Goal: Task Accomplishment & Management: Use online tool/utility

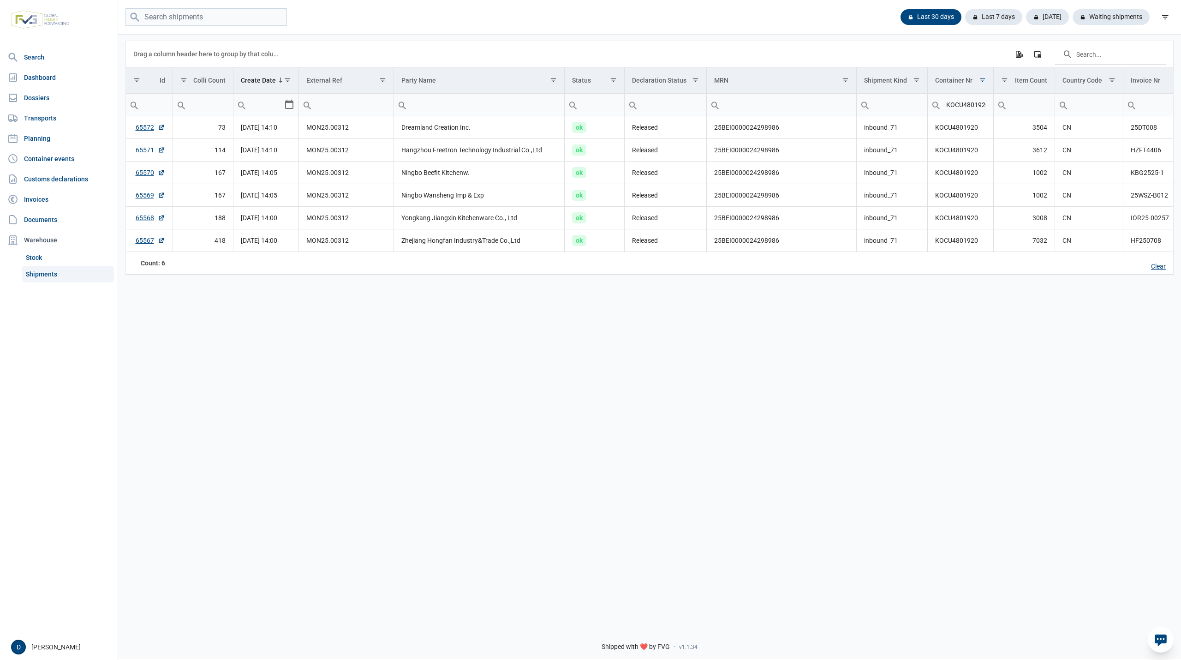
click at [1157, 270] on div "Clear" at bounding box center [1159, 267] width 30 height 16
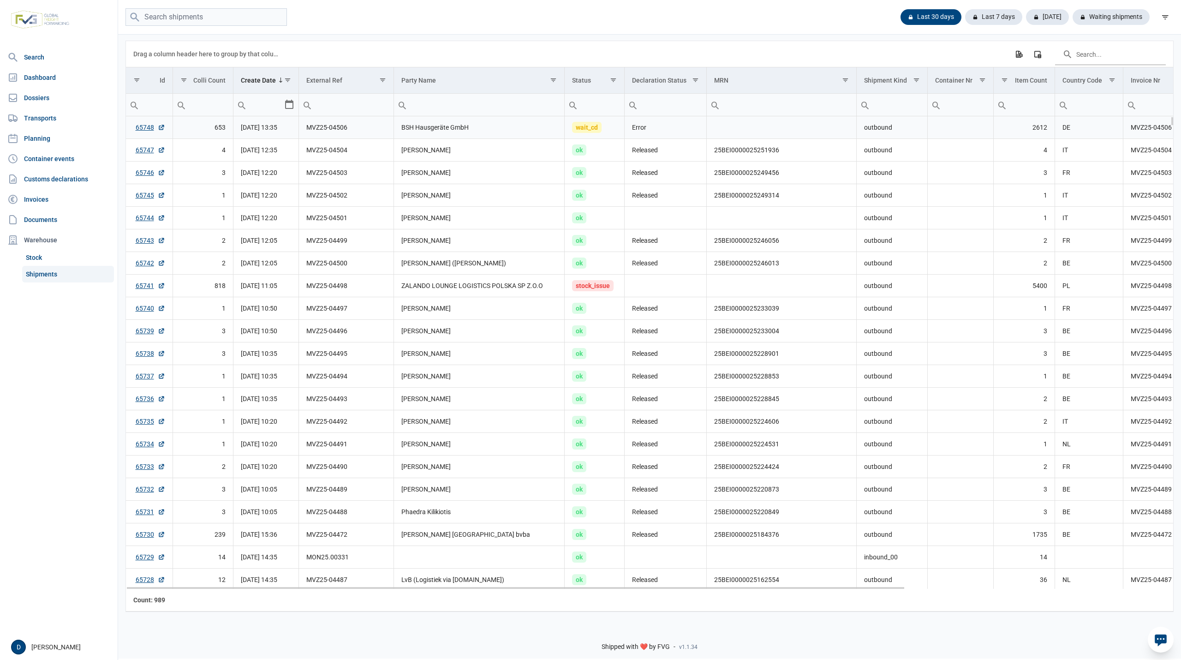
click at [643, 126] on td "Error" at bounding box center [666, 127] width 82 height 23
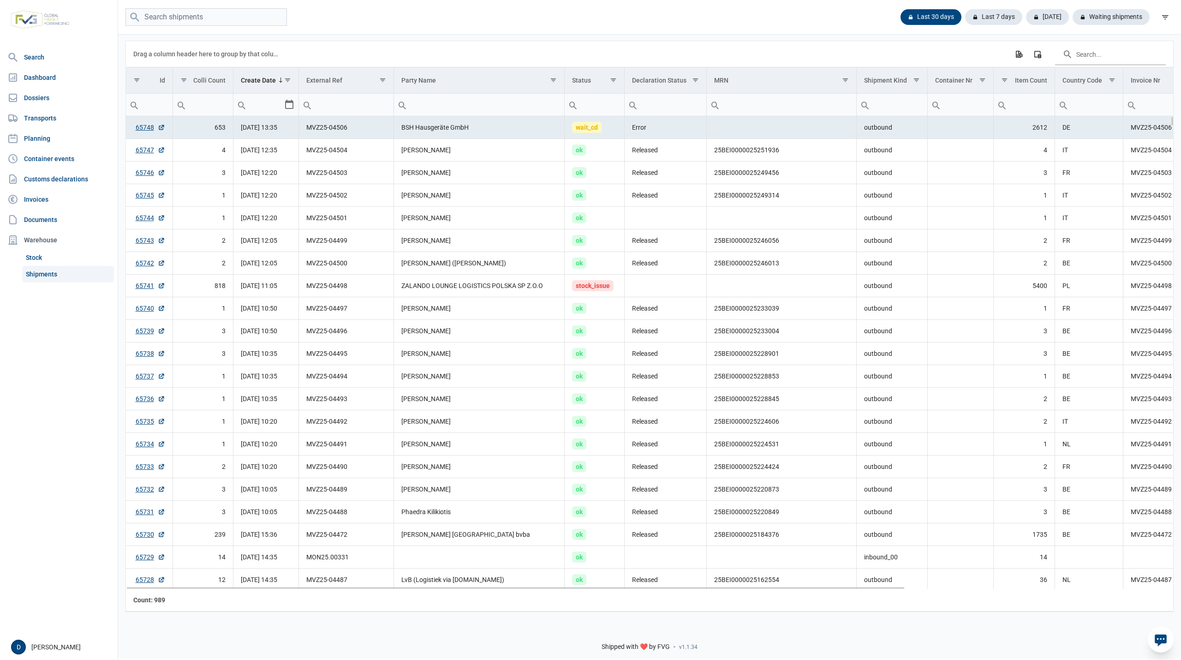
click at [632, 131] on td "Error" at bounding box center [666, 127] width 82 height 23
click at [143, 130] on link "65748" at bounding box center [151, 127] width 30 height 9
click at [366, 19] on div "Last 30 days Last 7 days Today Waiting shipments" at bounding box center [649, 17] width 1063 height 18
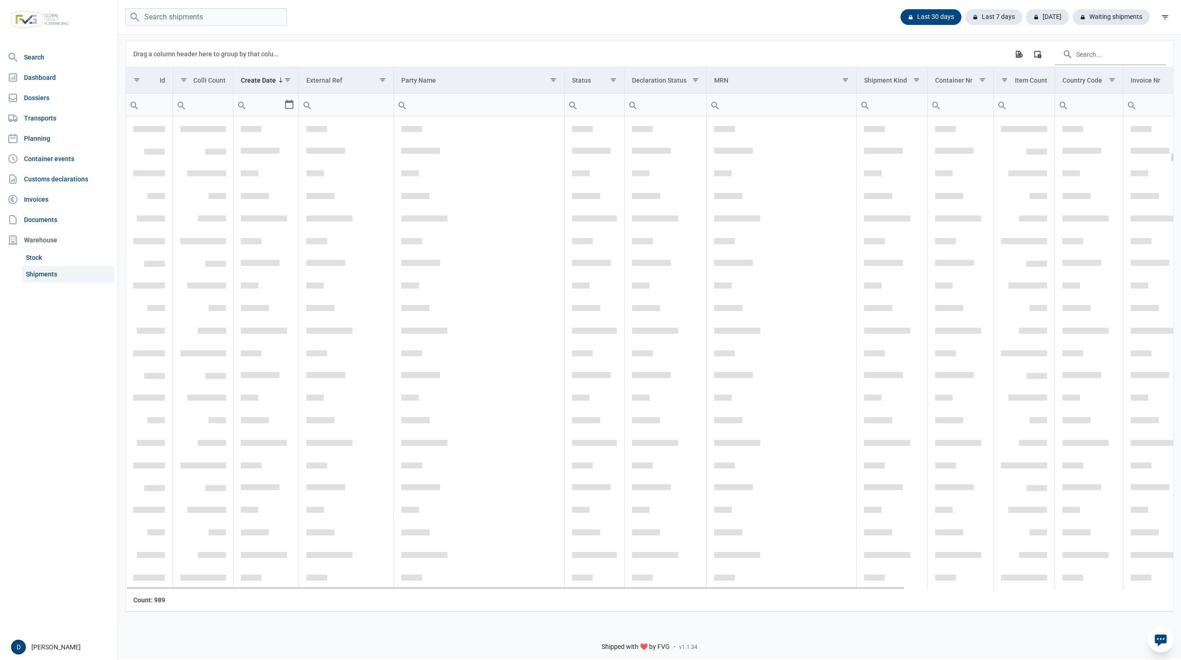
scroll to position [1720, 0]
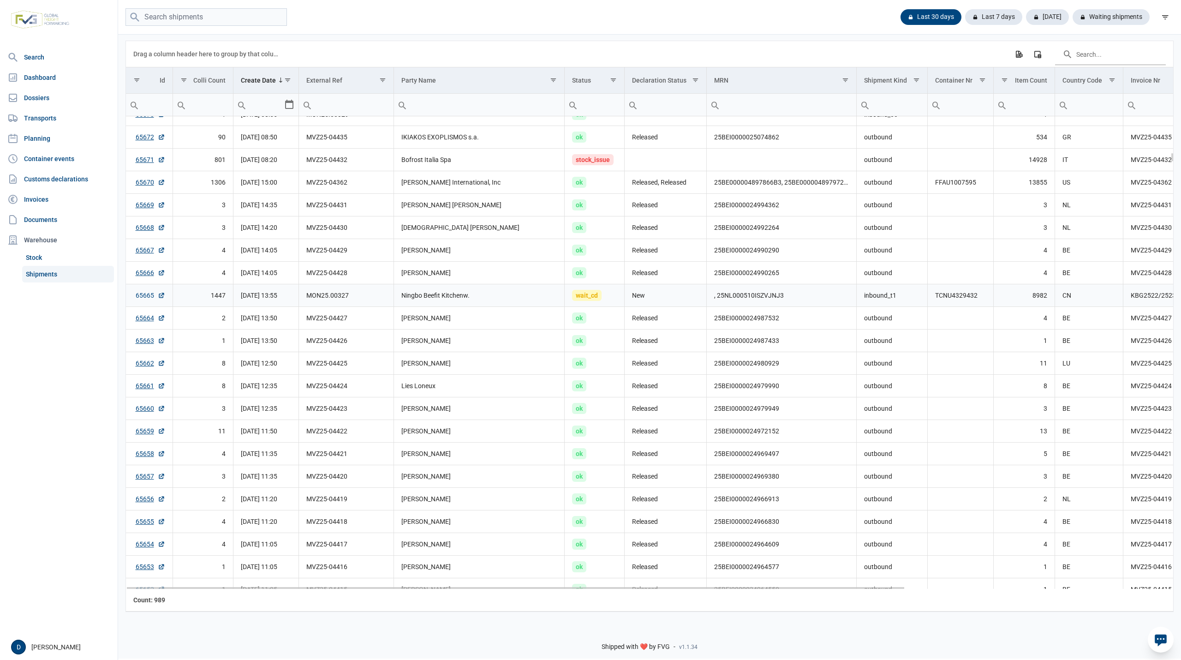
click at [144, 299] on link "65665" at bounding box center [151, 295] width 30 height 9
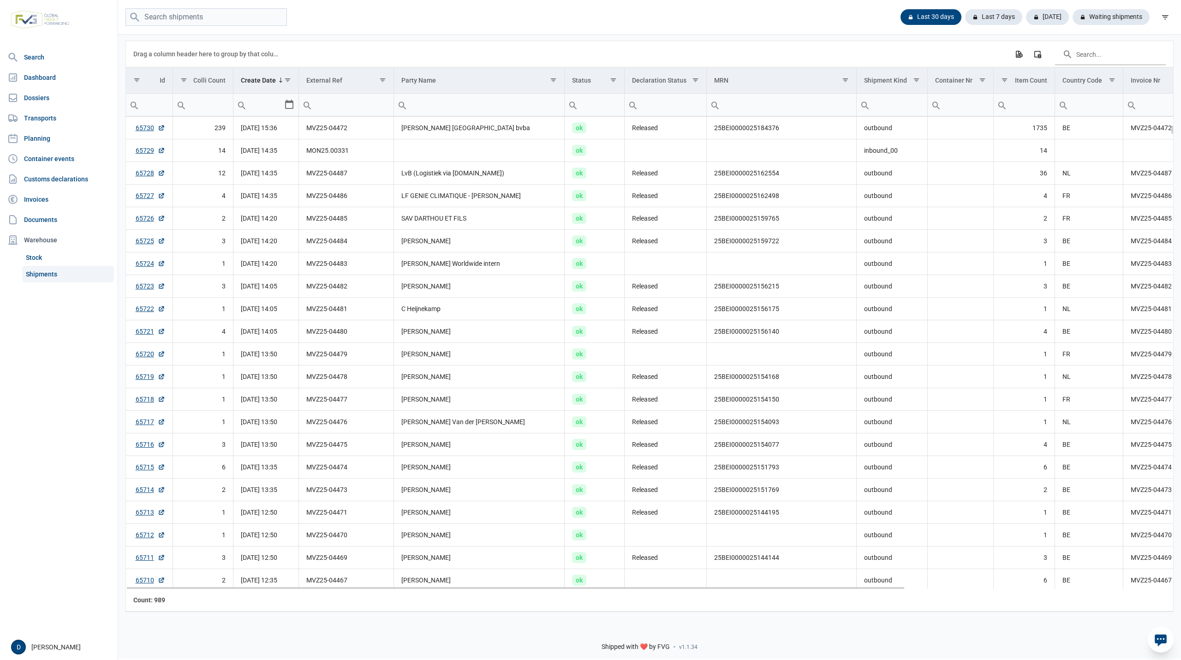
scroll to position [0, 0]
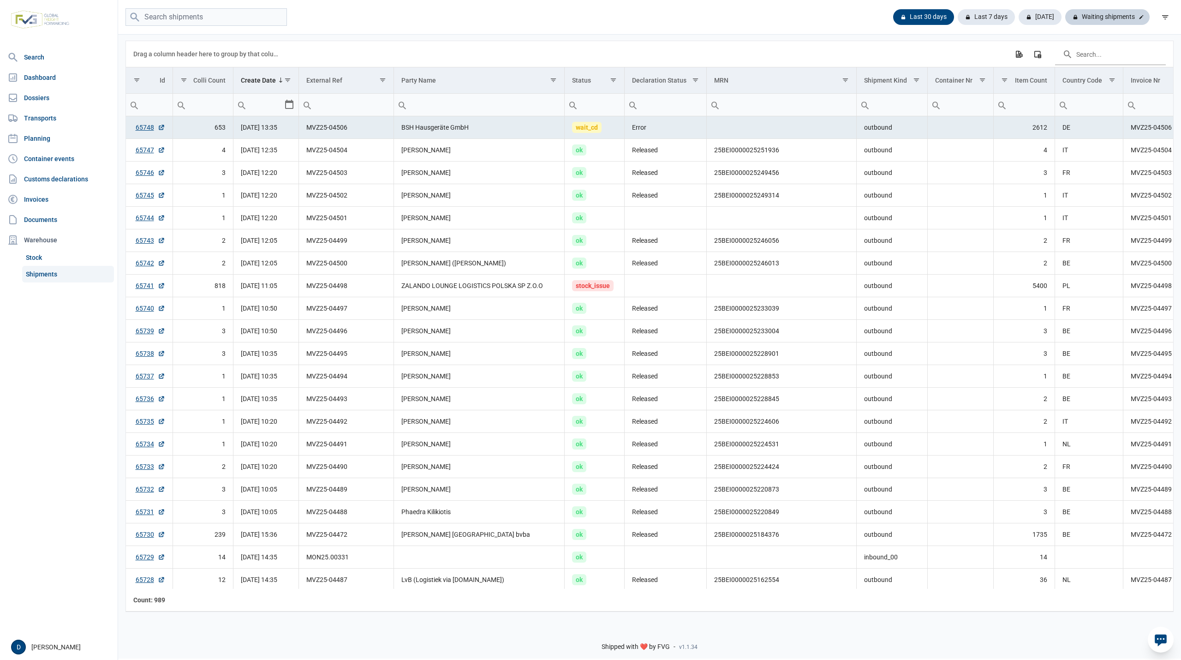
click at [1102, 15] on div "Waiting shipments" at bounding box center [1107, 17] width 84 height 16
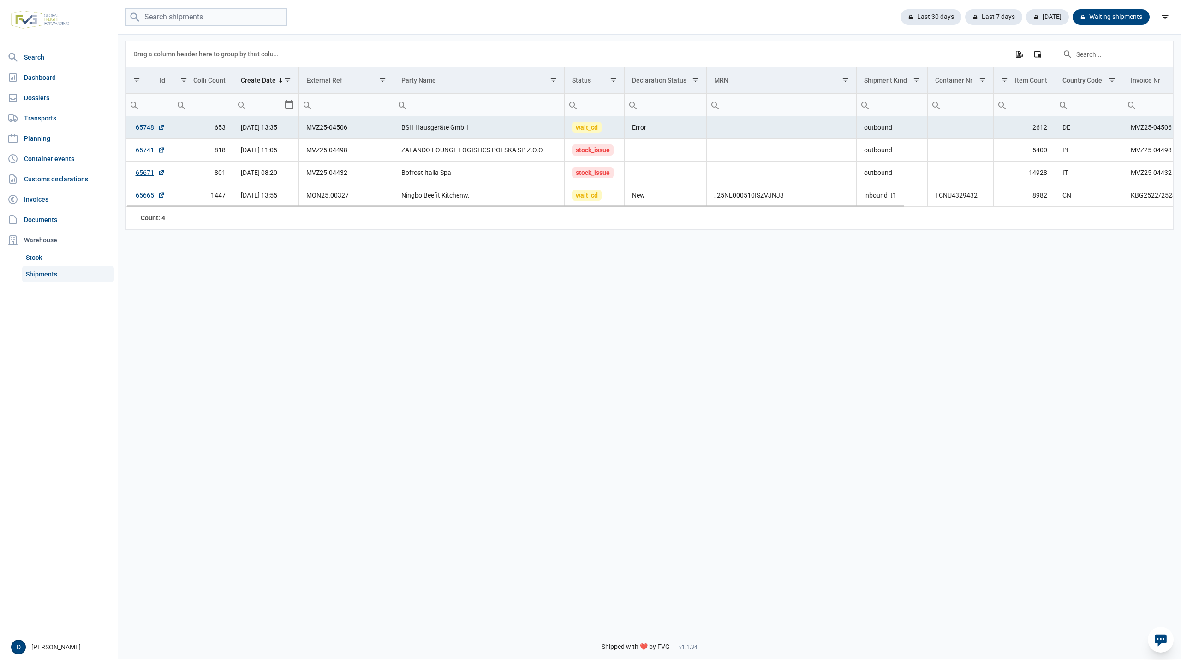
click at [143, 127] on link "65748" at bounding box center [151, 127] width 30 height 9
click at [921, 14] on div "Last 30 days" at bounding box center [927, 17] width 68 height 16
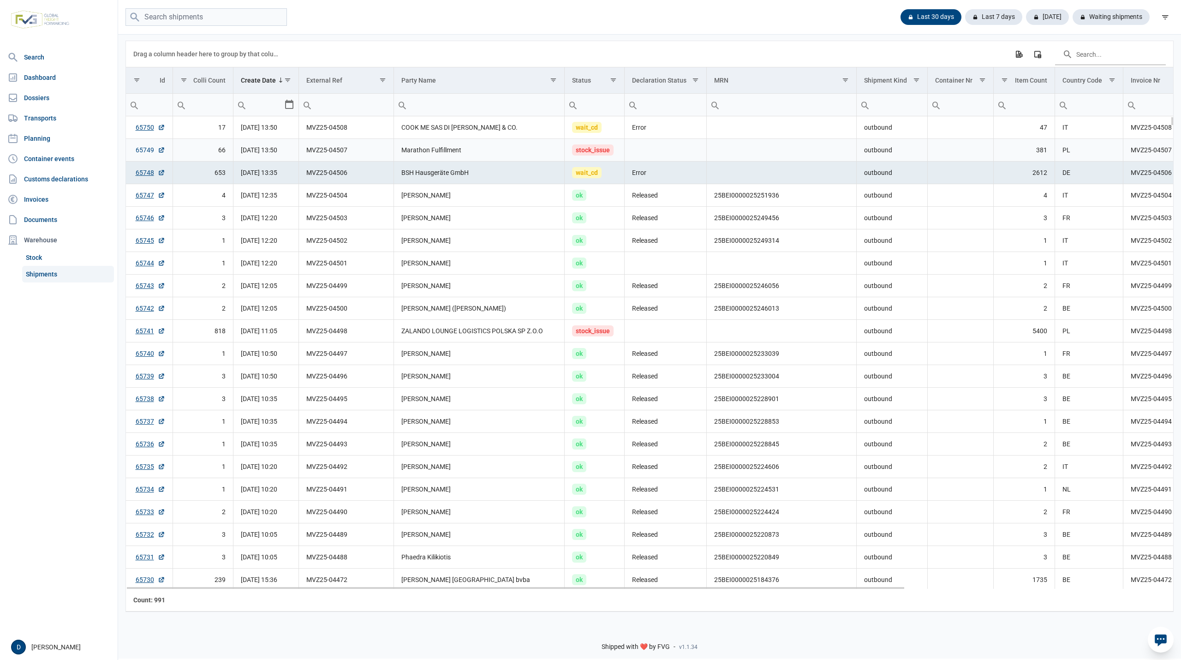
click at [143, 154] on link "65749" at bounding box center [151, 149] width 30 height 9
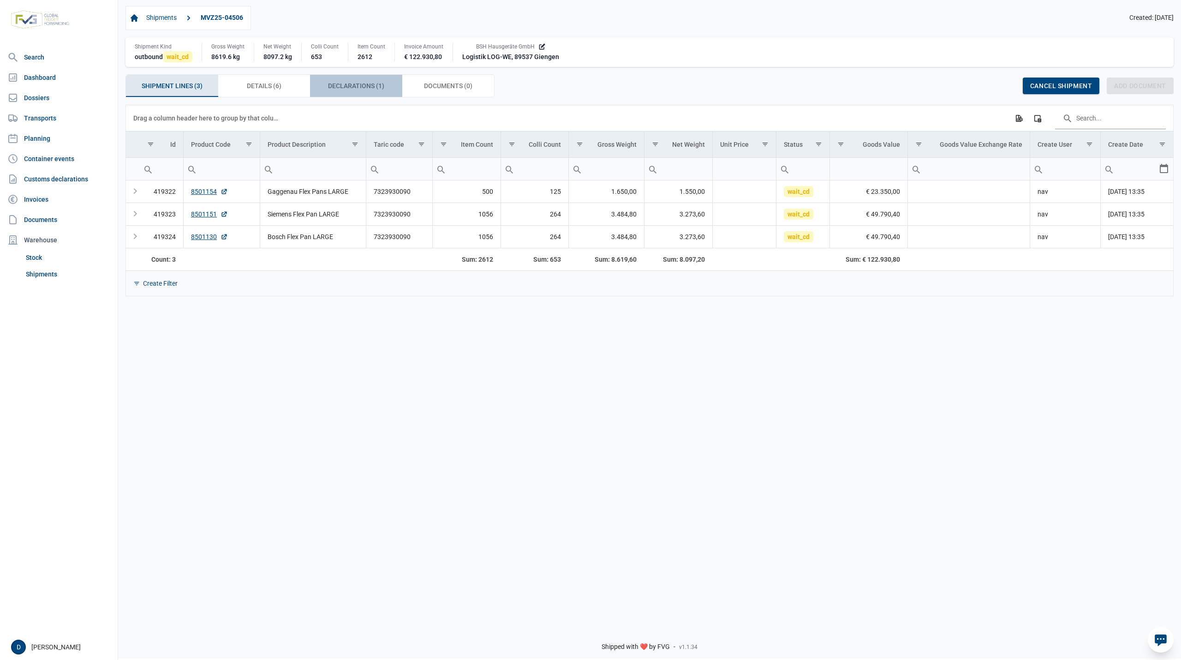
click at [331, 82] on span "Declarations (1) Declarations (1)" at bounding box center [356, 85] width 56 height 11
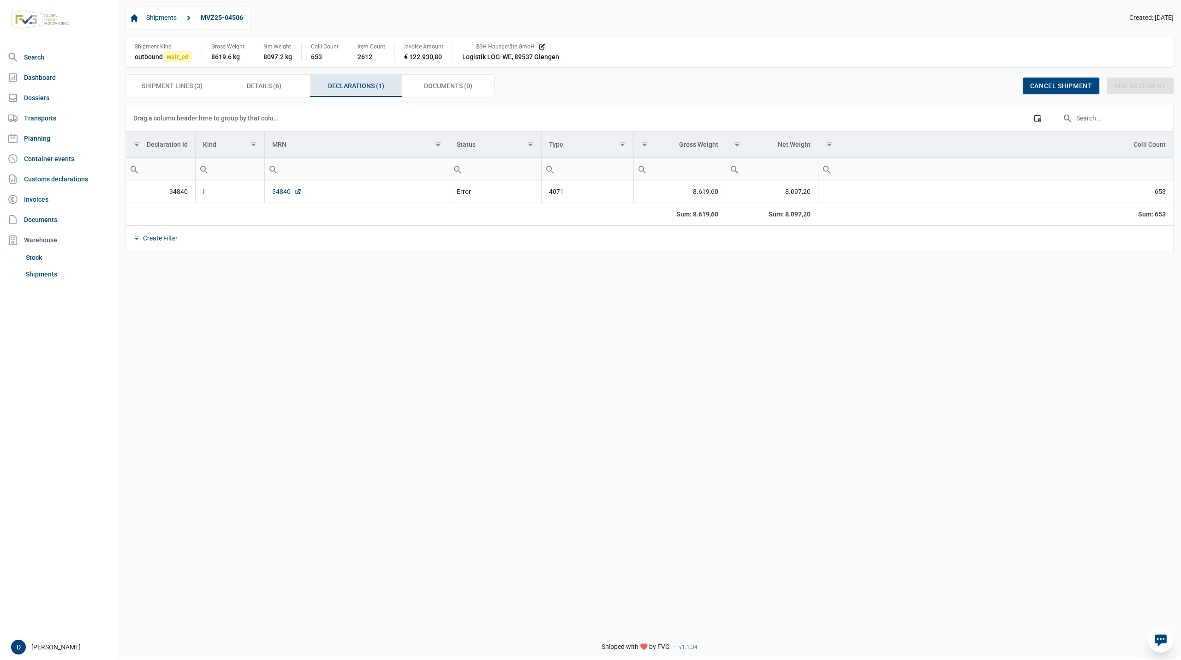
click at [278, 192] on link "34840" at bounding box center [287, 191] width 30 height 9
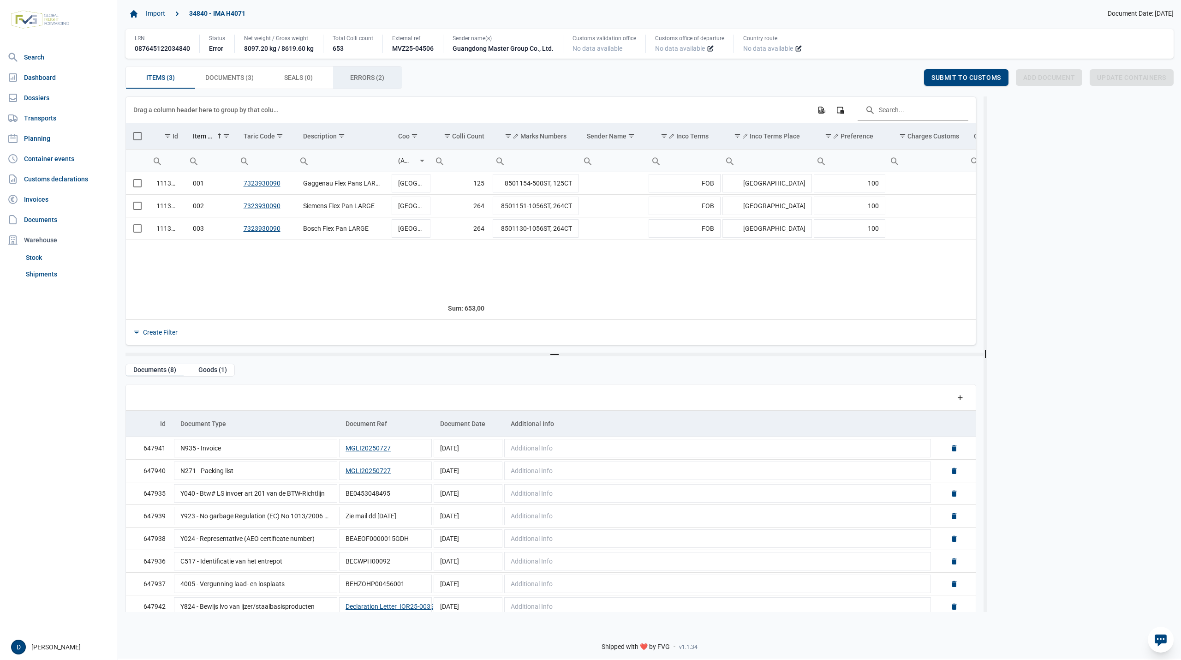
click at [366, 77] on span "Errors (2) Errors (2)" at bounding box center [367, 77] width 34 height 11
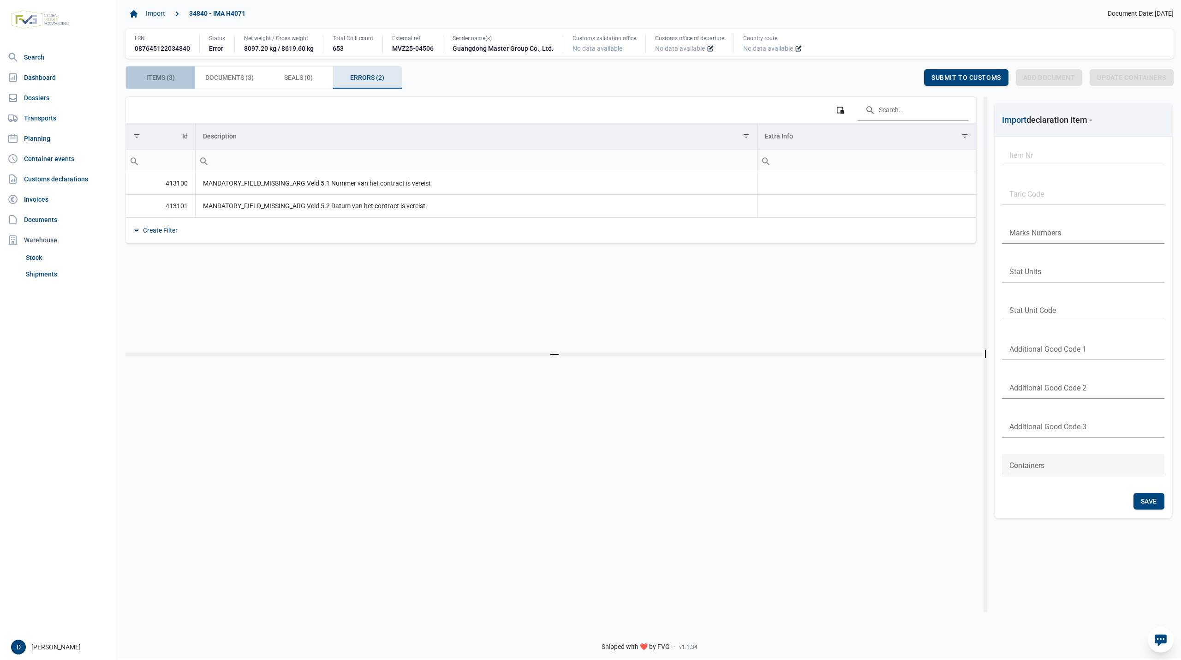
click at [163, 77] on span "Items (3) Items (3)" at bounding box center [160, 77] width 29 height 11
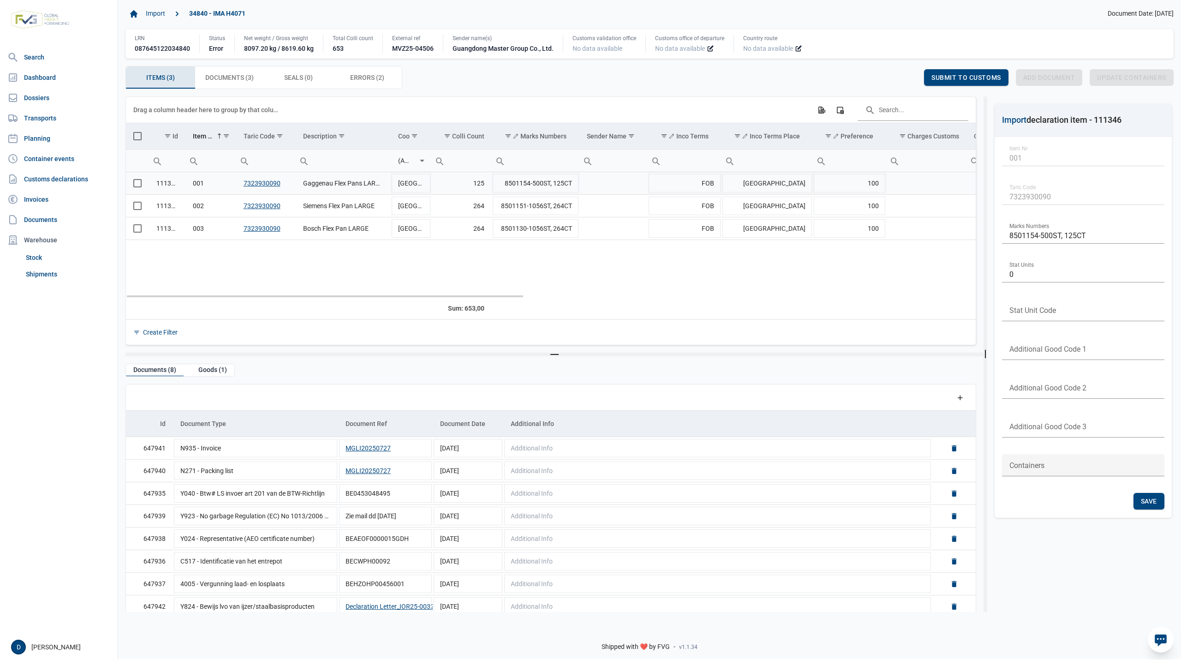
click at [137, 187] on span "Select row" at bounding box center [137, 183] width 8 height 8
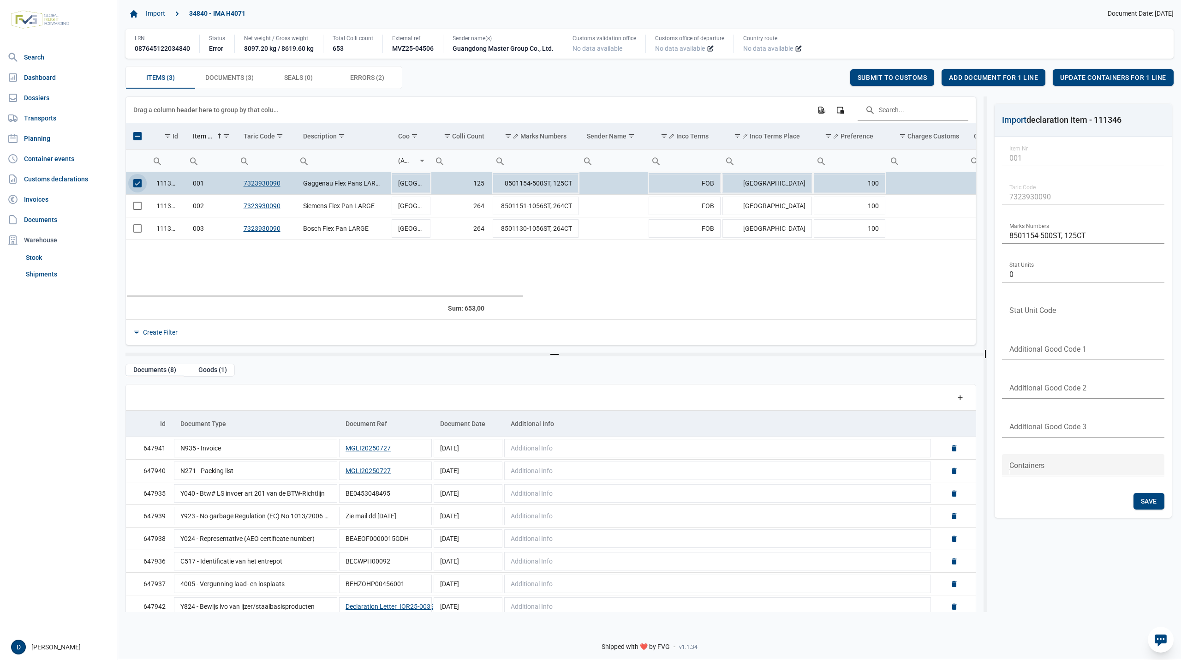
click at [135, 180] on span "Select row" at bounding box center [137, 183] width 8 height 8
click at [138, 209] on span "Select row" at bounding box center [137, 206] width 8 height 8
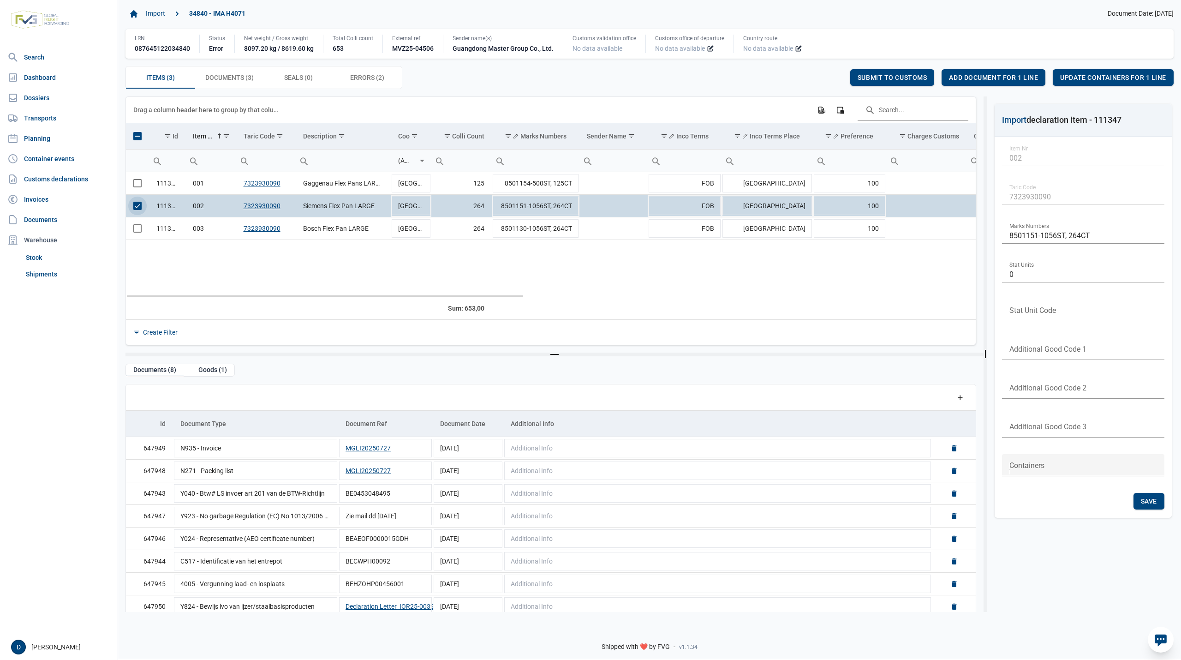
click at [133, 209] on span "Select row" at bounding box center [137, 206] width 8 height 8
click at [139, 232] on span "Select row" at bounding box center [137, 228] width 8 height 8
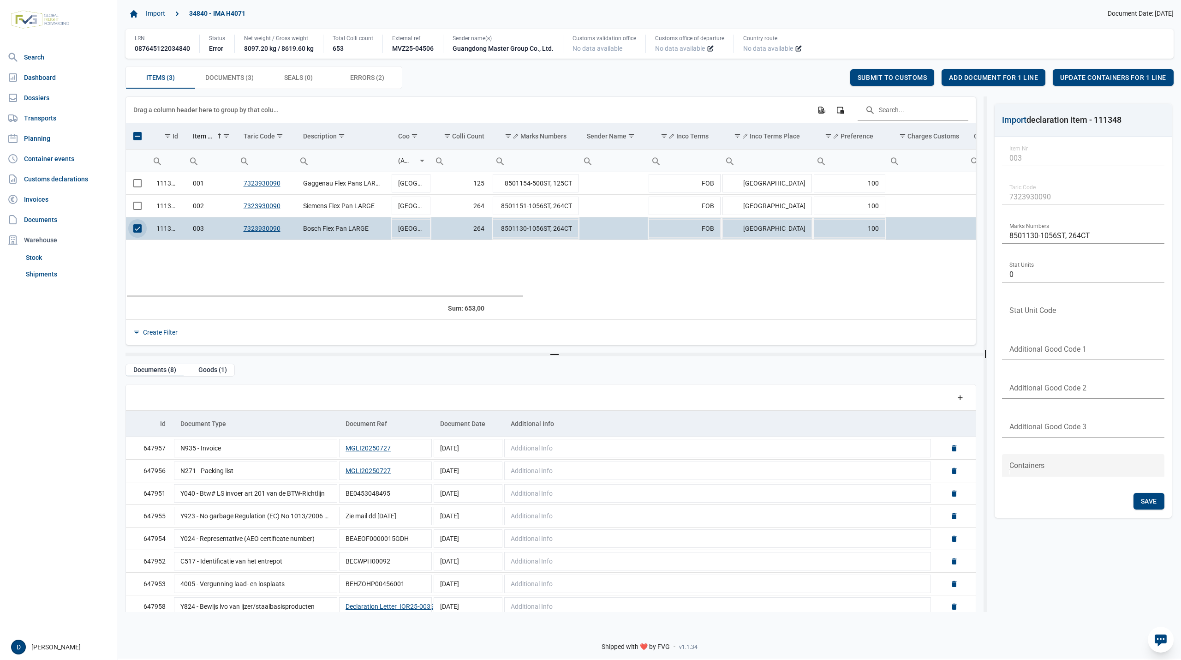
click at [136, 232] on span "Select row" at bounding box center [137, 228] width 8 height 8
click at [137, 210] on span "Select row" at bounding box center [137, 206] width 8 height 8
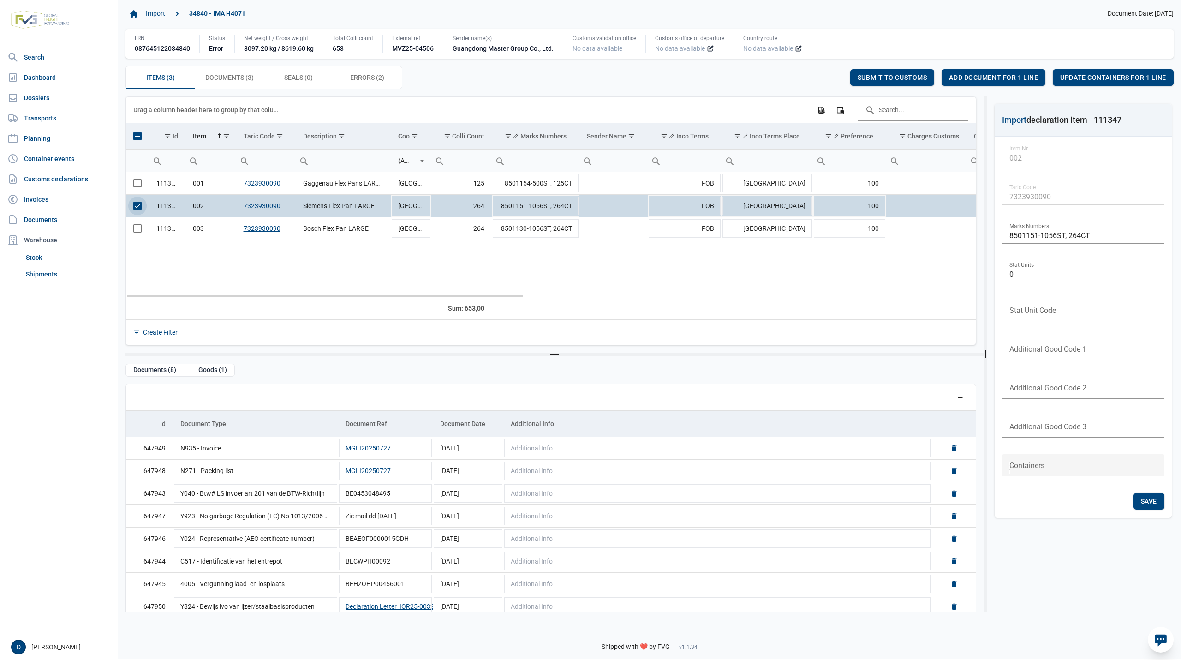
click at [136, 207] on span "Select row" at bounding box center [137, 206] width 8 height 8
click at [137, 187] on span "Select row" at bounding box center [137, 183] width 8 height 8
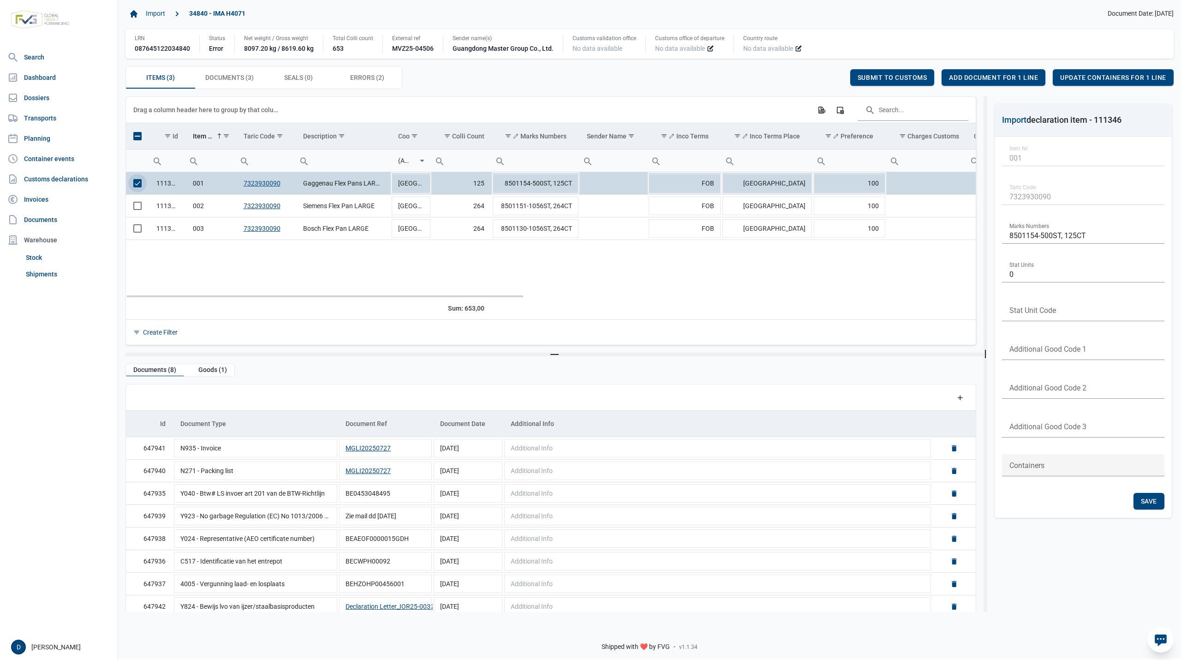
click at [137, 186] on span "Select row" at bounding box center [137, 183] width 8 height 8
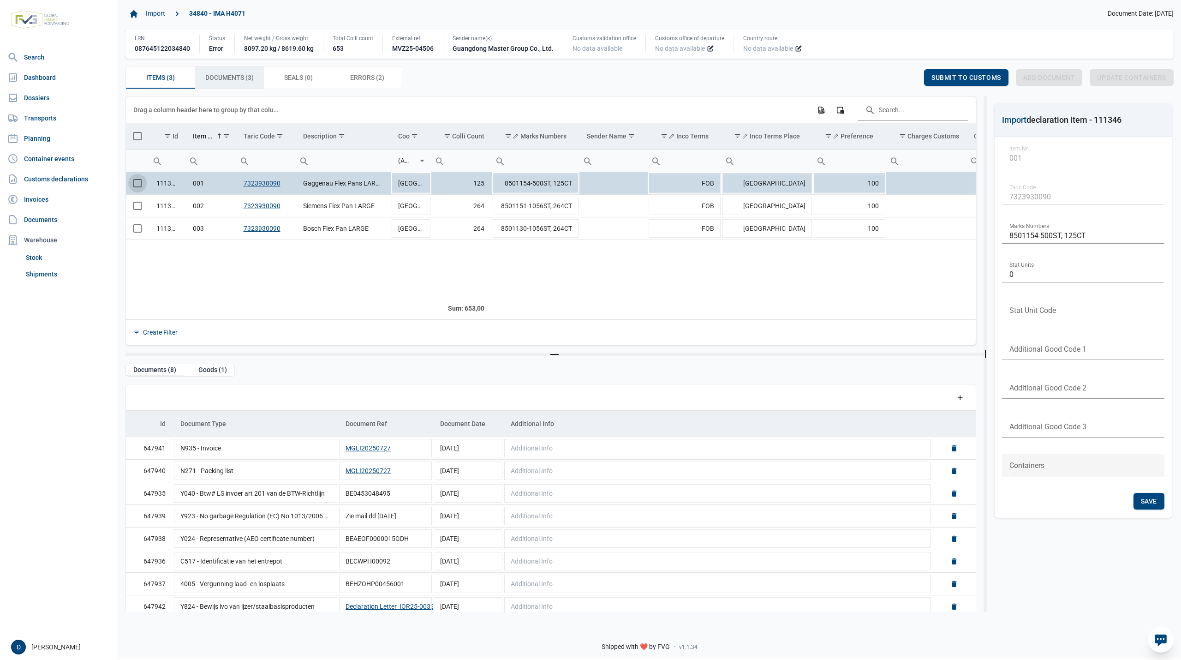
click at [230, 80] on span "Documents (3) Documents (3)" at bounding box center [229, 77] width 48 height 11
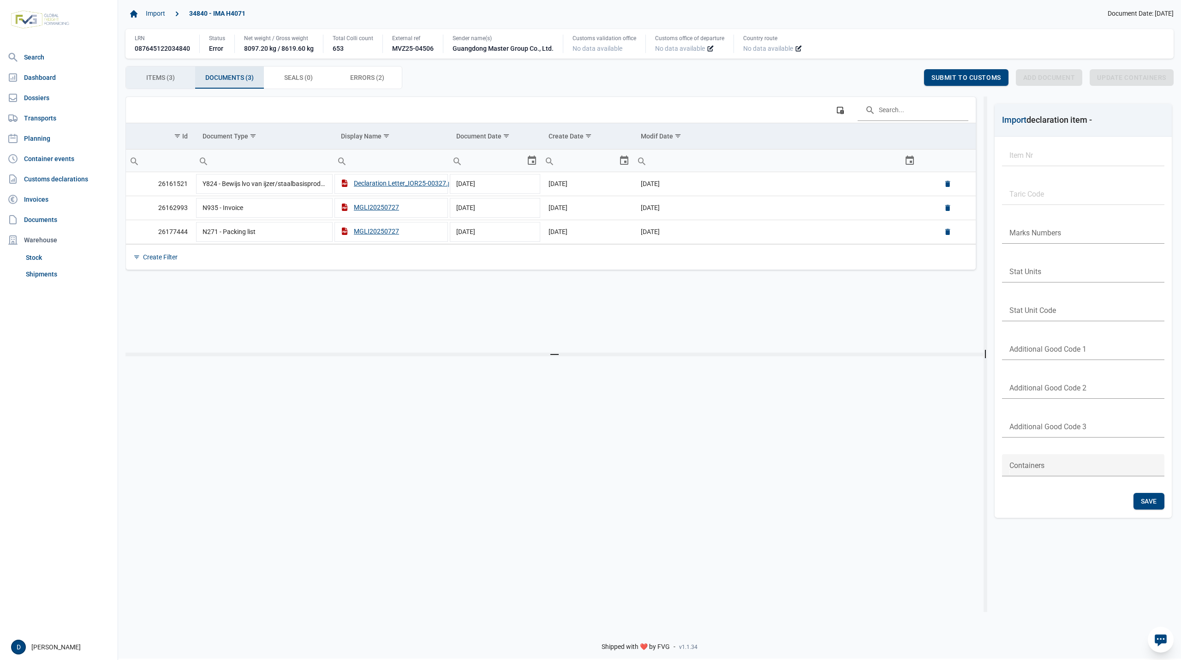
click at [155, 78] on span "Items (3) Items (3)" at bounding box center [160, 77] width 29 height 11
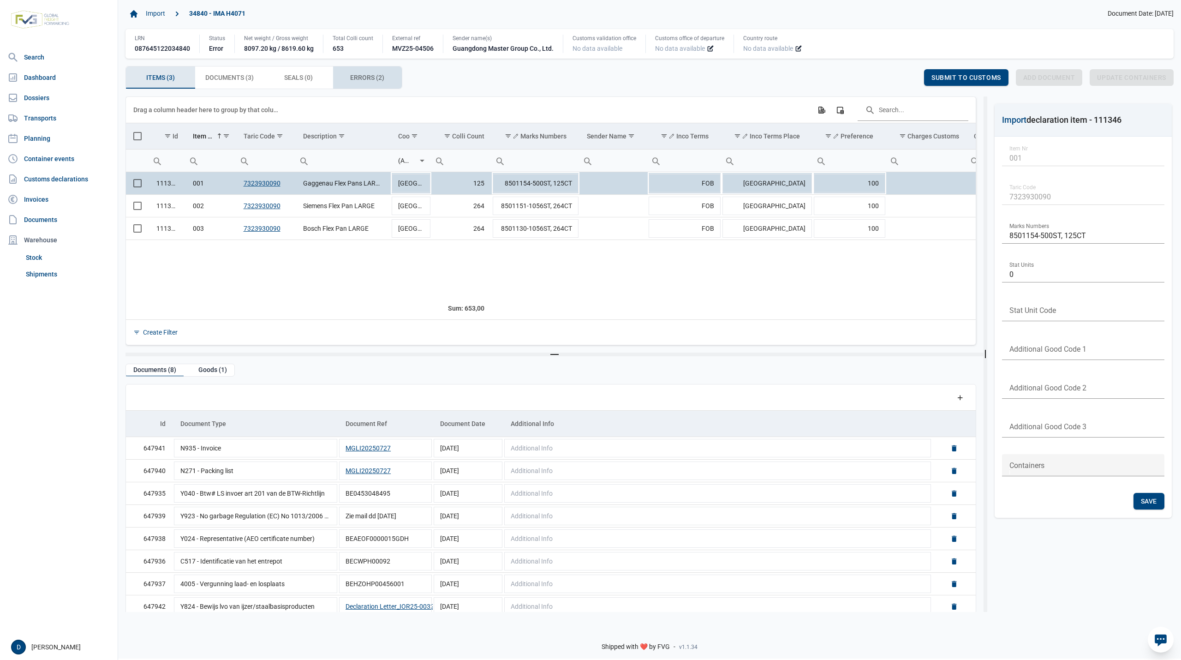
click at [355, 80] on span "Errors (2) Errors (2)" at bounding box center [367, 77] width 34 height 11
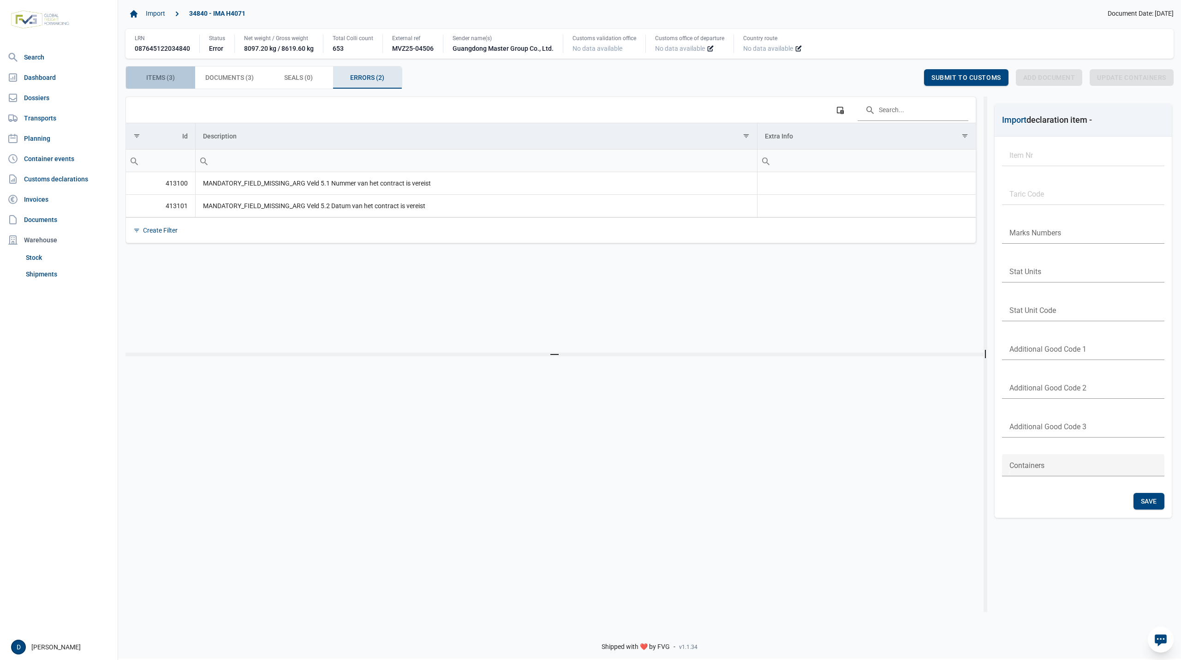
click at [152, 80] on span "Items (3) Items (3)" at bounding box center [160, 77] width 29 height 11
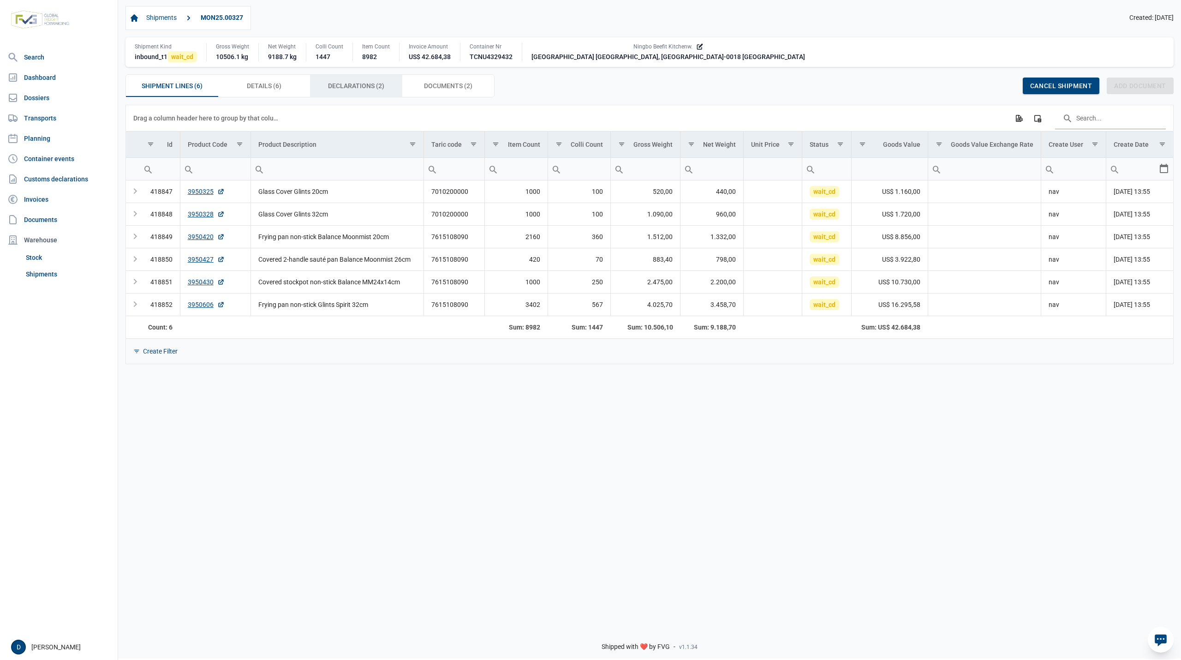
click at [344, 86] on span "Declarations (2) Declarations (2)" at bounding box center [356, 85] width 56 height 11
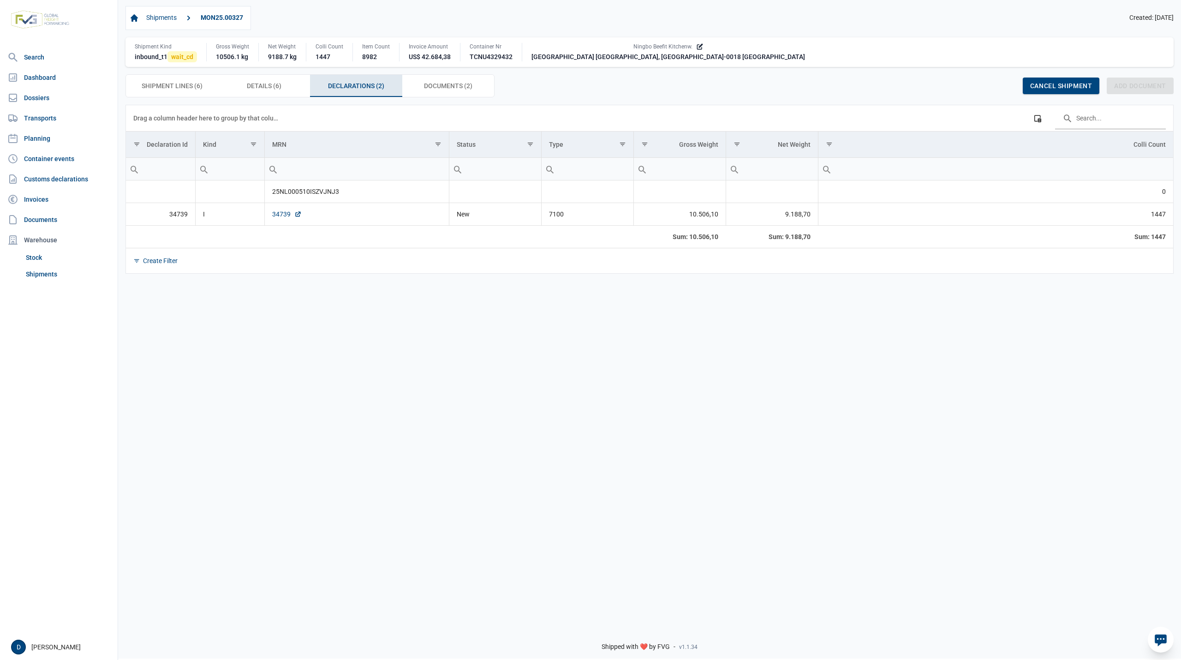
click at [280, 219] on link "34739" at bounding box center [287, 213] width 30 height 9
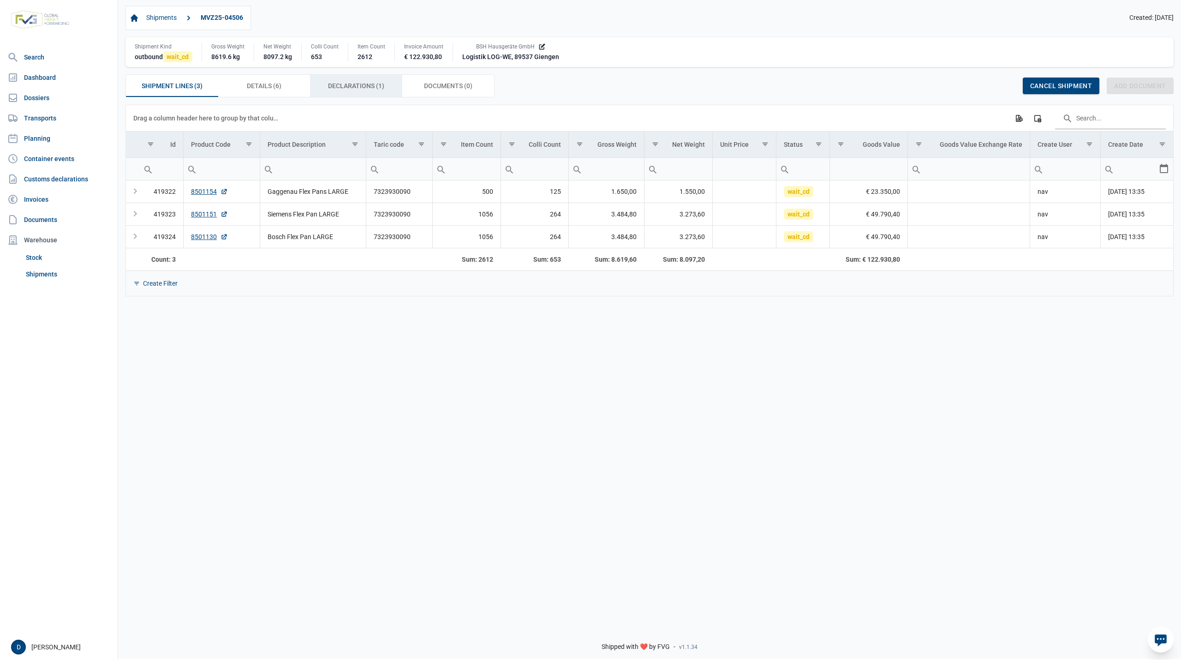
click at [351, 87] on span "Declarations (1) Declarations (1)" at bounding box center [356, 85] width 56 height 11
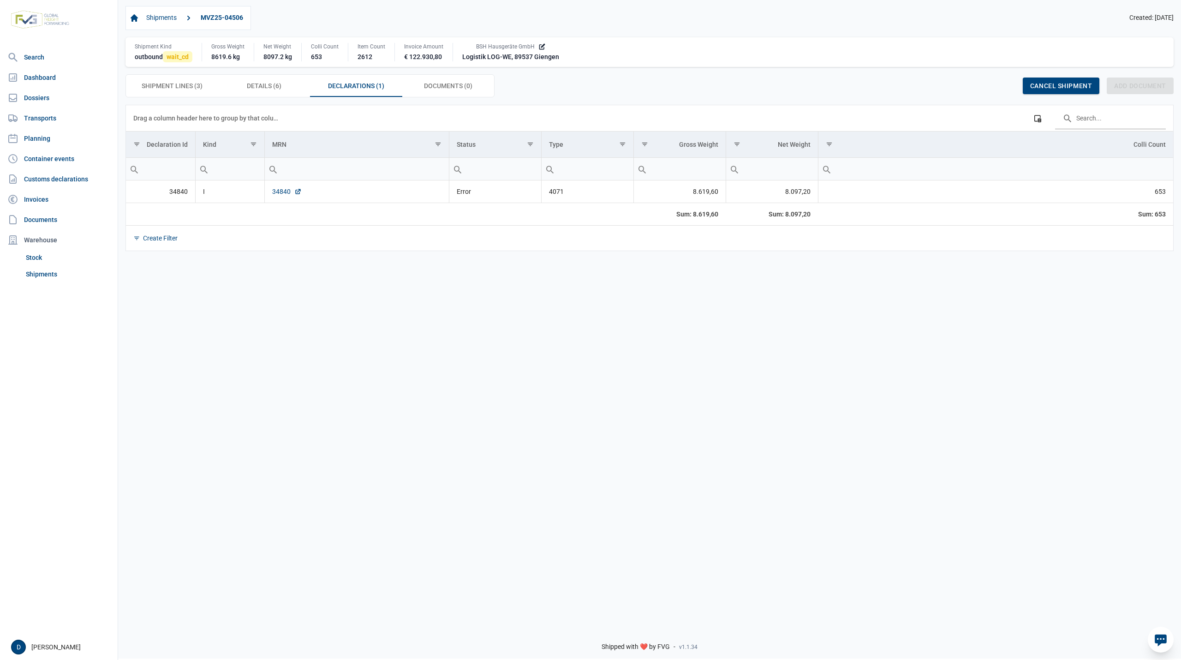
click at [279, 194] on link "34840" at bounding box center [287, 191] width 30 height 9
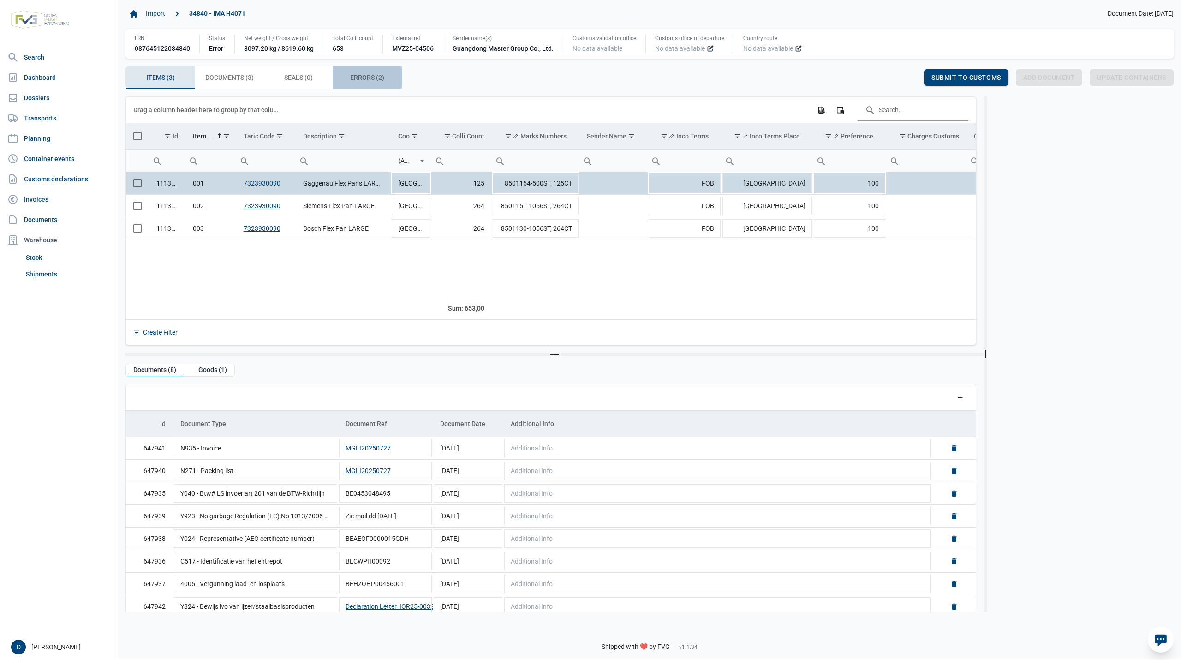
click at [349, 79] on div "Errors (2) Errors (2)" at bounding box center [367, 77] width 69 height 22
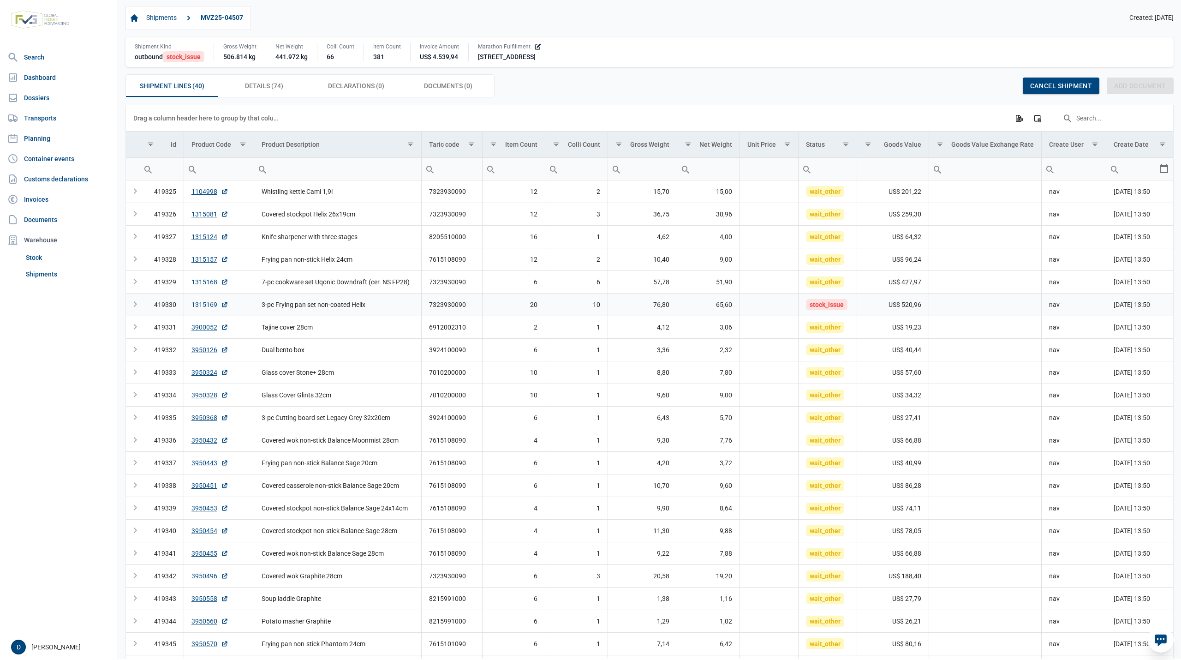
click at [204, 307] on link "1315169" at bounding box center [209, 304] width 37 height 9
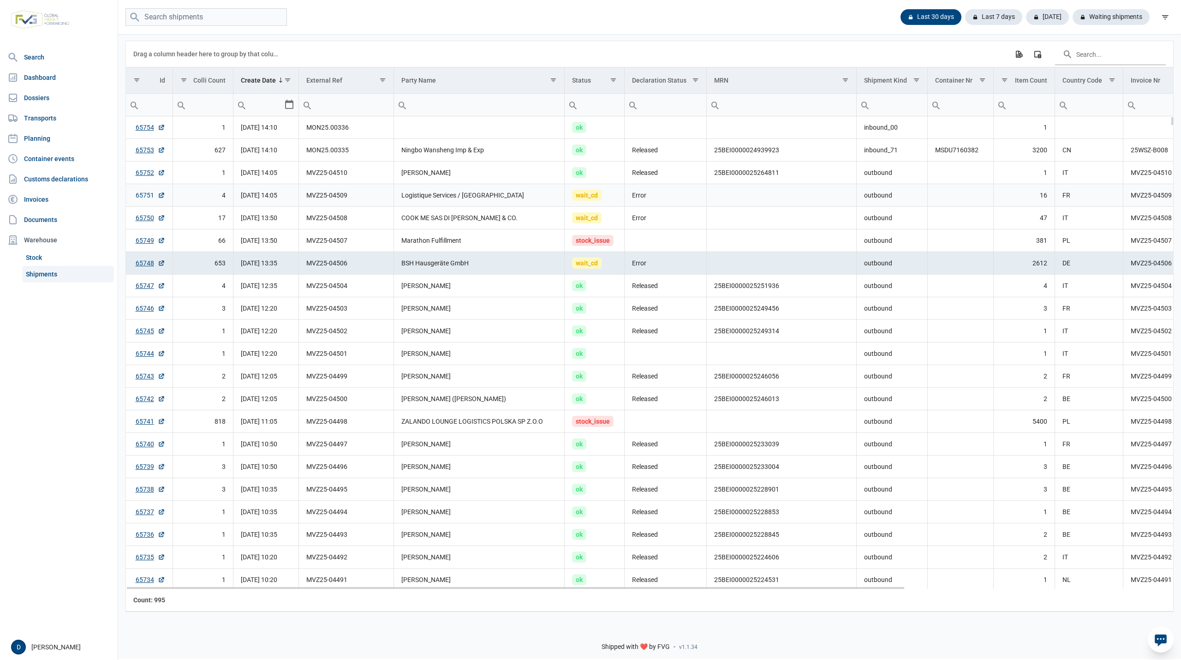
click at [147, 194] on link "65751" at bounding box center [151, 195] width 30 height 9
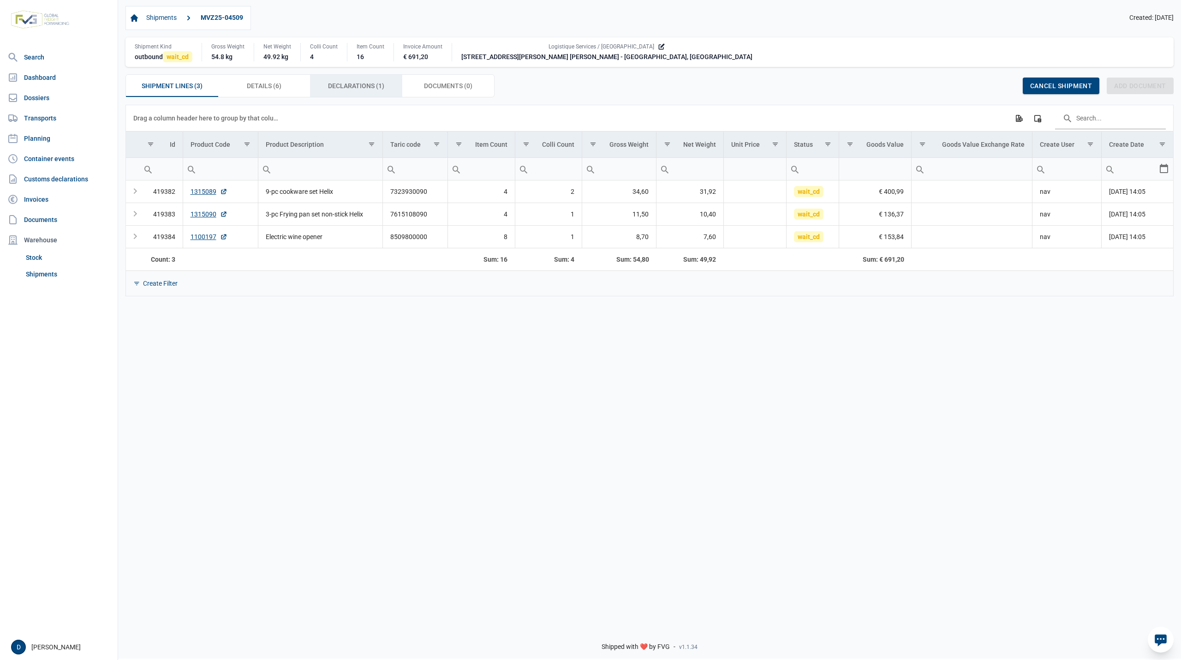
click at [333, 83] on span "Declarations (1) Declarations (1)" at bounding box center [356, 85] width 56 height 11
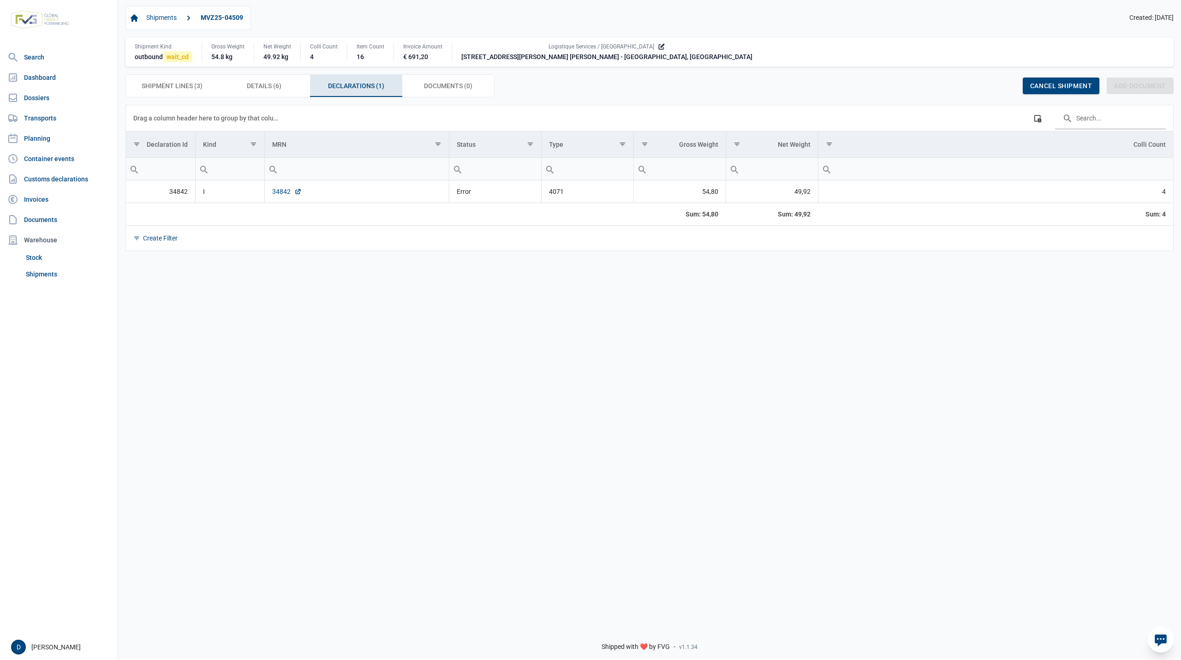
click at [280, 193] on link "34842" at bounding box center [287, 191] width 30 height 9
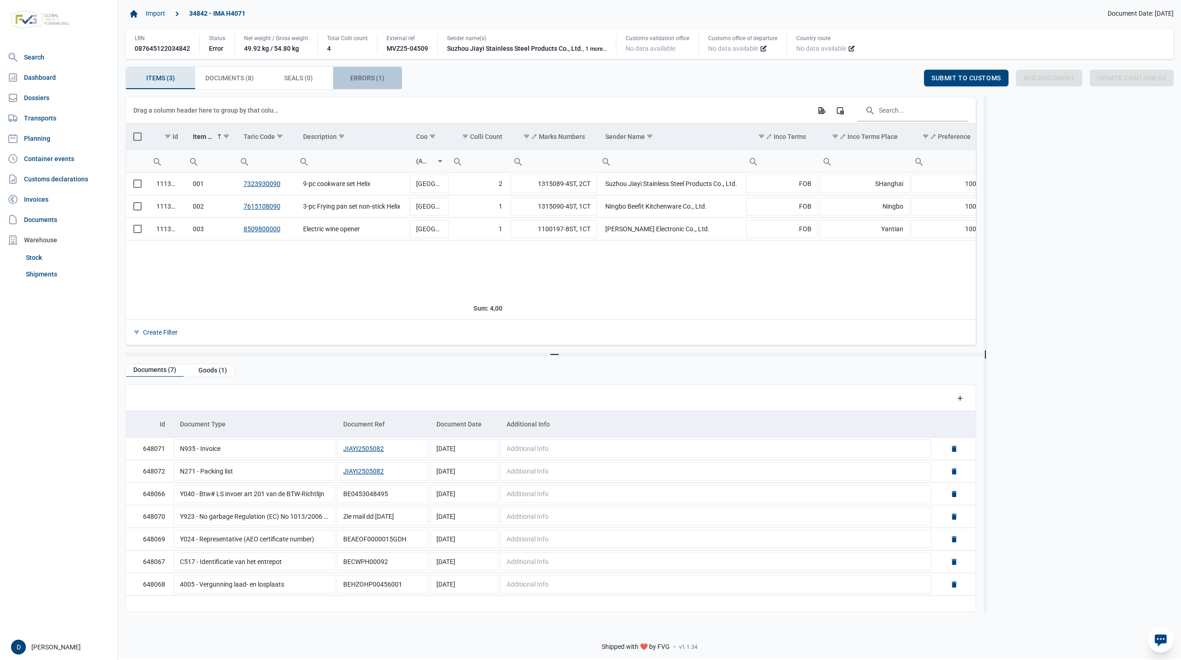
click at [362, 82] on span "Errors (1) Errors (1)" at bounding box center [367, 77] width 34 height 11
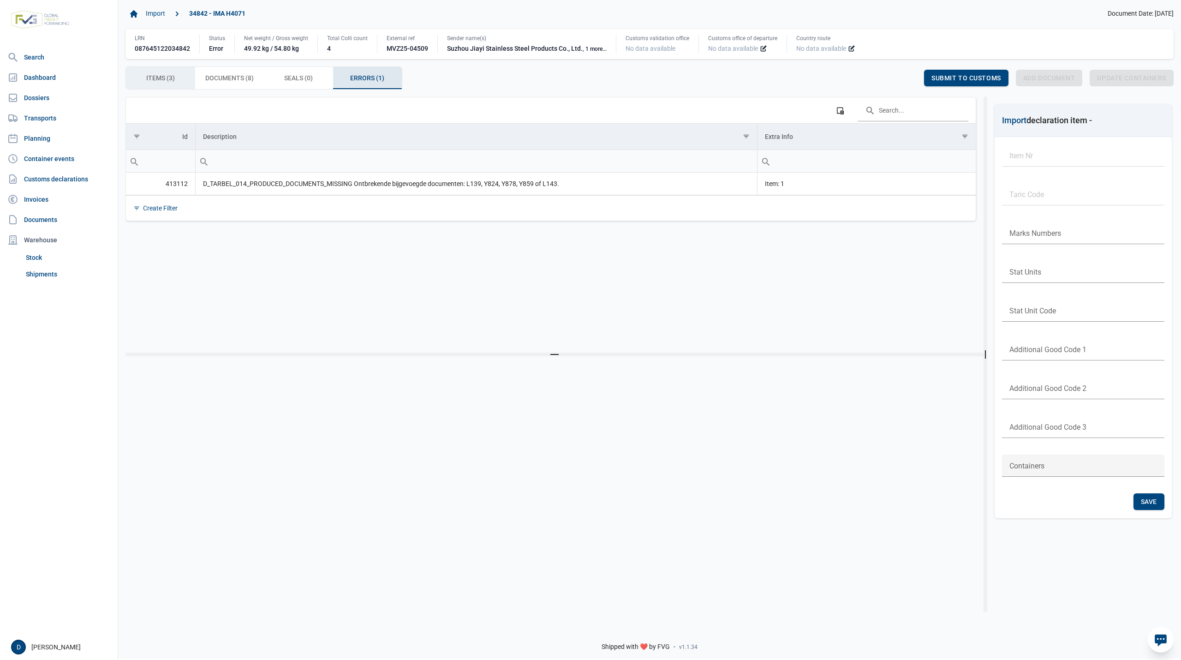
click at [151, 80] on span "Items (3) Items (3)" at bounding box center [160, 77] width 29 height 11
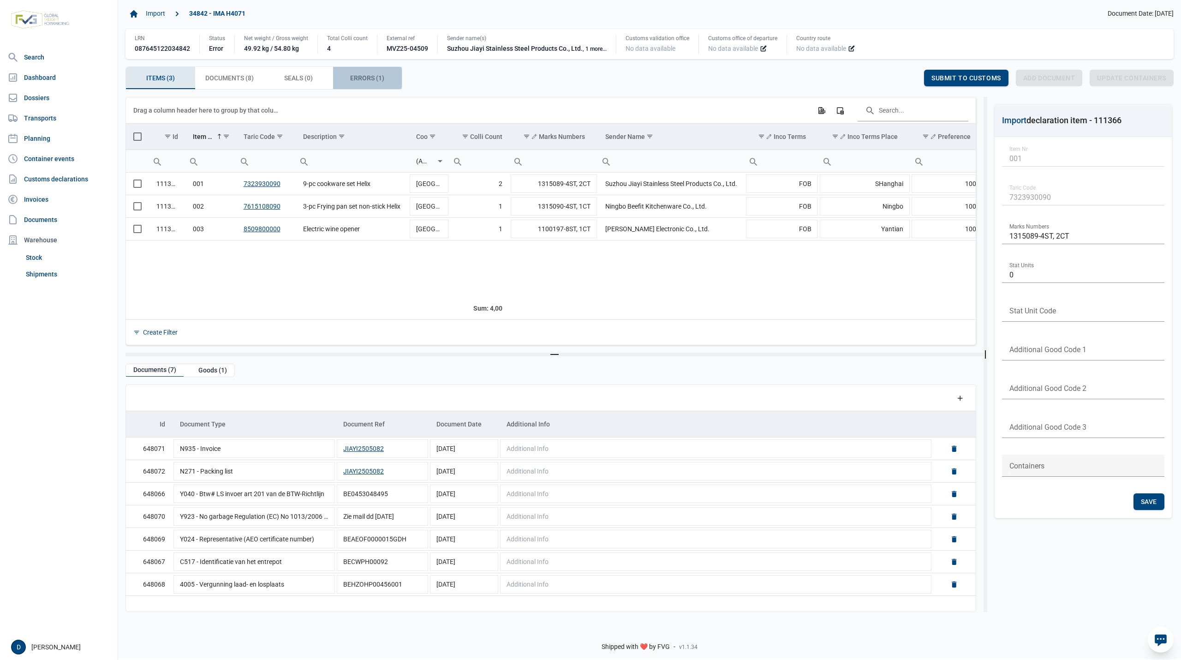
click at [355, 73] on span "Errors (1) Errors (1)" at bounding box center [367, 77] width 34 height 11
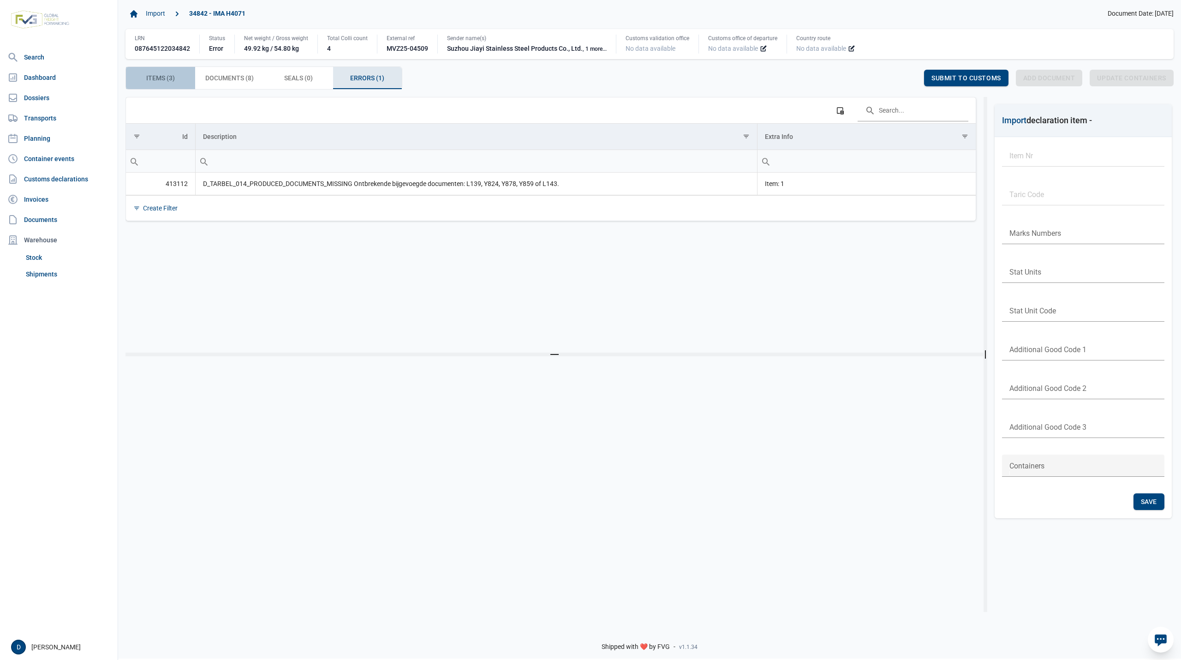
click at [161, 78] on span "Items (3) Items (3)" at bounding box center [160, 77] width 29 height 11
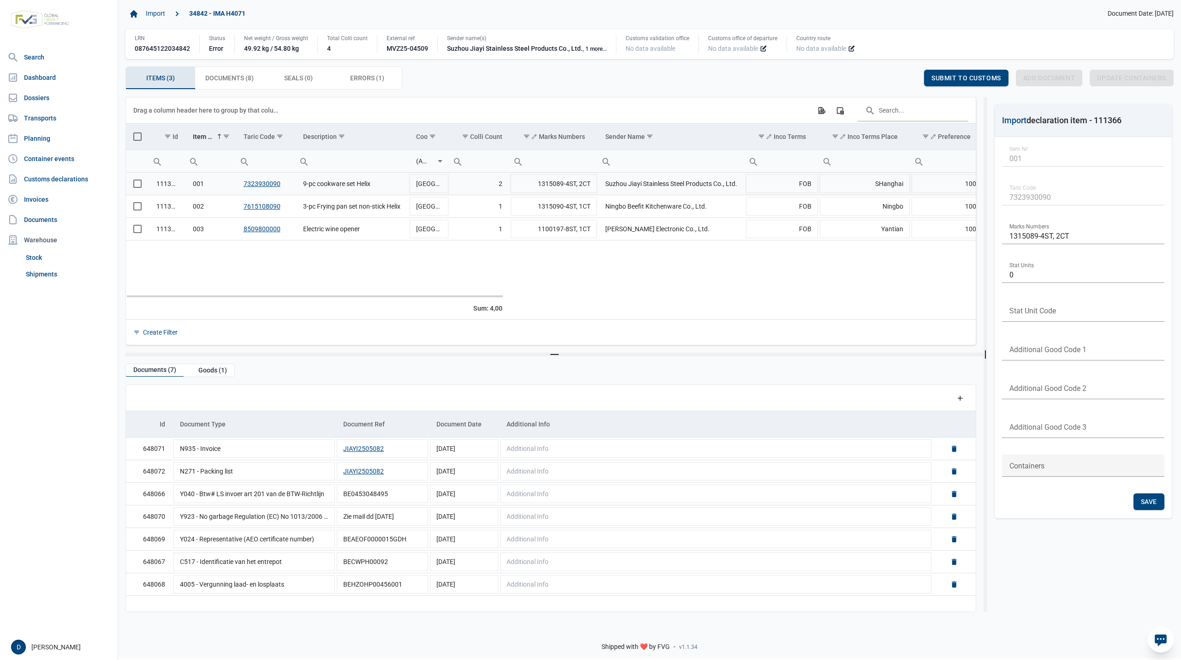
click at [131, 185] on td "Data grid with 3 rows and 23 columns" at bounding box center [137, 184] width 23 height 23
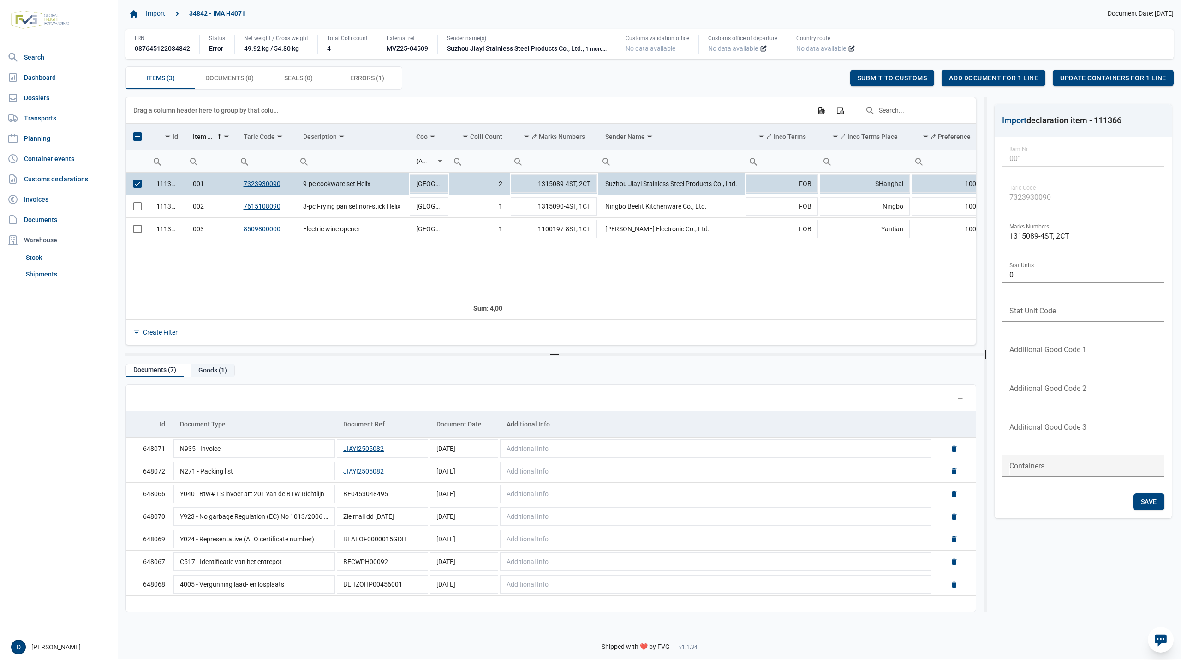
click at [220, 371] on div "Goods (1)" at bounding box center [212, 370] width 43 height 12
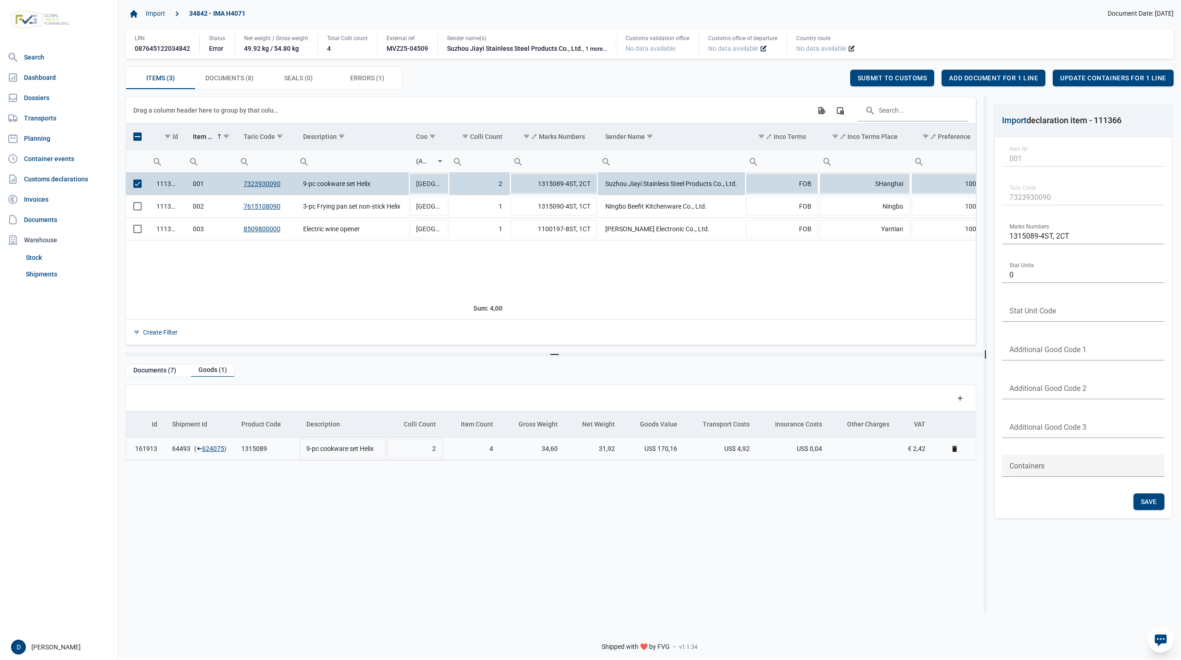
click at [216, 445] on td "64493 ( 624075 )" at bounding box center [199, 448] width 69 height 23
click at [220, 452] on link "624075" at bounding box center [213, 448] width 22 height 9
click at [980, 74] on span "Add document for 1 line" at bounding box center [993, 77] width 89 height 7
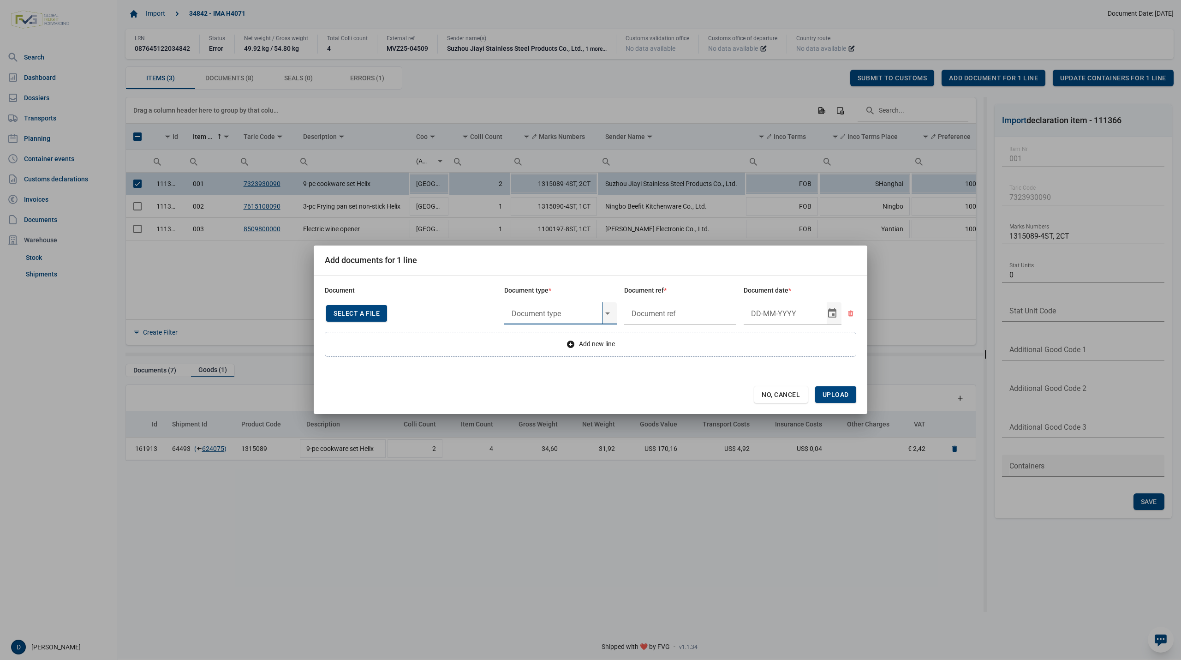
click at [543, 311] on input "text" at bounding box center [553, 313] width 98 height 22
click at [547, 338] on div "Y824 - Bewijs lvo van ijzer/staalbasisproducten" at bounding box center [560, 339] width 113 height 22
type input "Y824 - Bewijs lvo van ijzer/staalbasisproducten"
type input "."
type input "13-5-2025"
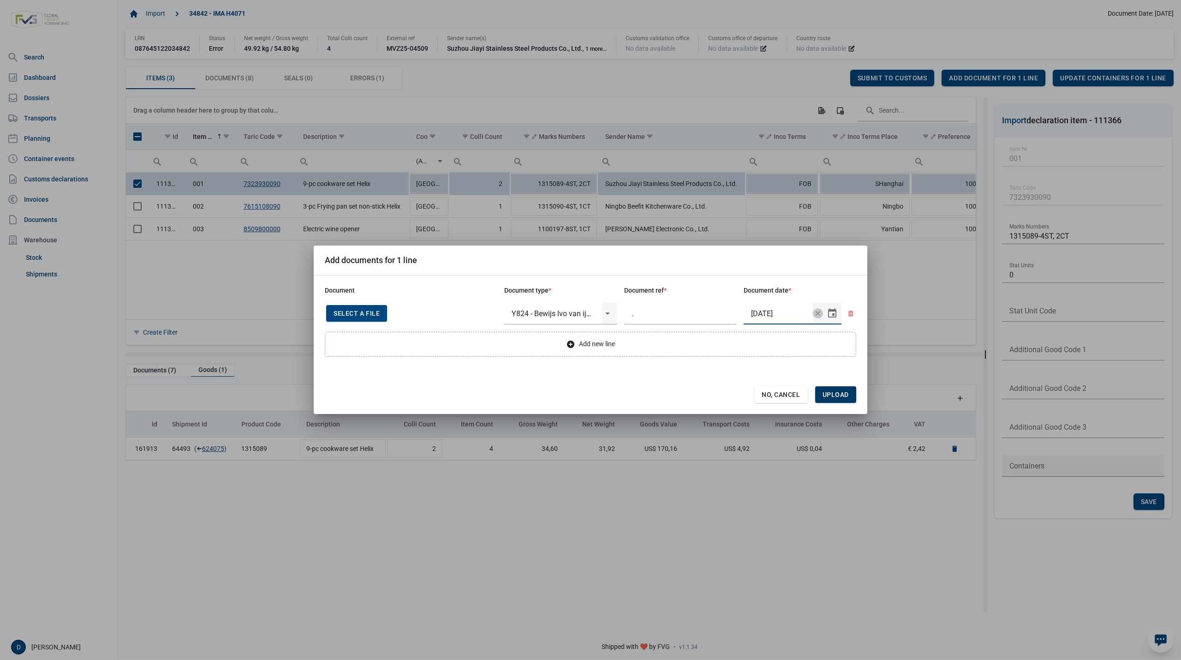
click at [835, 395] on span "Upload" at bounding box center [835, 394] width 26 height 7
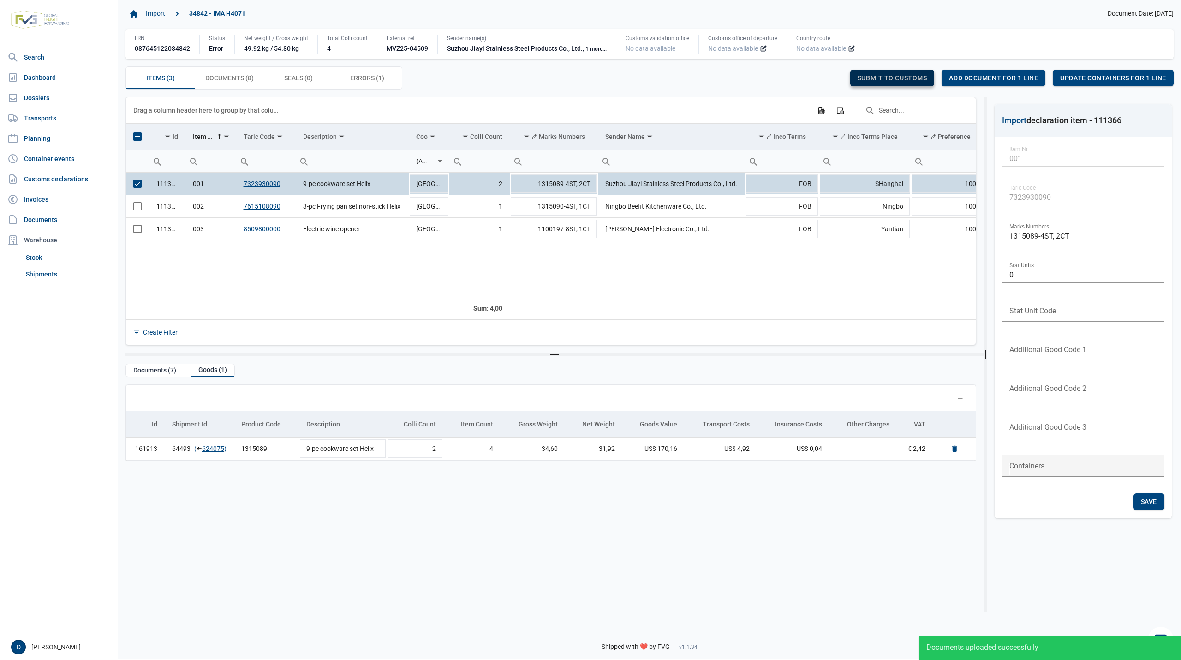
click at [879, 74] on span "Submit to customs" at bounding box center [893, 77] width 70 height 7
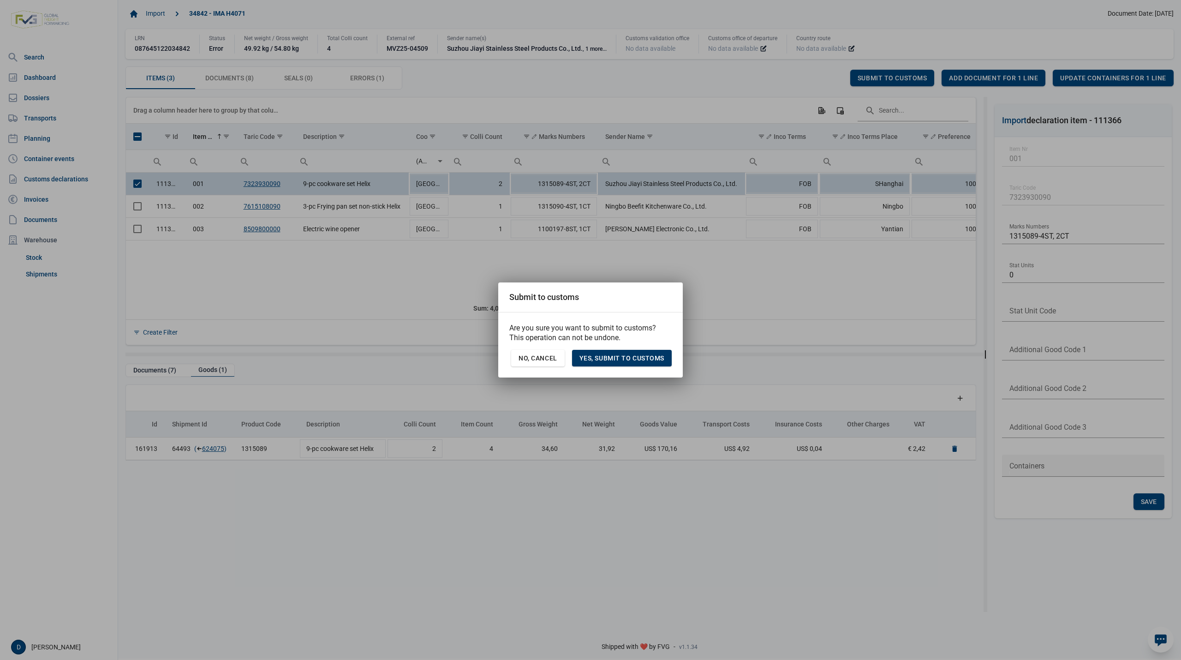
click at [644, 362] on div "Yes, Submit to customs" at bounding box center [622, 358] width 100 height 17
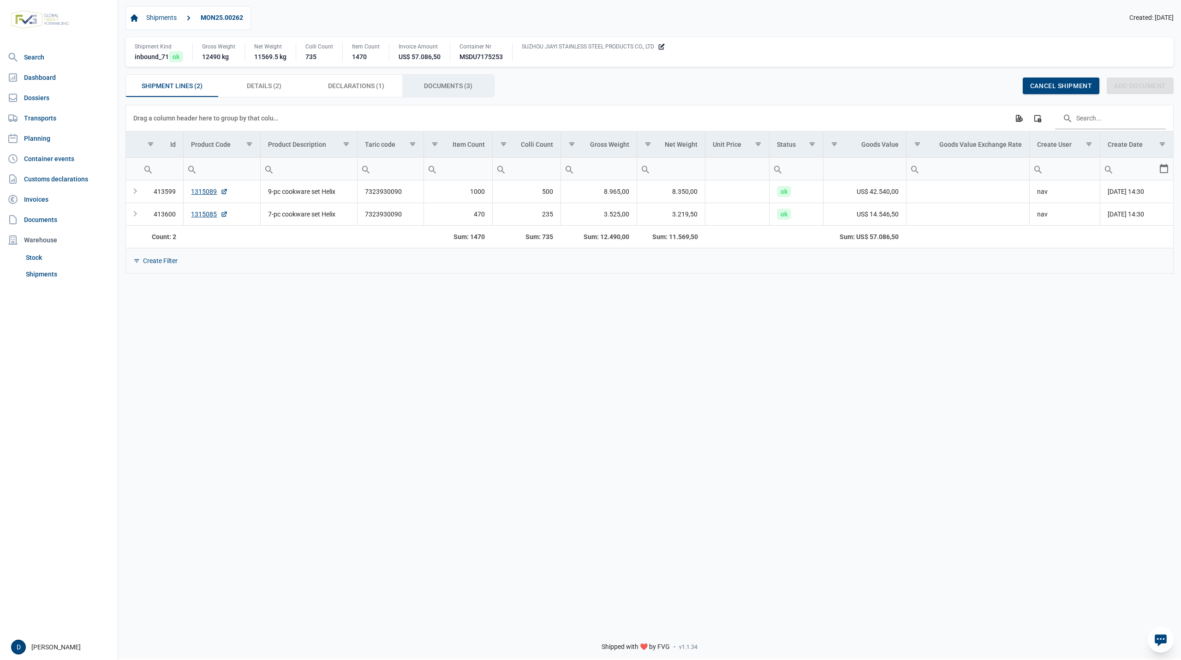
click at [435, 87] on span "Documents (3) Documents (3)" at bounding box center [448, 85] width 48 height 11
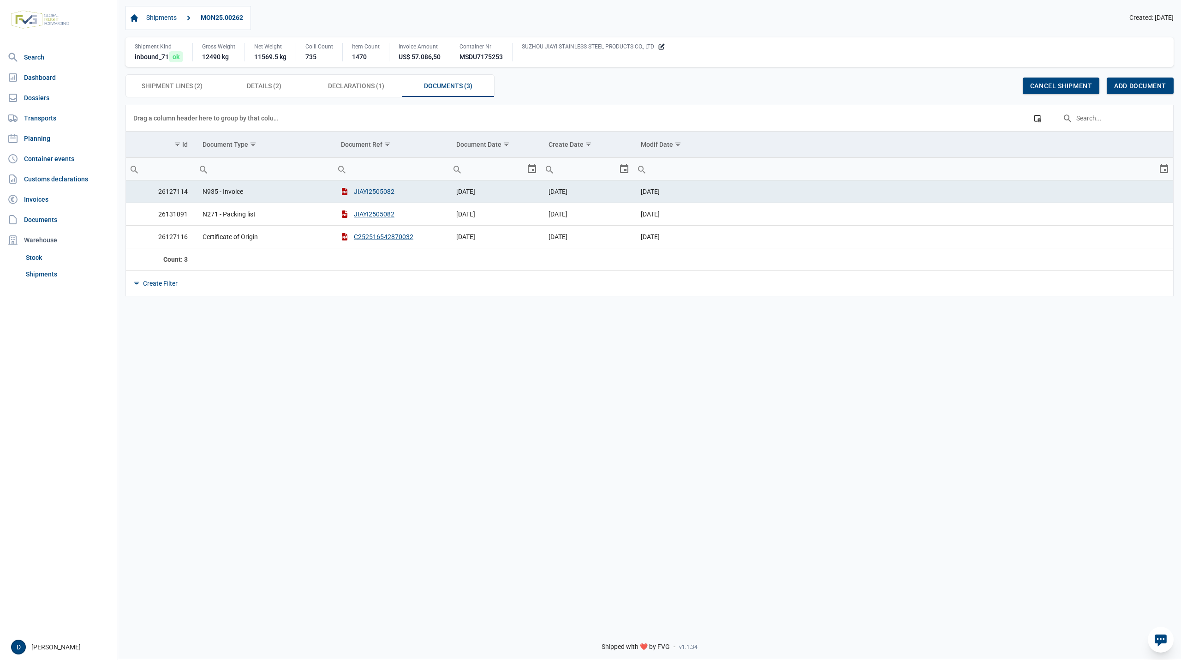
click at [364, 193] on button "JIAYI2505082" at bounding box center [368, 191] width 54 height 9
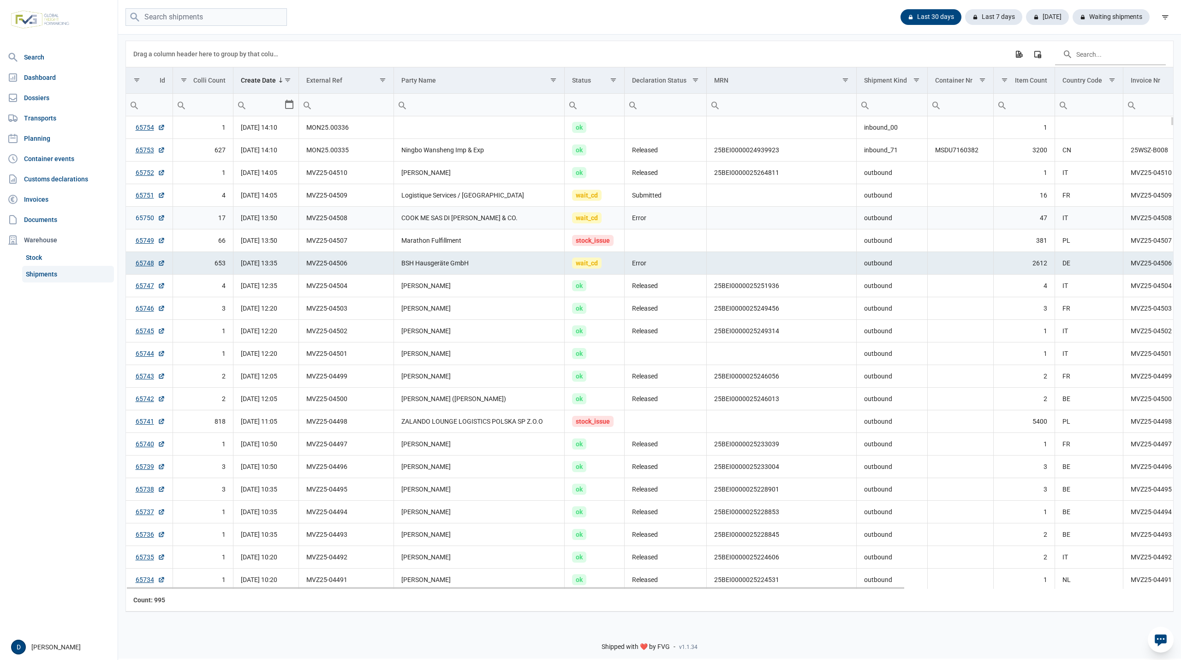
click at [139, 221] on link "65750" at bounding box center [151, 217] width 30 height 9
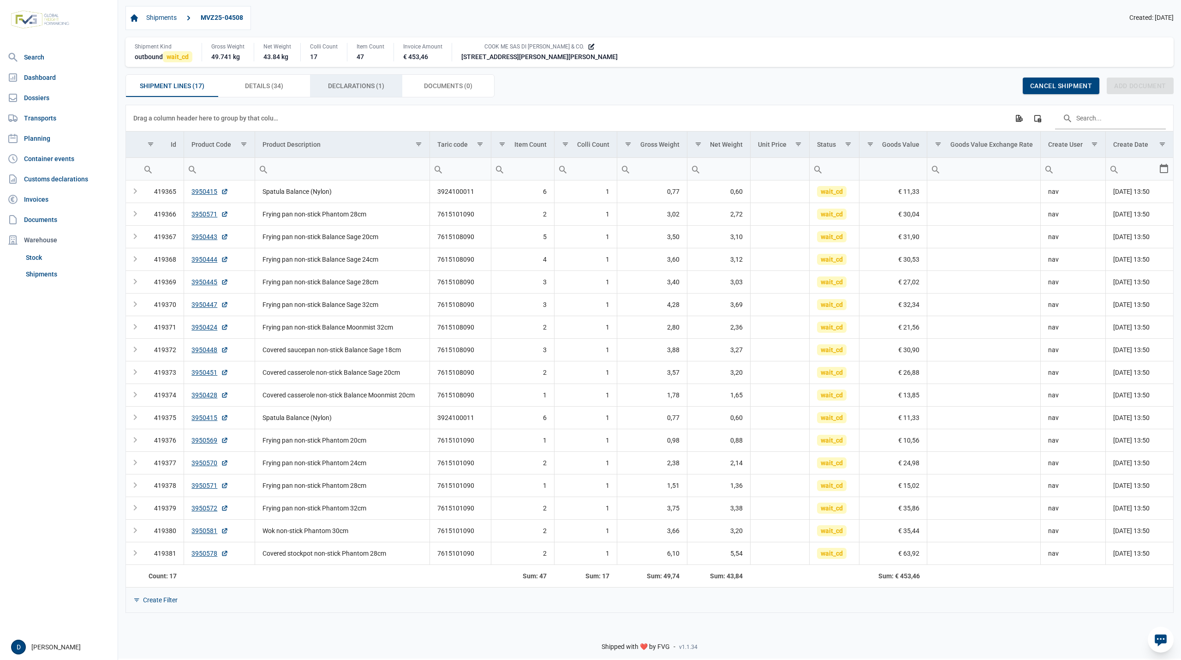
drag, startPoint x: 368, startPoint y: 86, endPoint x: 362, endPoint y: 87, distance: 6.1
click at [368, 86] on span "Declarations (1) Declarations (1)" at bounding box center [356, 85] width 56 height 11
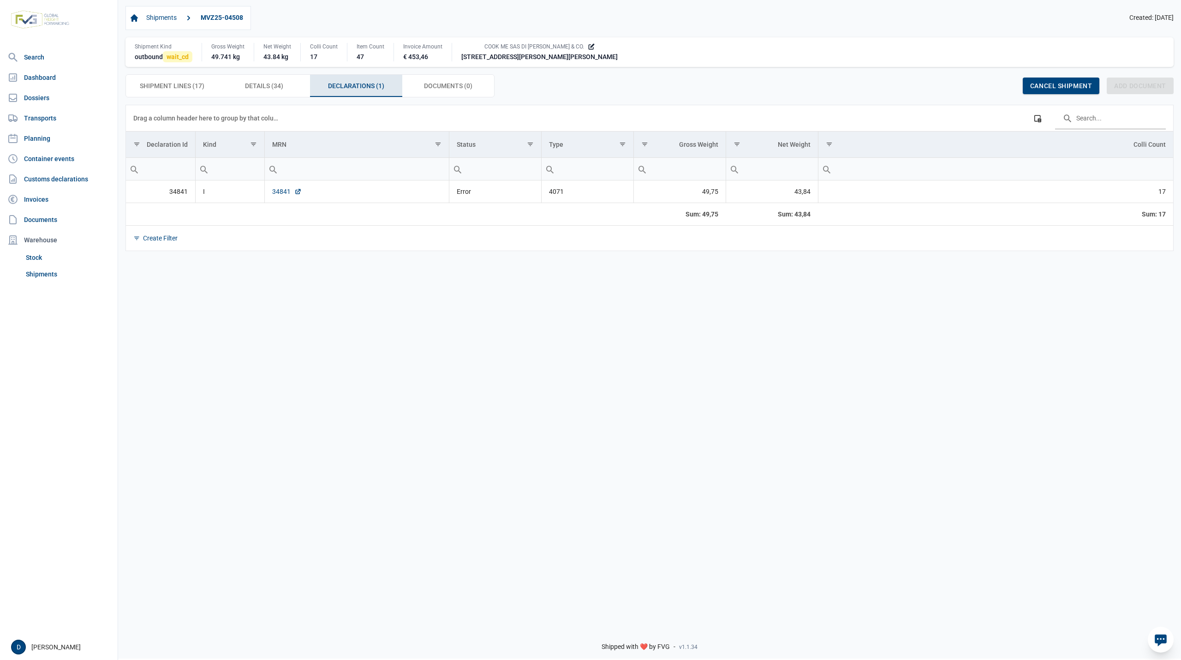
click at [275, 196] on link "34841" at bounding box center [287, 191] width 30 height 9
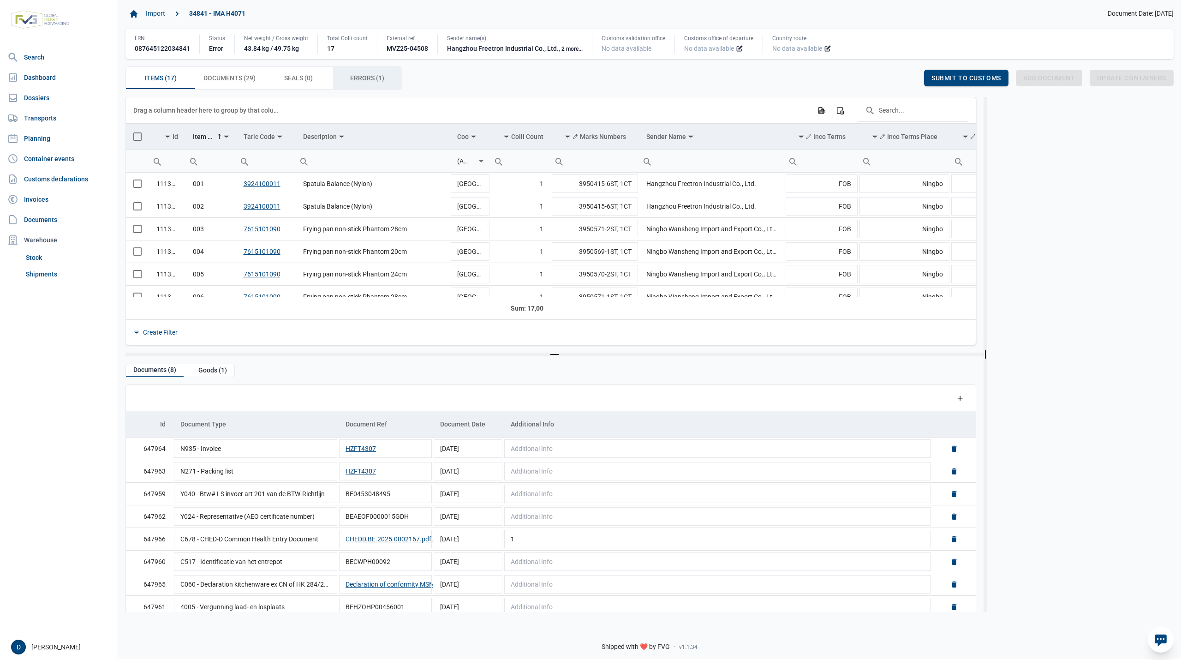
click at [366, 83] on span "Errors (1) Errors (1)" at bounding box center [367, 77] width 34 height 11
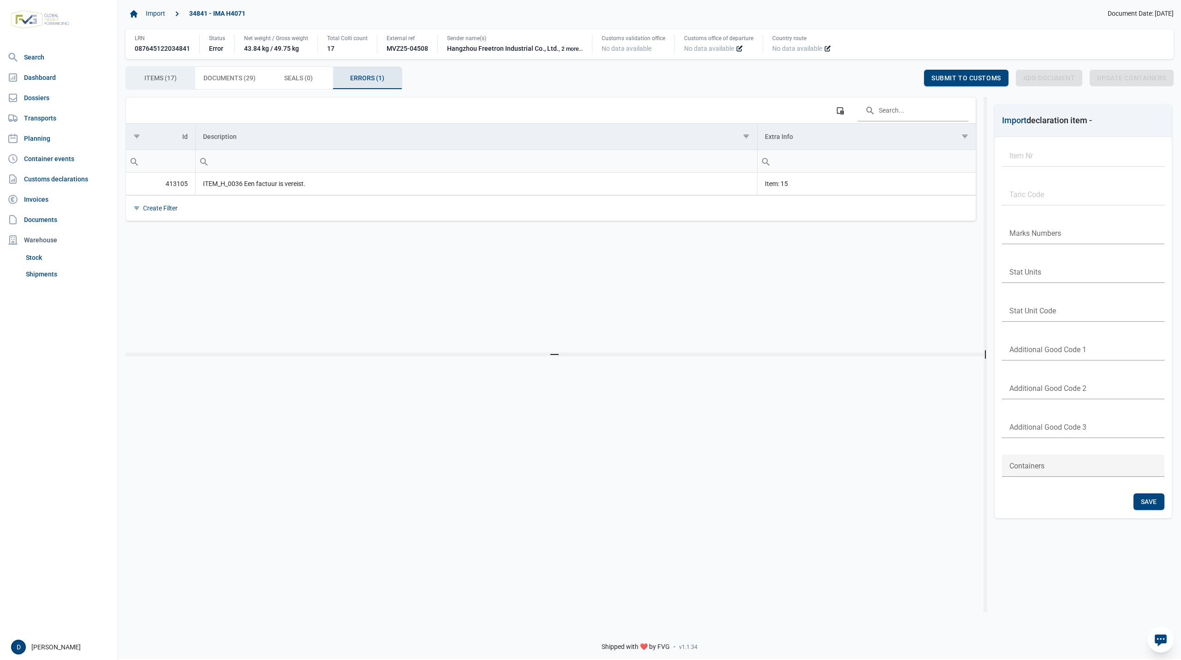
click at [172, 78] on span "Items (17) Items (17)" at bounding box center [160, 77] width 32 height 11
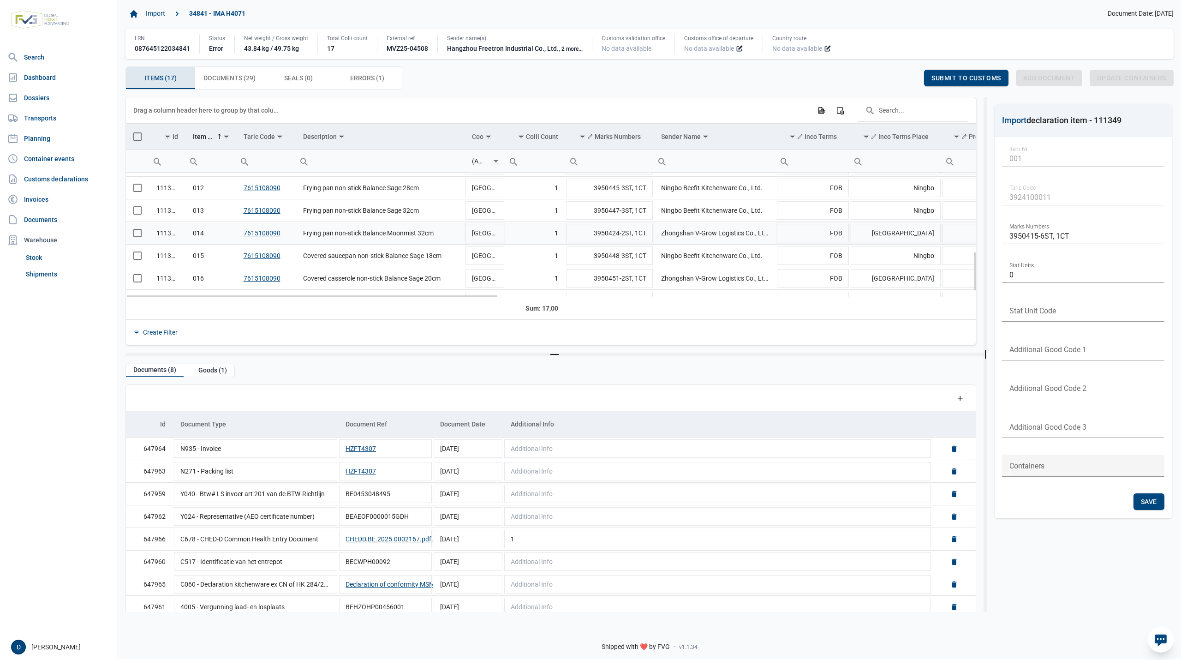
scroll to position [262, 0]
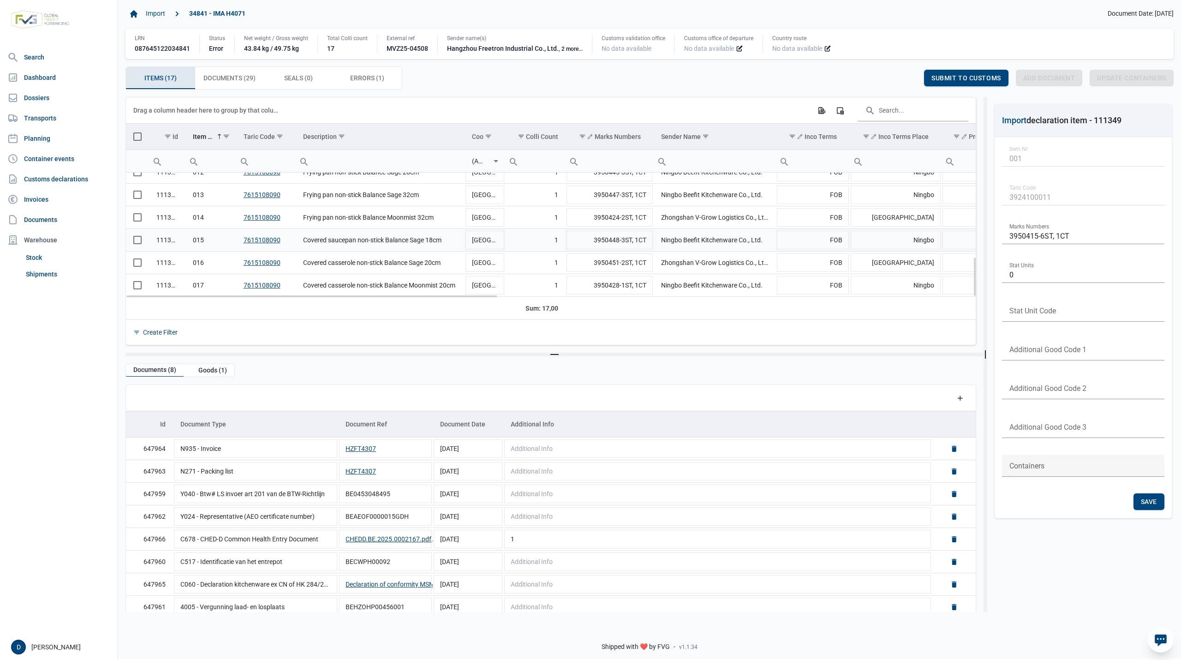
click at [137, 242] on span "Select row" at bounding box center [137, 240] width 8 height 8
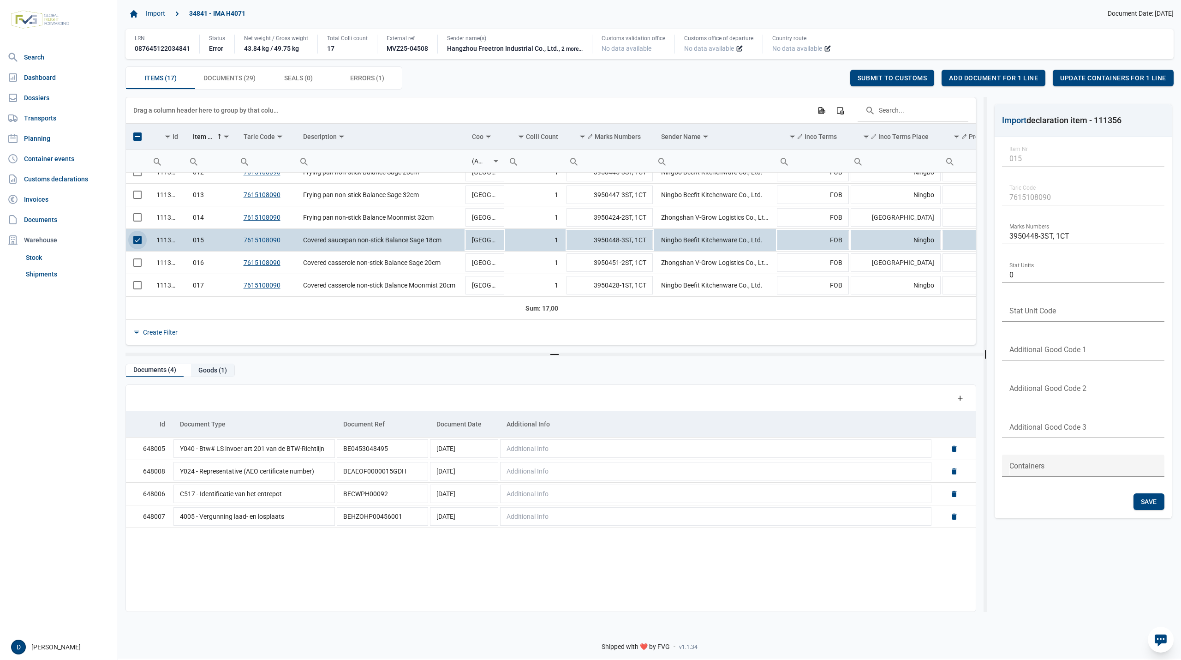
click at [214, 369] on div "Goods (1)" at bounding box center [212, 370] width 43 height 12
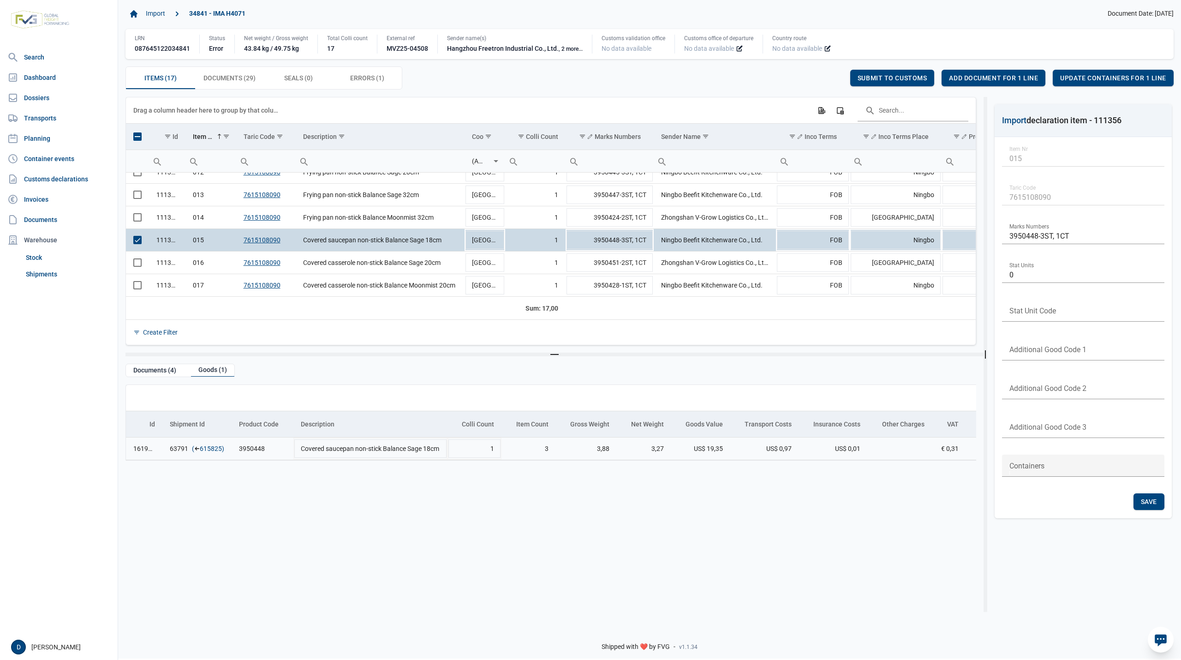
click at [217, 449] on link "615825" at bounding box center [211, 448] width 22 height 9
click at [999, 78] on span "Add document for 1 line" at bounding box center [993, 77] width 89 height 7
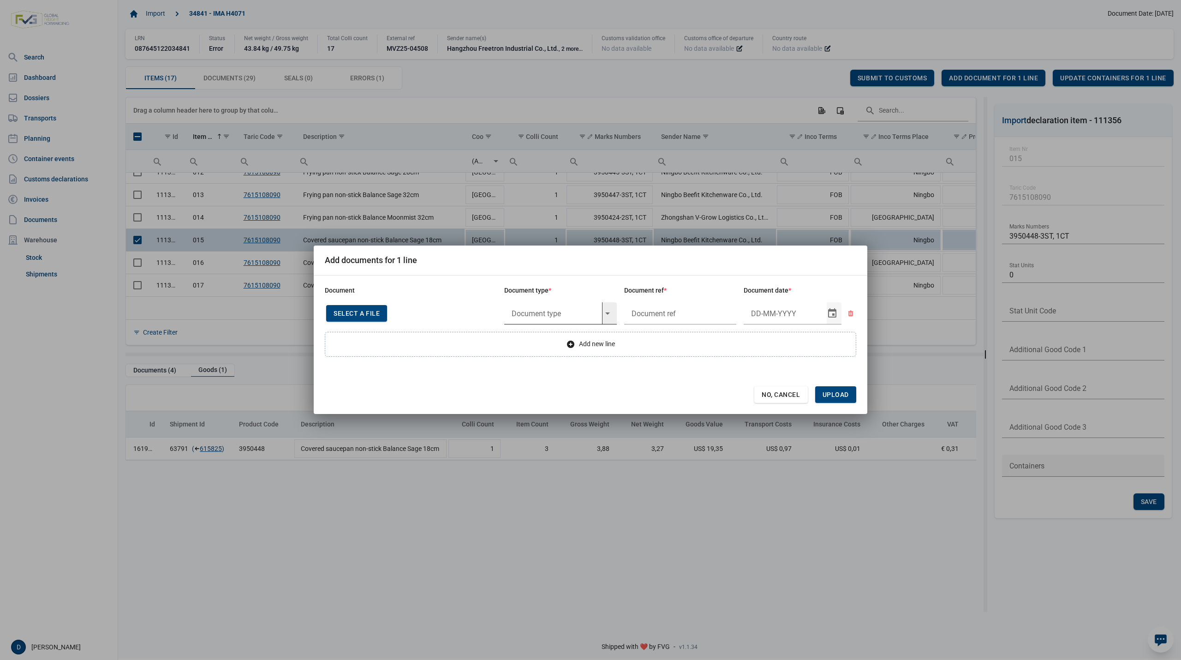
click at [565, 313] on input "text" at bounding box center [553, 313] width 98 height 22
click at [532, 336] on div "N935 - Invoice" at bounding box center [560, 339] width 113 height 22
type input "N935 - Invoice"
type input "."
type input "26-3-2025"
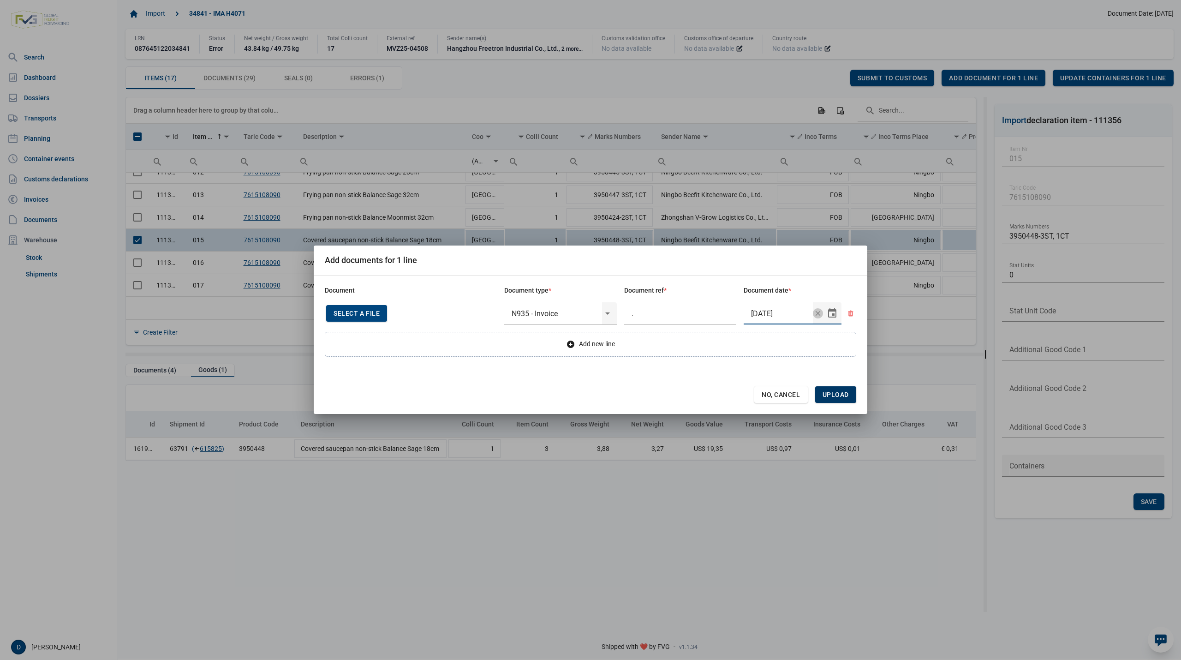
click at [832, 393] on span "Upload" at bounding box center [835, 394] width 26 height 7
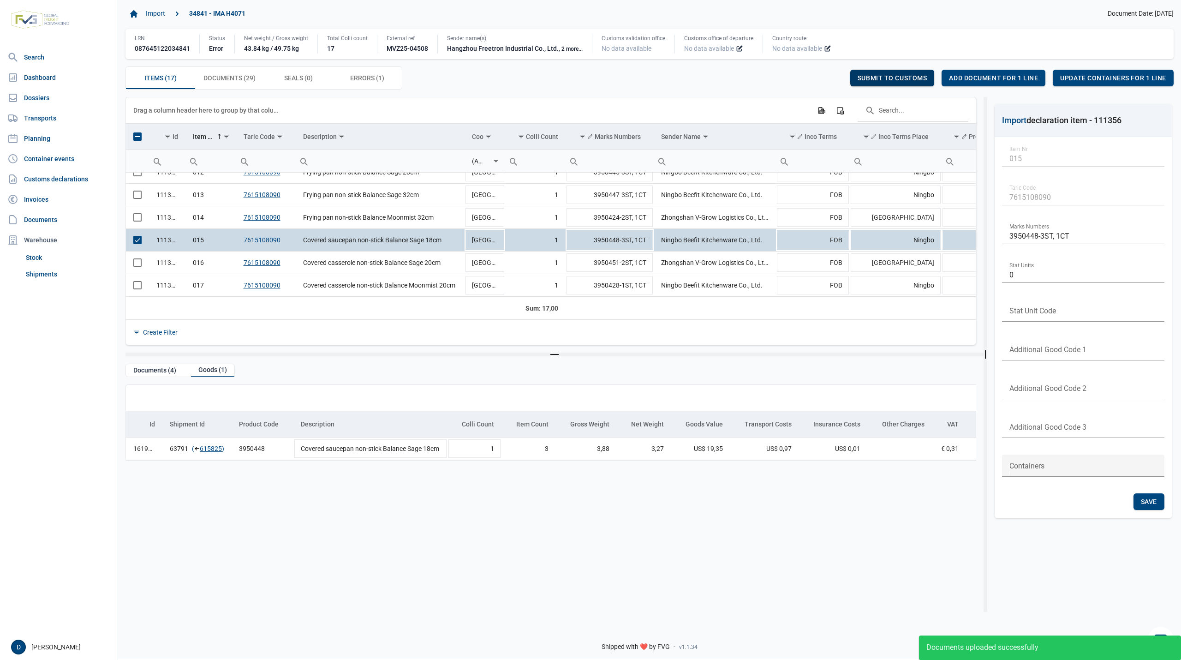
click at [884, 74] on div "Submit to customs" at bounding box center [892, 78] width 84 height 17
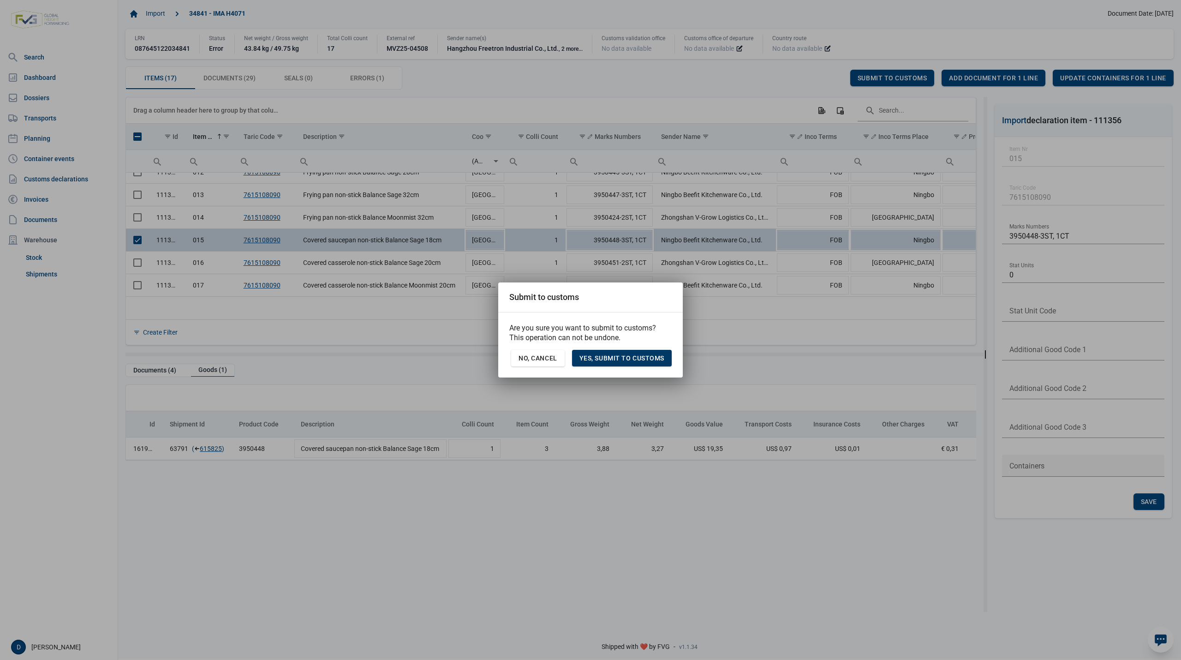
click at [644, 356] on span "Yes, Submit to customs" at bounding box center [621, 357] width 85 height 7
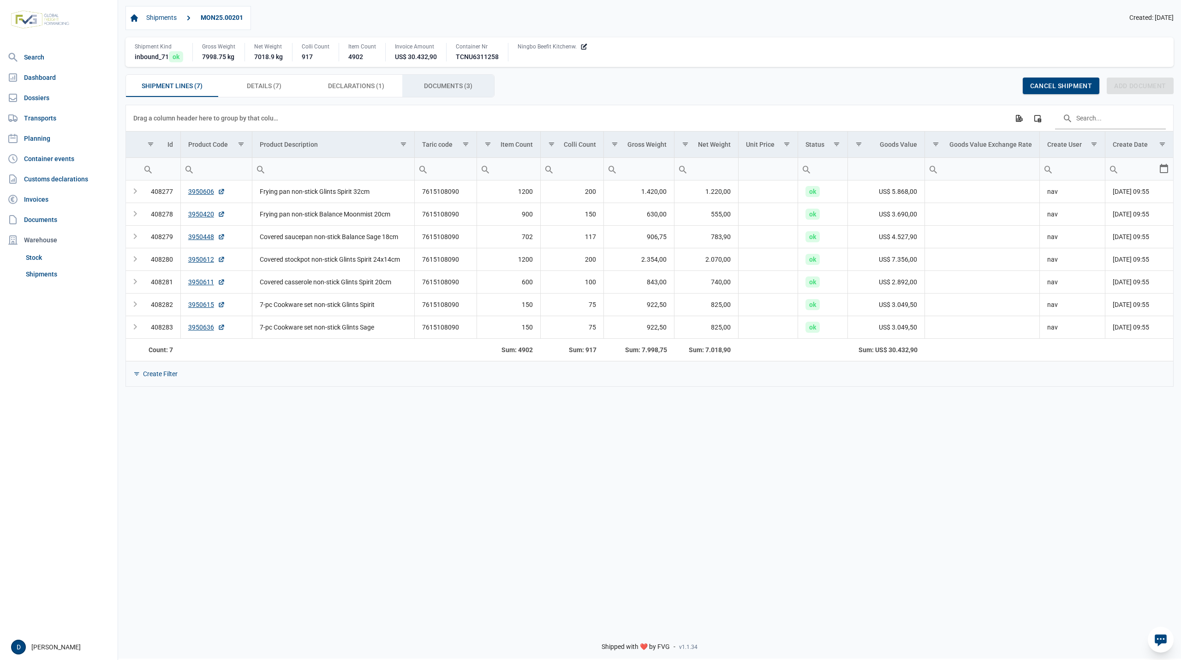
click at [434, 86] on span "Documents (3) Documents (3)" at bounding box center [448, 85] width 48 height 11
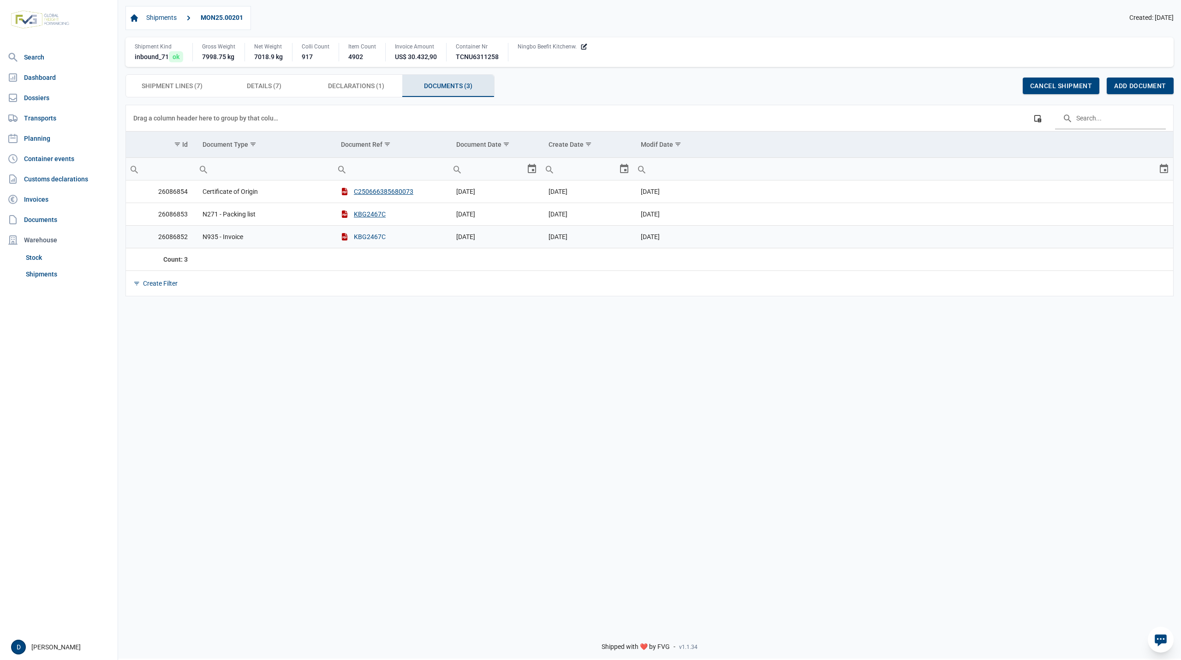
click at [368, 237] on button "KBG2467C" at bounding box center [363, 236] width 45 height 9
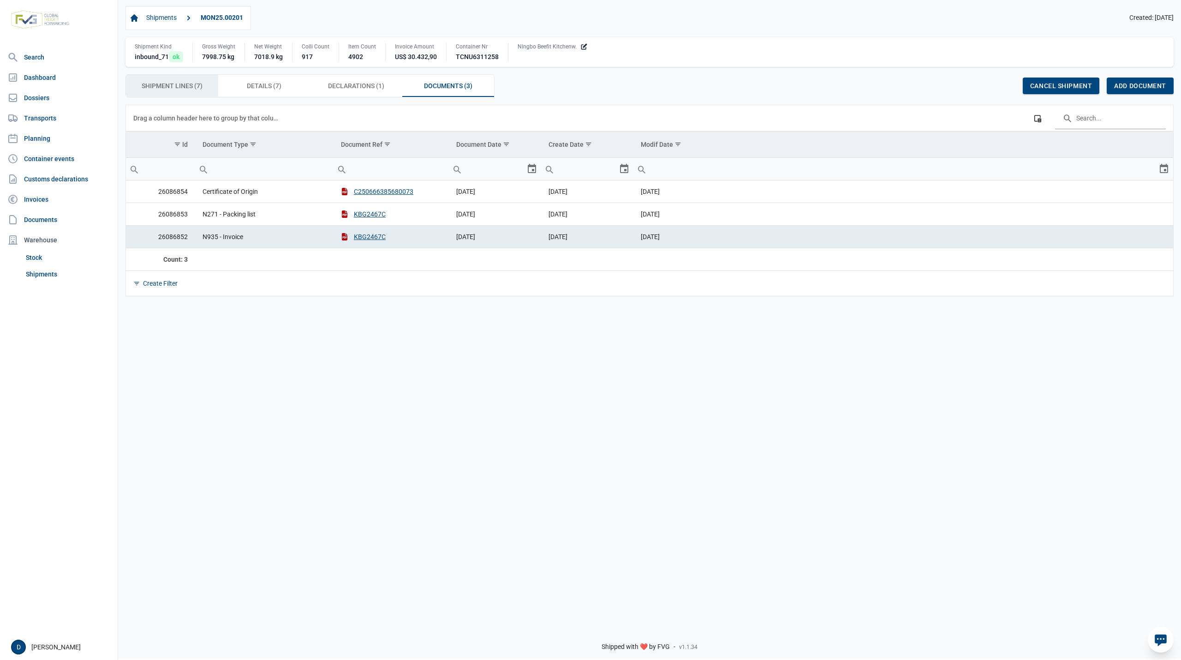
click at [186, 89] on span "Shipment Lines (7) Shipment Lines (7)" at bounding box center [172, 85] width 61 height 11
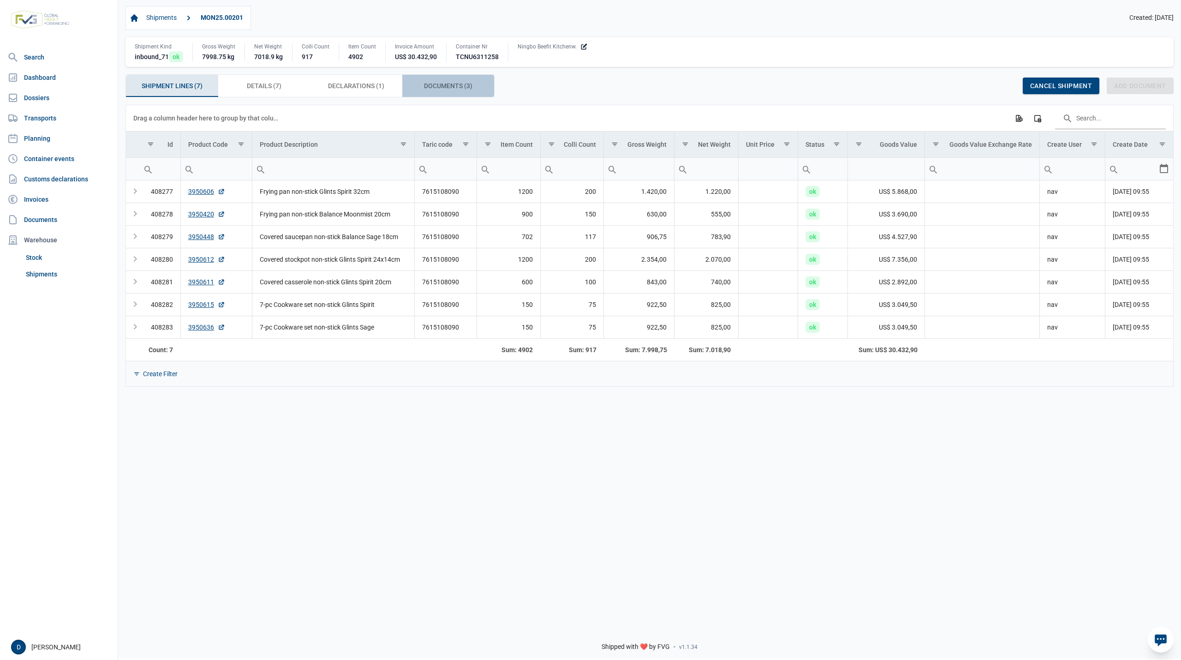
click at [448, 91] on span "Documents (3) Documents (3)" at bounding box center [448, 85] width 48 height 11
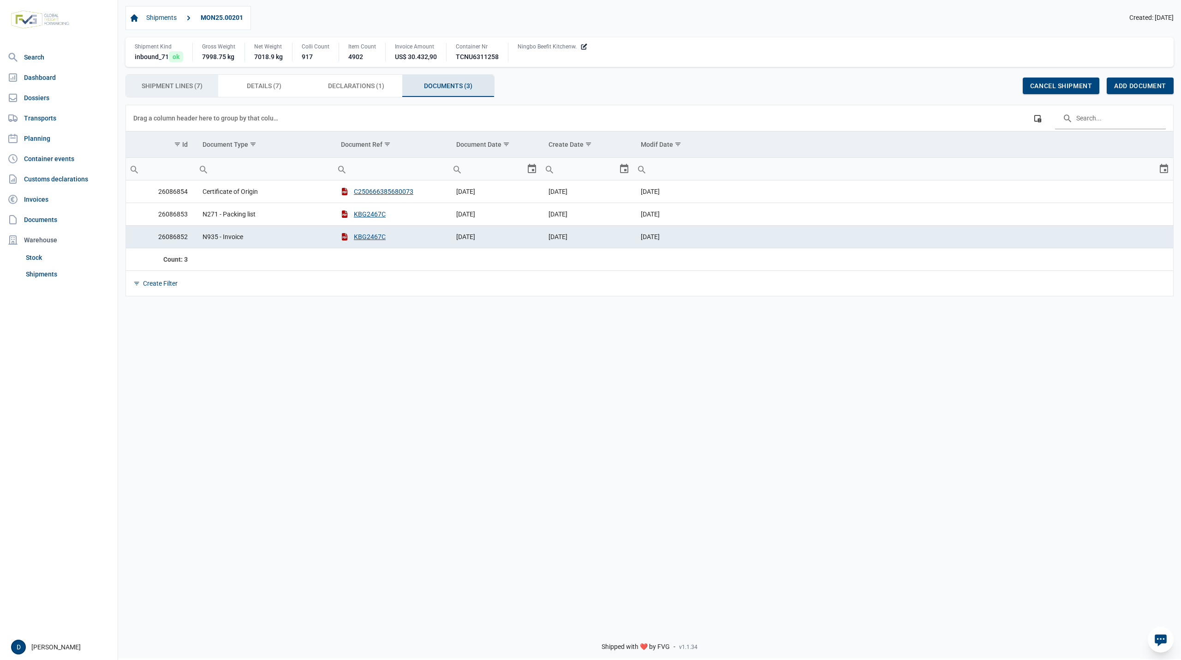
click at [190, 90] on span "Shipment Lines (7) Shipment Lines (7)" at bounding box center [172, 85] width 61 height 11
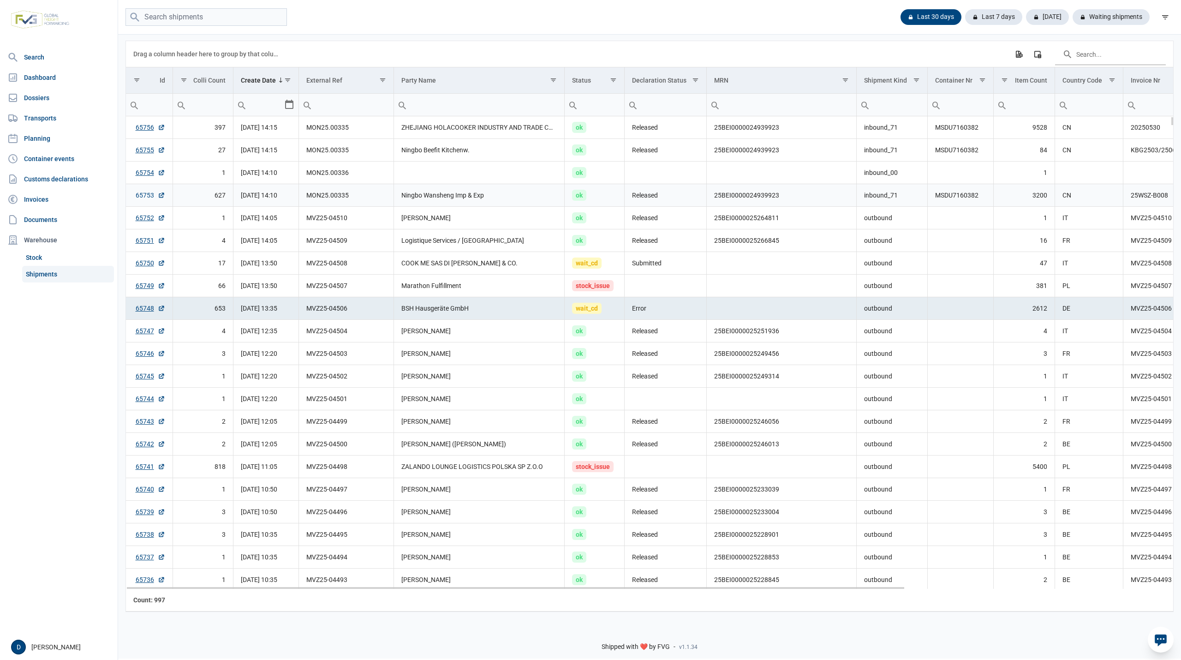
click at [144, 194] on link "65753" at bounding box center [151, 195] width 30 height 9
click at [137, 151] on link "65755" at bounding box center [151, 149] width 30 height 9
click at [144, 128] on link "65756" at bounding box center [151, 127] width 30 height 9
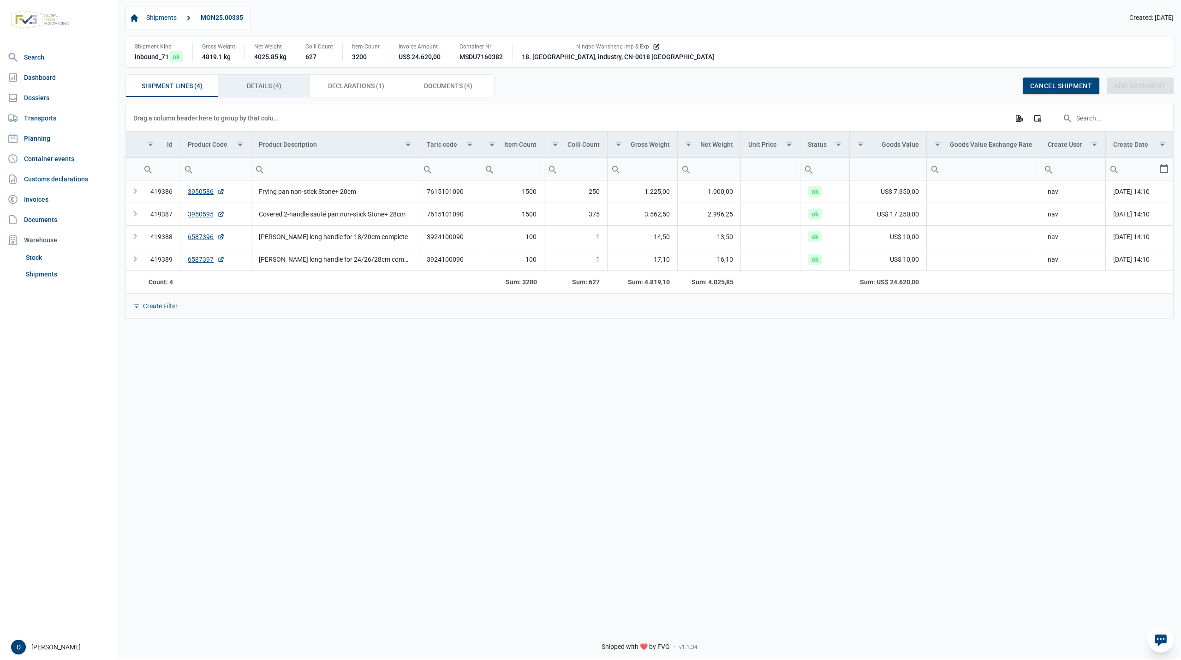
click at [268, 83] on span "Details (4) Details (4)" at bounding box center [264, 85] width 35 height 11
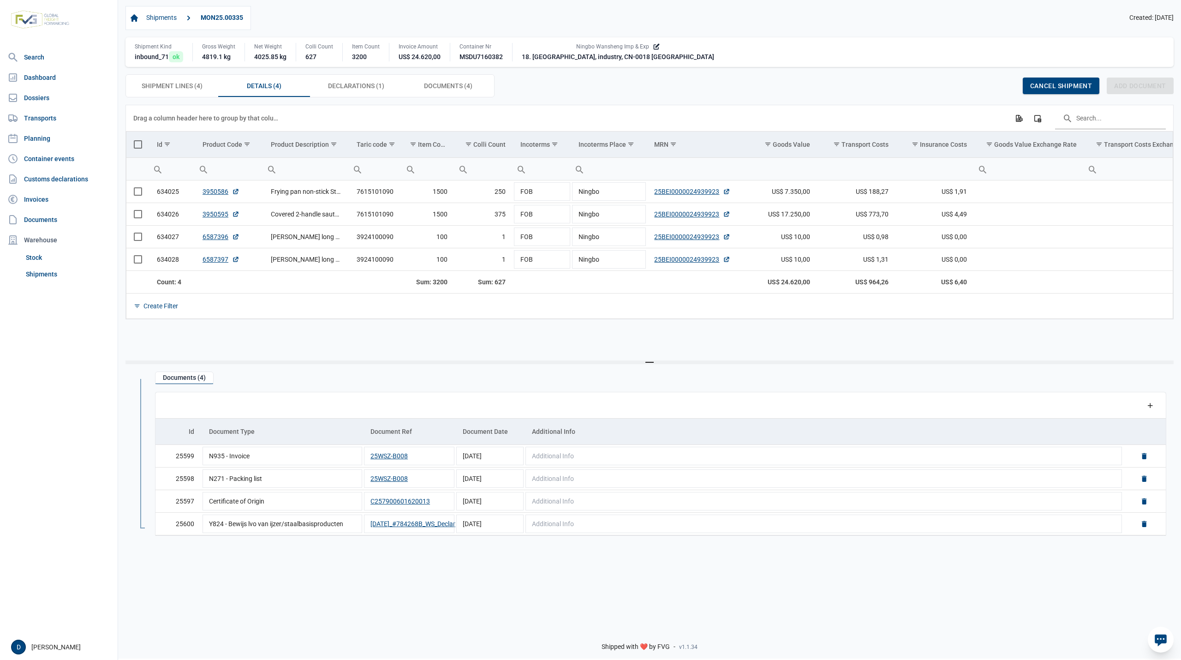
click at [390, 576] on div "Documents (4) Data grid with 4 rows and 5 columns Add a row Id Document Type Do…" at bounding box center [649, 492] width 1048 height 256
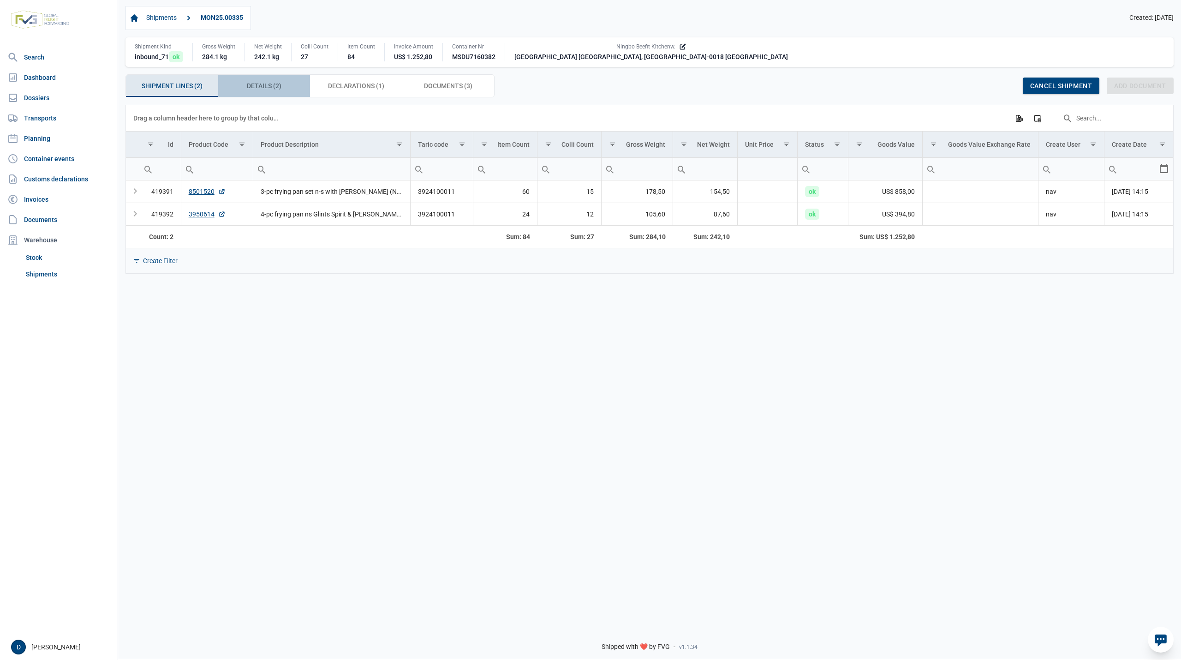
click at [259, 84] on span "Details (2) Details (2)" at bounding box center [264, 85] width 35 height 11
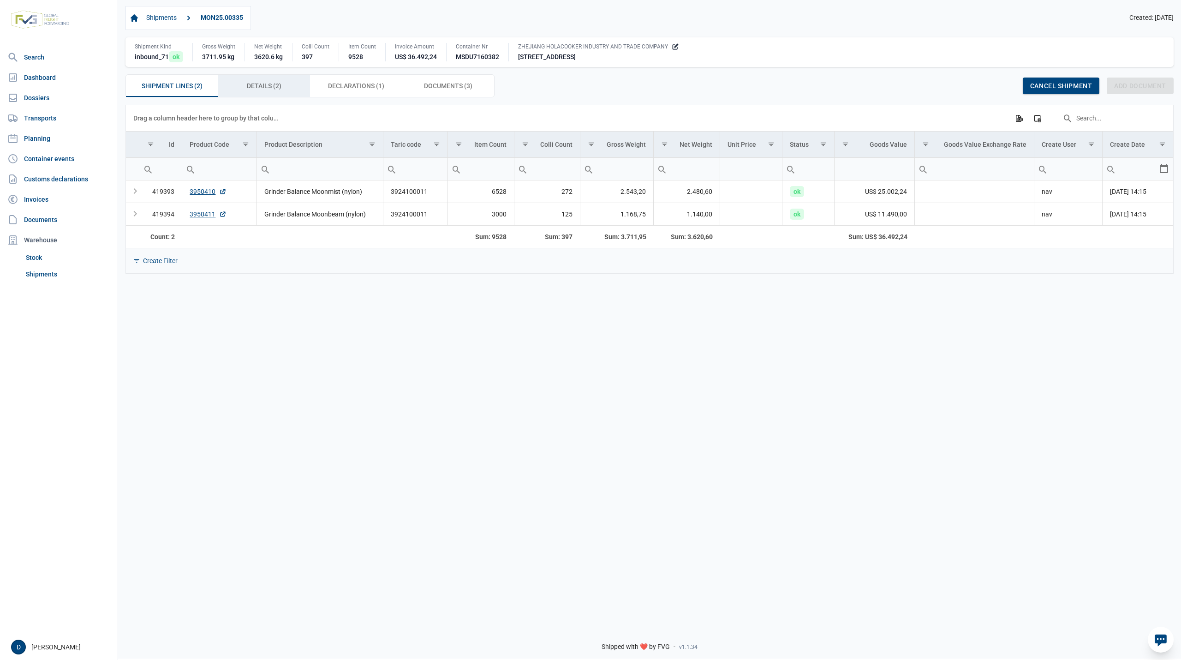
click at [259, 84] on span "Details (2) Details (2)" at bounding box center [264, 85] width 35 height 11
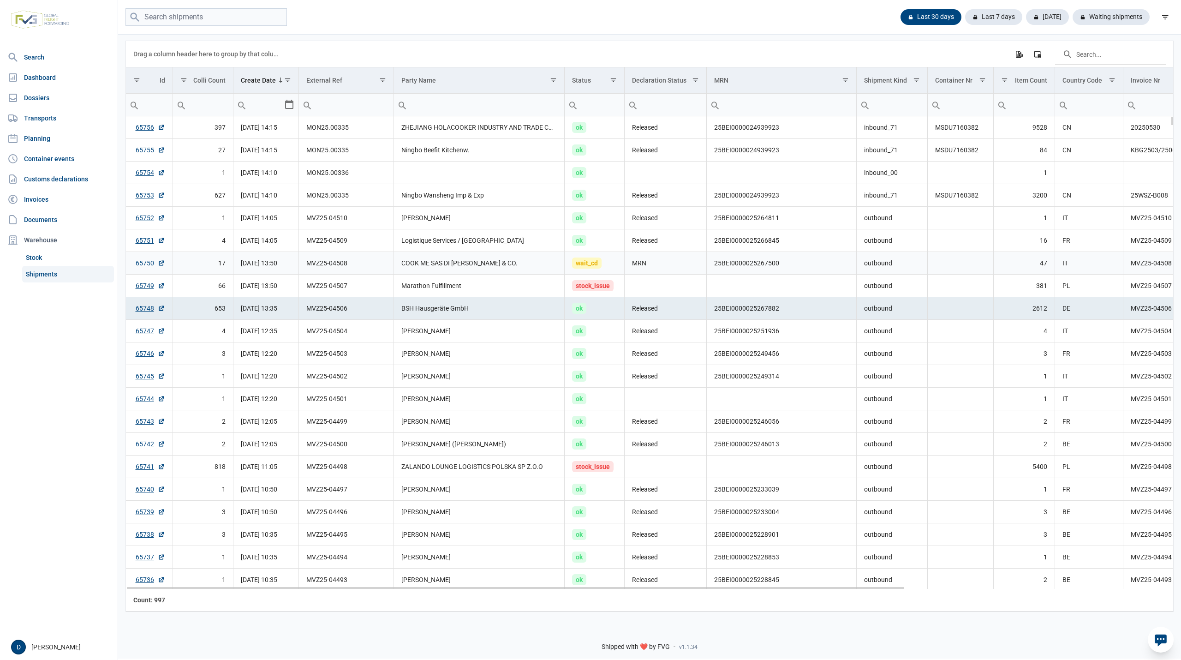
click at [145, 262] on link "65750" at bounding box center [151, 262] width 30 height 9
drag, startPoint x: 713, startPoint y: 310, endPoint x: 777, endPoint y: 312, distance: 63.7
click at [777, 312] on td "25BEI0000025267882" at bounding box center [782, 308] width 150 height 23
click at [726, 272] on td "25BEI0000025267500" at bounding box center [782, 263] width 150 height 23
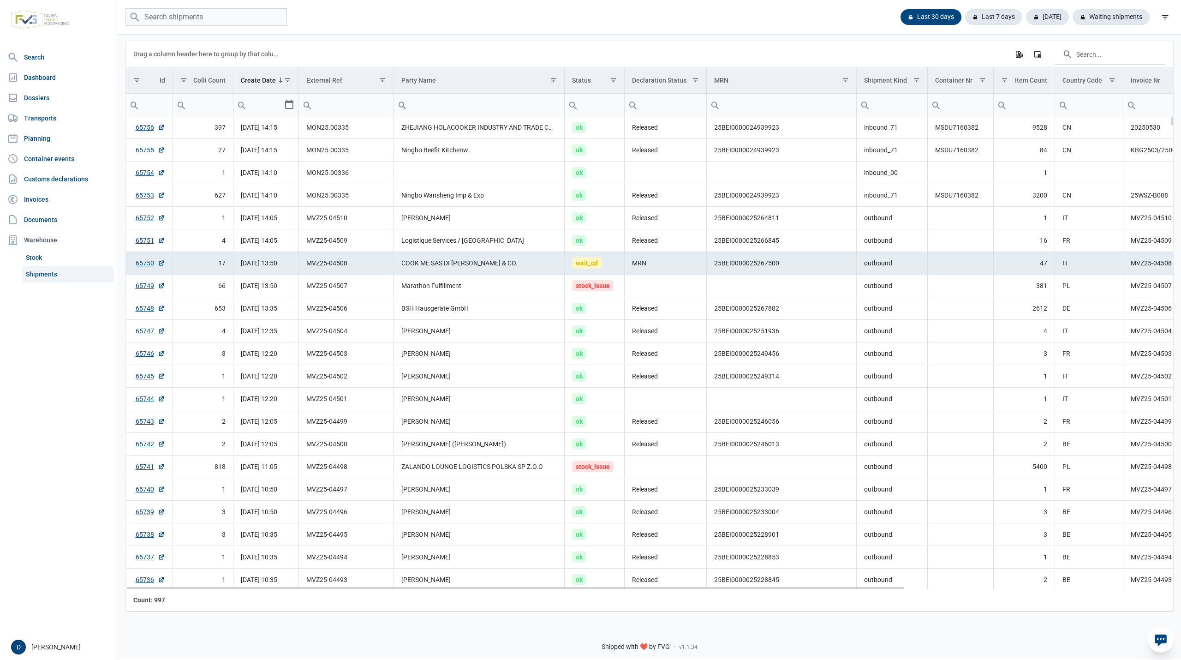
click at [709, 268] on td "25BEI0000025267500" at bounding box center [782, 263] width 150 height 23
click at [711, 268] on td "25BEI0000025267500" at bounding box center [782, 263] width 150 height 23
drag, startPoint x: 715, startPoint y: 266, endPoint x: 783, endPoint y: 272, distance: 68.5
click at [783, 272] on td "25BEI0000025267500" at bounding box center [782, 263] width 150 height 23
copy td "25BEI0000025267500"
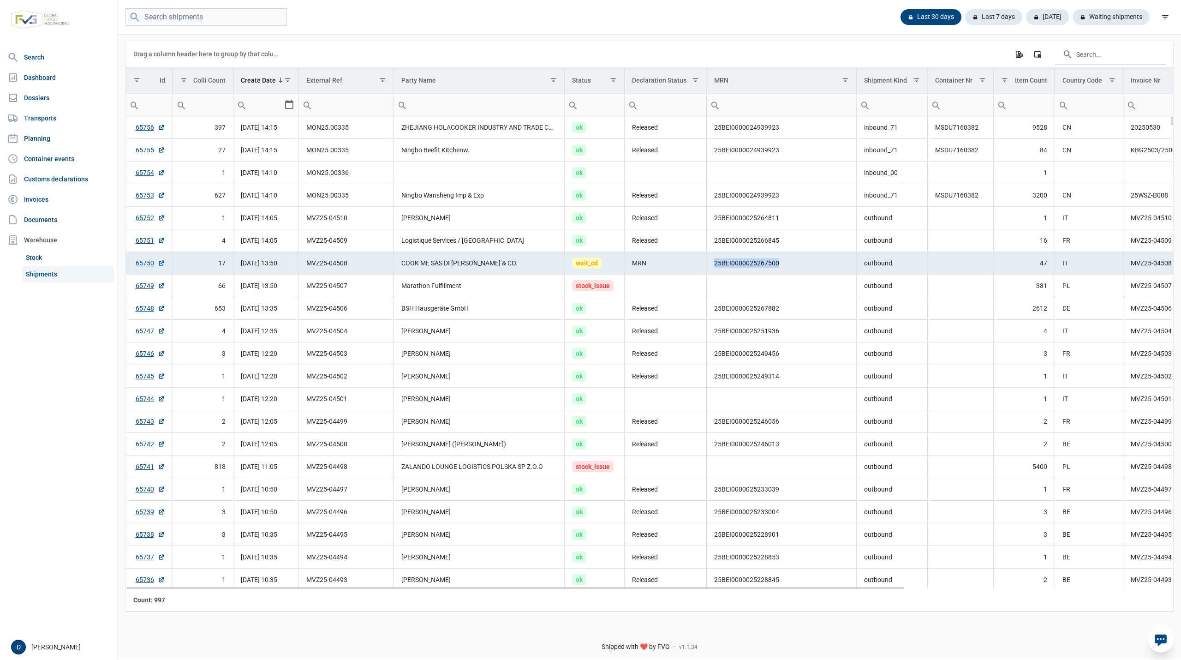
click at [744, 274] on td "25BEI0000025267500" at bounding box center [782, 263] width 150 height 23
click at [737, 285] on td "Data grid with 997 rows and 18 columns" at bounding box center [782, 285] width 150 height 23
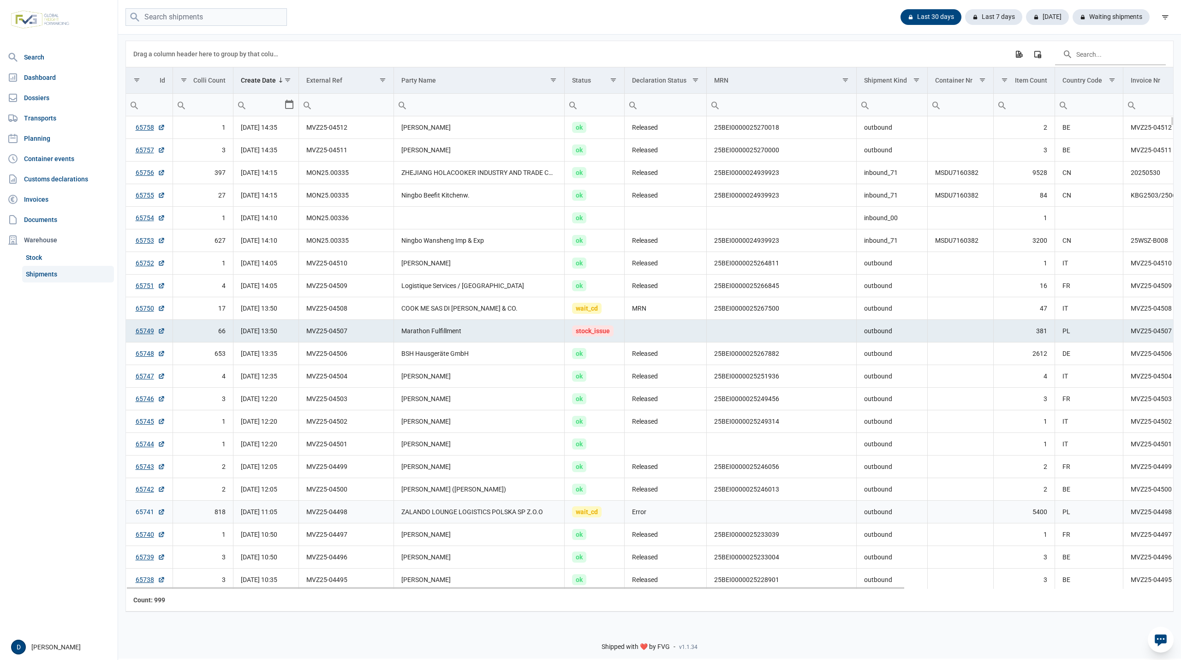
click at [141, 513] on link "65741" at bounding box center [151, 511] width 30 height 9
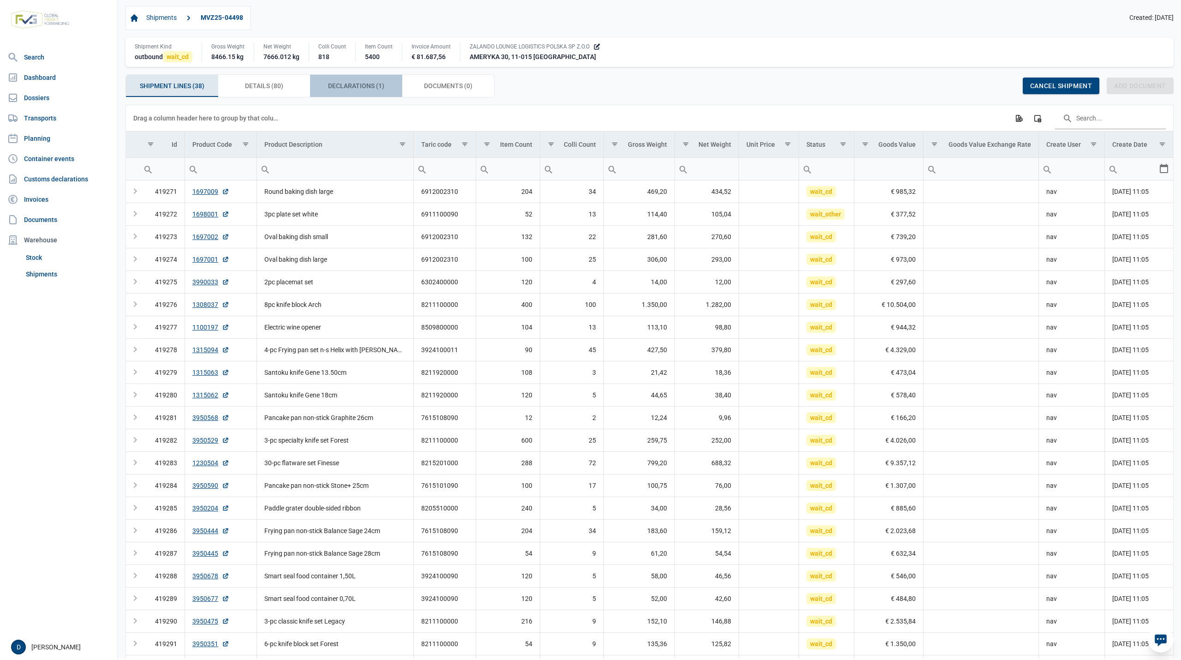
click at [337, 84] on span "Declarations (1) Declarations (1)" at bounding box center [356, 85] width 56 height 11
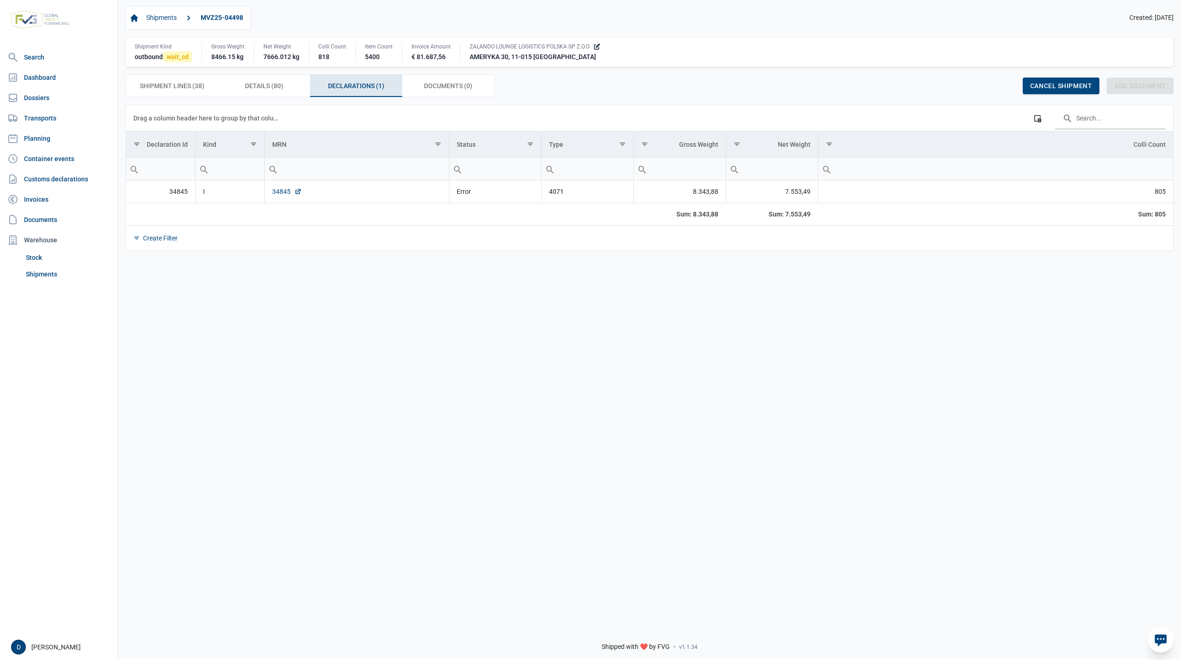
click at [280, 190] on link "34845" at bounding box center [287, 191] width 30 height 9
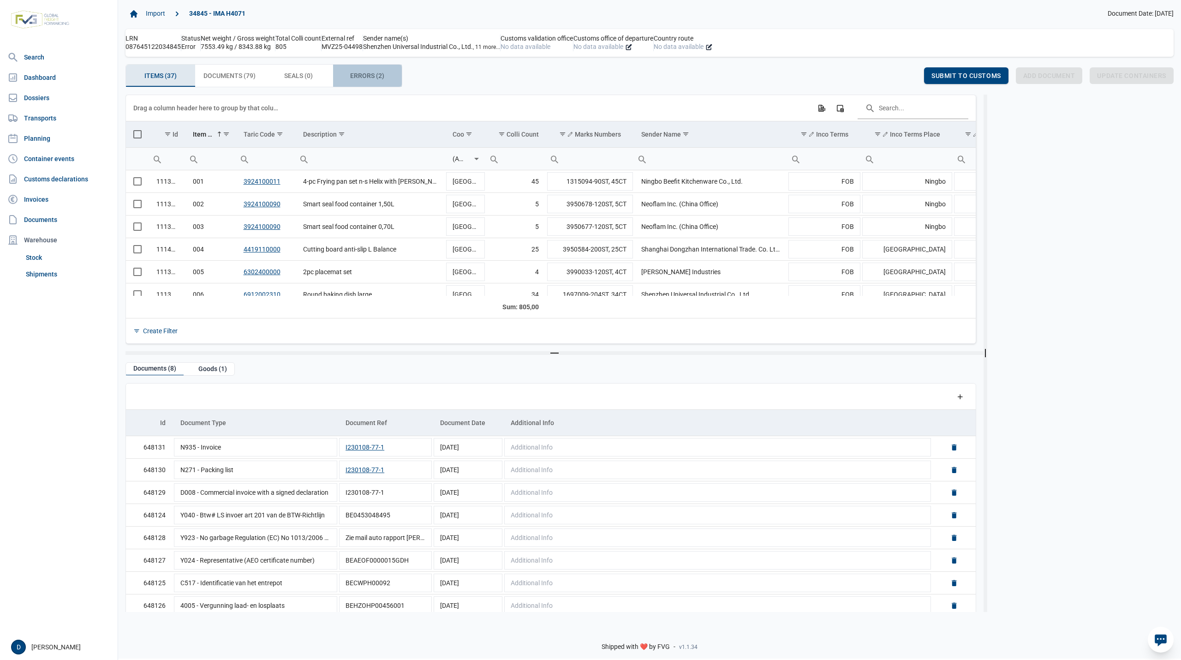
click at [361, 77] on span "Errors (2) Errors (2)" at bounding box center [367, 75] width 34 height 11
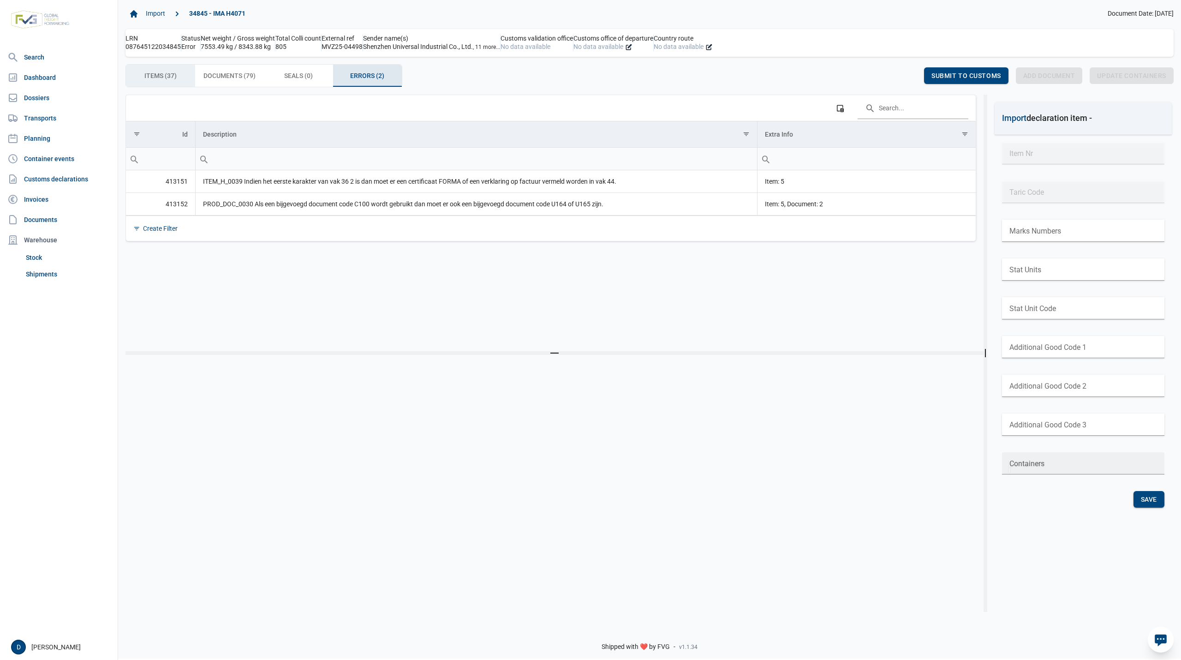
click at [154, 79] on span "Items (37) Items (37)" at bounding box center [160, 75] width 32 height 11
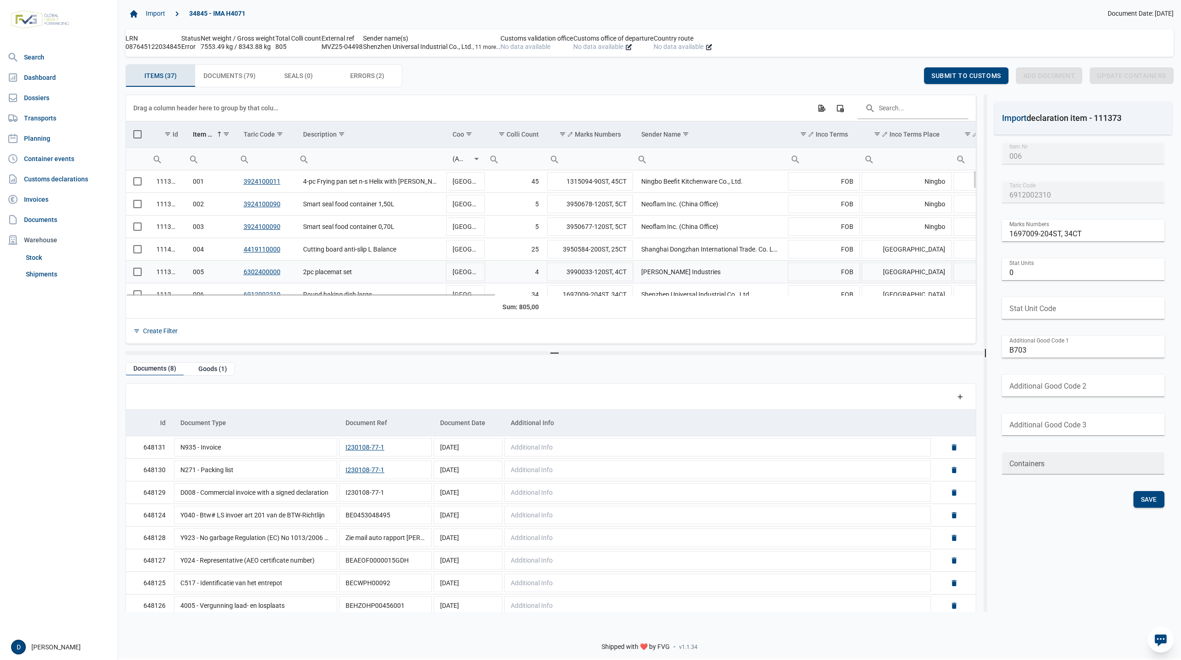
click at [139, 276] on span "Select row" at bounding box center [137, 272] width 8 height 8
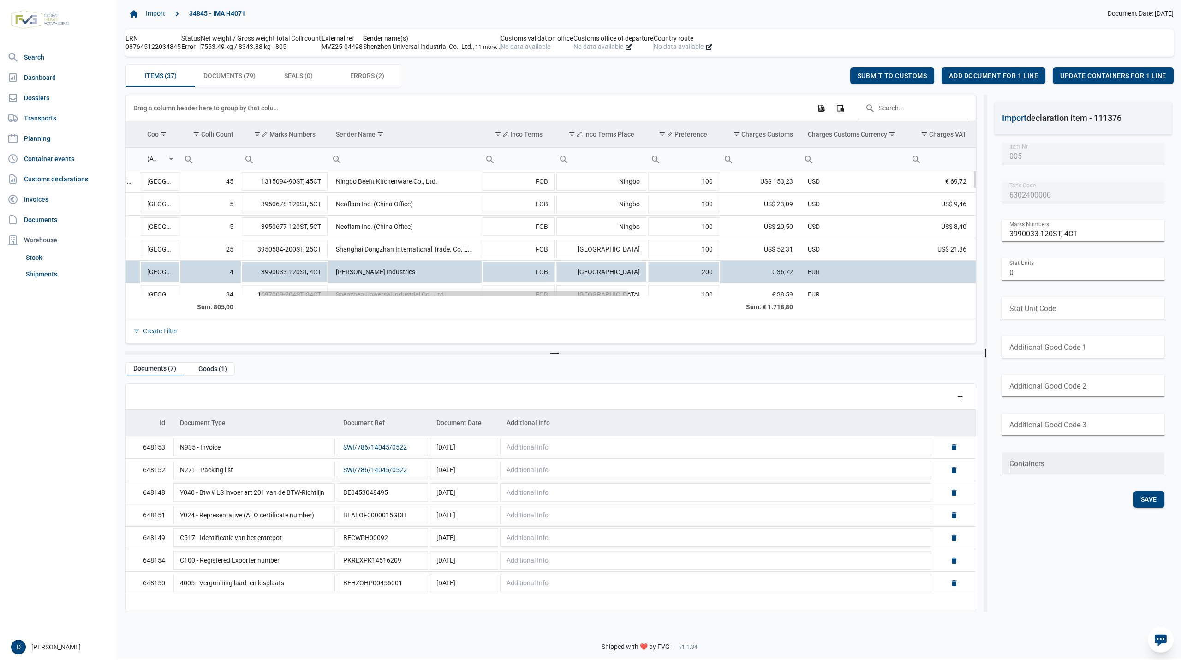
drag, startPoint x: 360, startPoint y: 296, endPoint x: 499, endPoint y: 318, distance: 140.6
click at [499, 318] on body "For evaluation purposes only. Redistribution prohibited. Please register an exi…" at bounding box center [590, 314] width 1181 height 660
click at [692, 277] on td "200" at bounding box center [683, 271] width 73 height 23
drag, startPoint x: 697, startPoint y: 277, endPoint x: 730, endPoint y: 275, distance: 32.3
click at [730, 275] on tr "111376 005 6302400000 2pc placemat set Pakistan 4 3990033-120ST, 4CT Sohail Wea…" at bounding box center [797, 271] width 1952 height 23
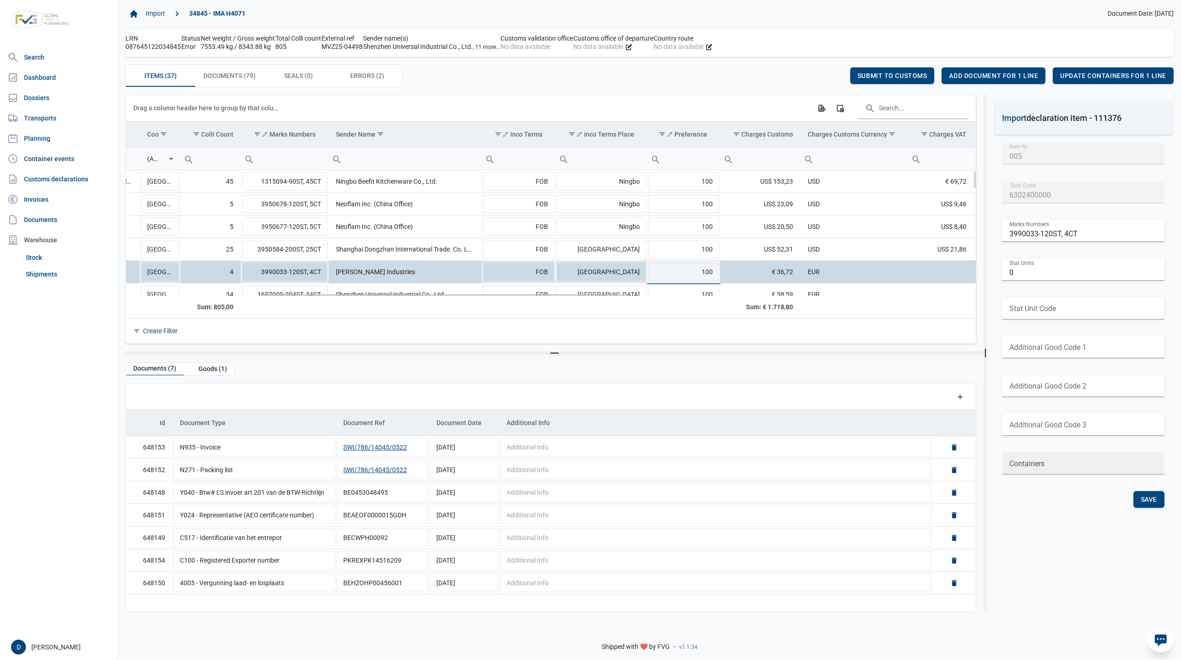
type input "100"
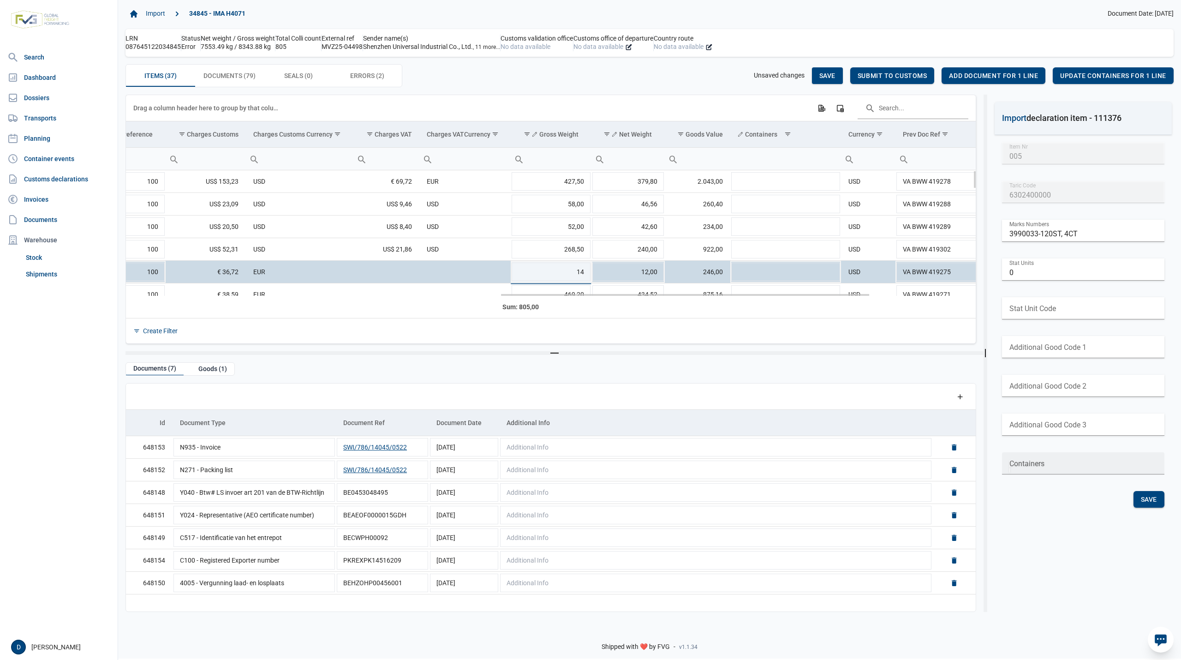
scroll to position [0, 860]
type input "14"
click at [831, 78] on span "Save" at bounding box center [827, 75] width 16 height 7
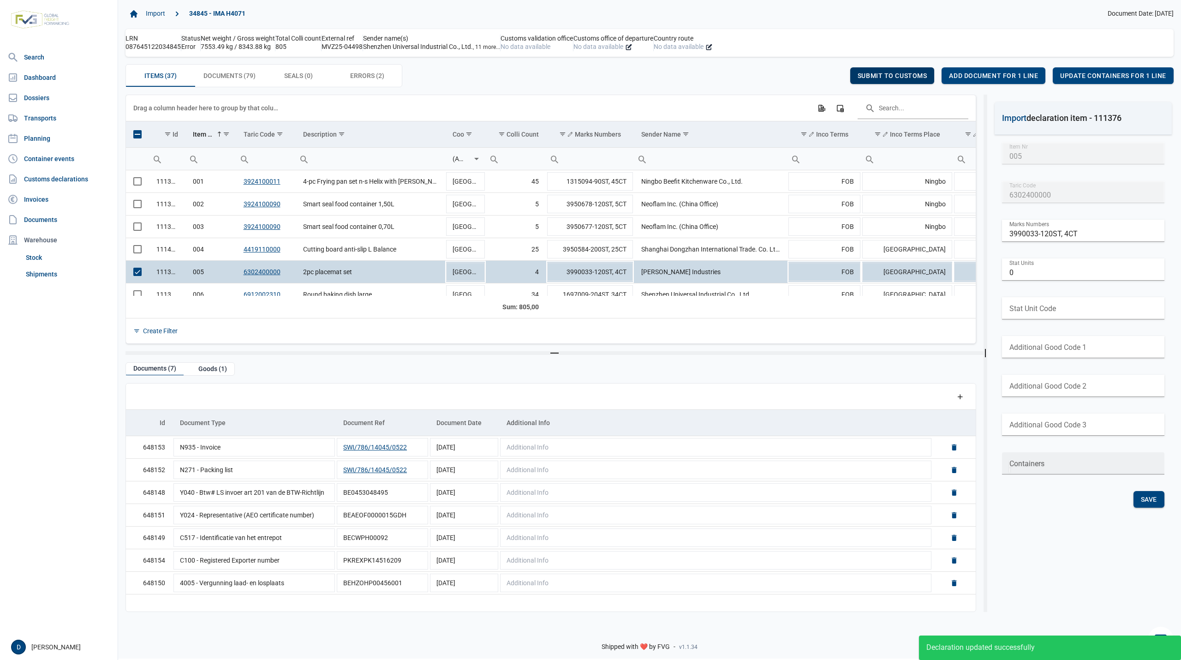
click at [883, 77] on span "Submit to customs" at bounding box center [893, 75] width 70 height 7
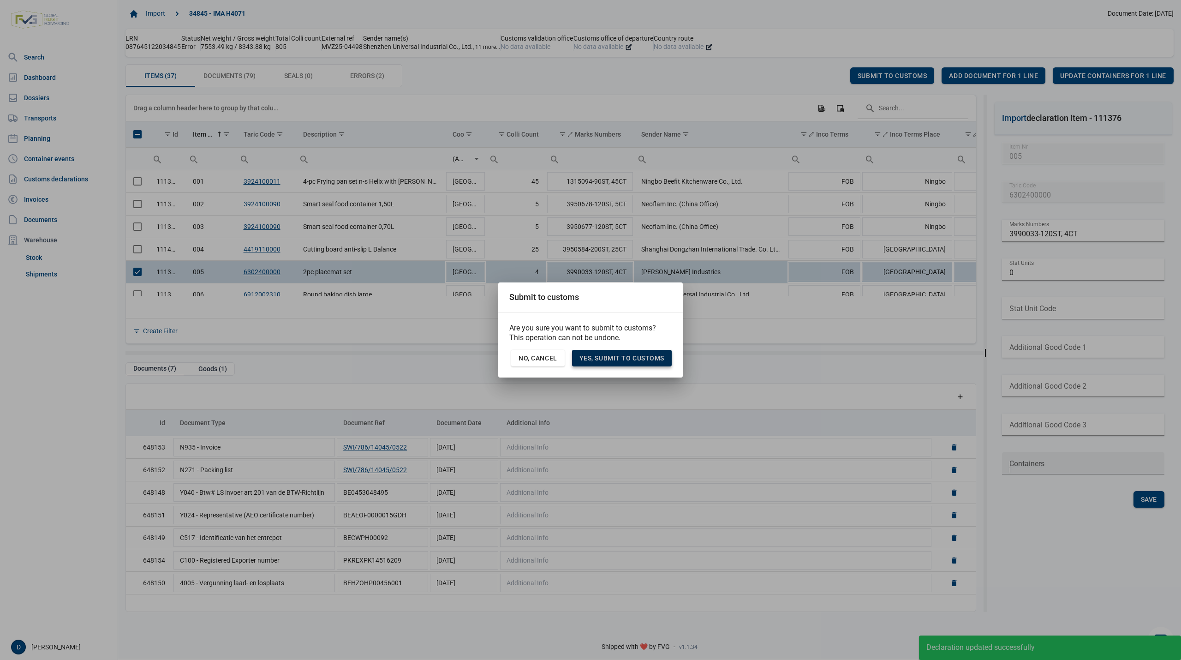
click at [647, 359] on span "Yes, Submit to customs" at bounding box center [621, 357] width 85 height 7
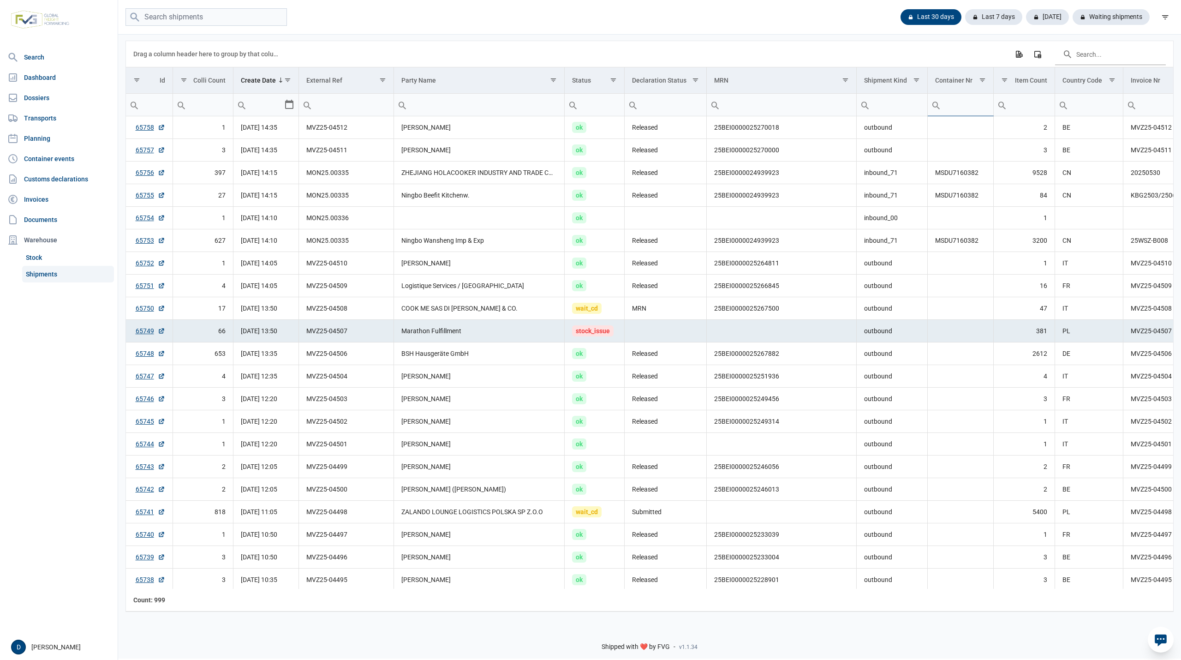
click at [962, 106] on input "Filter cell" at bounding box center [961, 105] width 66 height 22
type input "KOCU"
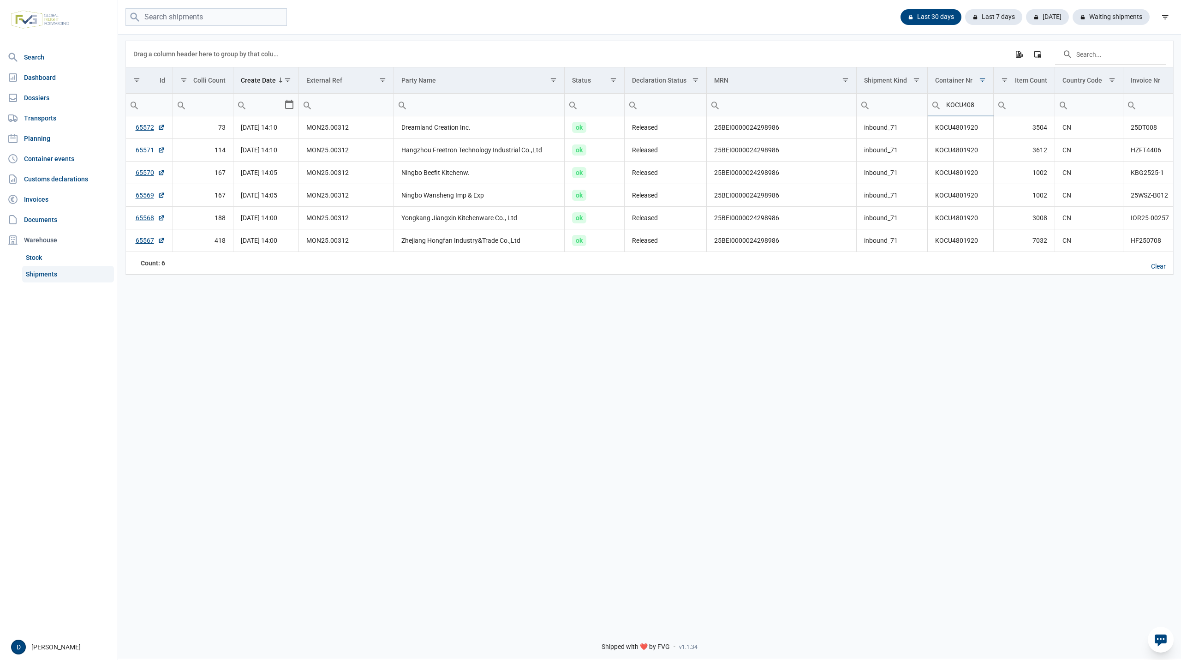
type input "KOCU408"
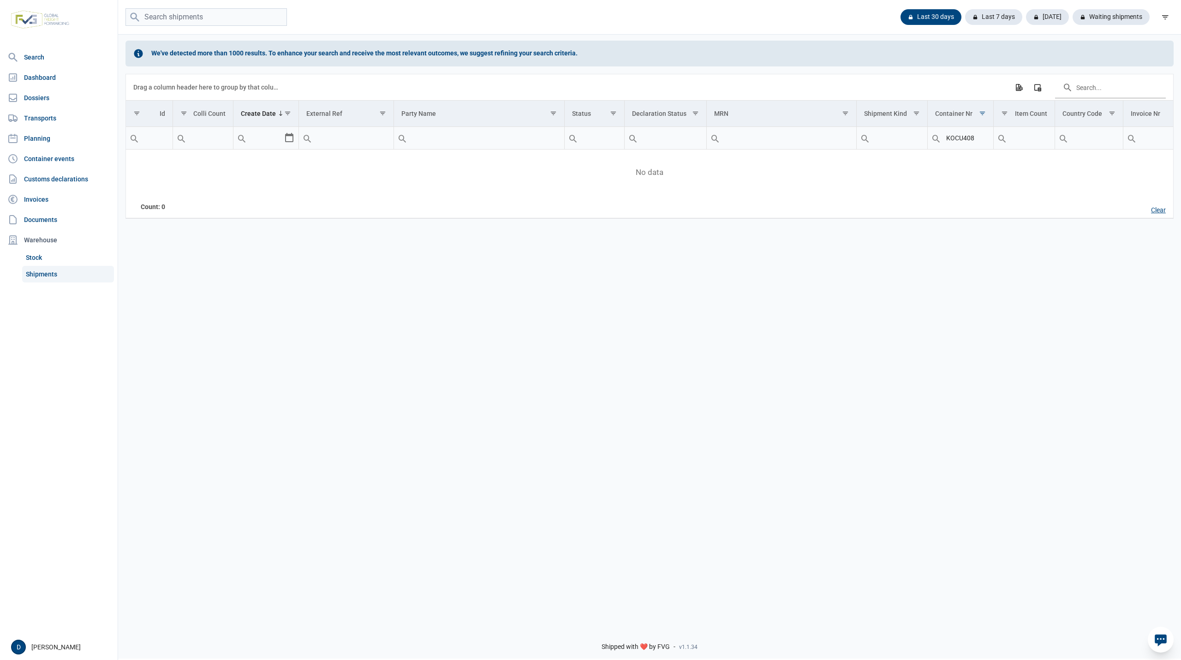
click at [1157, 211] on div "Clear" at bounding box center [1159, 211] width 30 height 16
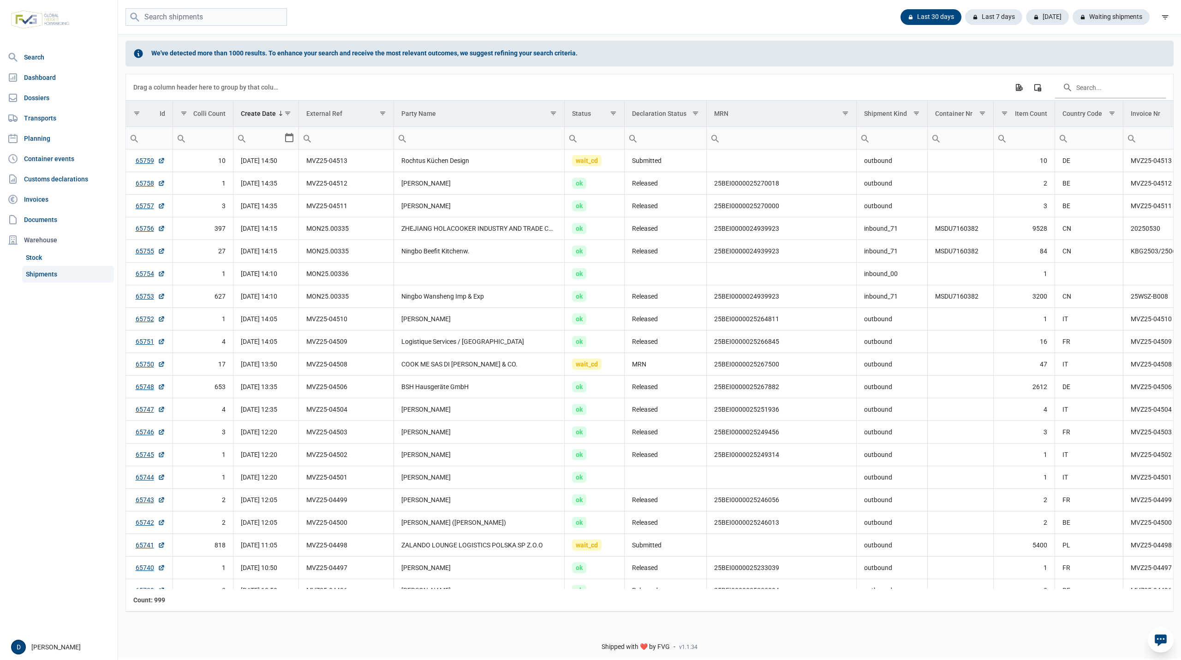
click at [347, 140] on input "Filter cell" at bounding box center [346, 138] width 94 height 22
paste input "mvz25-04507"
type input "mvz25-04507"
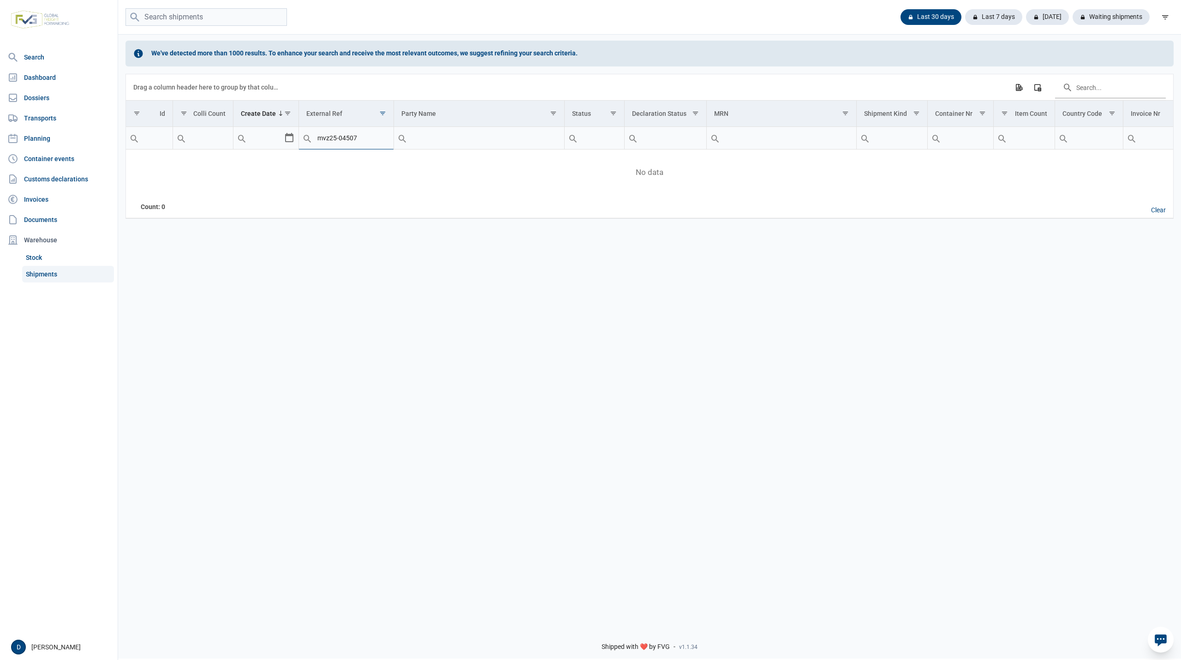
drag, startPoint x: 366, startPoint y: 140, endPoint x: 300, endPoint y: 146, distance: 66.2
click at [300, 146] on div "Contains Does not contain Starts with Ends with Equals Does not equal Reset mvz…" at bounding box center [346, 138] width 94 height 22
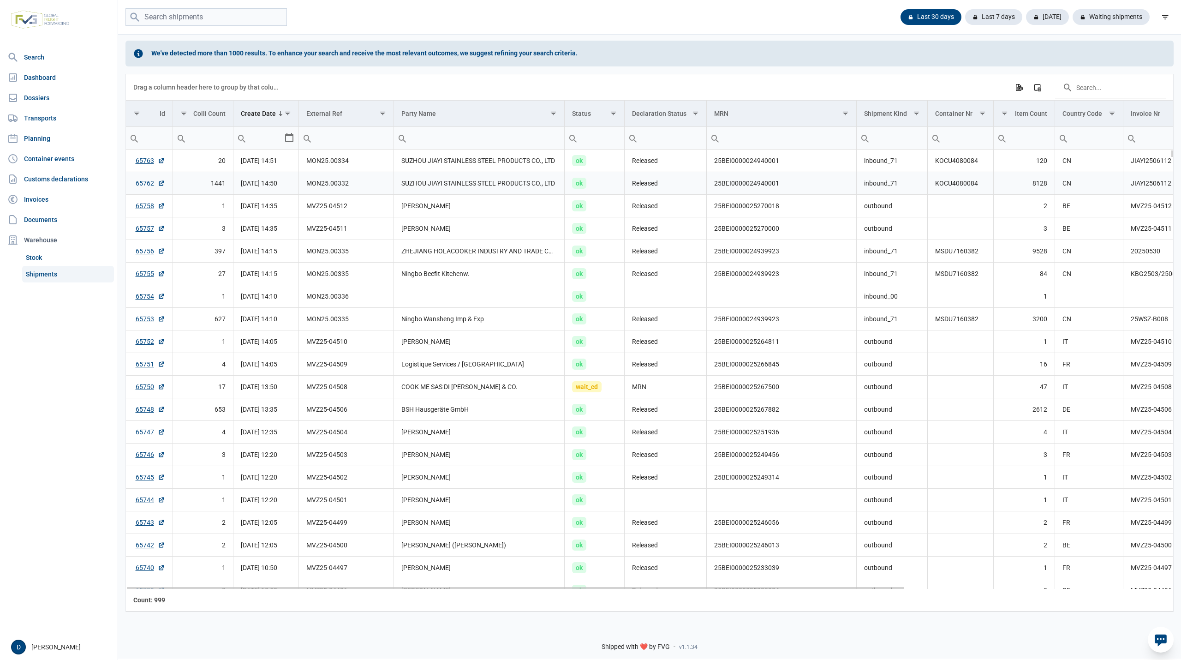
click at [137, 182] on link "65762" at bounding box center [151, 183] width 30 height 9
click at [147, 159] on link "65763" at bounding box center [151, 160] width 30 height 9
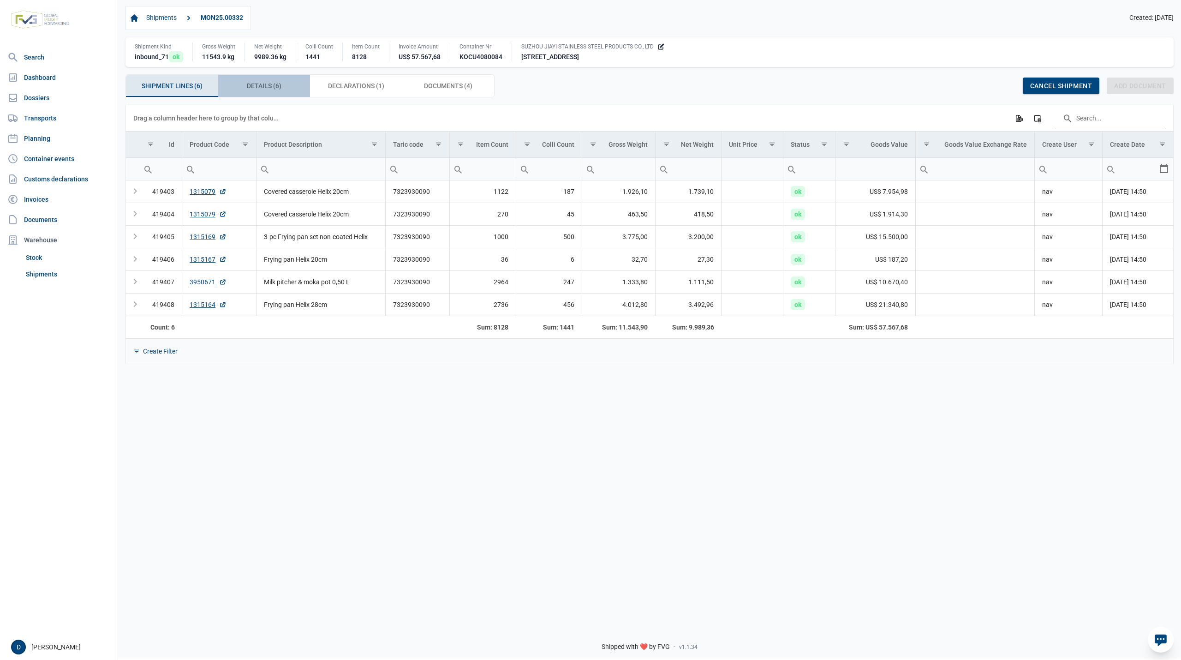
click at [266, 84] on span "Details (6) Details (6)" at bounding box center [264, 85] width 35 height 11
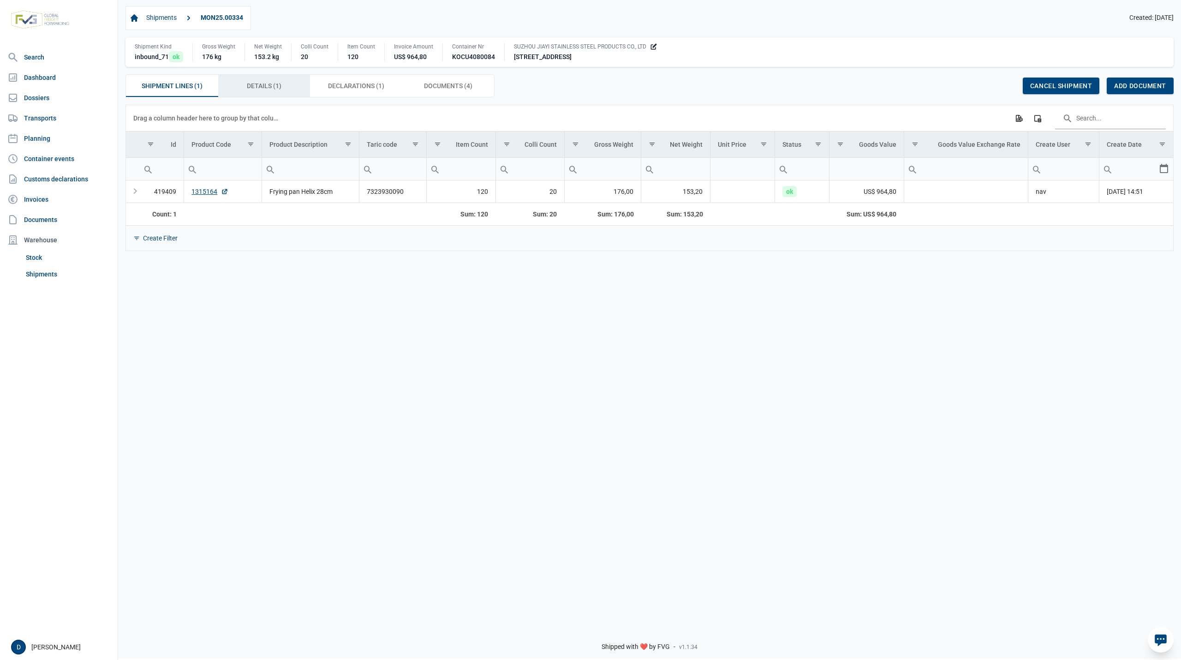
click at [277, 91] on span "Details (1) Details (1)" at bounding box center [264, 85] width 35 height 11
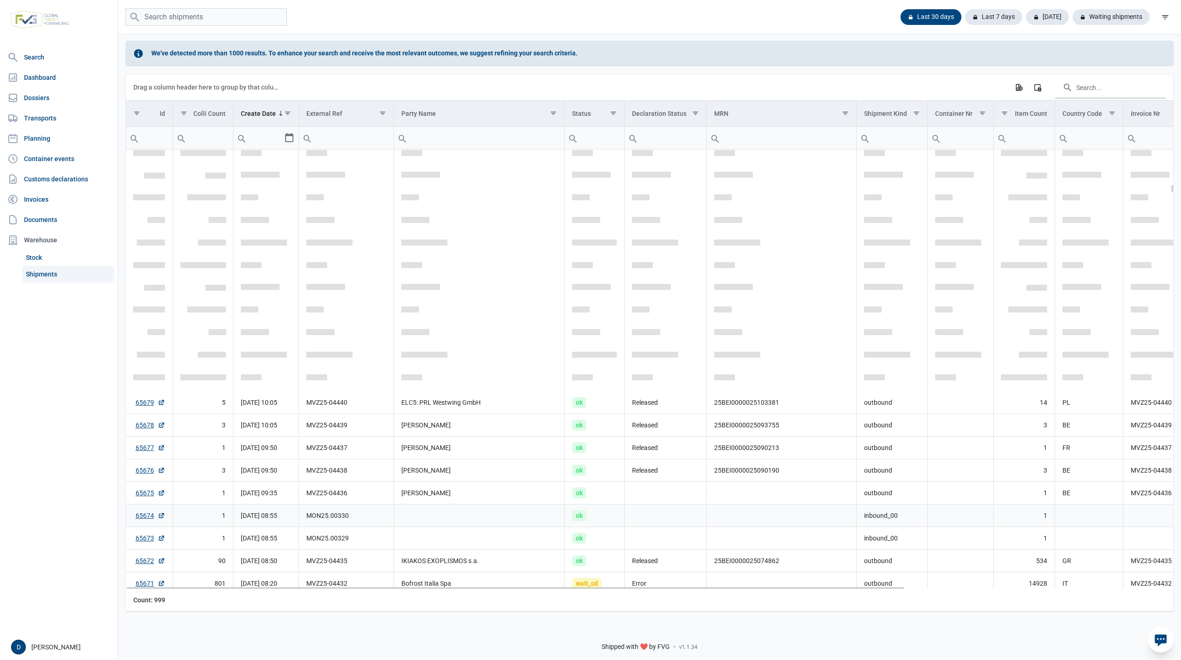
scroll to position [1801, 0]
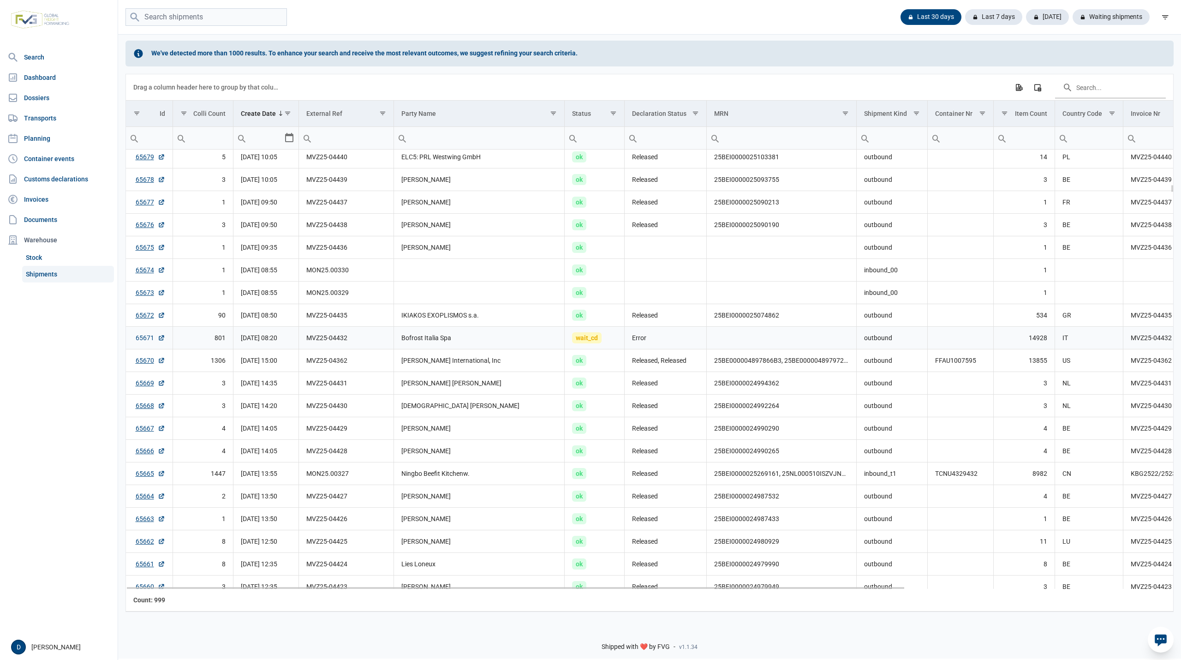
click at [147, 338] on link "65671" at bounding box center [151, 337] width 30 height 9
click at [1120, 10] on div "Waiting shipments" at bounding box center [1107, 17] width 84 height 16
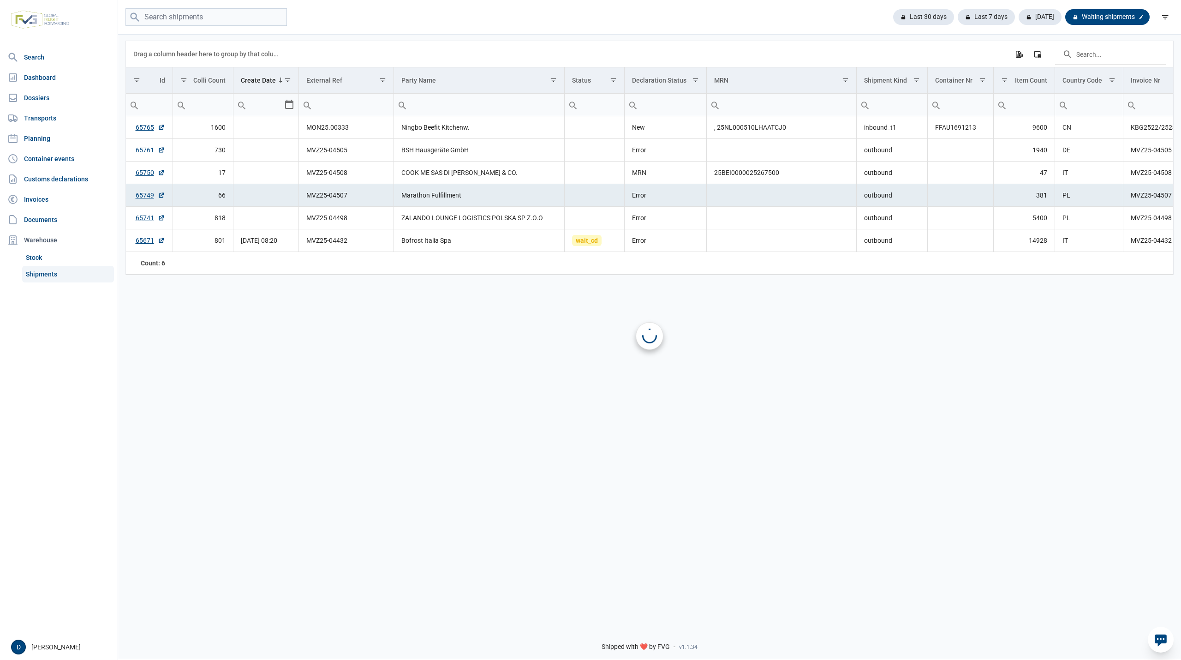
scroll to position [0, 0]
click at [137, 149] on link "65761" at bounding box center [151, 149] width 30 height 9
click at [144, 149] on link "65761" at bounding box center [151, 149] width 30 height 9
click at [139, 197] on link "65749" at bounding box center [151, 195] width 30 height 9
click at [141, 196] on link "65749" at bounding box center [151, 195] width 30 height 9
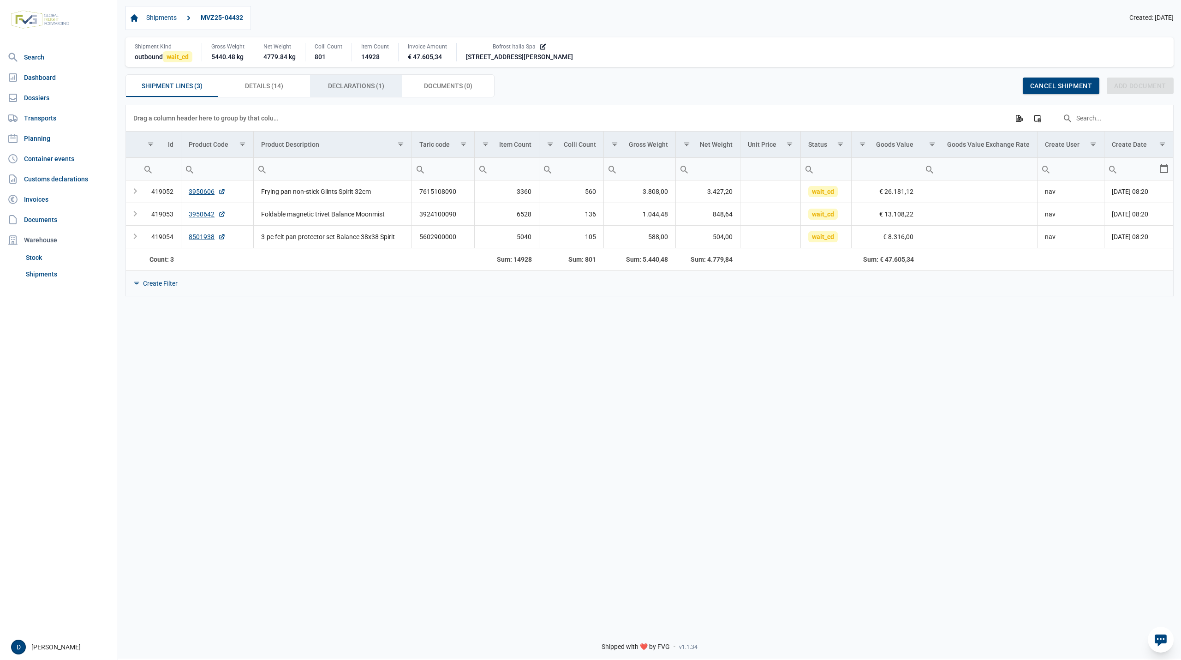
click at [347, 86] on span "Declarations (1) Declarations (1)" at bounding box center [356, 85] width 56 height 11
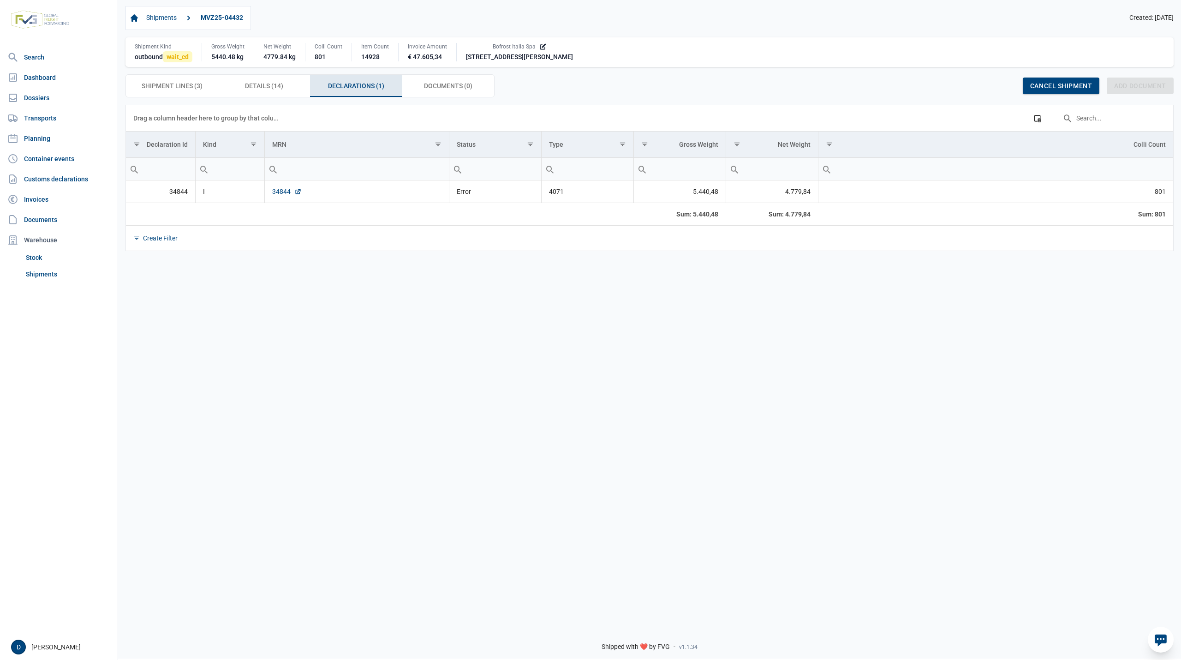
click at [285, 194] on link "34844" at bounding box center [287, 191] width 30 height 9
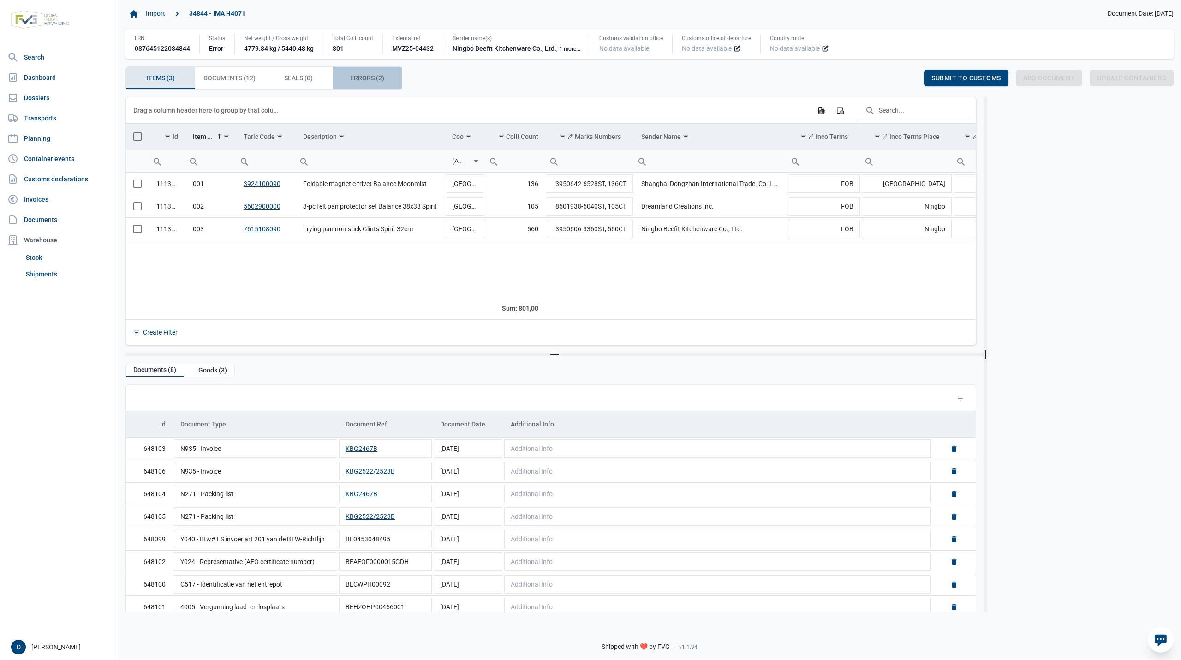
click at [369, 78] on span "Errors (2) Errors (2)" at bounding box center [367, 77] width 34 height 11
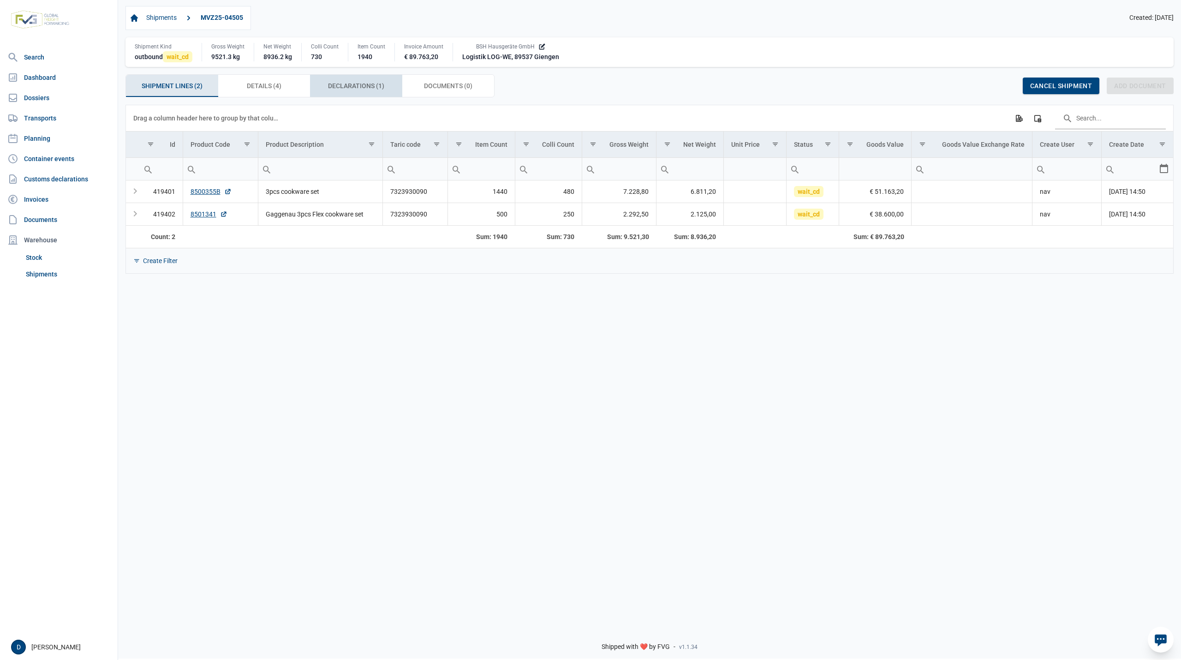
click at [331, 90] on span "Declarations (1) Declarations (1)" at bounding box center [356, 85] width 56 height 11
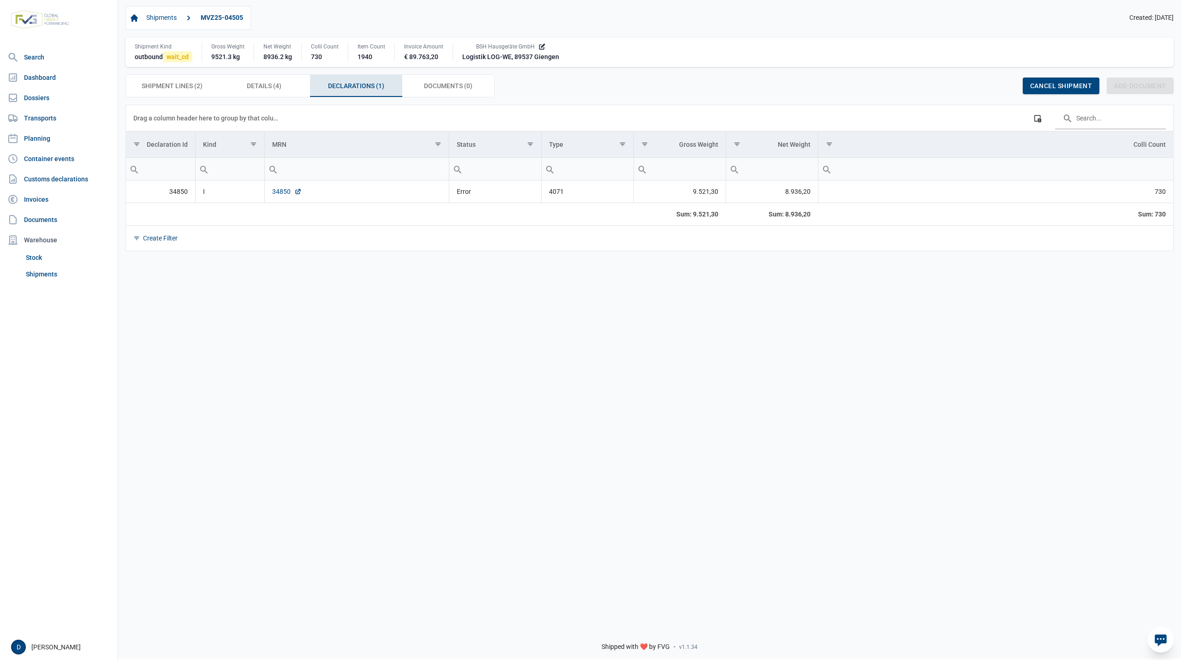
click at [276, 192] on link "34850" at bounding box center [287, 191] width 30 height 9
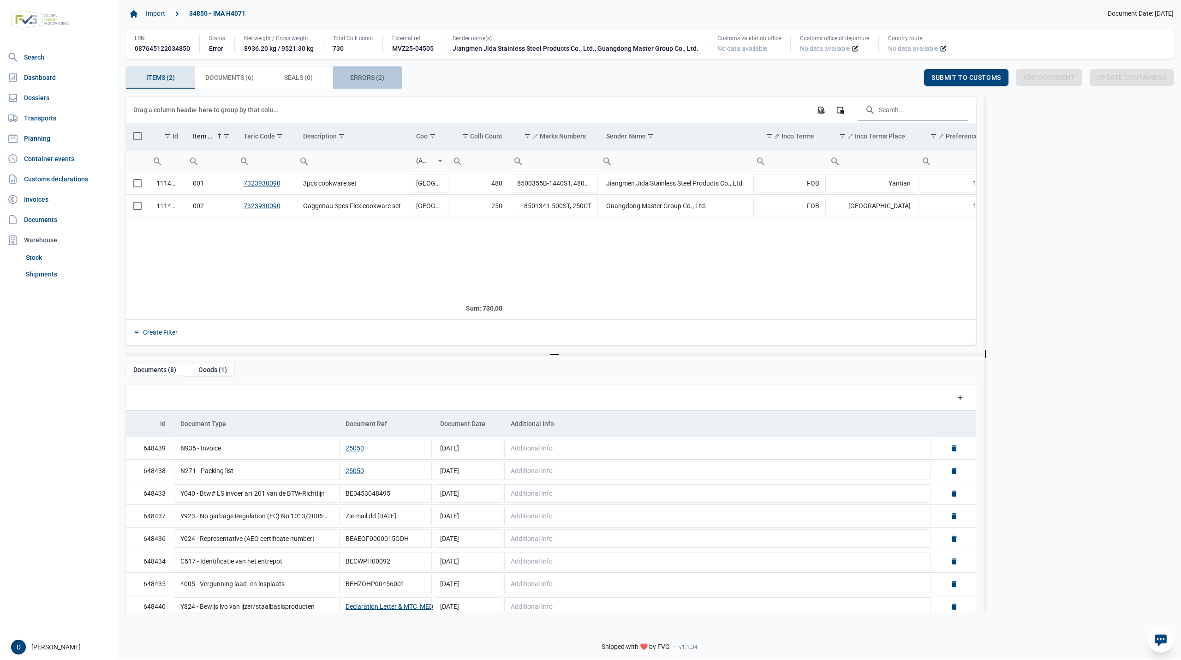
click at [353, 78] on span "Errors (2) Errors (2)" at bounding box center [367, 77] width 34 height 11
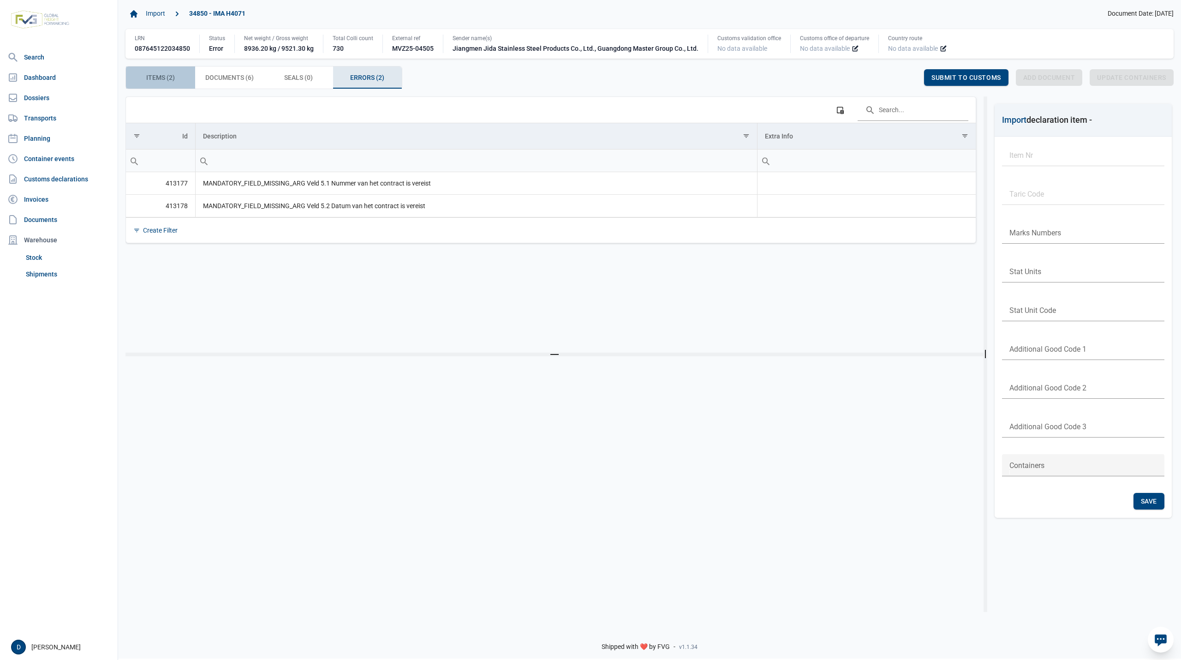
click at [166, 78] on span "Items (2) Items (2)" at bounding box center [160, 77] width 29 height 11
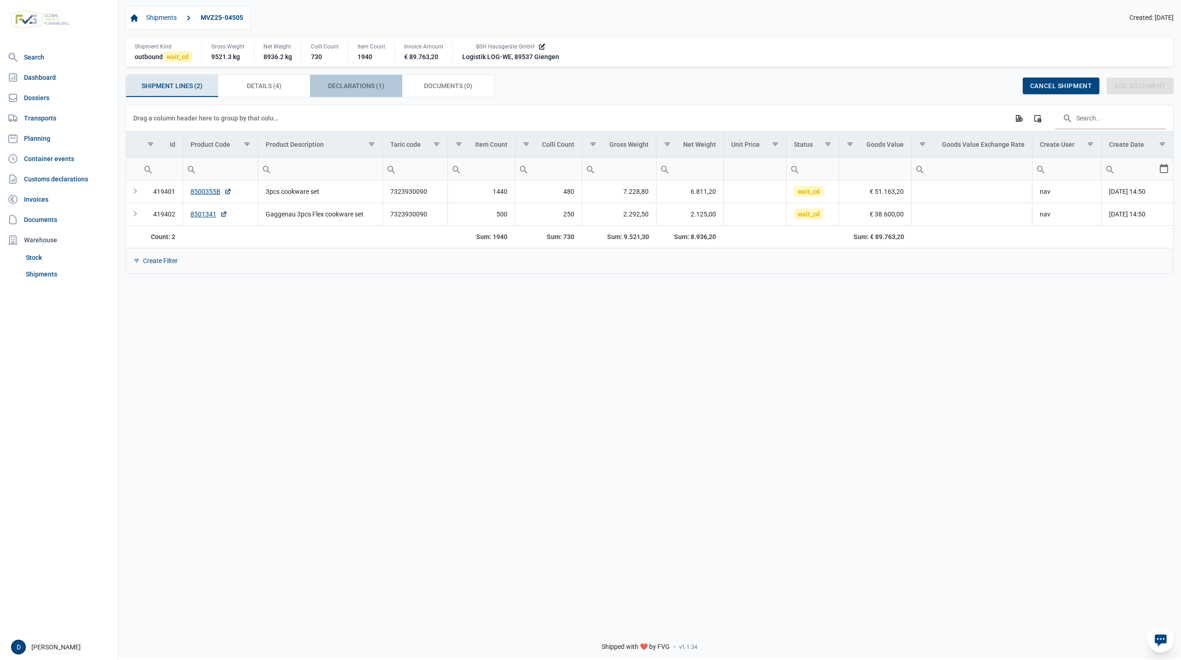
click at [343, 89] on span "Declarations (1) Declarations (1)" at bounding box center [356, 85] width 56 height 11
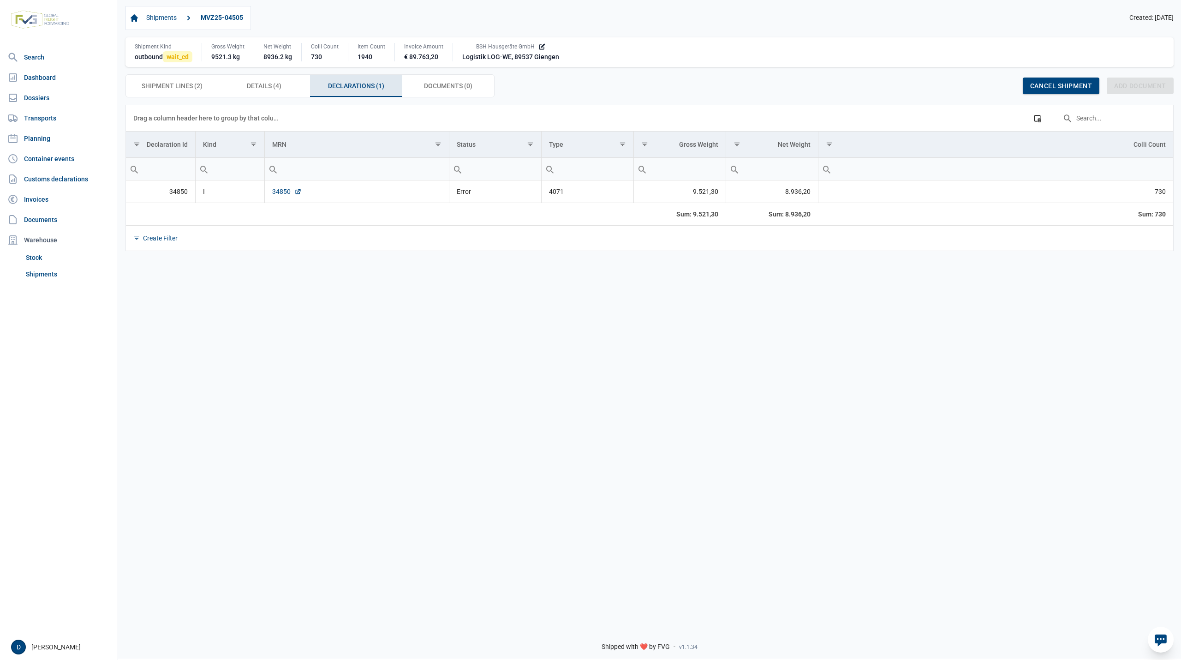
click at [274, 194] on link "34850" at bounding box center [287, 191] width 30 height 9
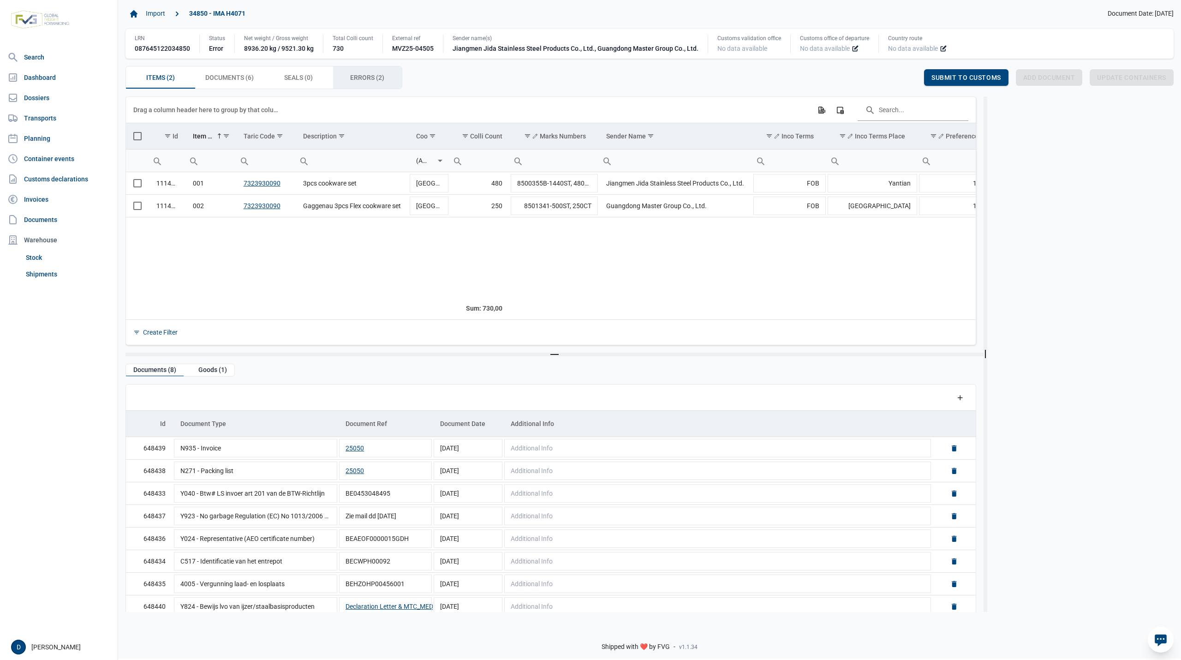
click at [360, 78] on span "Errors (2) Errors (2)" at bounding box center [367, 77] width 34 height 11
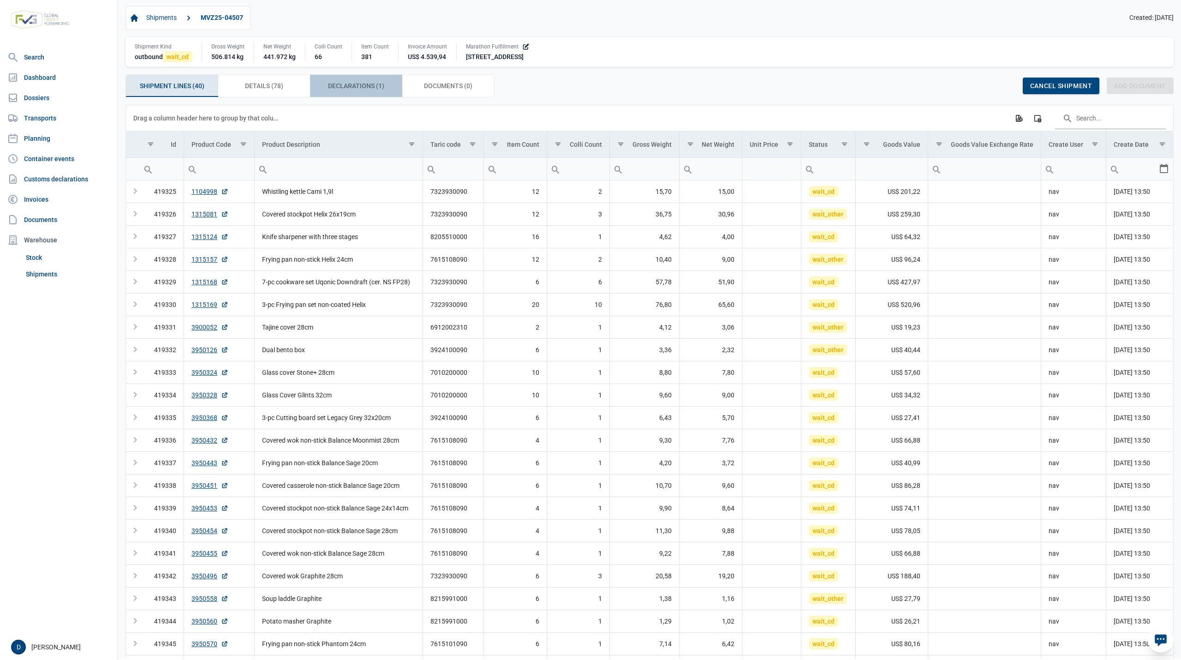
click at [336, 83] on span "Declarations (1) Declarations (1)" at bounding box center [356, 85] width 56 height 11
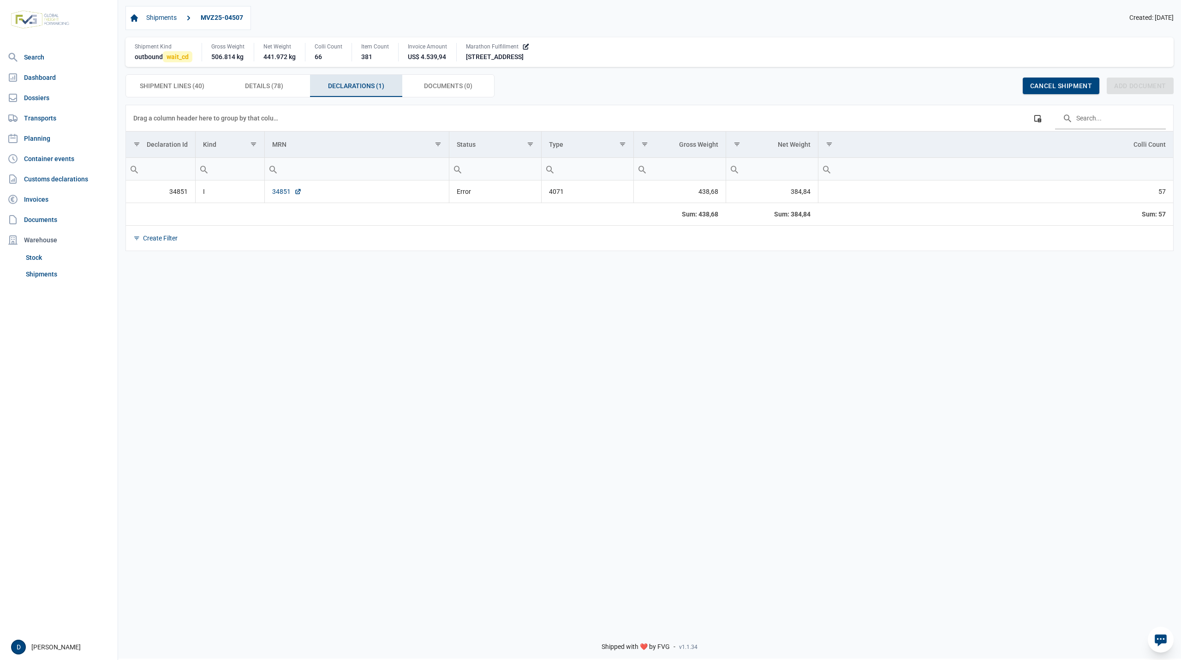
click at [276, 190] on link "34851" at bounding box center [287, 191] width 30 height 9
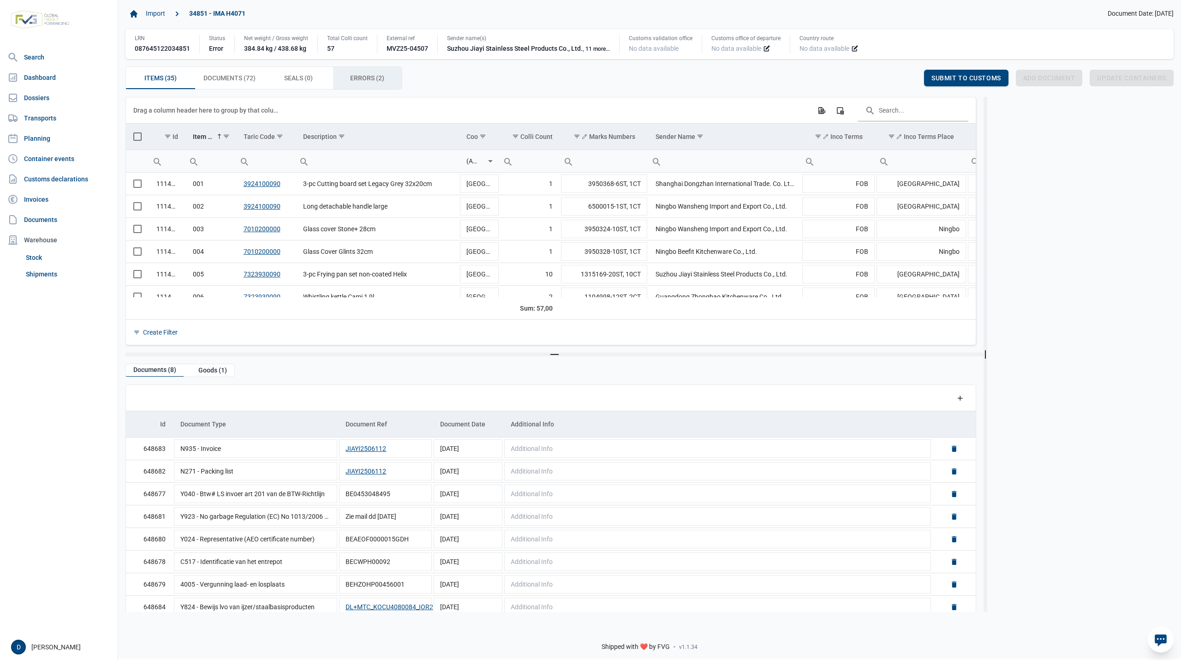
click at [365, 79] on span "Errors (2) Errors (2)" at bounding box center [367, 77] width 34 height 11
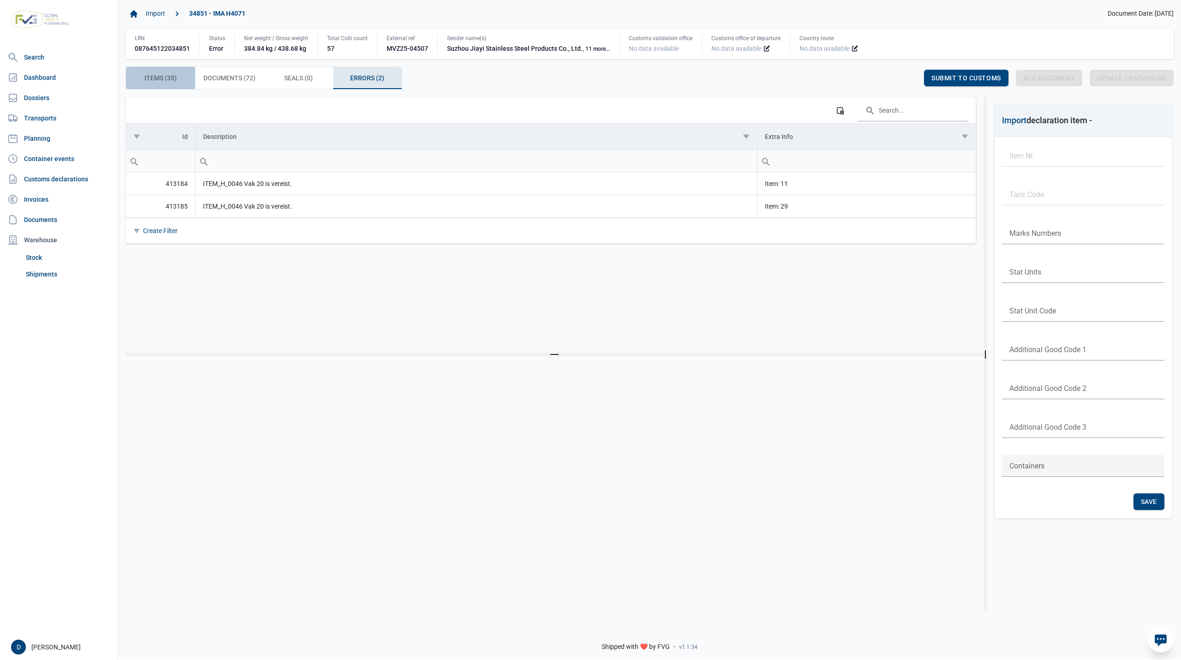
click at [159, 78] on span "Items (35) Items (35)" at bounding box center [160, 77] width 32 height 11
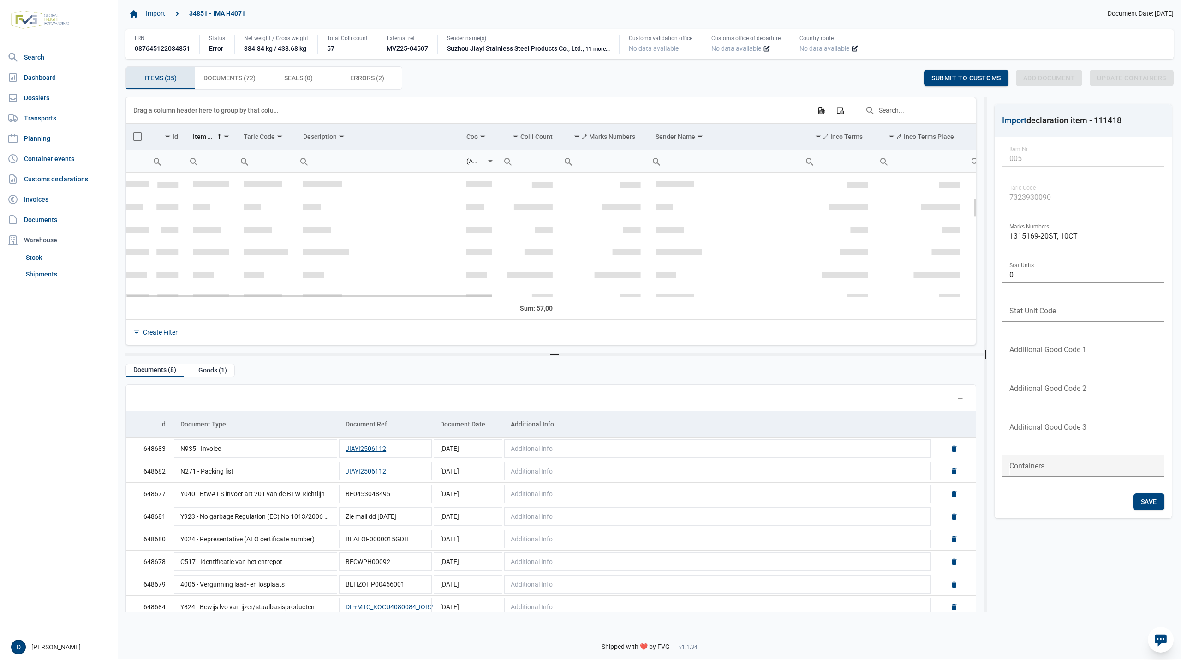
scroll to position [163, 0]
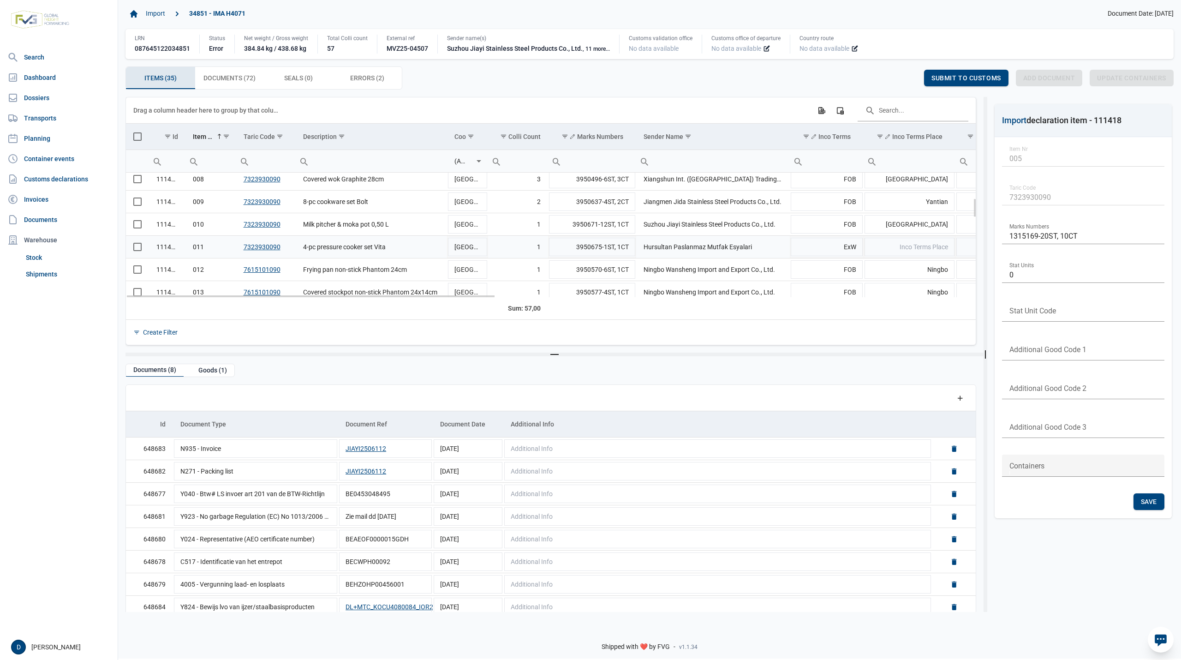
click at [133, 248] on span "Select row" at bounding box center [137, 247] width 8 height 8
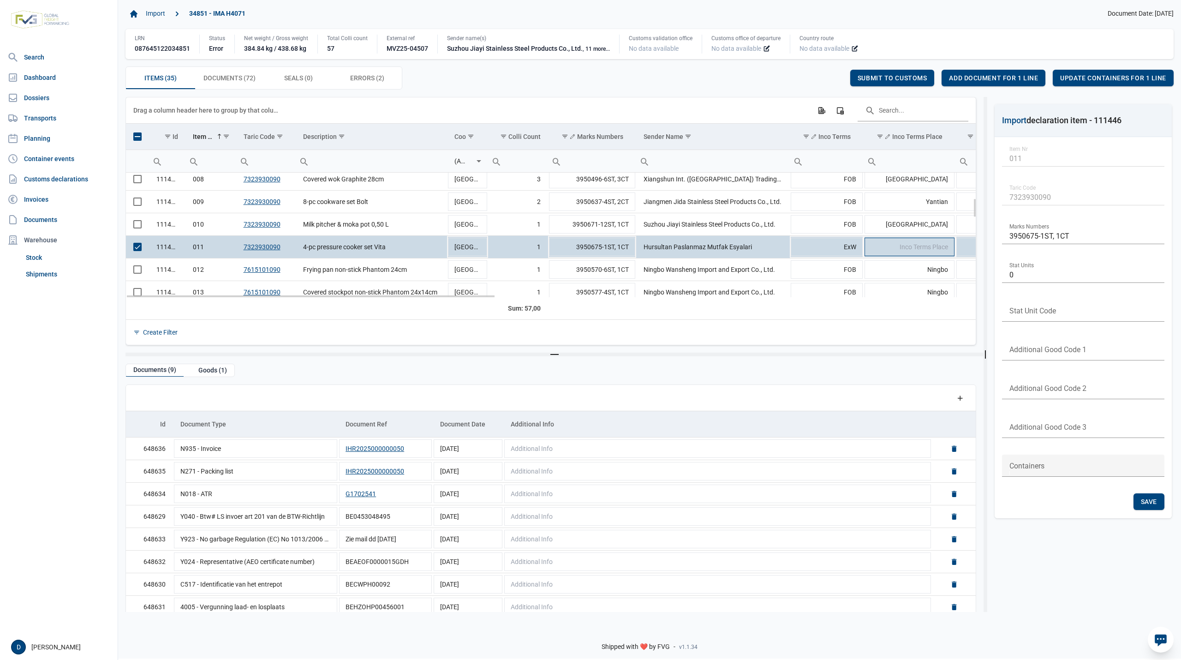
click at [888, 250] on td "Inco Terms Place" at bounding box center [909, 247] width 91 height 23
type input "Istanbul"
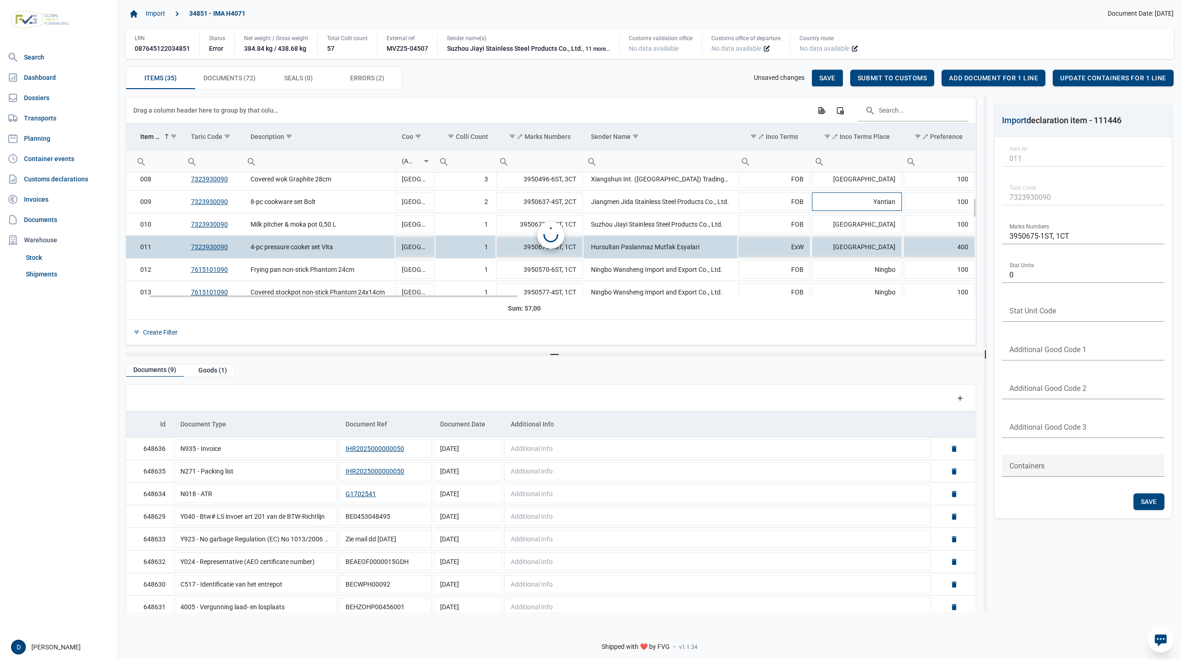
scroll to position [0, 53]
click at [831, 76] on span "Save" at bounding box center [827, 77] width 16 height 7
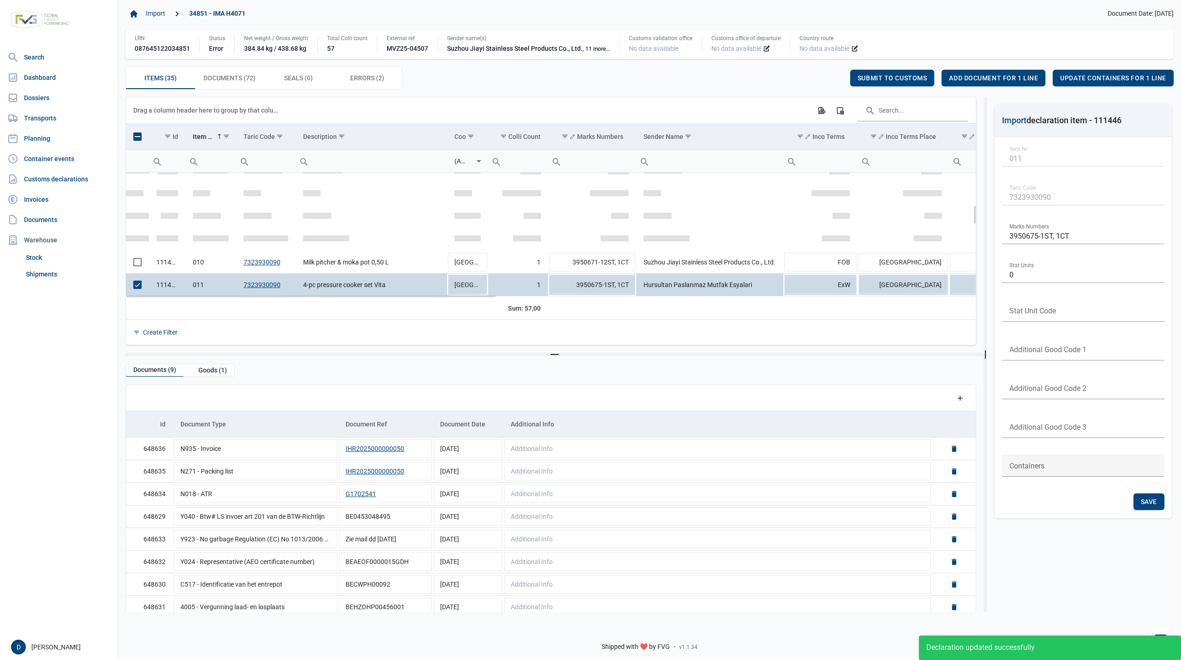
scroll to position [208, 0]
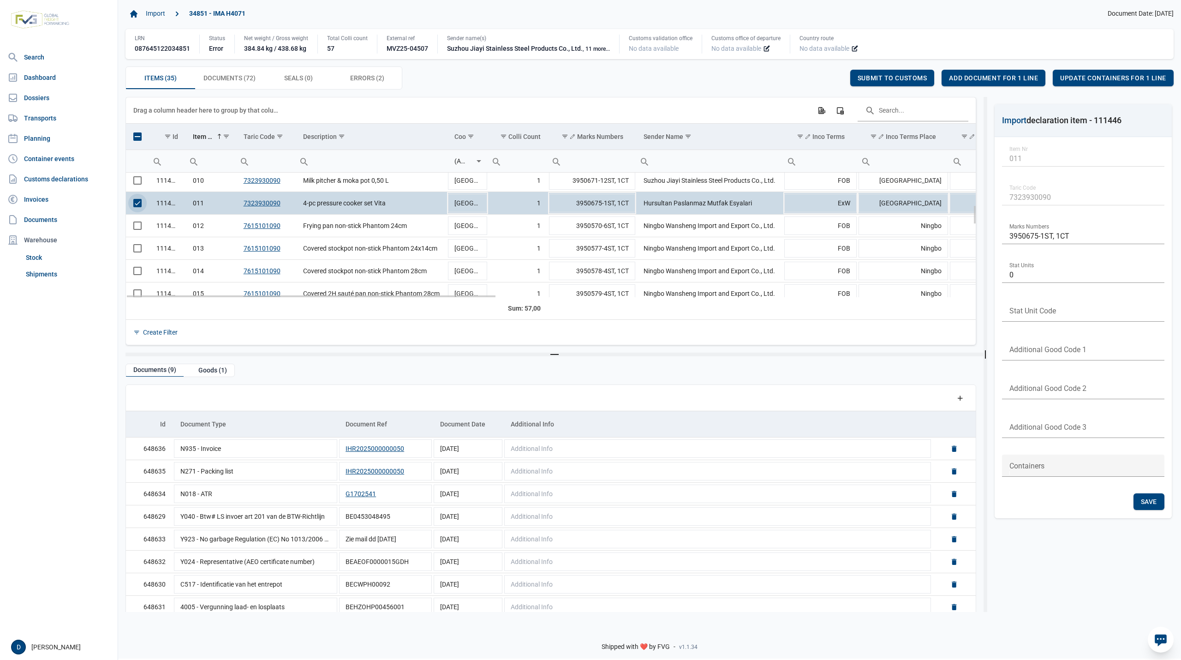
click at [137, 202] on span "Select row" at bounding box center [137, 203] width 8 height 8
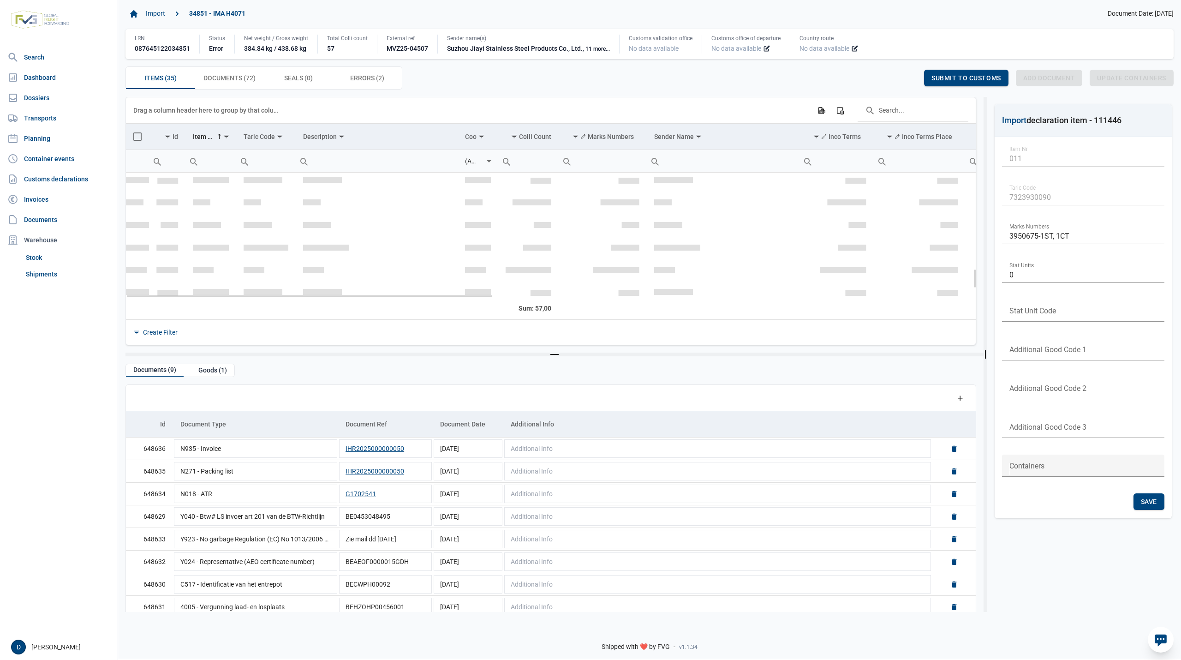
scroll to position [617, 0]
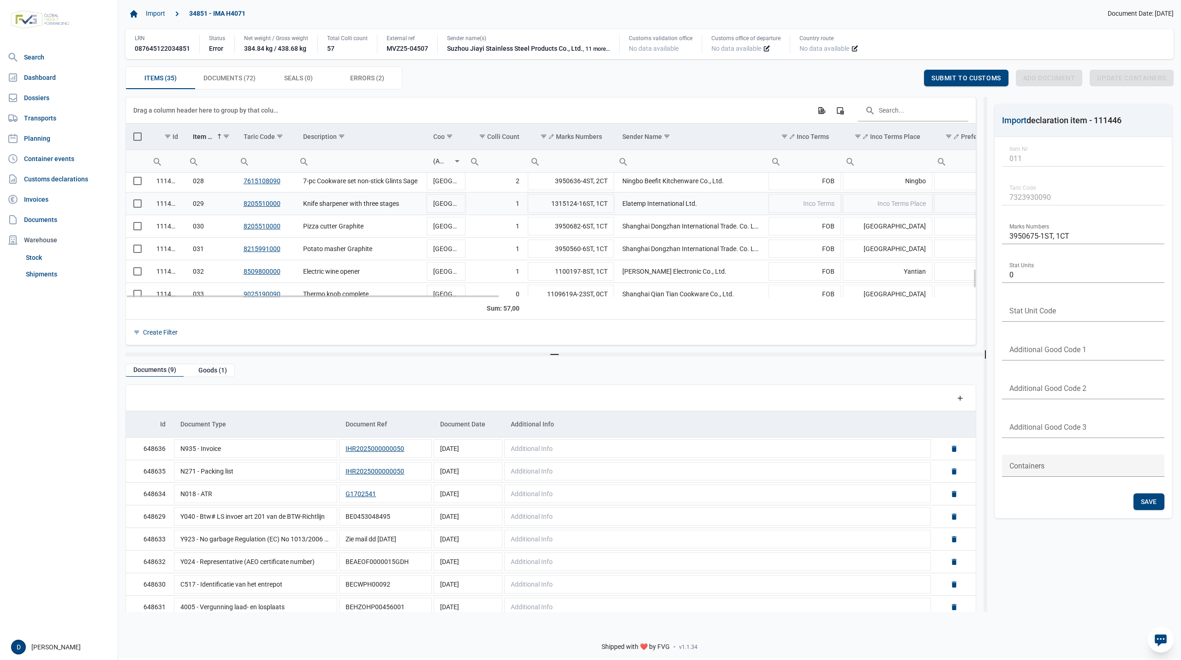
click at [137, 208] on span "Select row" at bounding box center [137, 203] width 8 height 8
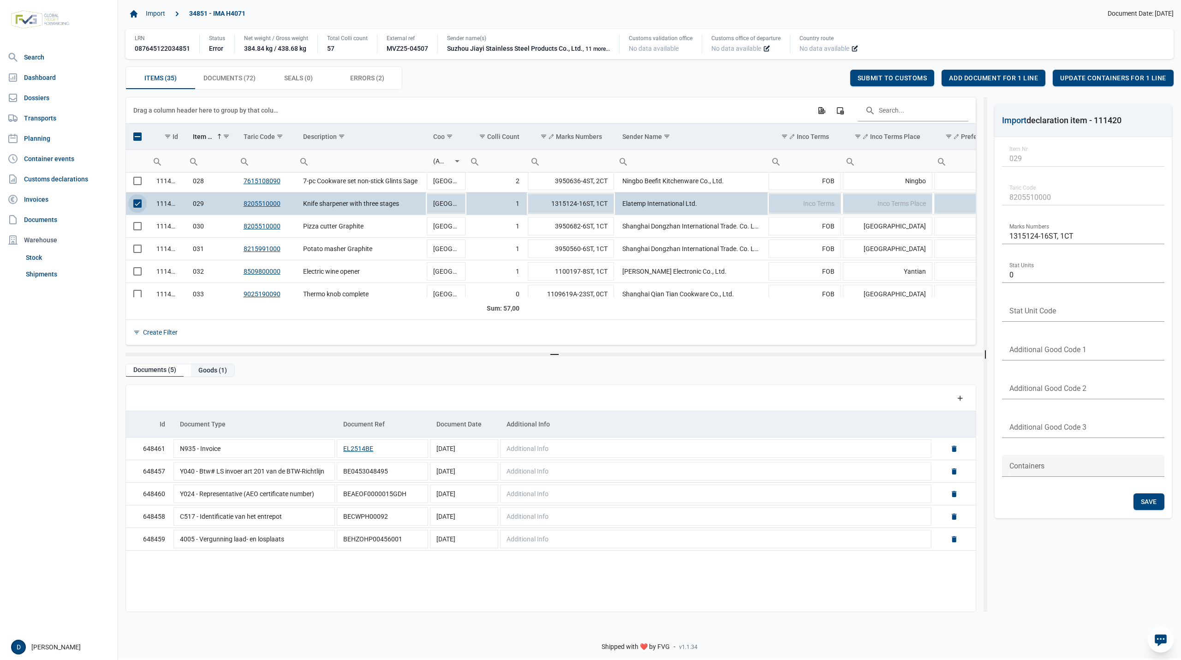
click at [219, 372] on div "Goods (1)" at bounding box center [212, 370] width 43 height 12
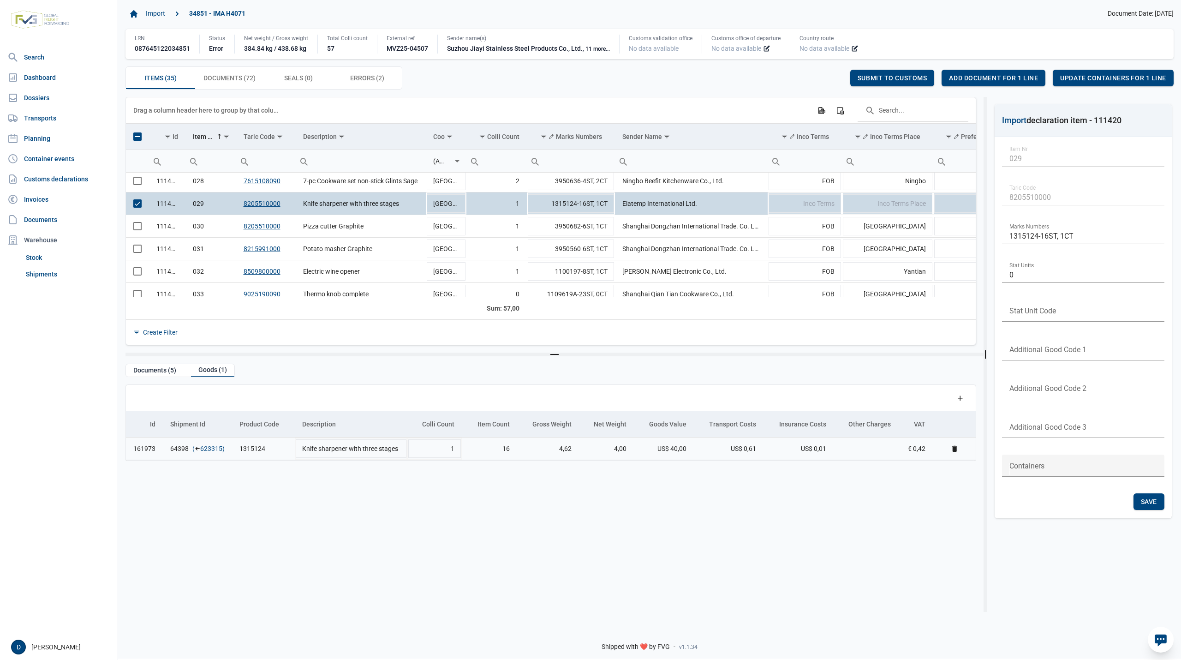
click at [207, 449] on link "623315" at bounding box center [211, 448] width 22 height 9
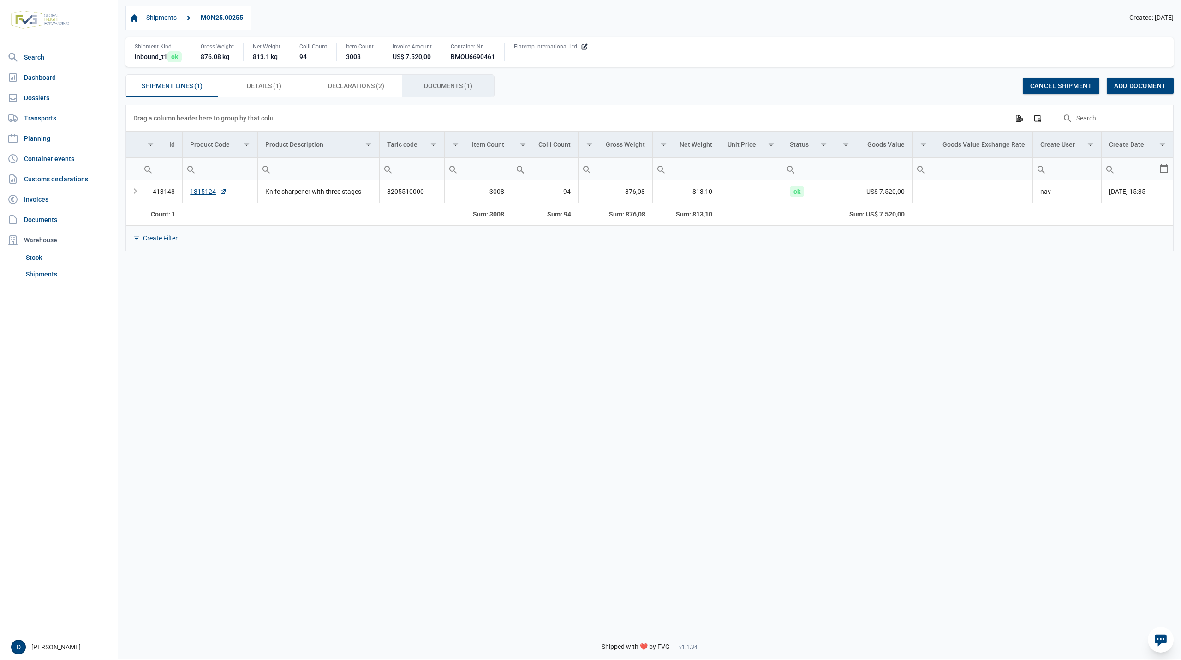
click at [435, 83] on span "Documents (1) Documents (1)" at bounding box center [448, 85] width 48 height 11
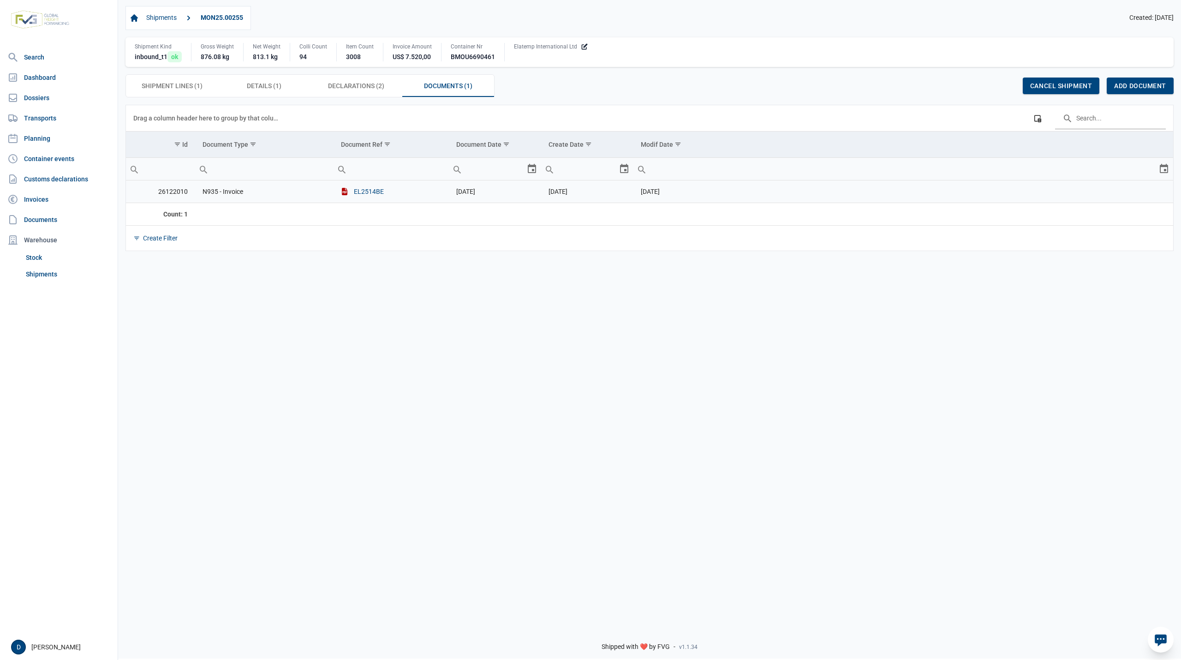
click at [363, 190] on button "EL2514BE" at bounding box center [362, 191] width 43 height 9
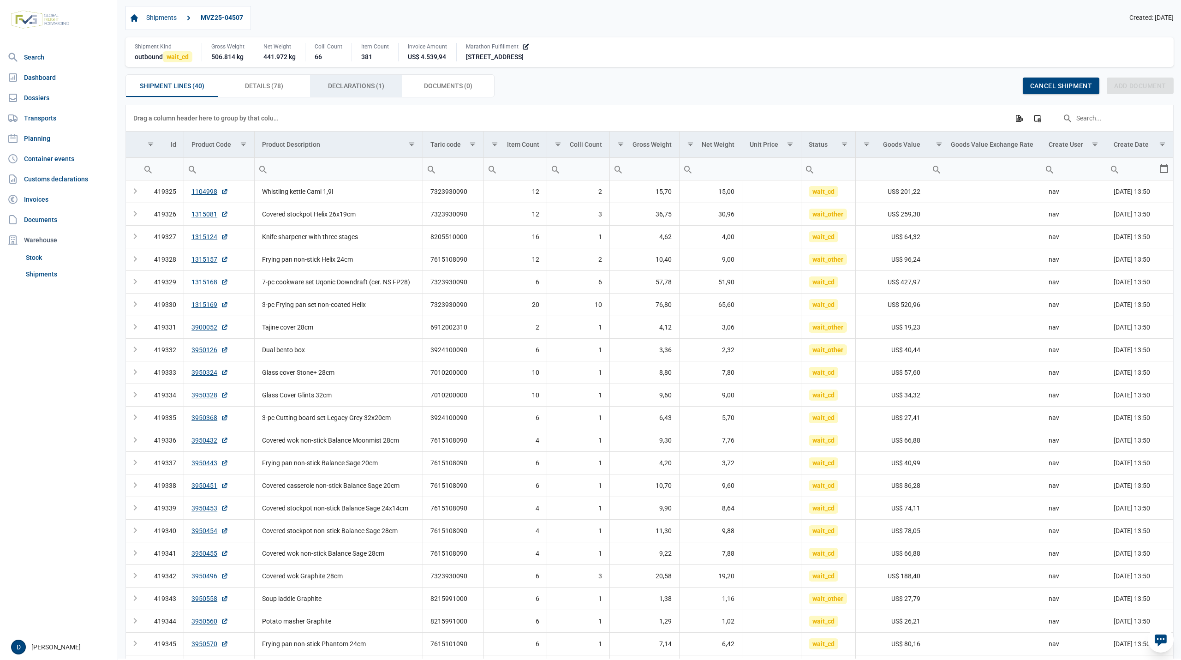
click at [356, 83] on span "Declarations (1) Declarations (1)" at bounding box center [356, 85] width 56 height 11
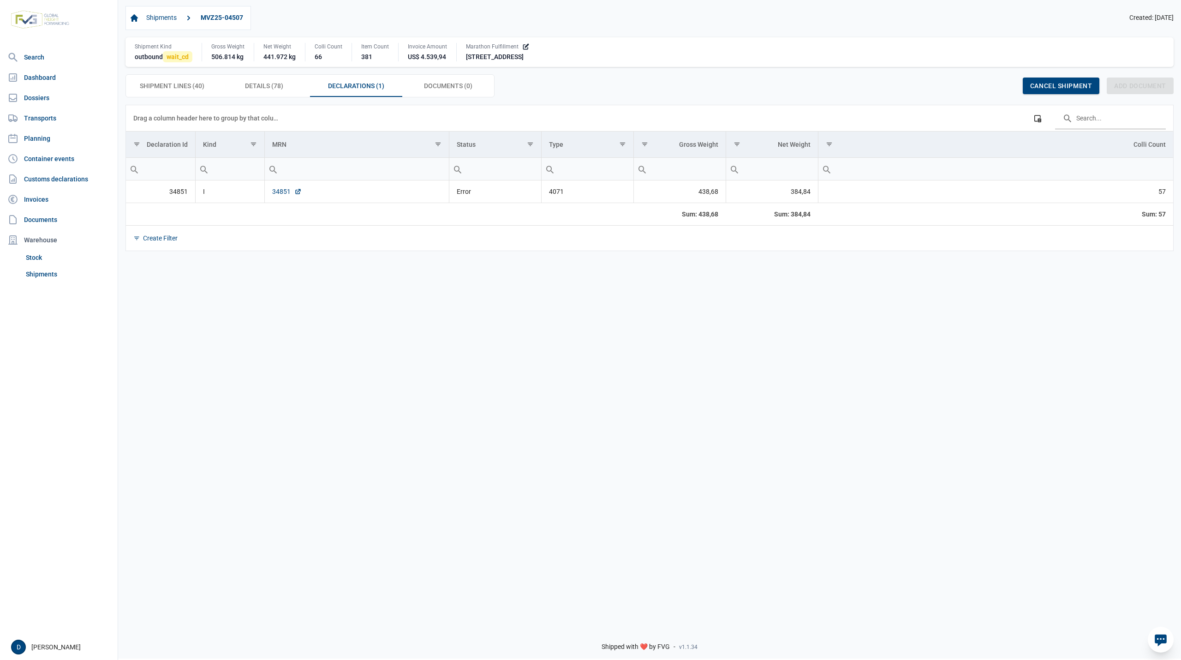
click at [281, 193] on link "34851" at bounding box center [287, 191] width 30 height 9
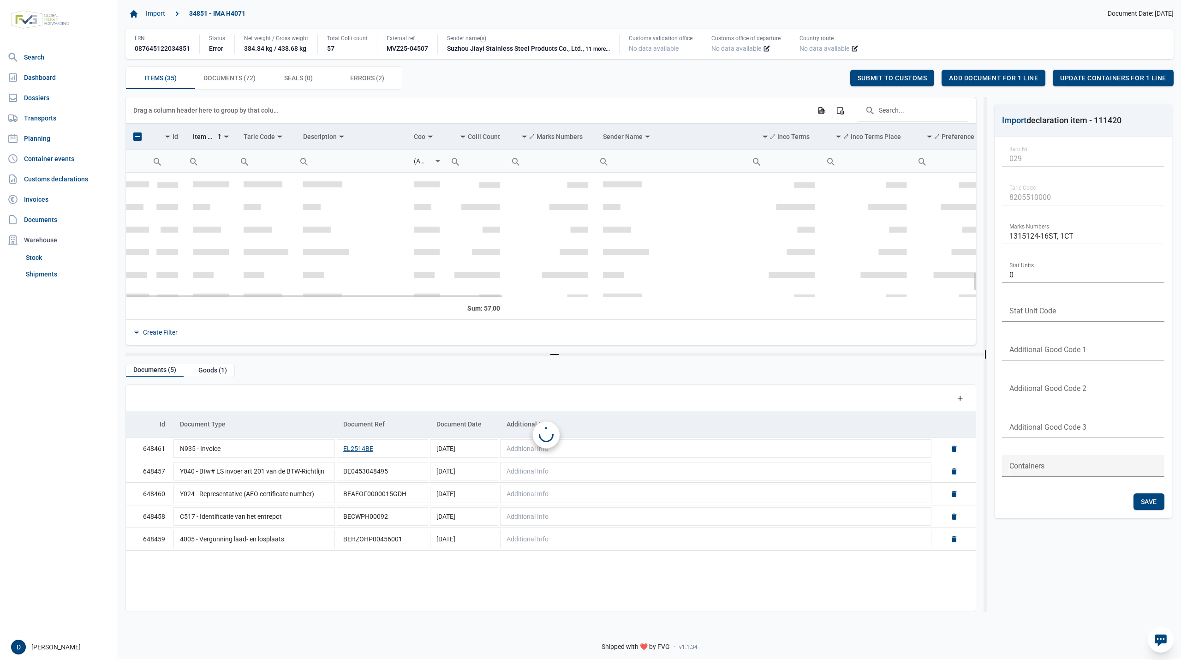
scroll to position [637, 0]
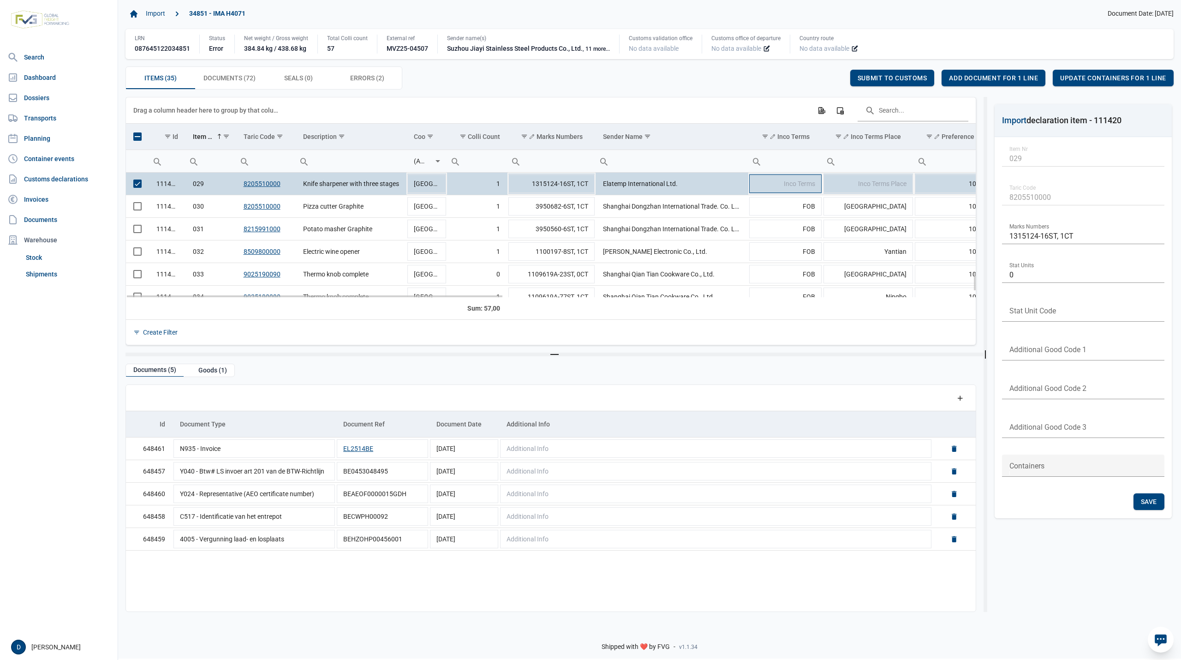
click at [798, 181] on span "Inco Terms" at bounding box center [799, 183] width 31 height 7
type input "FOB"
type input "Ningbo"
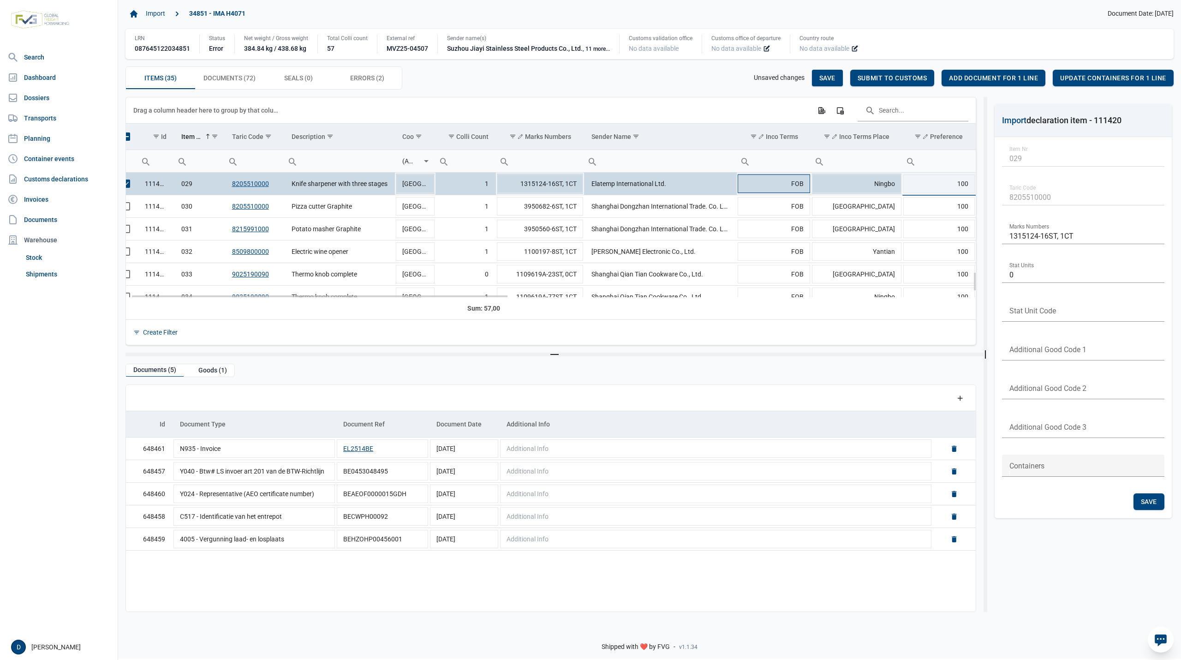
scroll to position [0, 12]
click at [831, 79] on span "Save" at bounding box center [827, 77] width 16 height 7
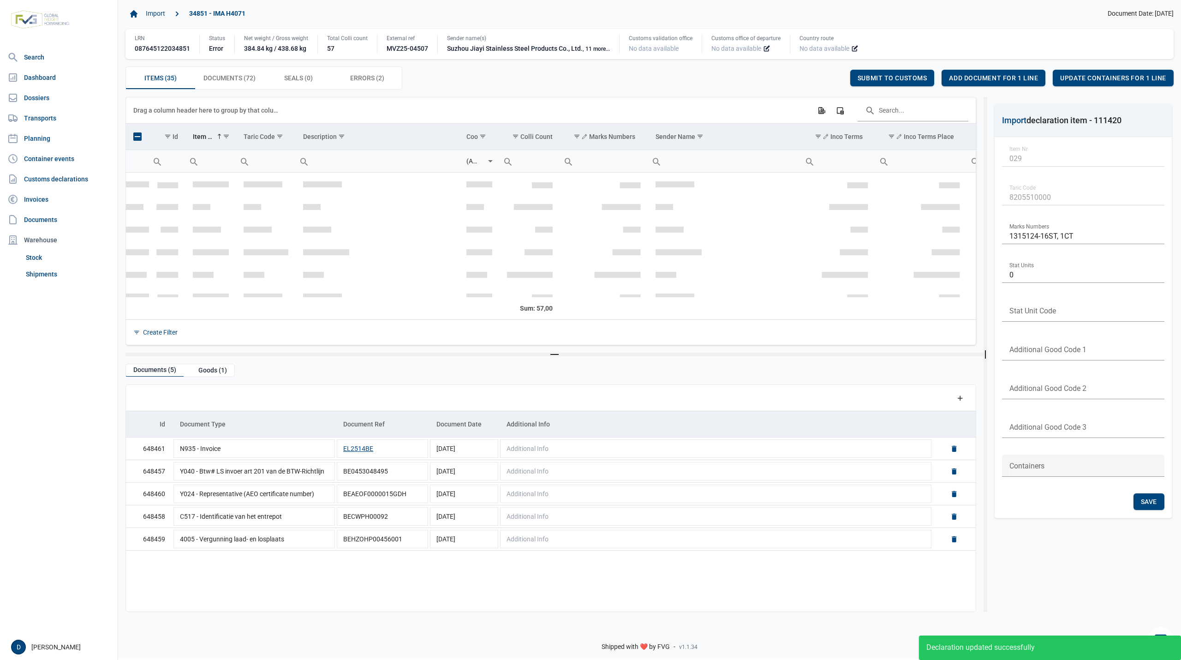
scroll to position [637, 0]
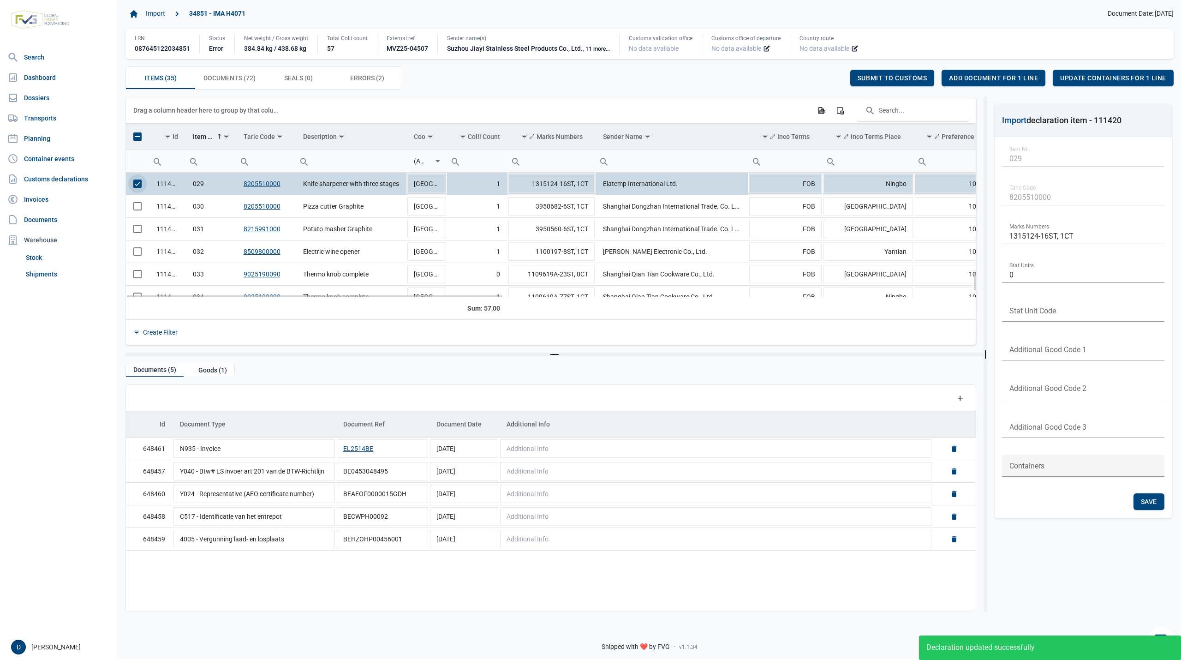
click at [139, 184] on span "Select row" at bounding box center [137, 183] width 8 height 8
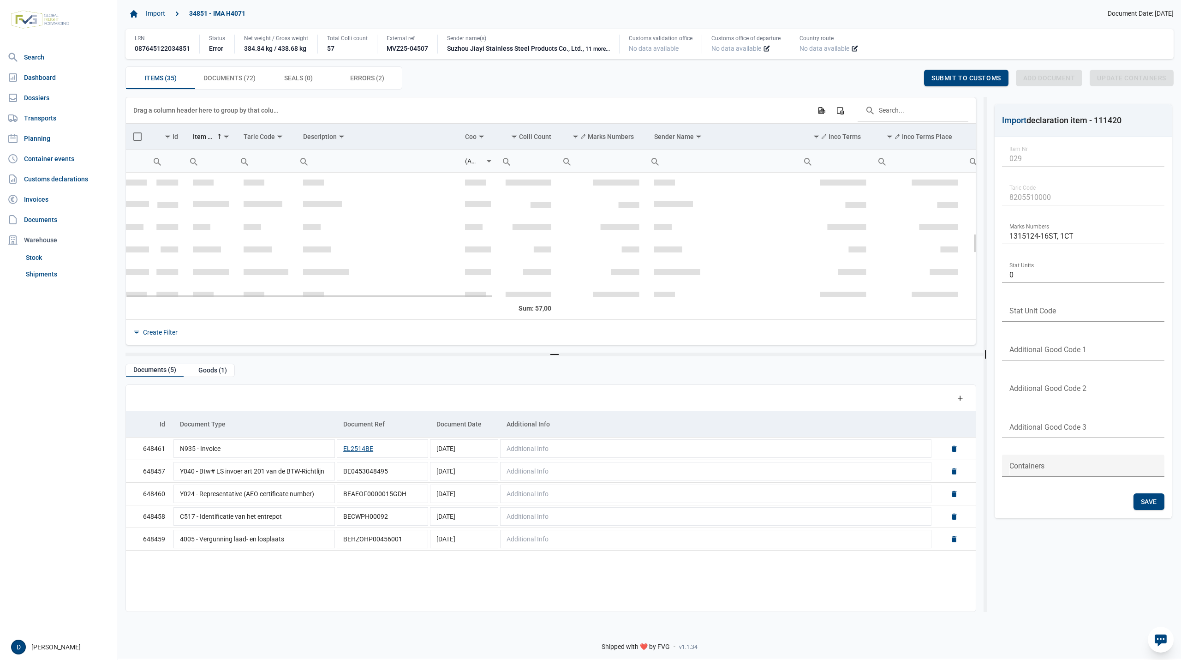
scroll to position [391, 0]
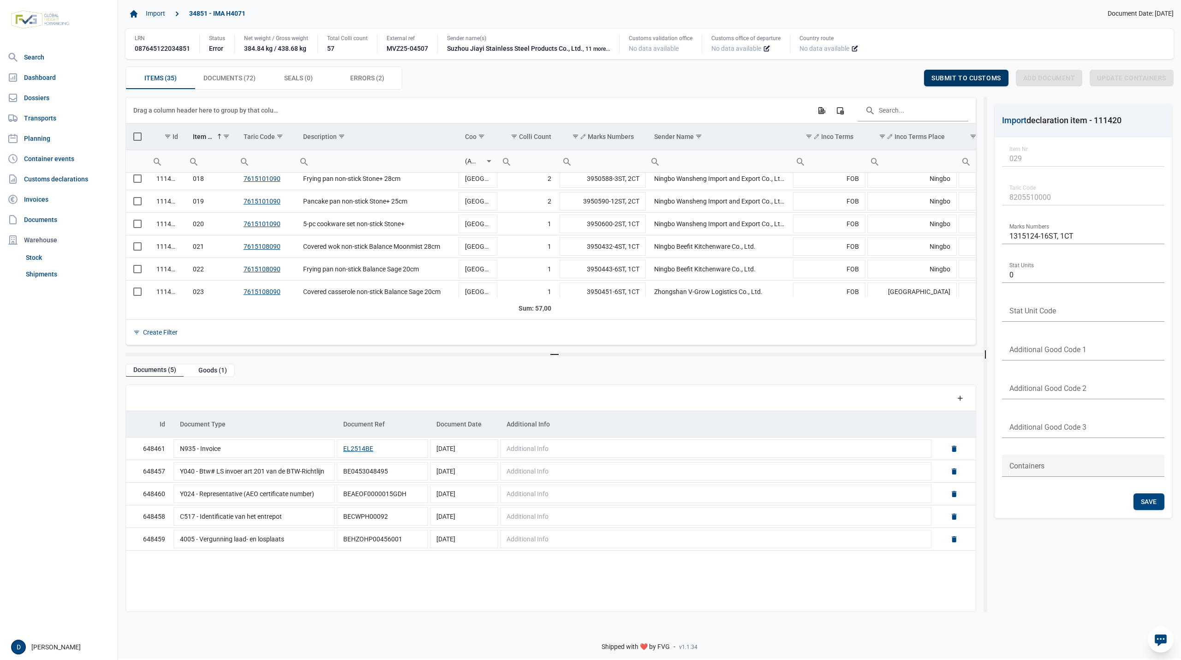
click at [967, 81] on span "Submit to customs" at bounding box center [966, 77] width 70 height 7
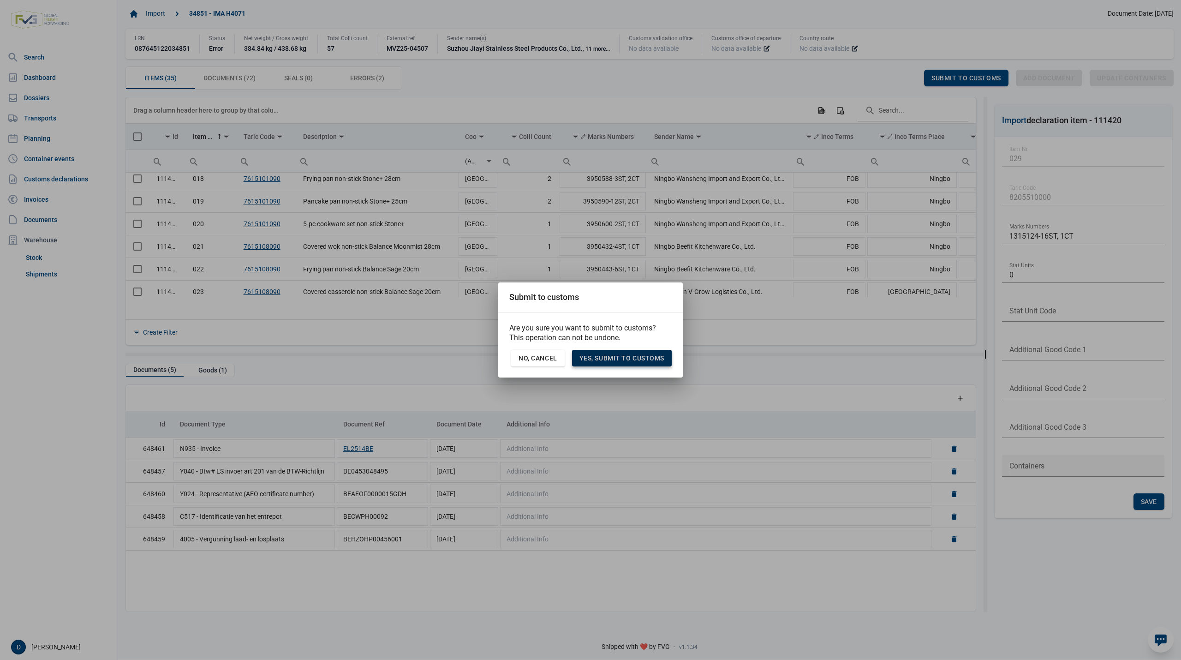
click at [637, 355] on span "Yes, Submit to customs" at bounding box center [621, 357] width 85 height 7
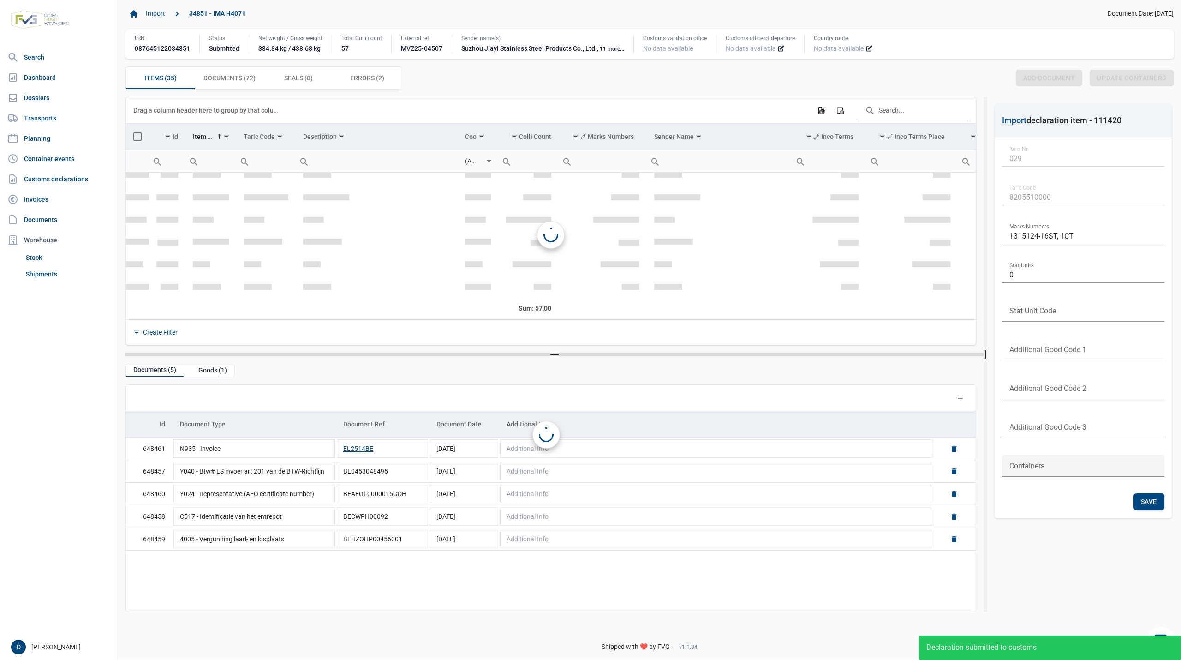
scroll to position [637, 0]
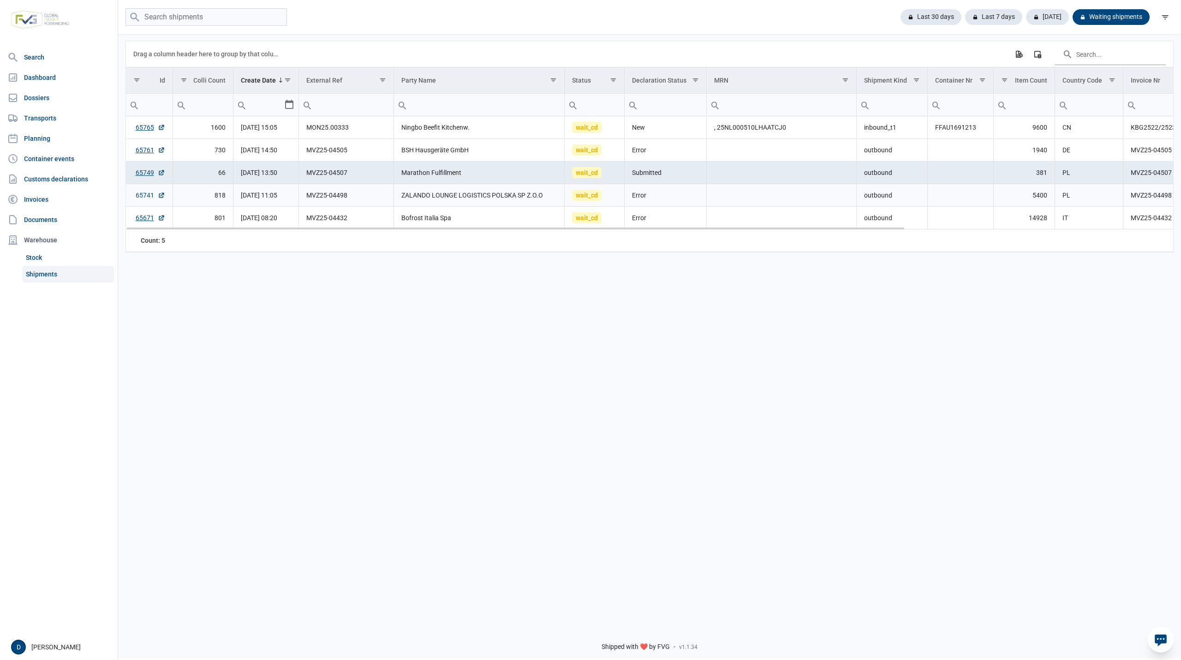
click at [143, 197] on link "65741" at bounding box center [151, 195] width 30 height 9
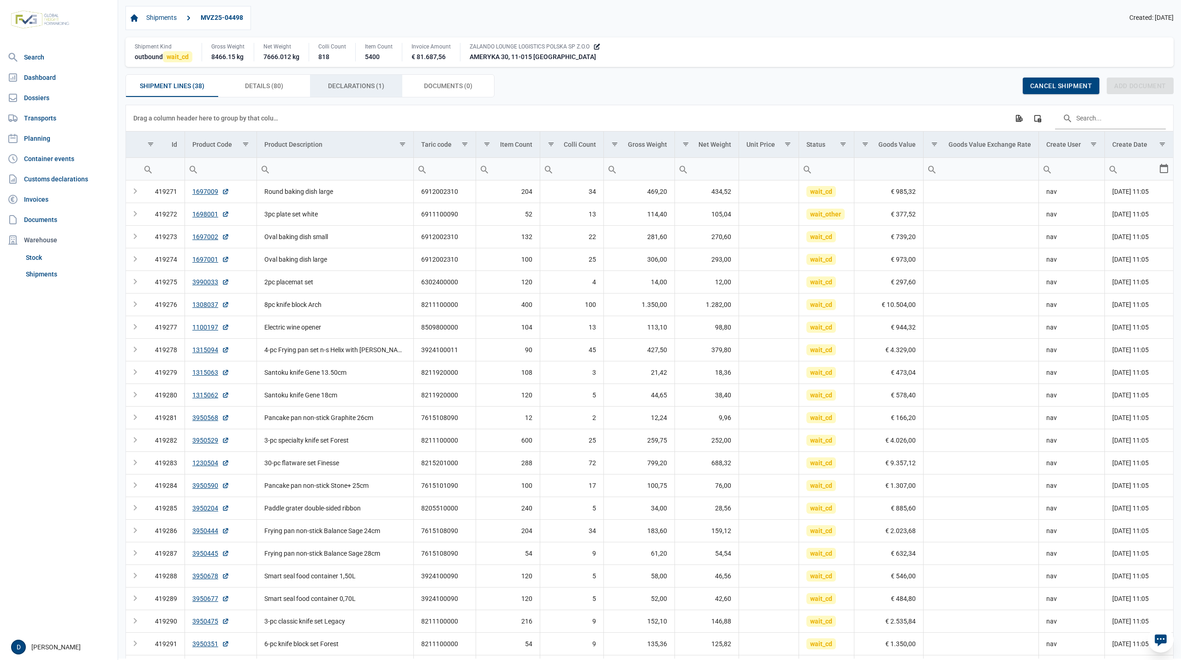
click at [350, 89] on span "Declarations (1) Declarations (1)" at bounding box center [356, 85] width 56 height 11
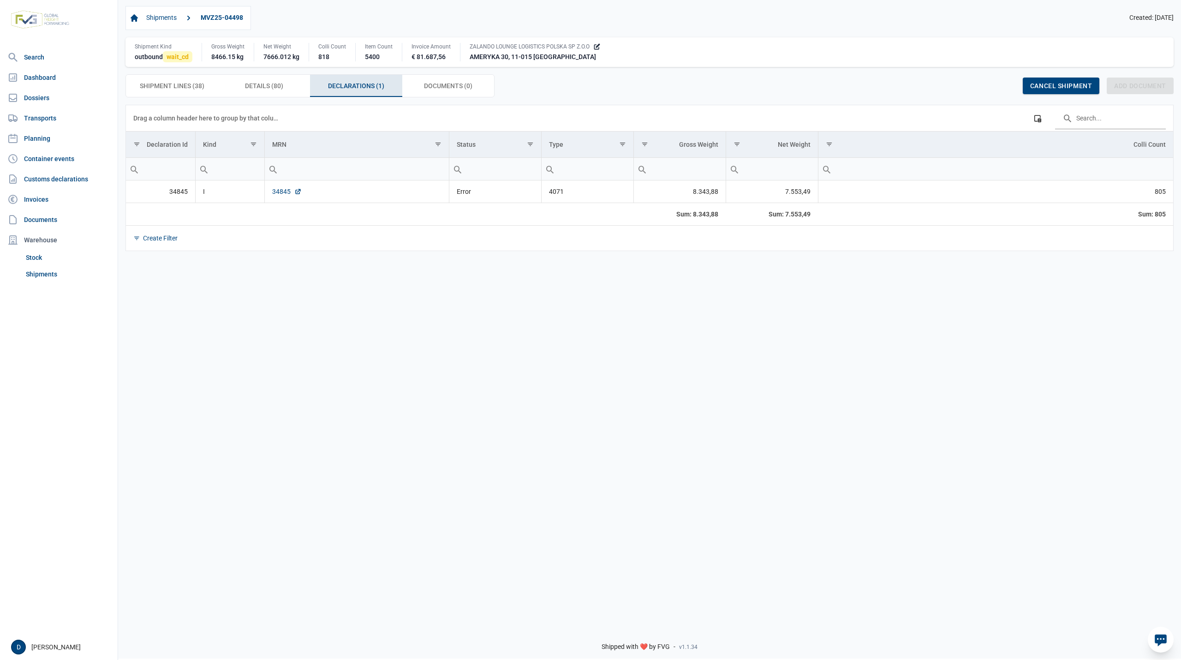
click at [281, 194] on link "34845" at bounding box center [287, 191] width 30 height 9
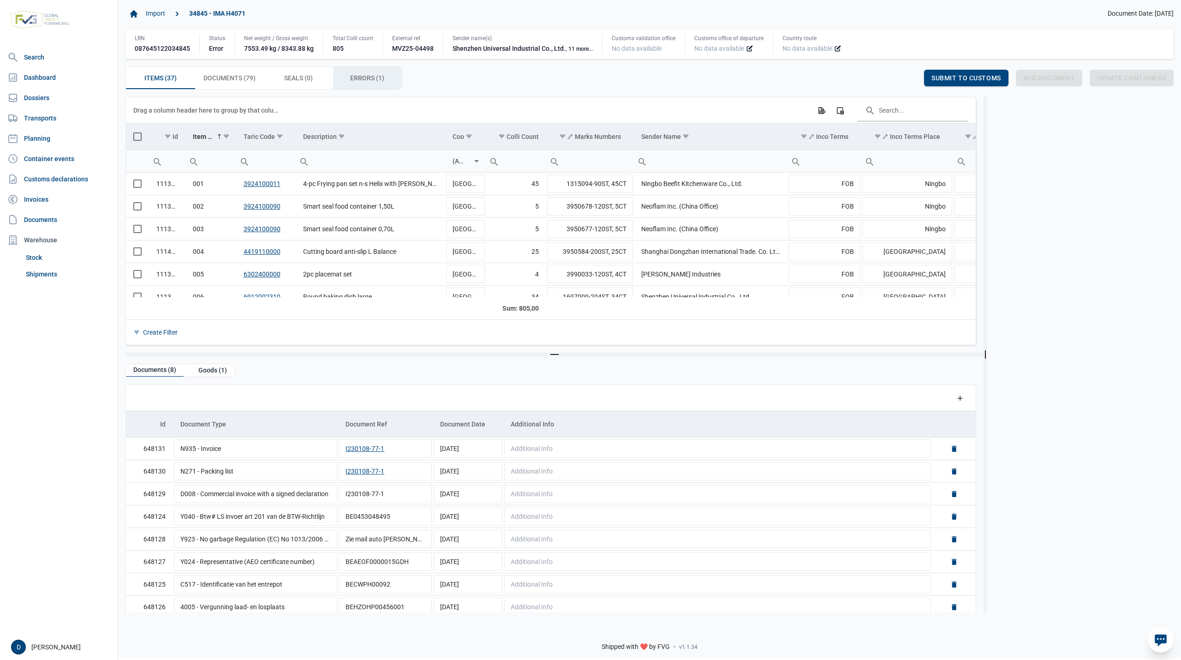
drag, startPoint x: 363, startPoint y: 78, endPoint x: 371, endPoint y: 90, distance: 15.0
click at [363, 78] on span "Errors (1) Errors (1)" at bounding box center [367, 77] width 34 height 11
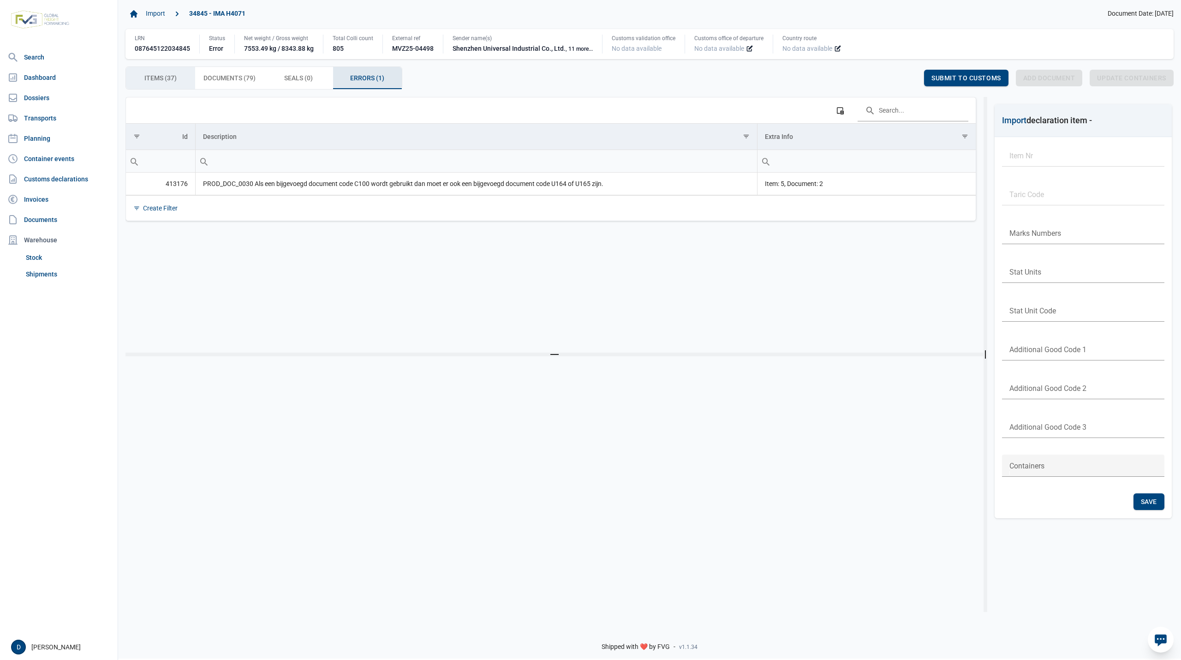
click at [176, 76] on span "Items (37) Items (37)" at bounding box center [160, 77] width 32 height 11
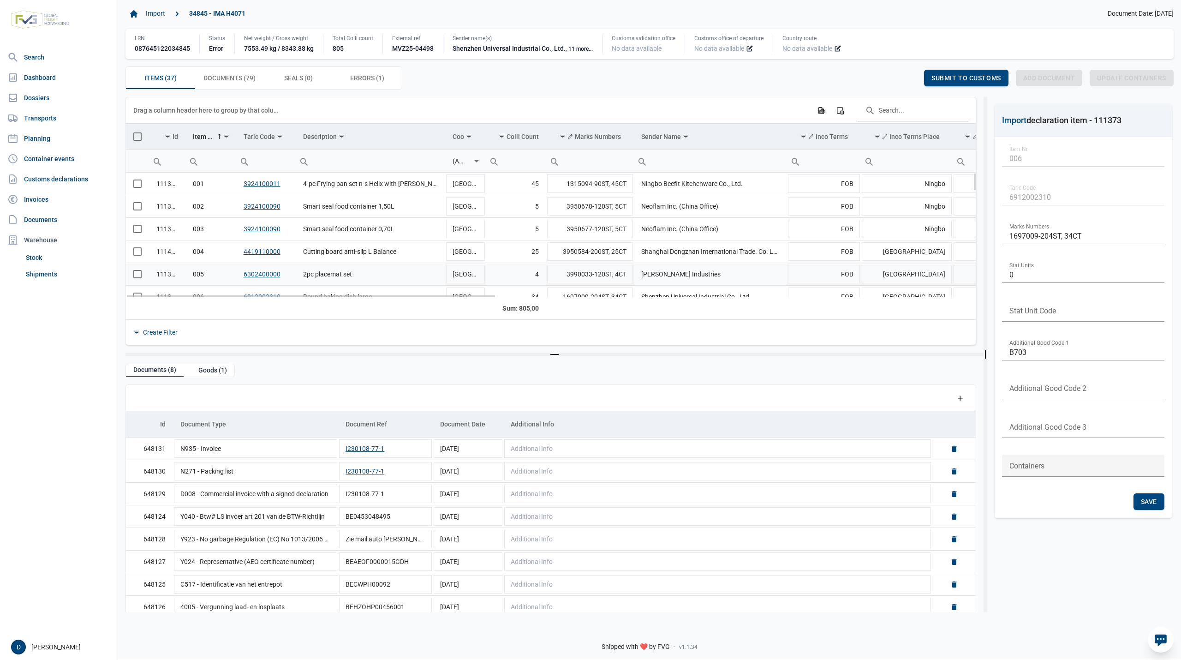
click at [137, 273] on span "Select row" at bounding box center [137, 274] width 8 height 8
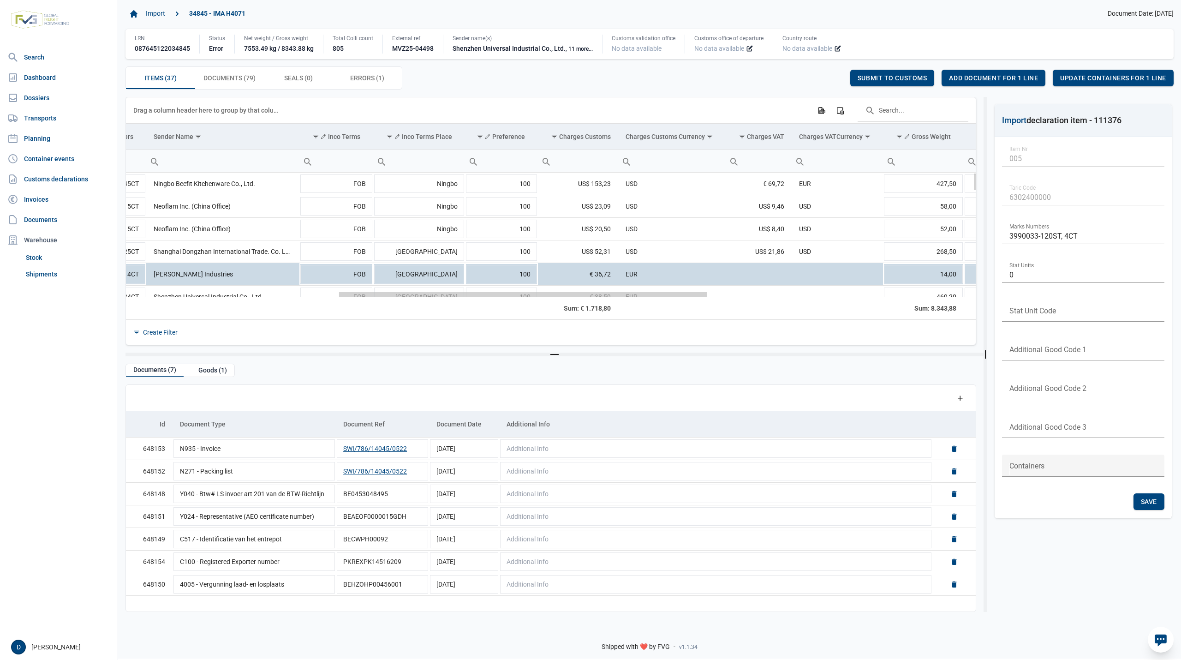
scroll to position [0, 521]
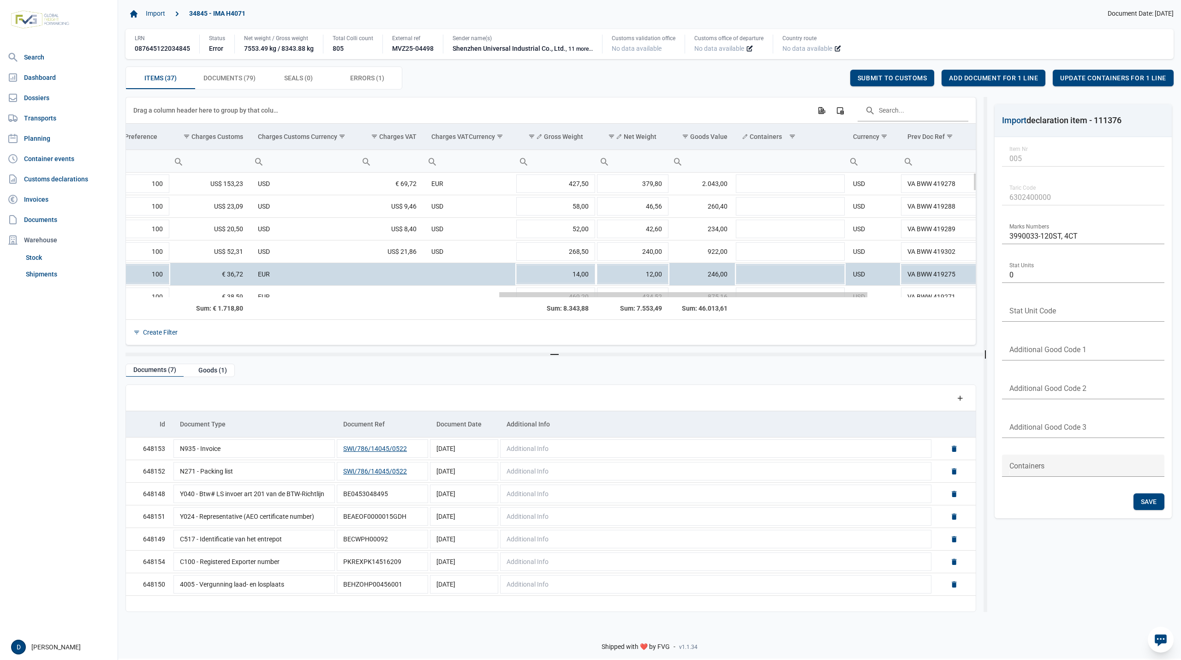
drag, startPoint x: 318, startPoint y: 295, endPoint x: 729, endPoint y: 383, distance: 420.2
click at [729, 383] on body "For evaluation purposes only. Redistribution prohibited. Please register an exi…" at bounding box center [590, 314] width 1181 height 660
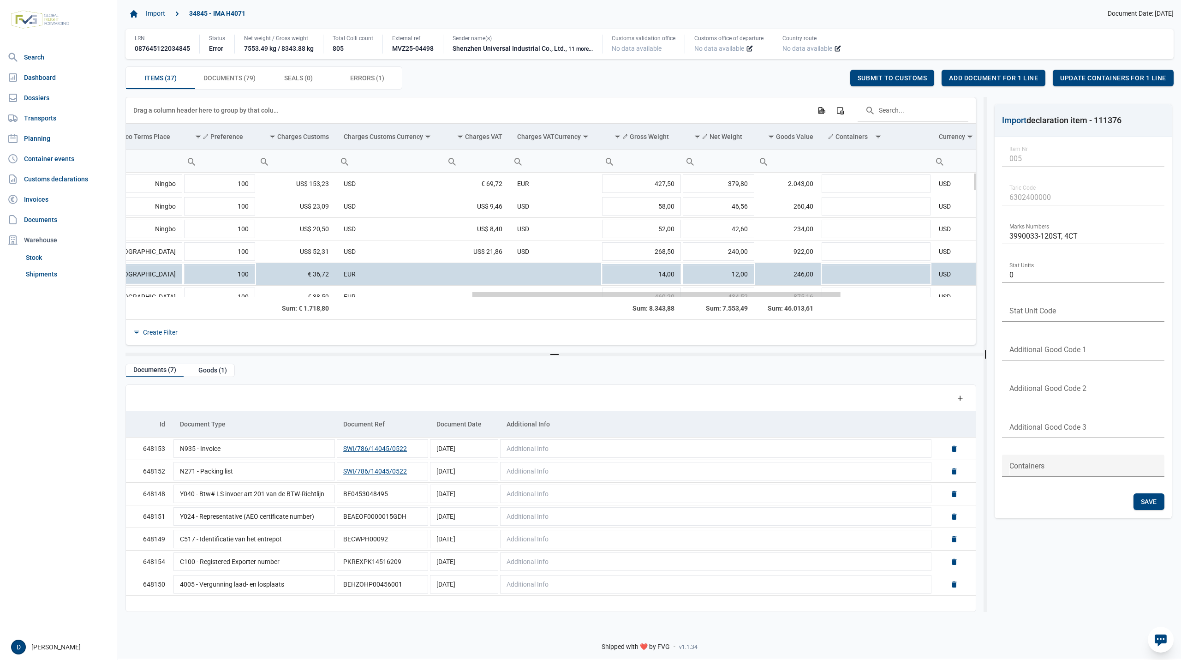
scroll to position [0, 736]
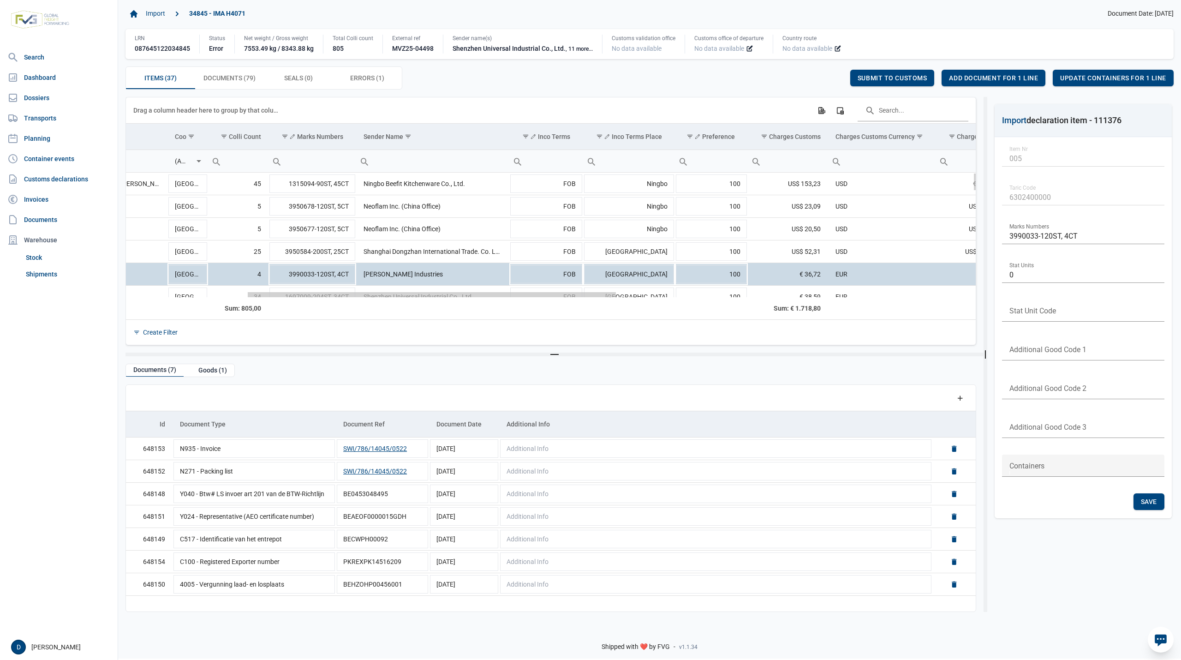
drag, startPoint x: 539, startPoint y: 297, endPoint x: 244, endPoint y: 325, distance: 297.0
click at [244, 325] on body "For evaluation purposes only. Redistribution prohibited. Please register an exi…" at bounding box center [590, 314] width 1181 height 660
click at [977, 80] on span "Add document for 1 line" at bounding box center [993, 77] width 89 height 7
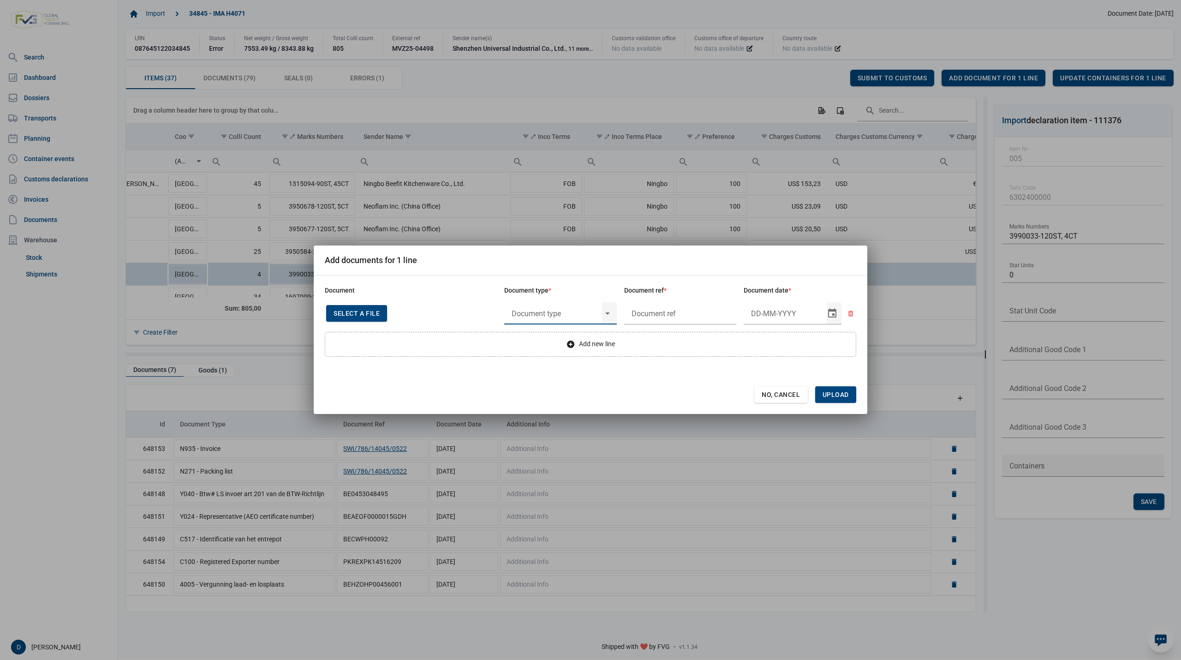
click at [609, 314] on div "Select" at bounding box center [611, 313] width 11 height 22
type input "U"
click at [560, 338] on div "U164 - REX <= 6000€" at bounding box center [560, 339] width 113 height 22
type input "U164 - REX <= 6000€"
click at [661, 316] on input "text" at bounding box center [680, 313] width 113 height 22
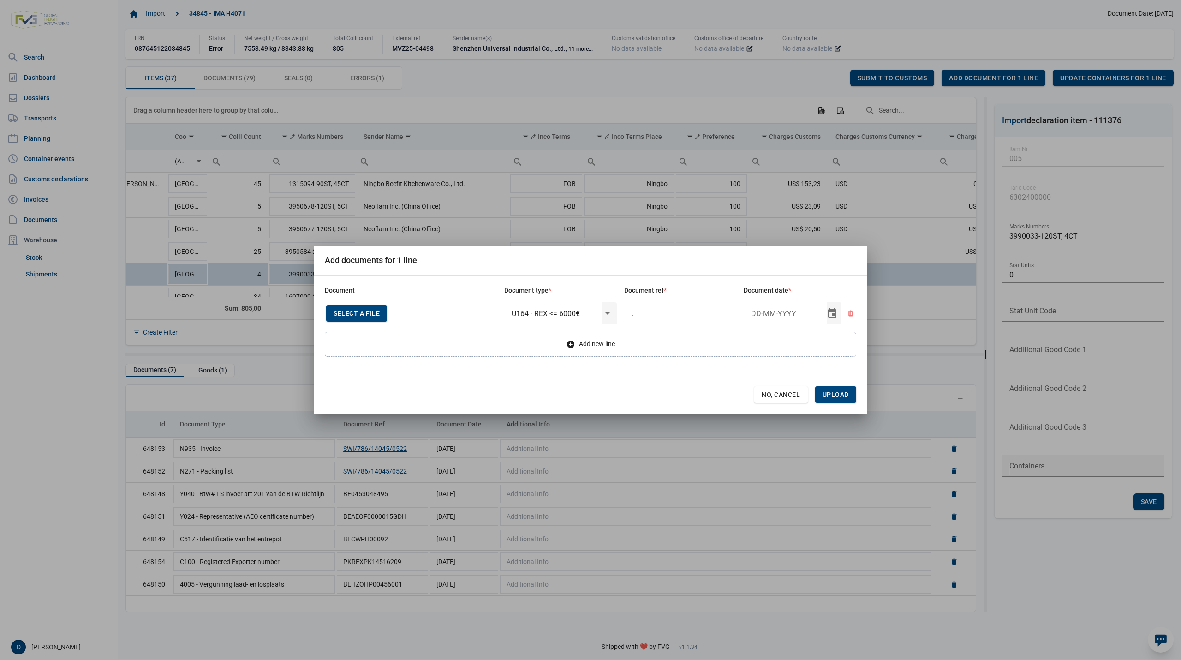
type input "."
click at [764, 316] on input "Document date" at bounding box center [785, 313] width 83 height 22
drag, startPoint x: 752, startPoint y: 316, endPoint x: 763, endPoint y: 314, distance: 11.3
click at [763, 314] on input "Document date" at bounding box center [785, 313] width 83 height 22
drag, startPoint x: 750, startPoint y: 316, endPoint x: 769, endPoint y: 312, distance: 19.2
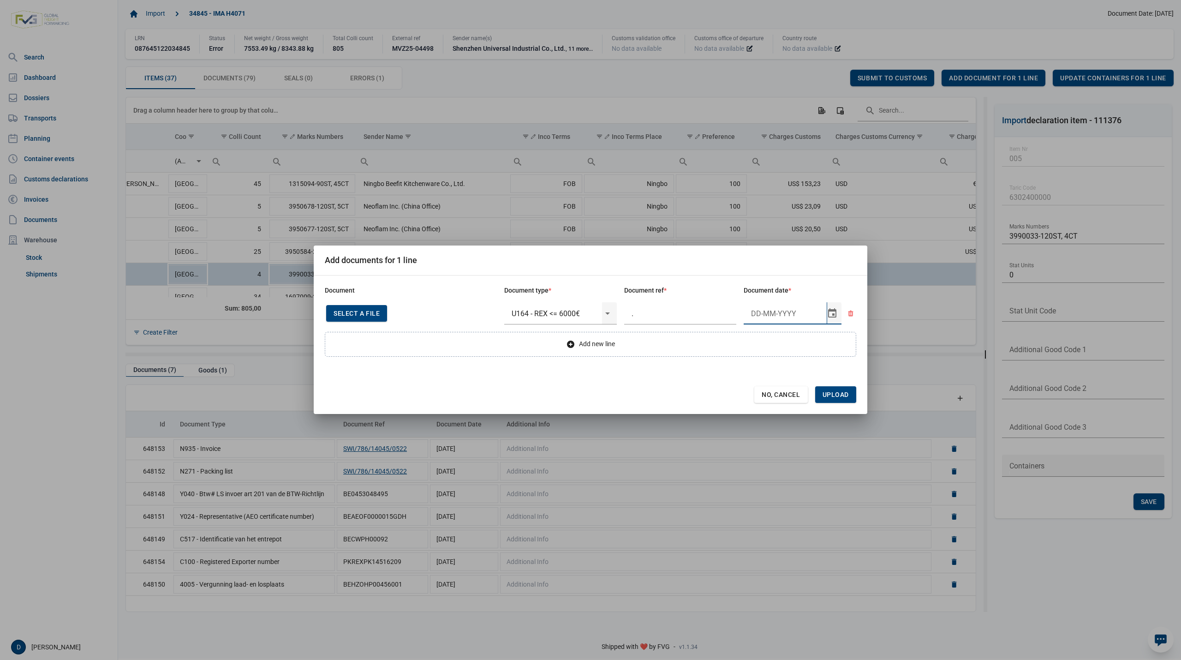
click at [769, 312] on input "Document date" at bounding box center [785, 313] width 83 height 22
type input "26-8-2025"
click at [840, 390] on span "Upload" at bounding box center [835, 394] width 41 height 17
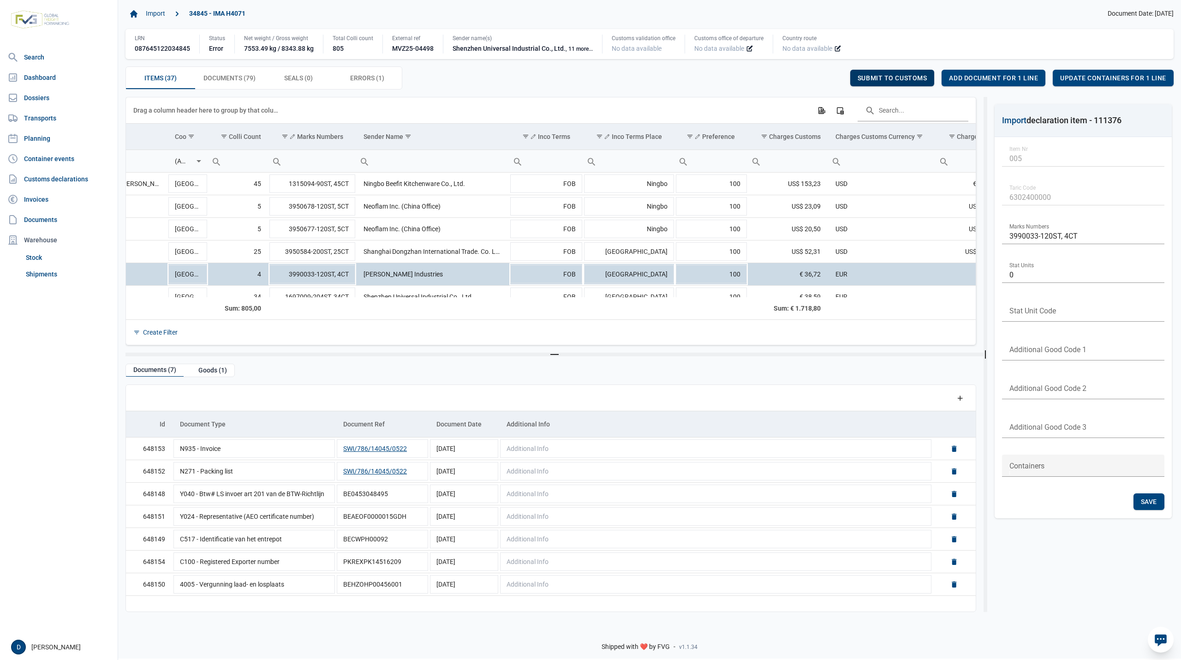
click at [899, 76] on span "Submit to customs" at bounding box center [893, 77] width 70 height 7
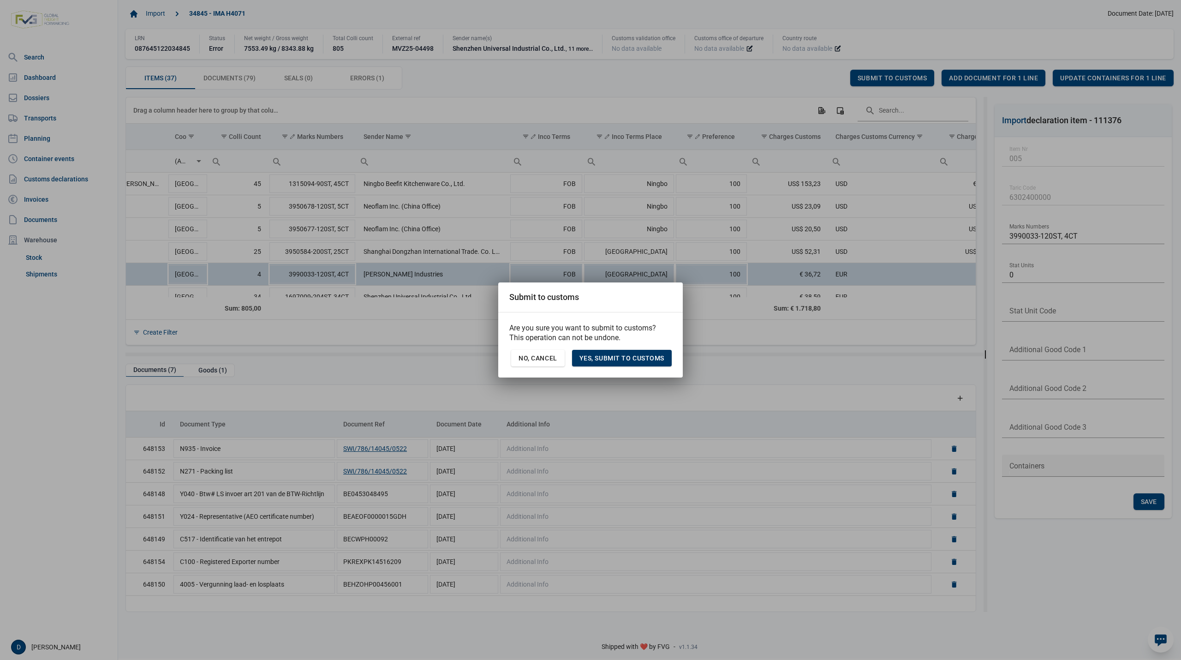
click at [624, 356] on span "Yes, Submit to customs" at bounding box center [621, 357] width 85 height 7
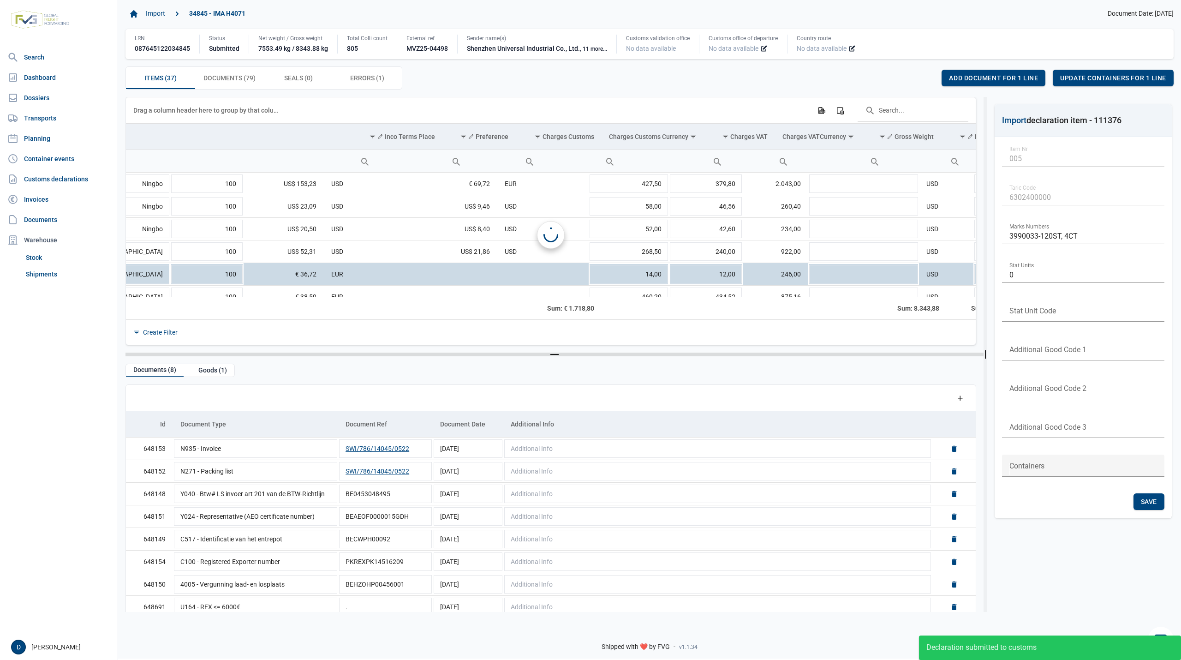
scroll to position [0, 278]
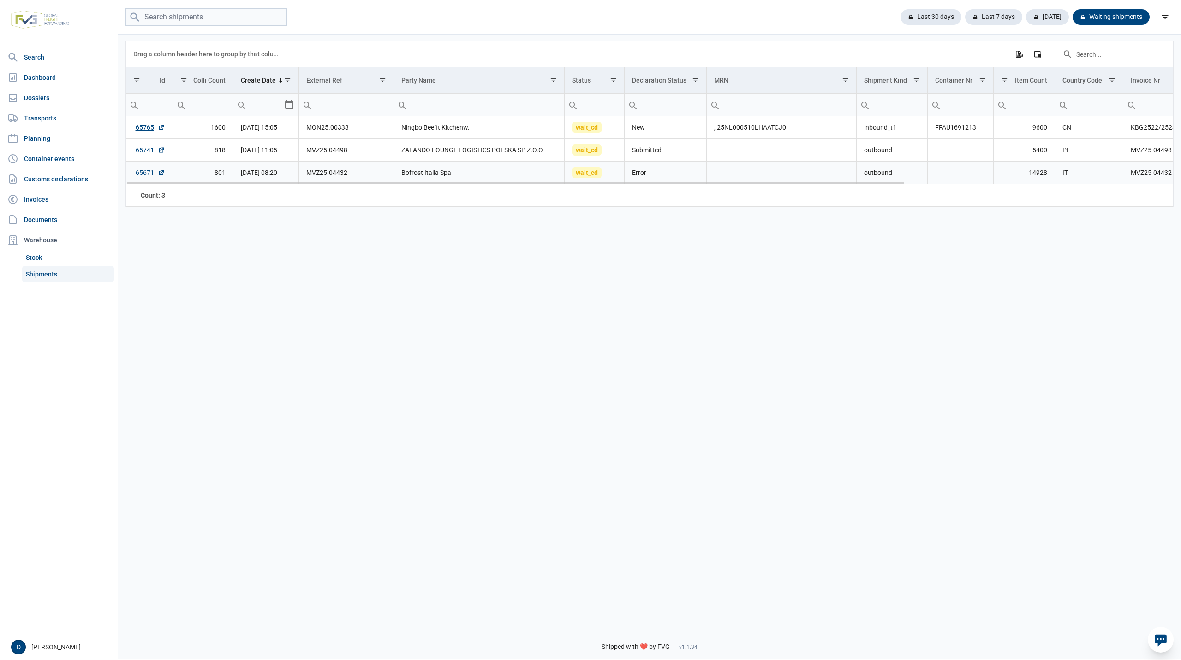
click at [139, 172] on link "65671" at bounding box center [151, 172] width 30 height 9
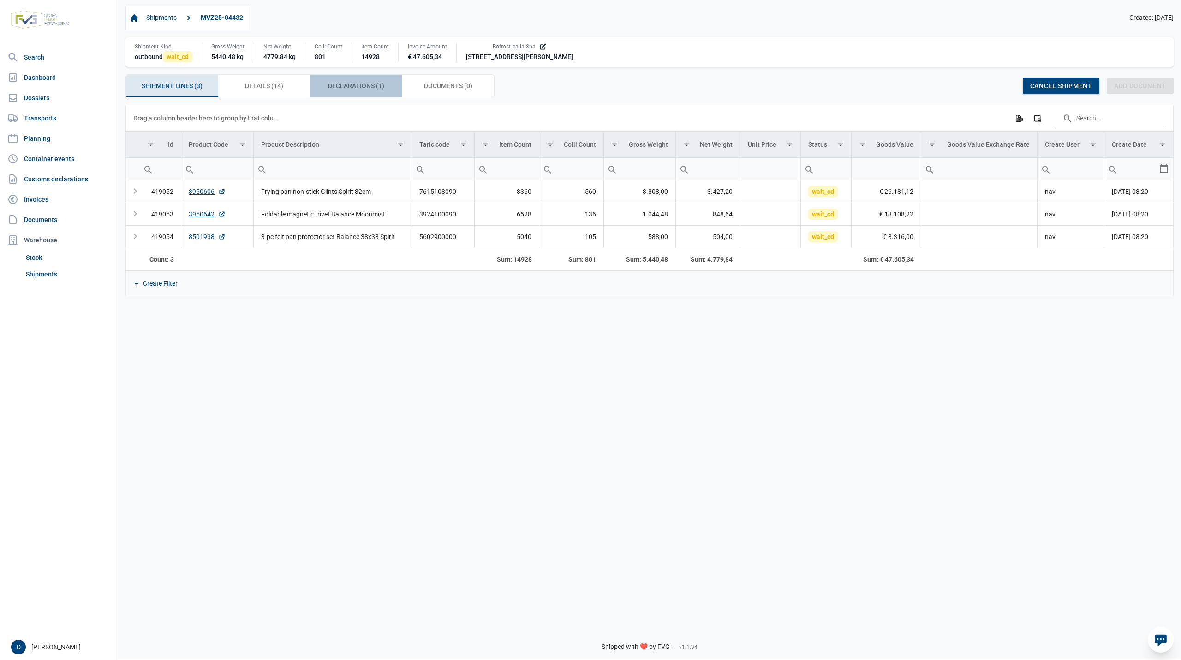
click at [351, 90] on span "Declarations (1) Declarations (1)" at bounding box center [356, 85] width 56 height 11
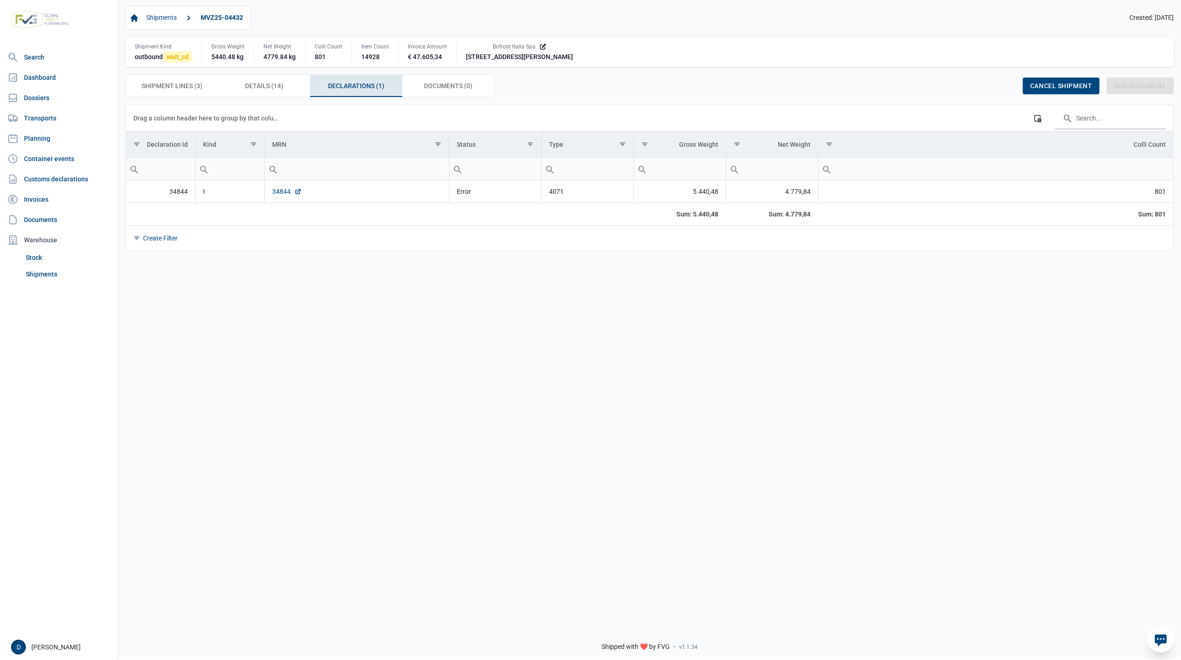
click at [284, 196] on link "34844" at bounding box center [287, 191] width 30 height 9
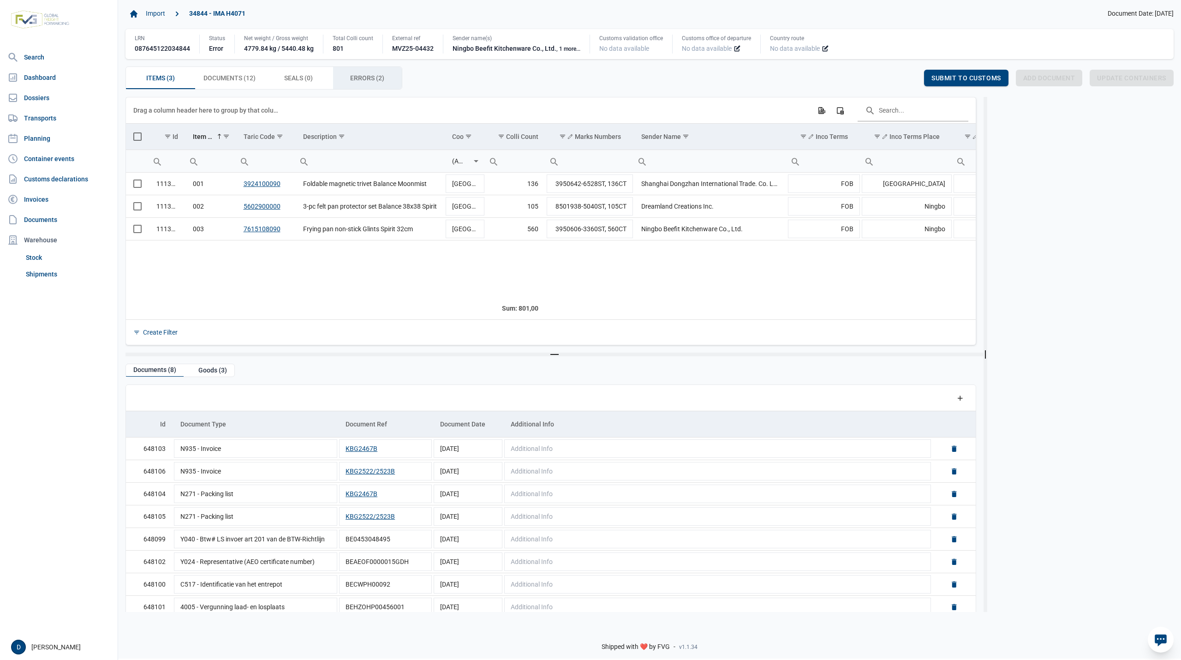
click at [369, 77] on span "Errors (2) Errors (2)" at bounding box center [367, 77] width 34 height 11
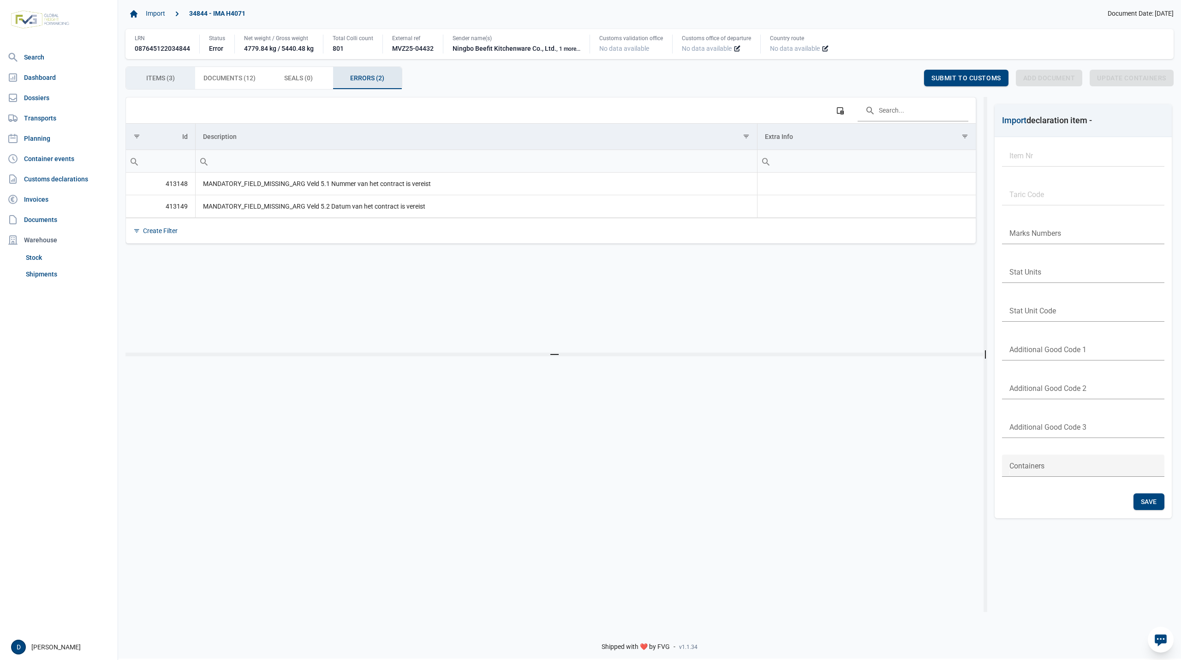
click at [172, 83] on span "Items (3) Items (3)" at bounding box center [160, 77] width 29 height 11
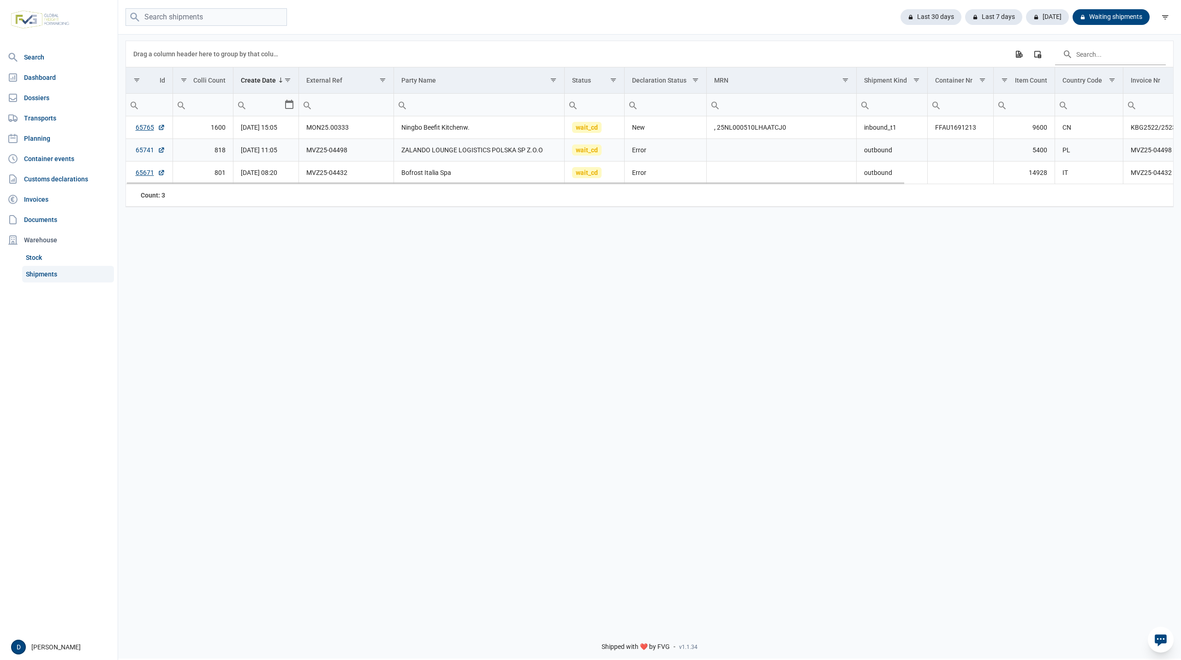
click at [142, 150] on link "65741" at bounding box center [151, 149] width 30 height 9
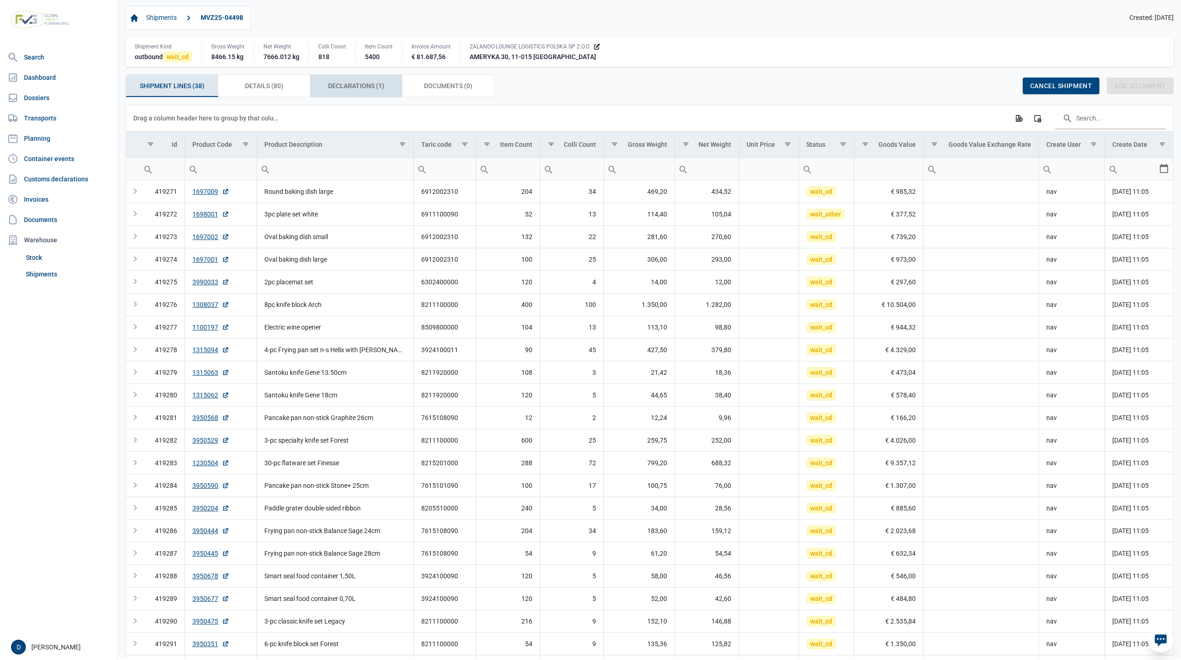
click at [349, 90] on span "Declarations (1) Declarations (1)" at bounding box center [356, 85] width 56 height 11
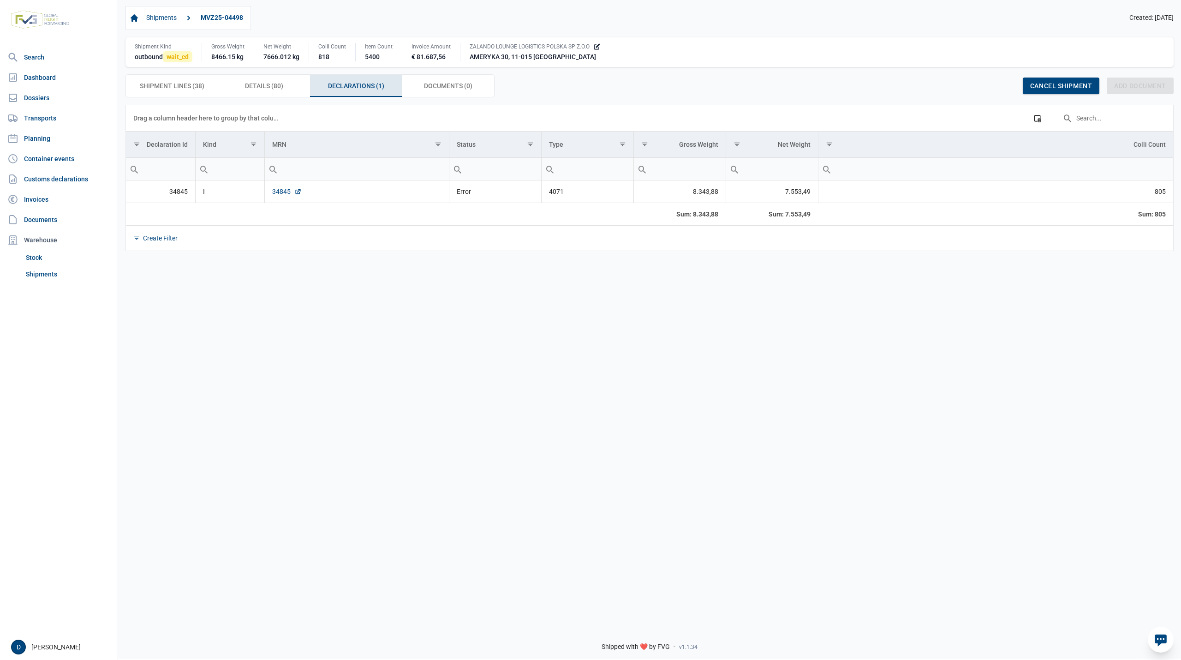
click at [284, 196] on link "34845" at bounding box center [287, 191] width 30 height 9
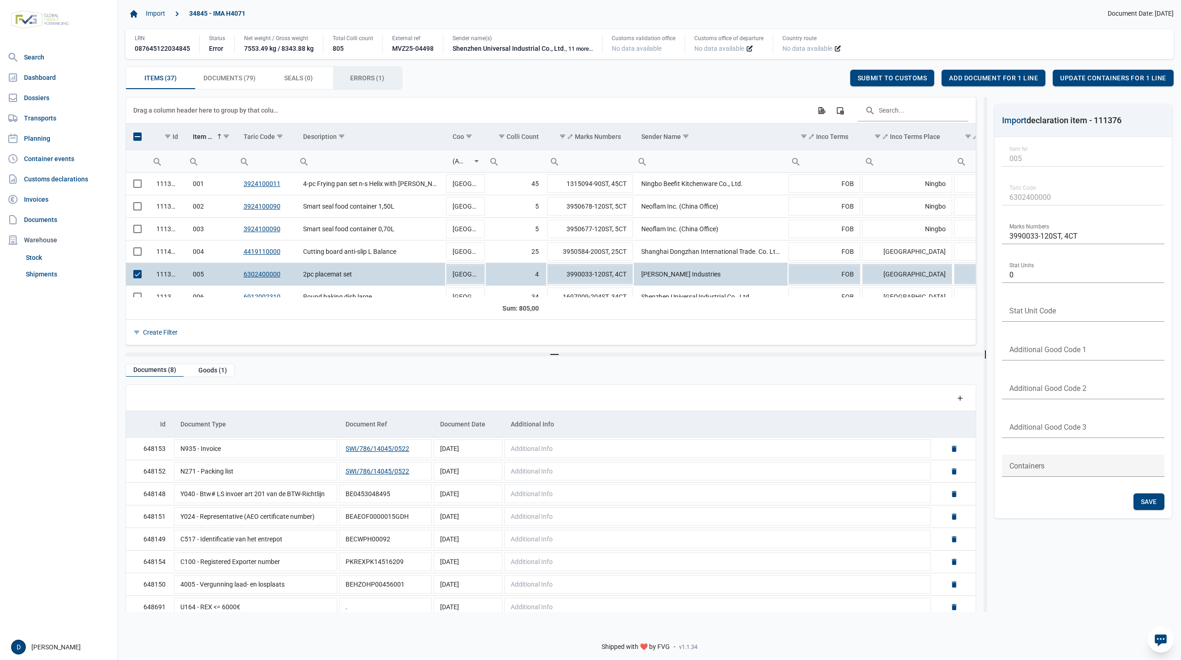
click at [364, 76] on span "Errors (1) Errors (1)" at bounding box center [367, 77] width 34 height 11
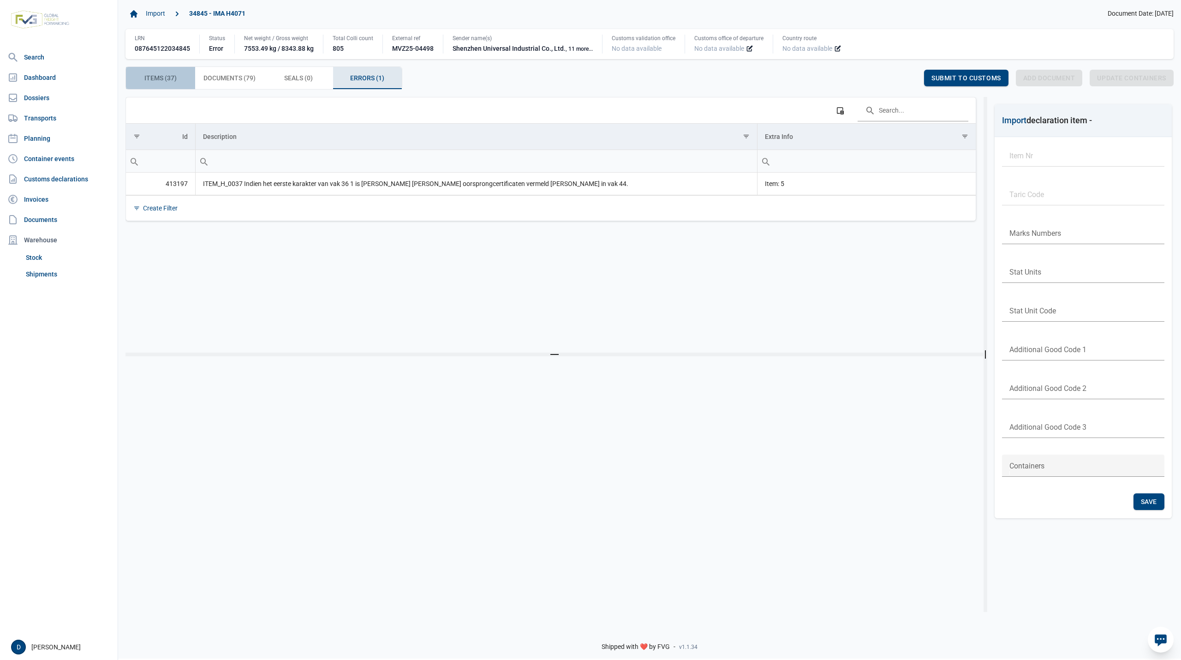
click at [165, 77] on span "Items (37) Items (37)" at bounding box center [160, 77] width 32 height 11
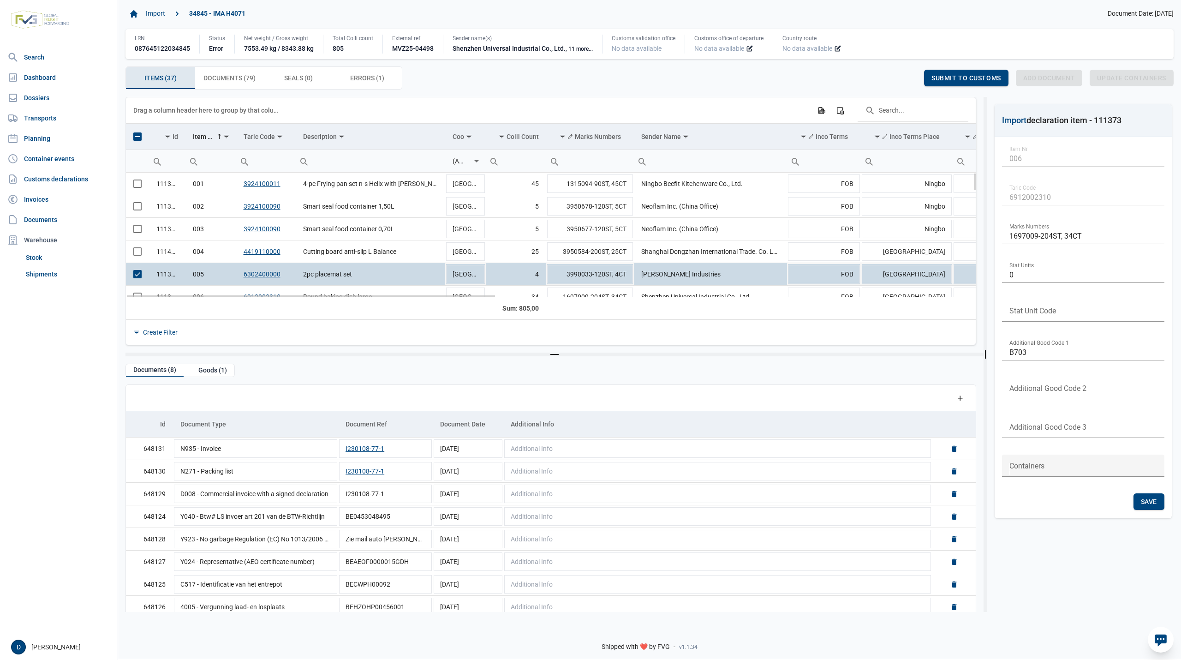
click at [140, 278] on span "Select row" at bounding box center [137, 274] width 8 height 8
click at [141, 251] on span "Select row" at bounding box center [137, 251] width 8 height 8
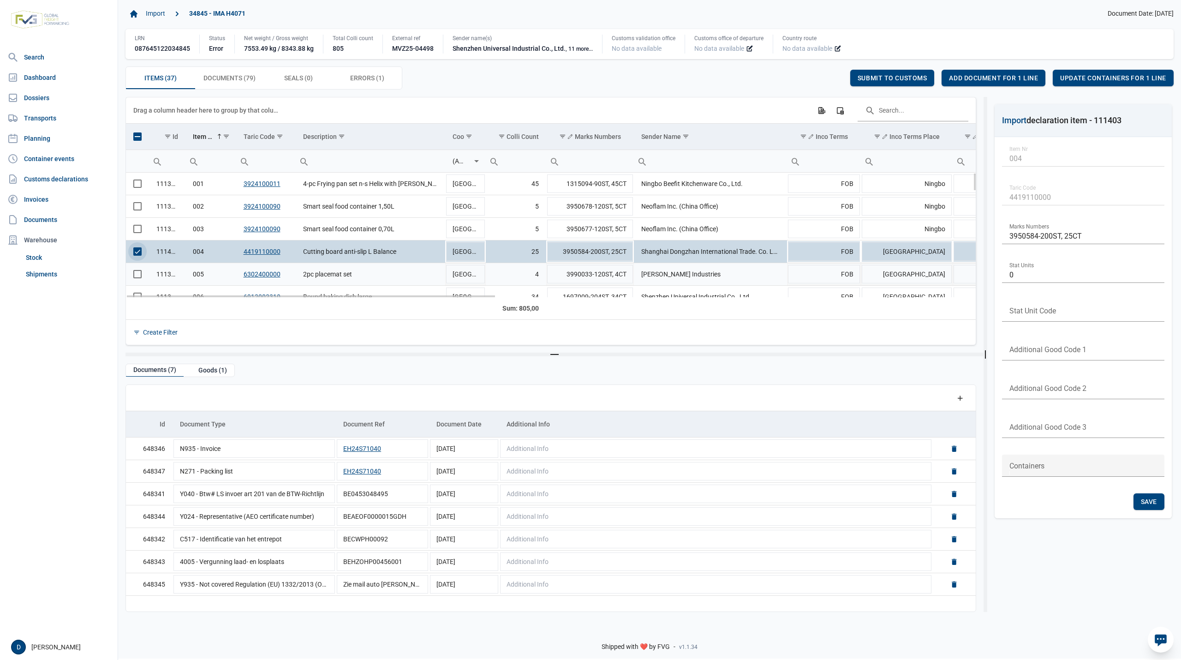
click at [139, 272] on span "Select row" at bounding box center [137, 274] width 8 height 8
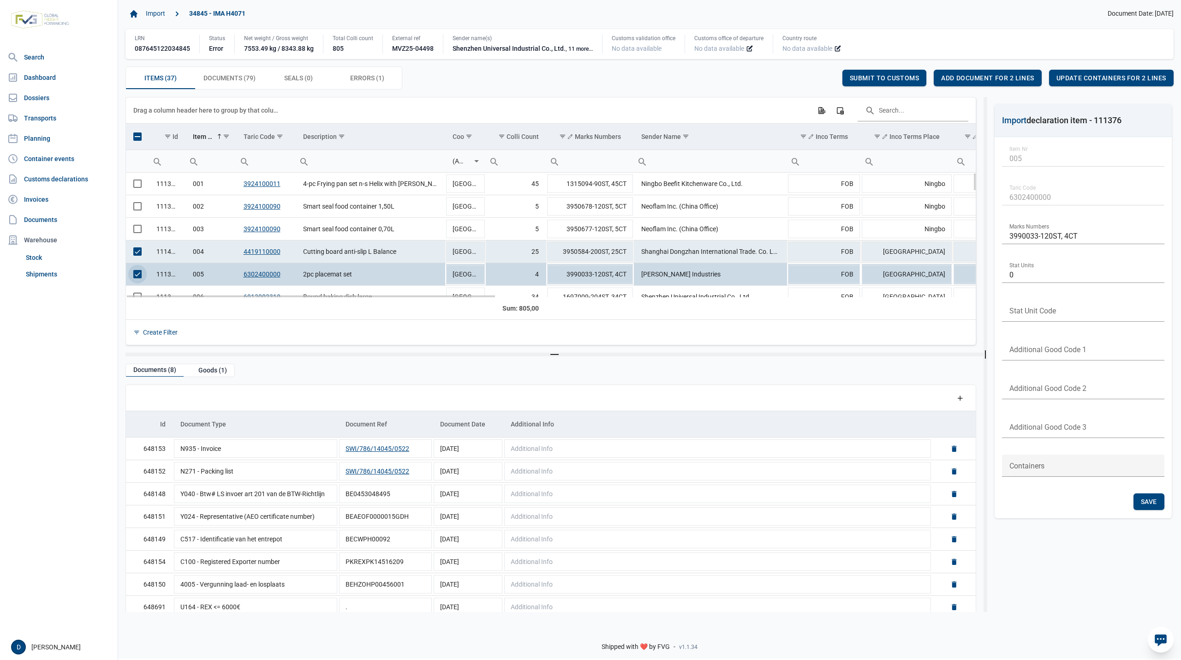
click at [141, 253] on span "Select row" at bounding box center [137, 251] width 8 height 8
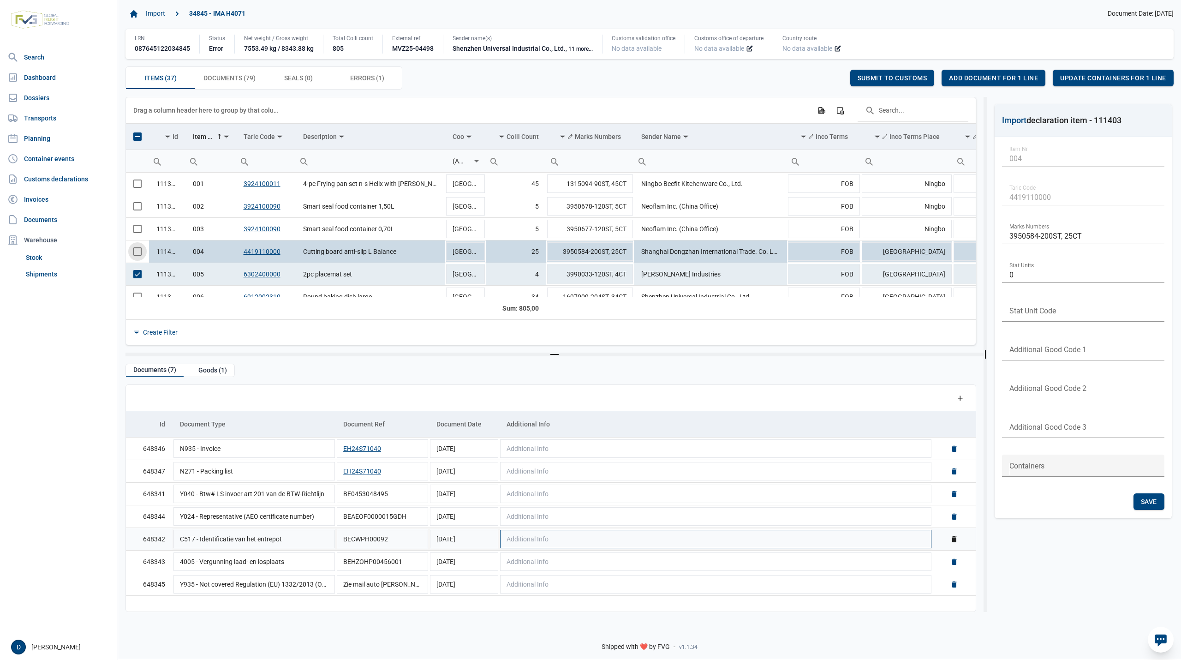
scroll to position [0, 0]
click at [135, 278] on span "Select row" at bounding box center [137, 274] width 8 height 8
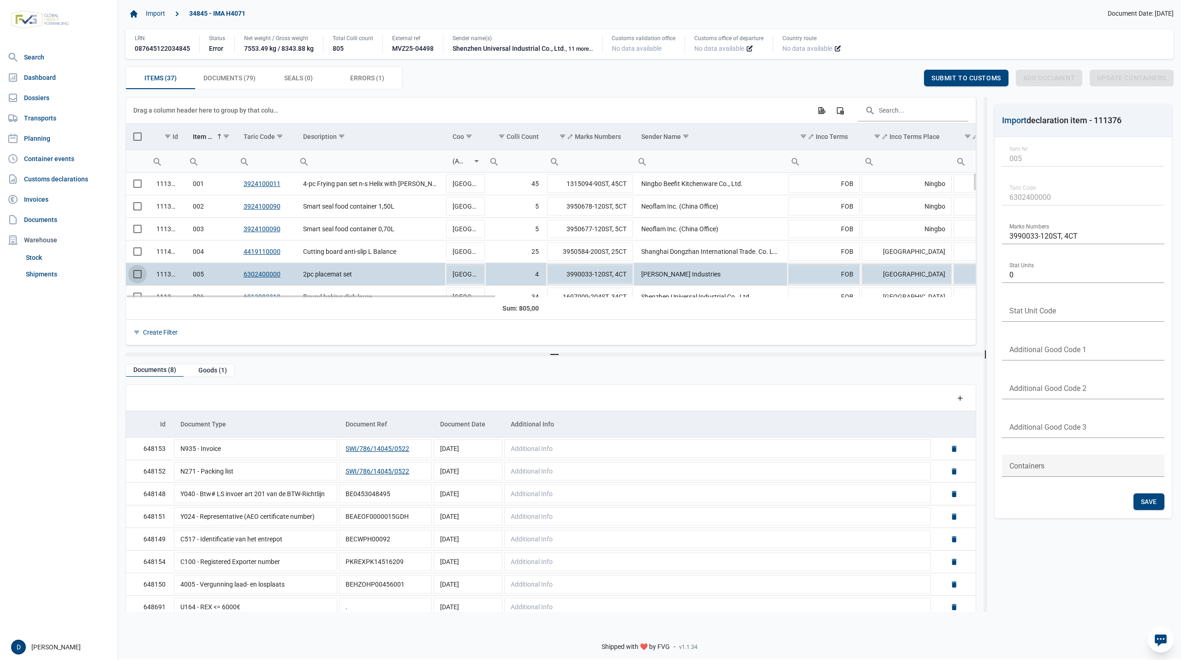
click at [135, 278] on span "Select row" at bounding box center [137, 274] width 8 height 8
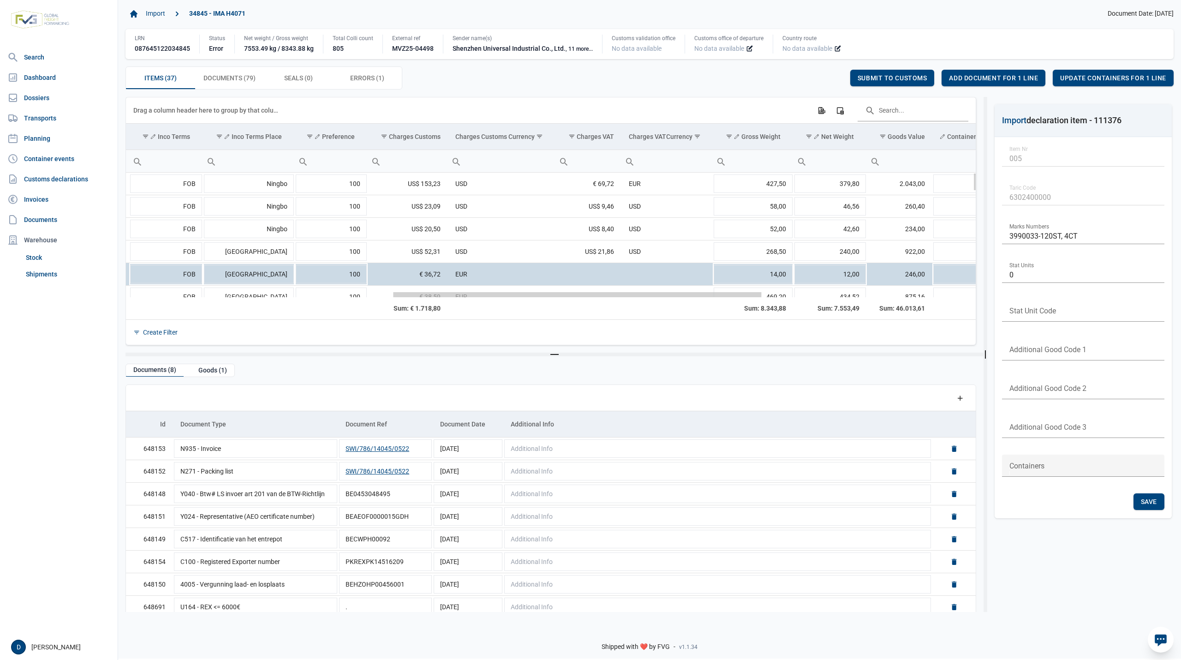
scroll to position [0, 741]
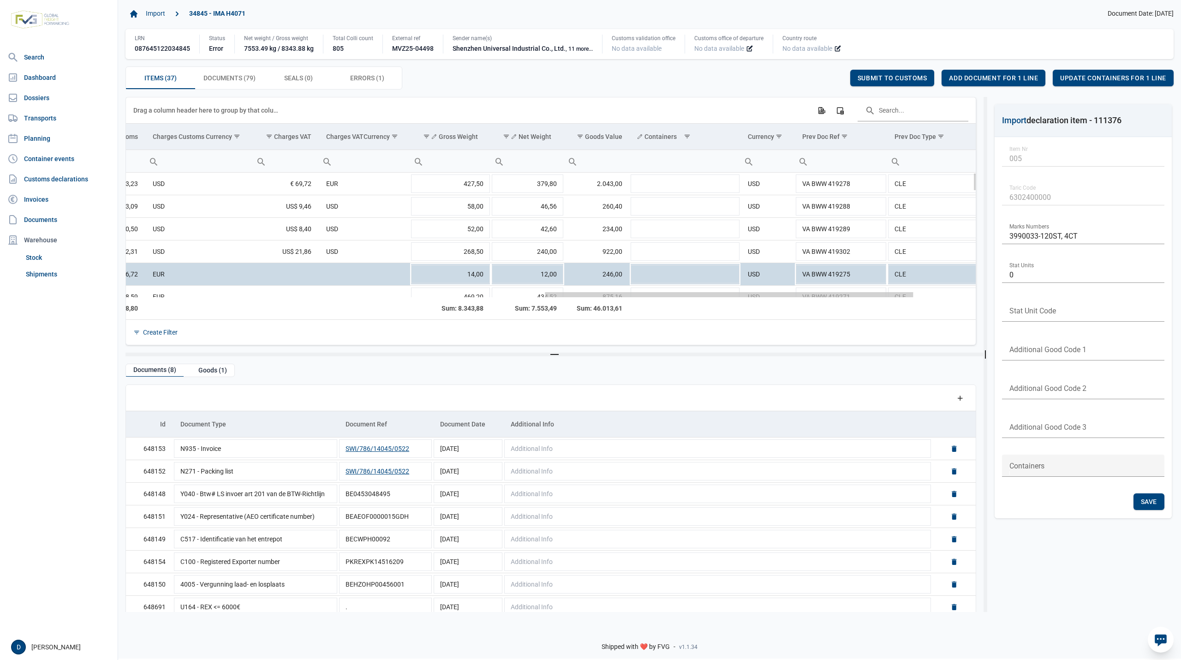
drag, startPoint x: 470, startPoint y: 297, endPoint x: 894, endPoint y: 348, distance: 427.4
click at [894, 348] on body "For evaluation purposes only. Redistribution prohibited. Please register an exi…" at bounding box center [590, 314] width 1181 height 660
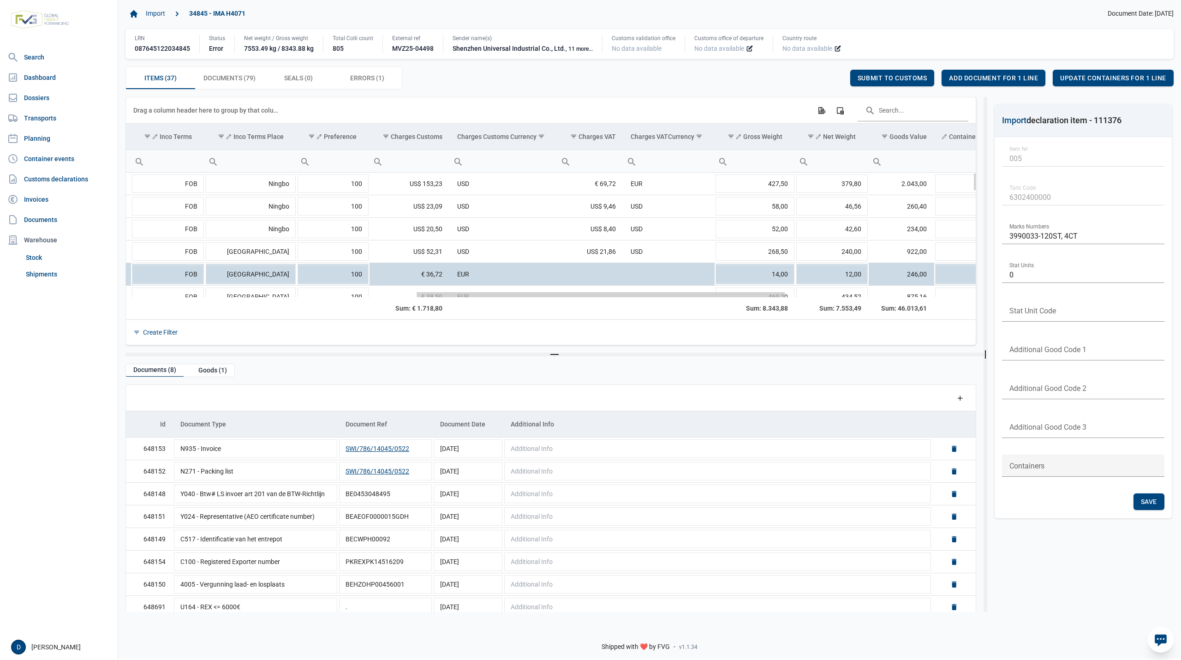
drag, startPoint x: 561, startPoint y: 295, endPoint x: 464, endPoint y: 337, distance: 105.8
click at [470, 336] on body "For evaluation purposes only. Redistribution prohibited. Please register an exi…" at bounding box center [590, 314] width 1181 height 660
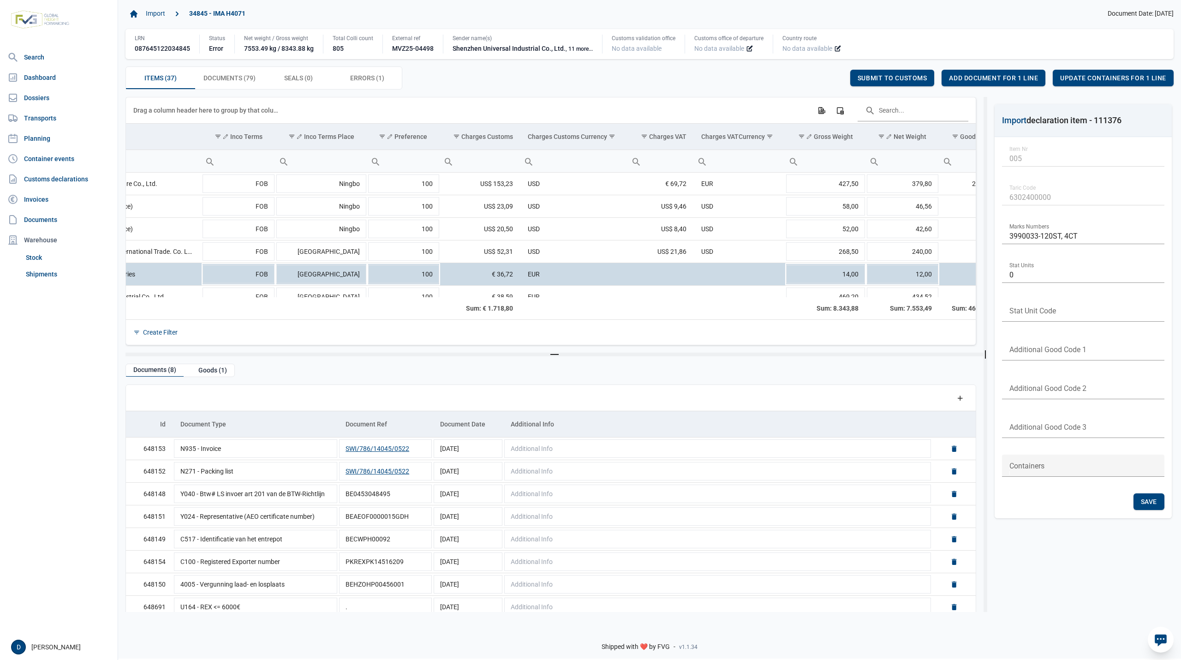
click at [464, 337] on div "Create Filter" at bounding box center [551, 331] width 850 height 25
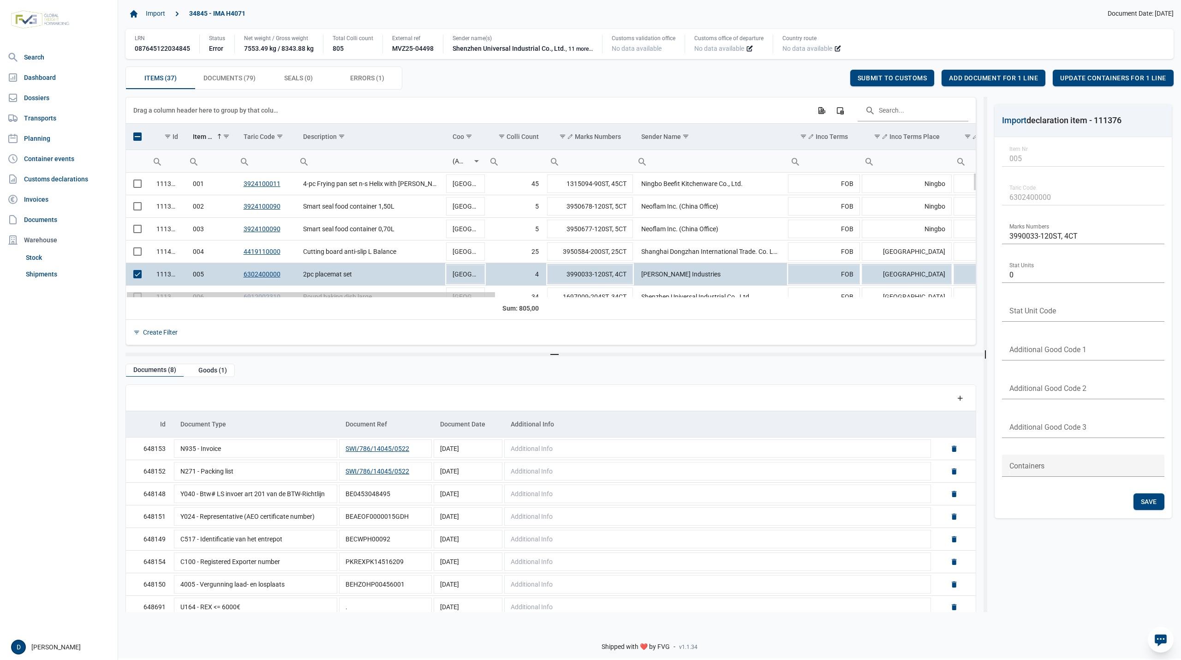
drag, startPoint x: 530, startPoint y: 296, endPoint x: 222, endPoint y: 320, distance: 309.1
click at [222, 320] on body "For evaluation purposes only. Redistribution prohibited. Please register an exi…" at bounding box center [590, 314] width 1181 height 660
click at [368, 77] on span "Errors (1) Errors (1)" at bounding box center [367, 77] width 34 height 11
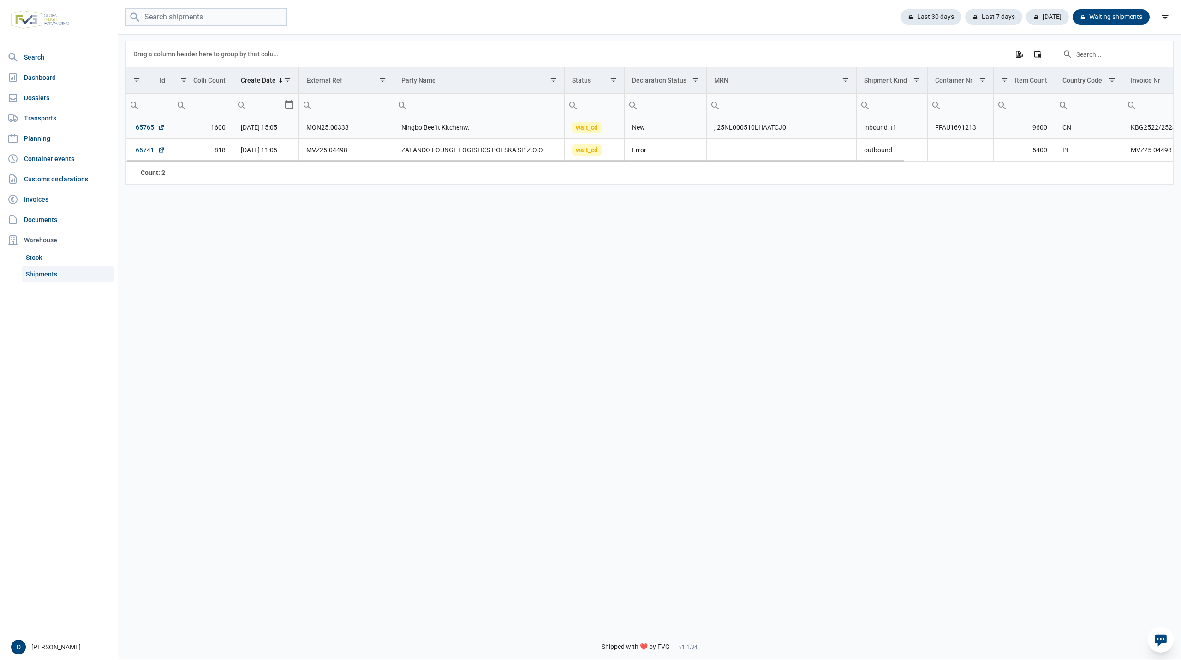
click at [142, 129] on link "65765" at bounding box center [151, 127] width 30 height 9
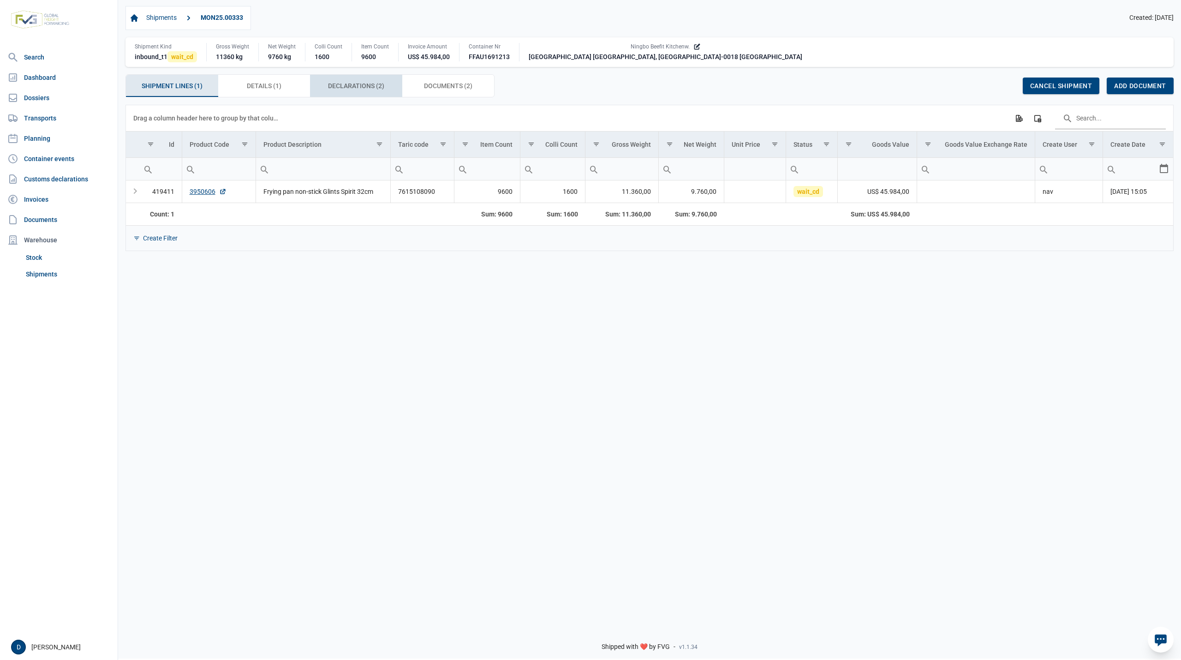
drag, startPoint x: 339, startPoint y: 82, endPoint x: 340, endPoint y: 87, distance: 5.6
click at [339, 81] on div "Declarations (2) Declarations (2)" at bounding box center [356, 86] width 92 height 22
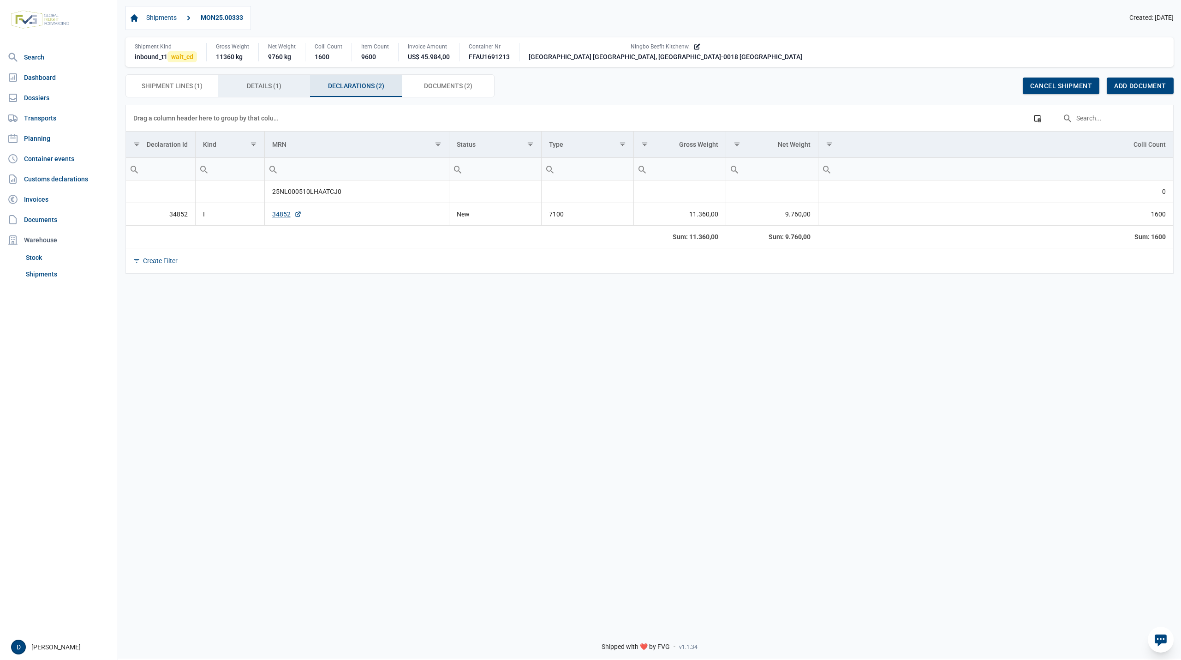
click at [273, 80] on div "Details (1) Details (1)" at bounding box center [264, 86] width 92 height 22
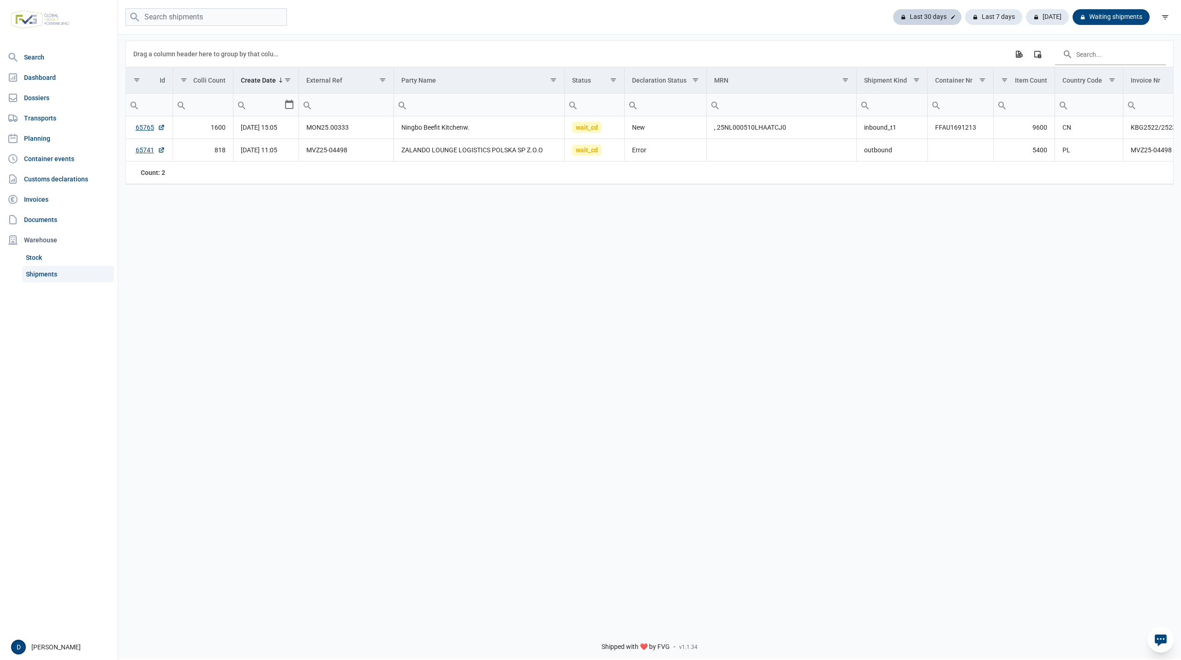
click at [944, 16] on div "Last 30 days" at bounding box center [927, 17] width 68 height 16
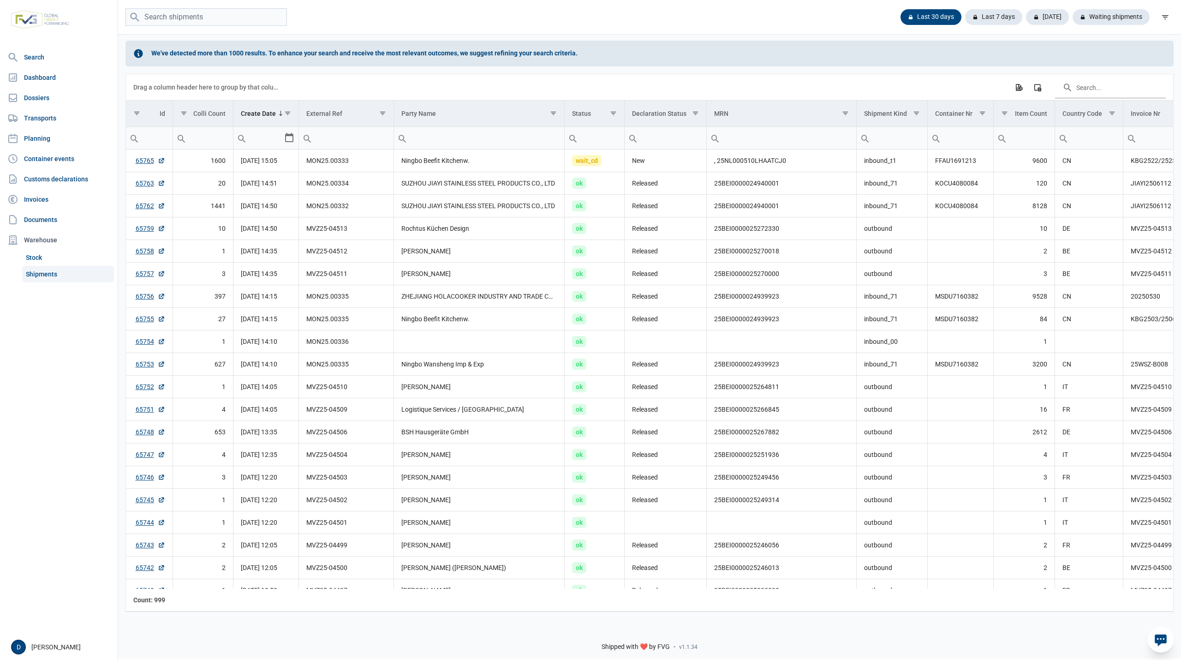
click at [438, 139] on input "Filter cell" at bounding box center [479, 138] width 171 height 22
type input "marathon"
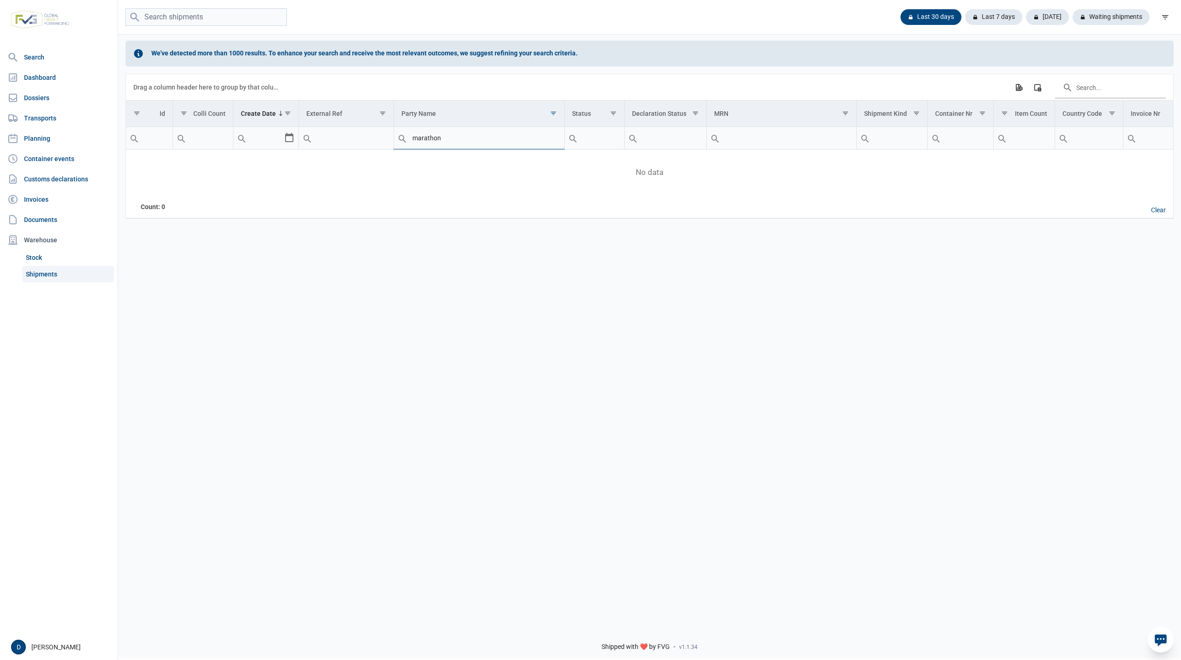
drag, startPoint x: 449, startPoint y: 141, endPoint x: 380, endPoint y: 147, distance: 69.0
click at [380, 147] on tr "marathon Contains Does not contain Starts with Ends with Equals Does not equal …" at bounding box center [829, 138] width 1406 height 23
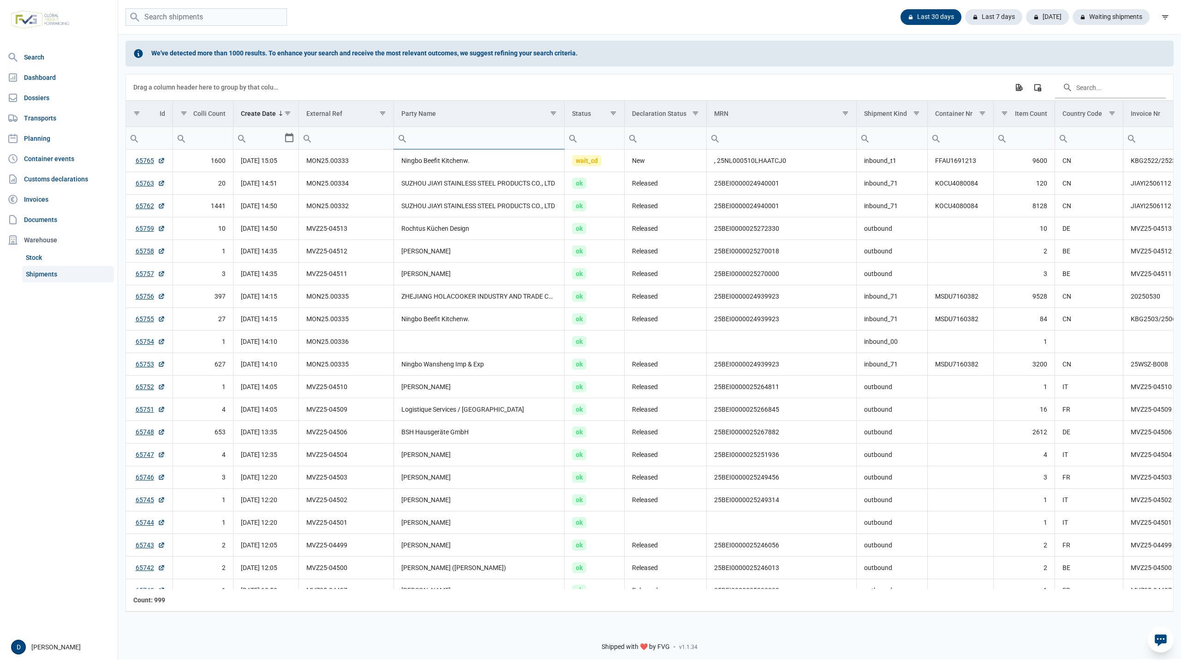
click at [346, 138] on input "Filter cell" at bounding box center [346, 138] width 94 height 22
type input "MVZ"
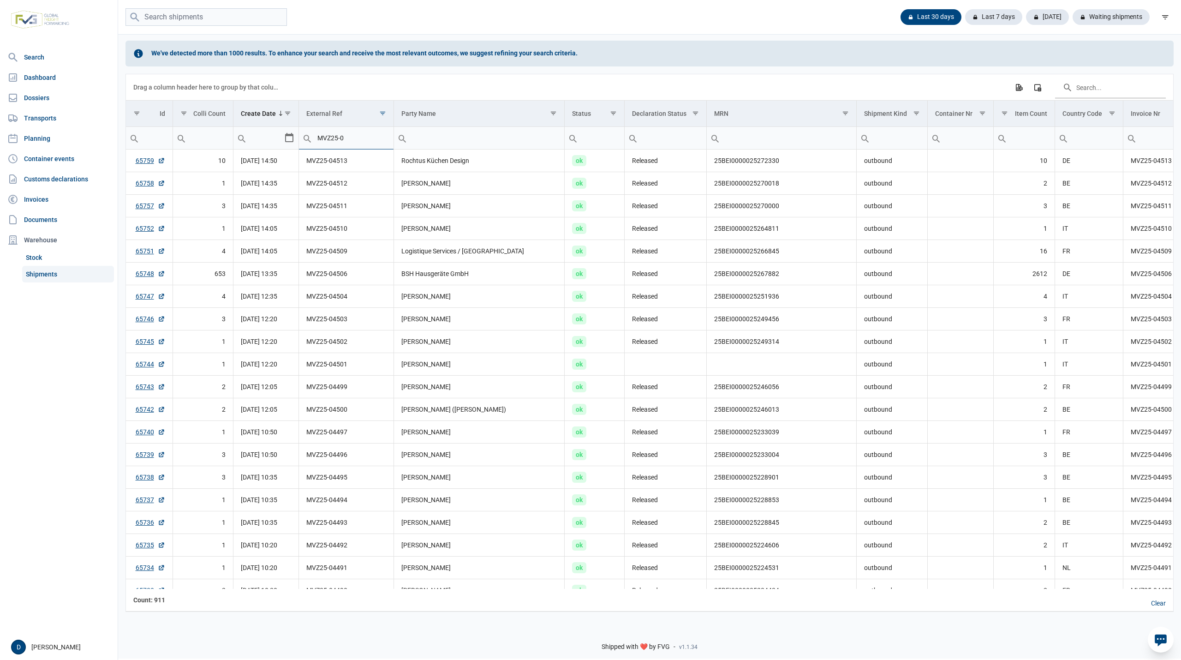
type input "MVZ25-0"
type input "MVZ25-04507"
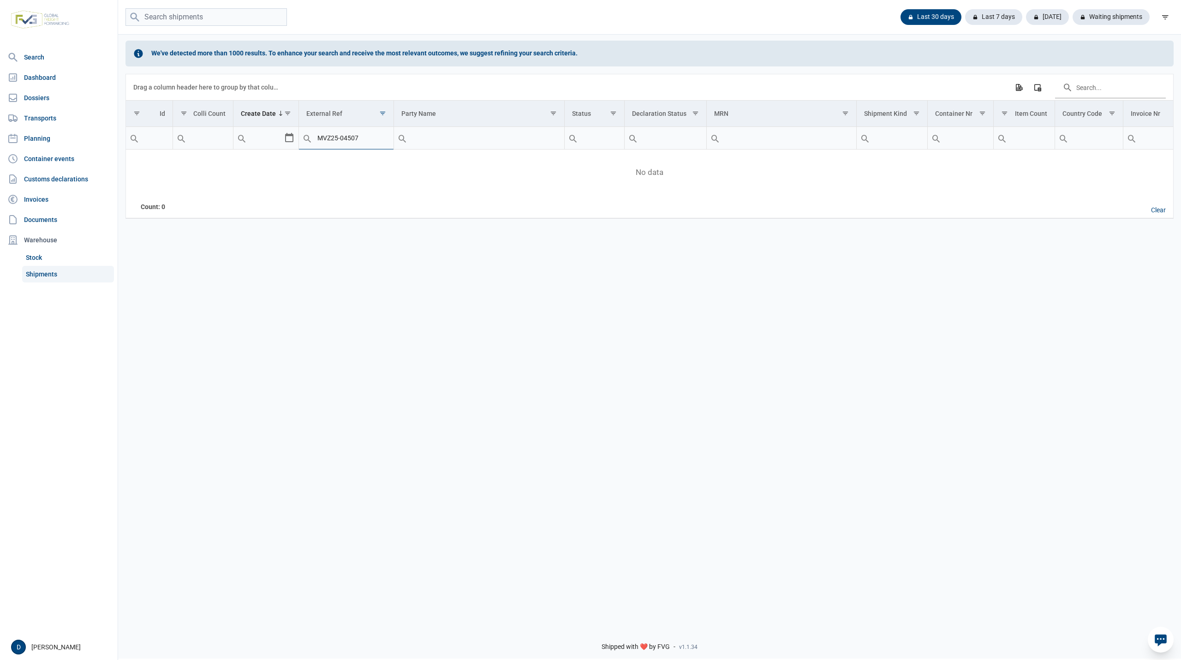
drag, startPoint x: 377, startPoint y: 137, endPoint x: 262, endPoint y: 148, distance: 115.4
click at [262, 148] on tr "MVZ25-04507 Contains Does not contain Starts with Ends with Equals Does not equ…" at bounding box center [829, 138] width 1406 height 23
click at [346, 141] on input "MVZ25-04507" at bounding box center [346, 138] width 94 height 22
click at [347, 141] on input "MVZ25-04507" at bounding box center [346, 138] width 94 height 22
drag, startPoint x: 347, startPoint y: 141, endPoint x: 382, endPoint y: 141, distance: 35.1
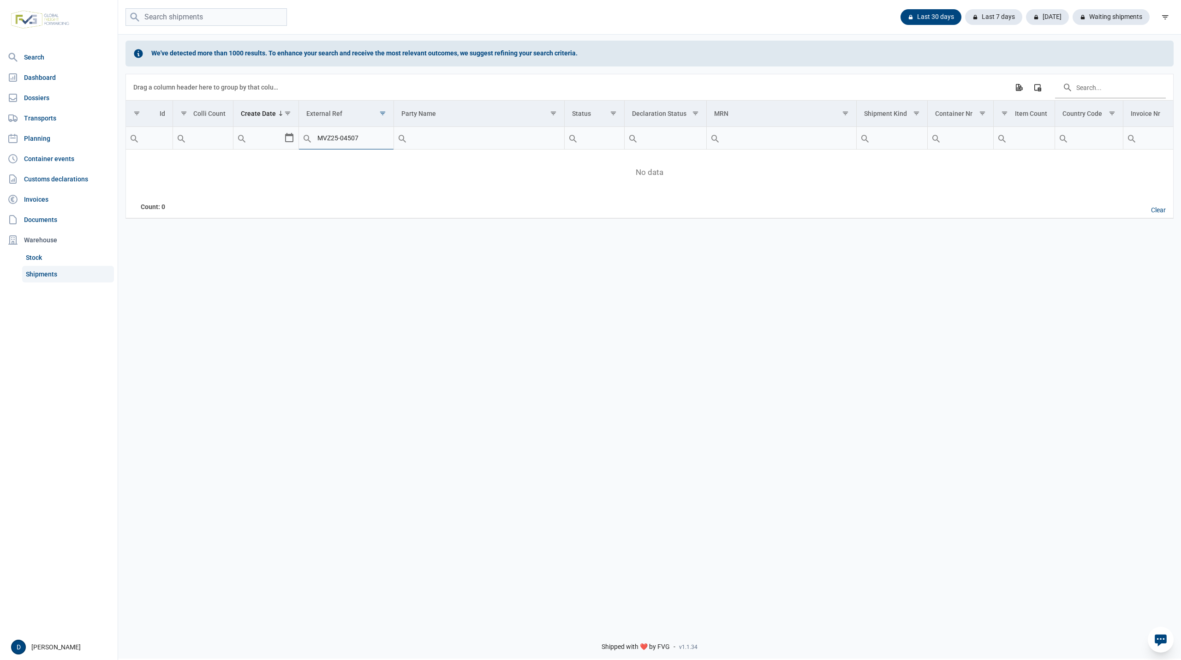
click at [382, 141] on input "MVZ25-04507" at bounding box center [346, 138] width 94 height 22
type input "MVZ25-044"
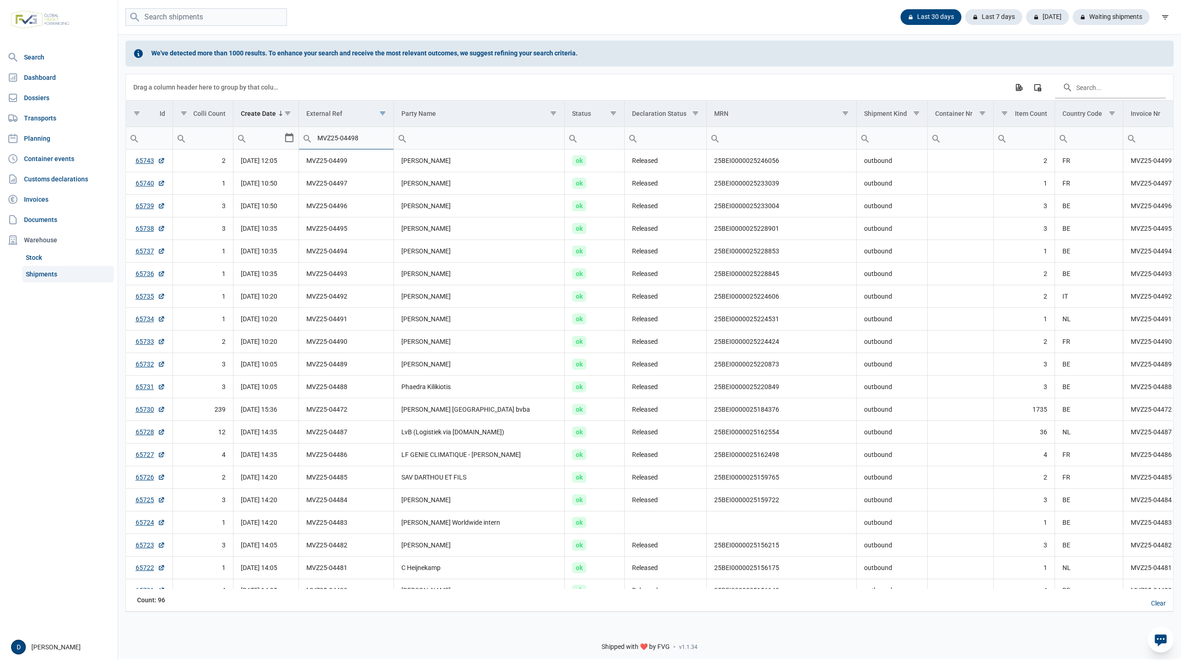
type input "MVZ25-04498"
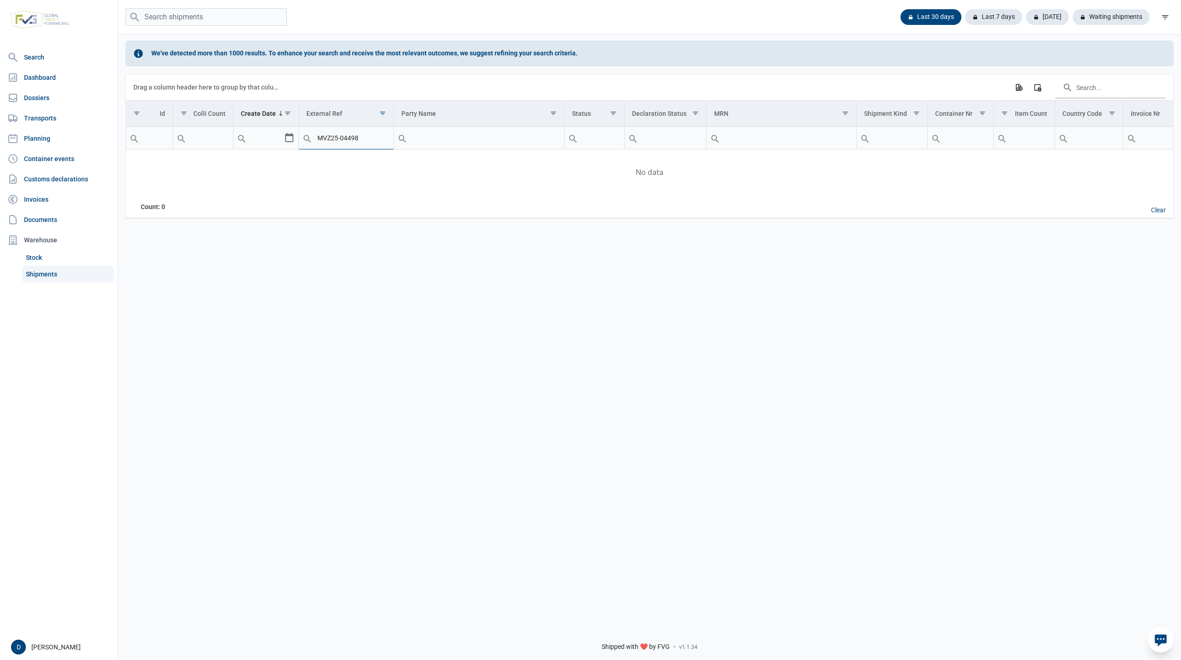
drag, startPoint x: 347, startPoint y: 139, endPoint x: 416, endPoint y: 146, distance: 69.1
click at [416, 146] on tr "Contains Does not contain Starts with Ends with Equals Does not equal Reset MVZ…" at bounding box center [829, 138] width 1406 height 23
type input "MVZ25-045"
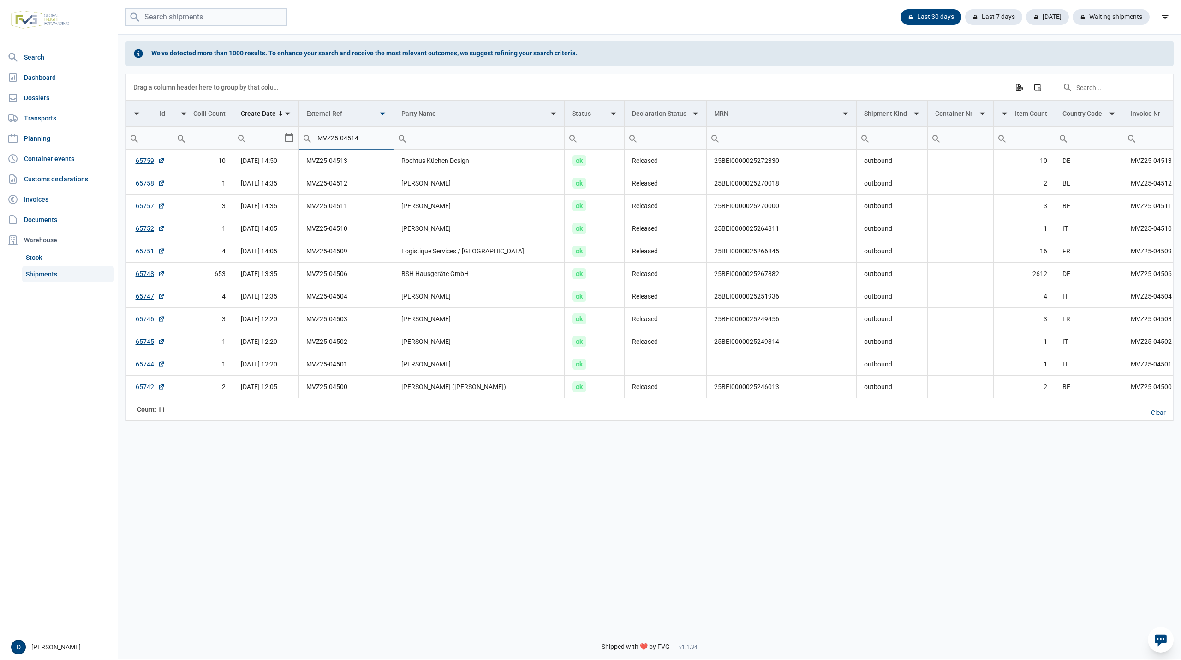
type input "MVZ25-04514"
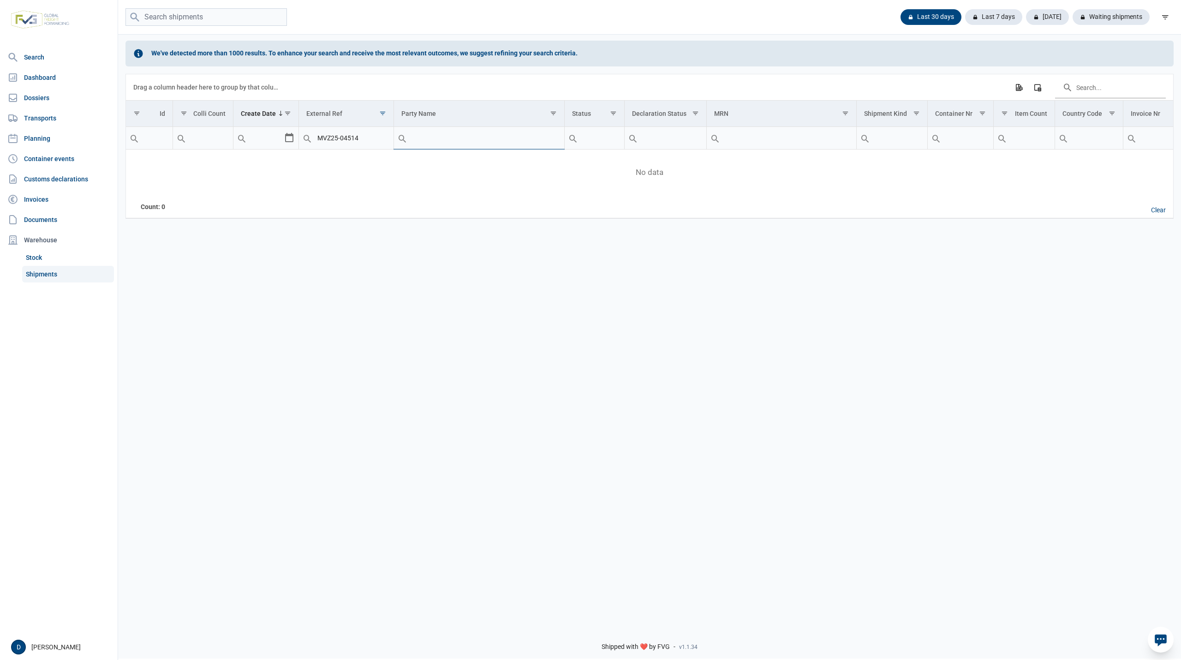
click at [355, 142] on input "MVZ25-04514" at bounding box center [346, 138] width 94 height 22
drag, startPoint x: 356, startPoint y: 140, endPoint x: 364, endPoint y: 139, distance: 7.9
click at [364, 139] on input "MVZ25-04514" at bounding box center [346, 138] width 94 height 22
type input "MVZ25-04513"
click at [360, 141] on input "MVZ25-04513" at bounding box center [346, 138] width 94 height 22
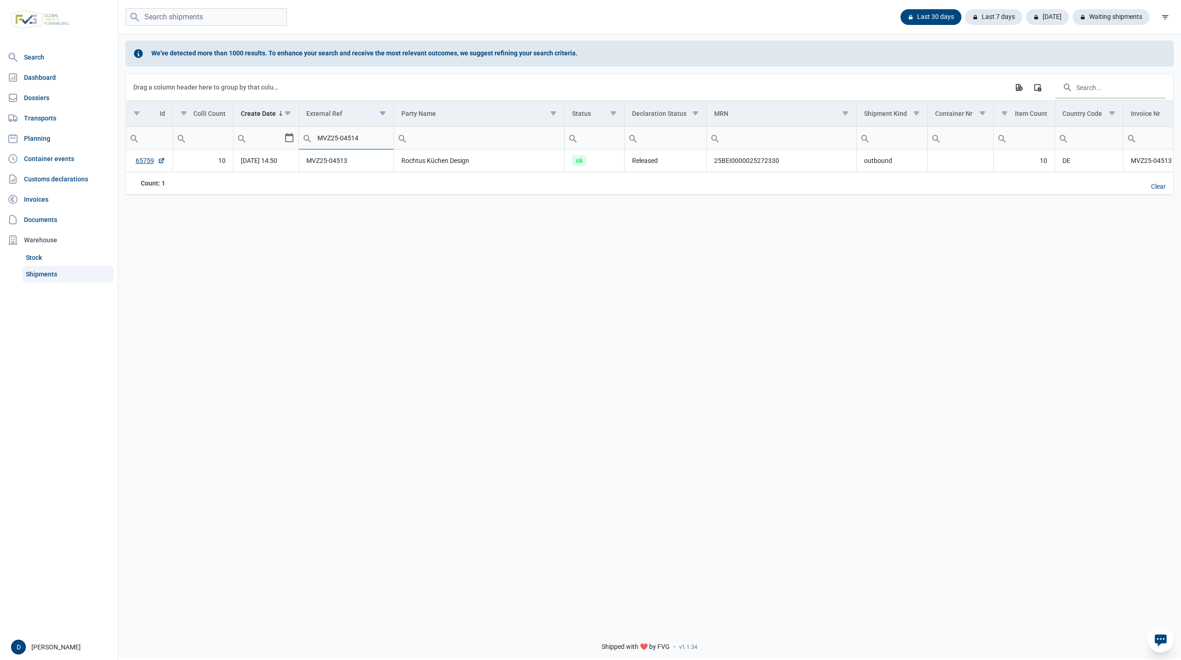
type input "MVZ25-04514"
click at [357, 138] on input "MVZ25-04514" at bounding box center [346, 138] width 94 height 22
click at [357, 142] on input "MVZ25-04514" at bounding box center [346, 138] width 94 height 22
drag, startPoint x: 351, startPoint y: 139, endPoint x: 394, endPoint y: 139, distance: 43.4
click at [393, 139] on input "MVZ25-04514" at bounding box center [346, 138] width 94 height 22
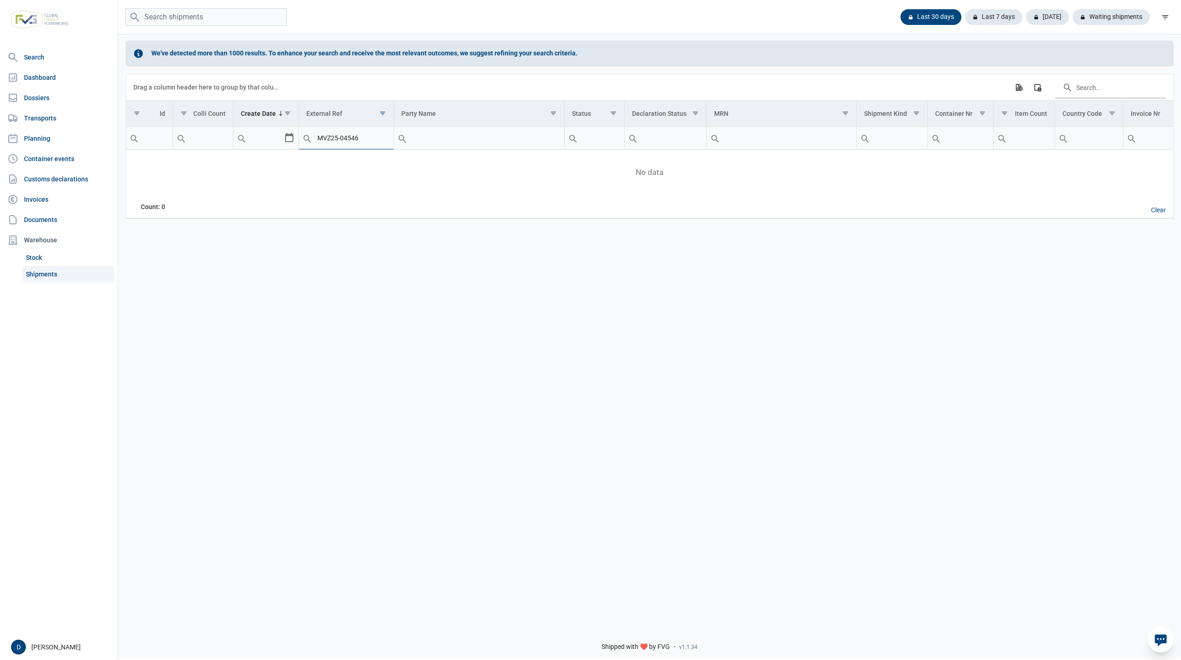
type input "MVZ25-04546"
click at [350, 139] on input "MVZ25-04546" at bounding box center [346, 138] width 94 height 22
drag, startPoint x: 347, startPoint y: 141, endPoint x: 391, endPoint y: 139, distance: 43.9
click at [389, 139] on input "MVZ25-04546" at bounding box center [346, 138] width 94 height 22
type input "MVZ25-044"
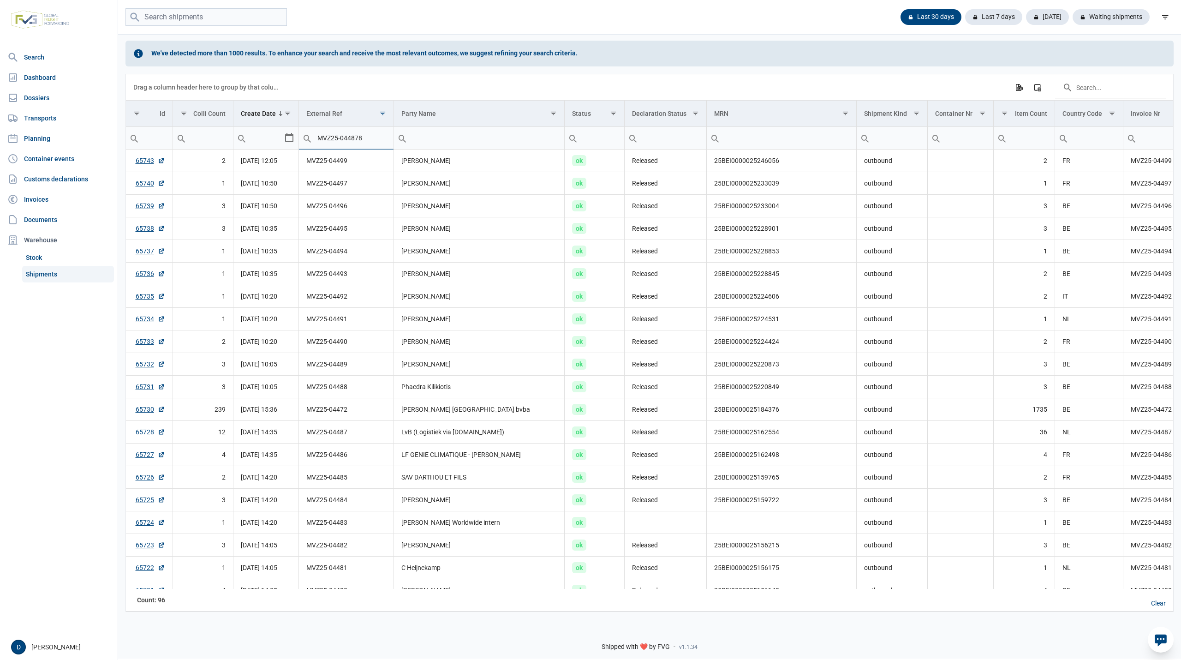
type input "MVZ25-044878"
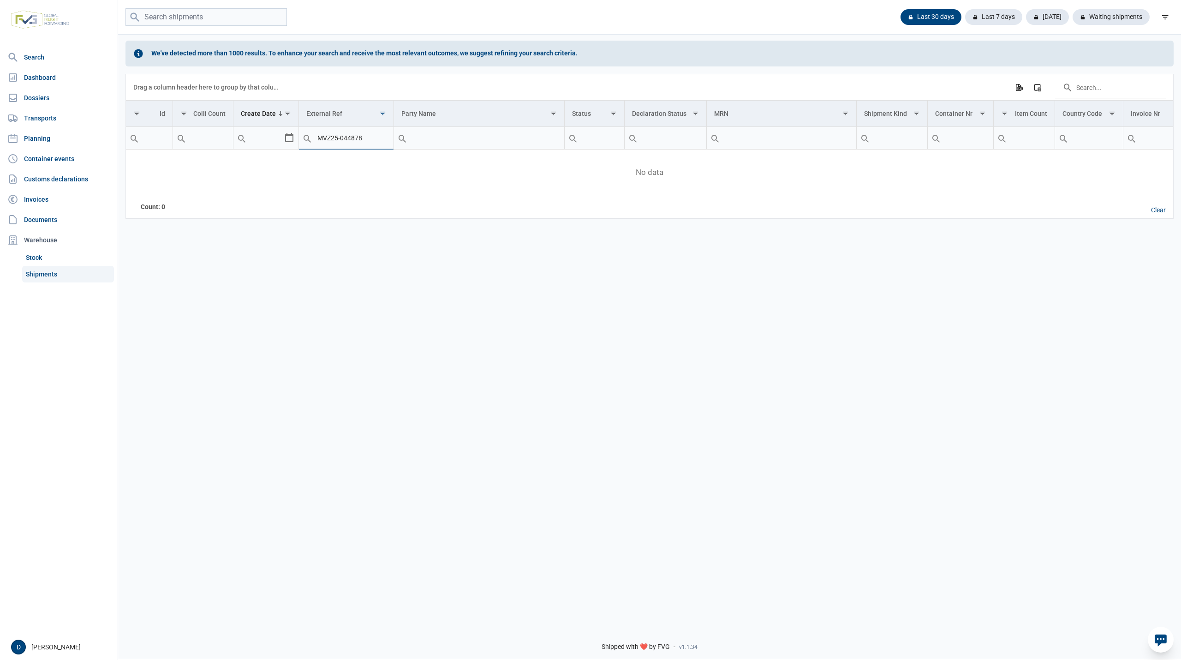
click at [358, 143] on input "MVZ25-044878" at bounding box center [346, 138] width 94 height 22
click at [355, 141] on input "MVZ25-044878" at bounding box center [346, 138] width 94 height 22
drag, startPoint x: 352, startPoint y: 139, endPoint x: 379, endPoint y: 143, distance: 26.5
click at [379, 143] on input "MVZ25-044878" at bounding box center [346, 138] width 94 height 22
type input "MVZ25-04472"
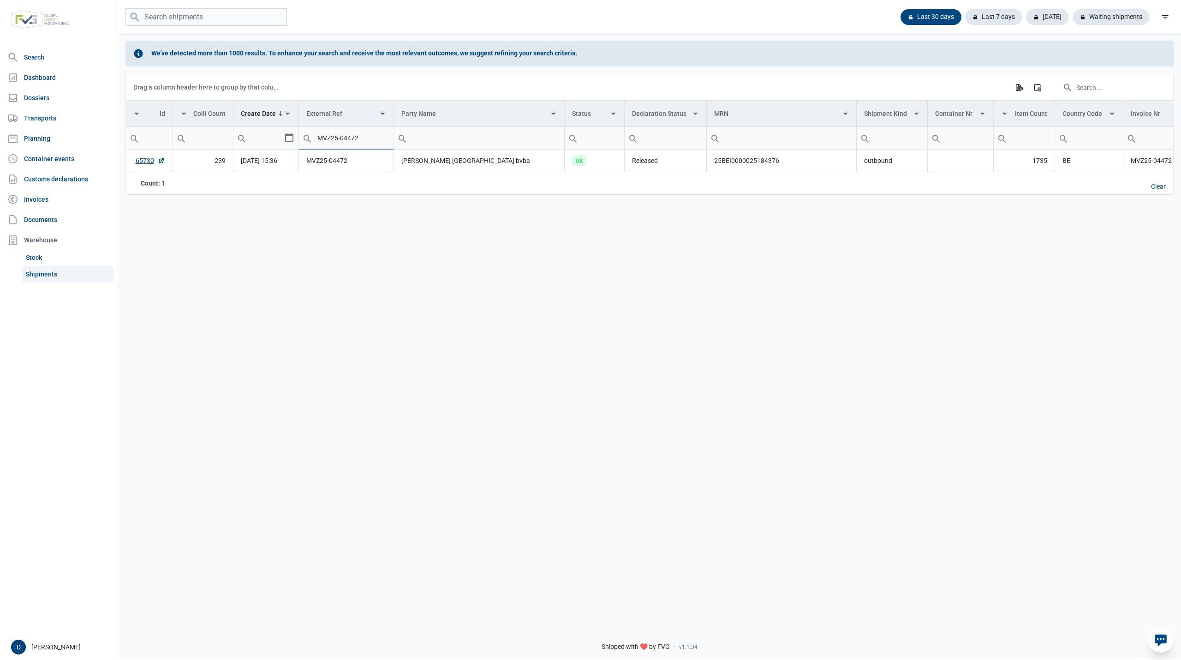
drag, startPoint x: 369, startPoint y: 142, endPoint x: 273, endPoint y: 148, distance: 96.6
click at [273, 148] on tr "Equals Does not equal Less than Greater than Less than or equal to Greater than…" at bounding box center [829, 138] width 1406 height 23
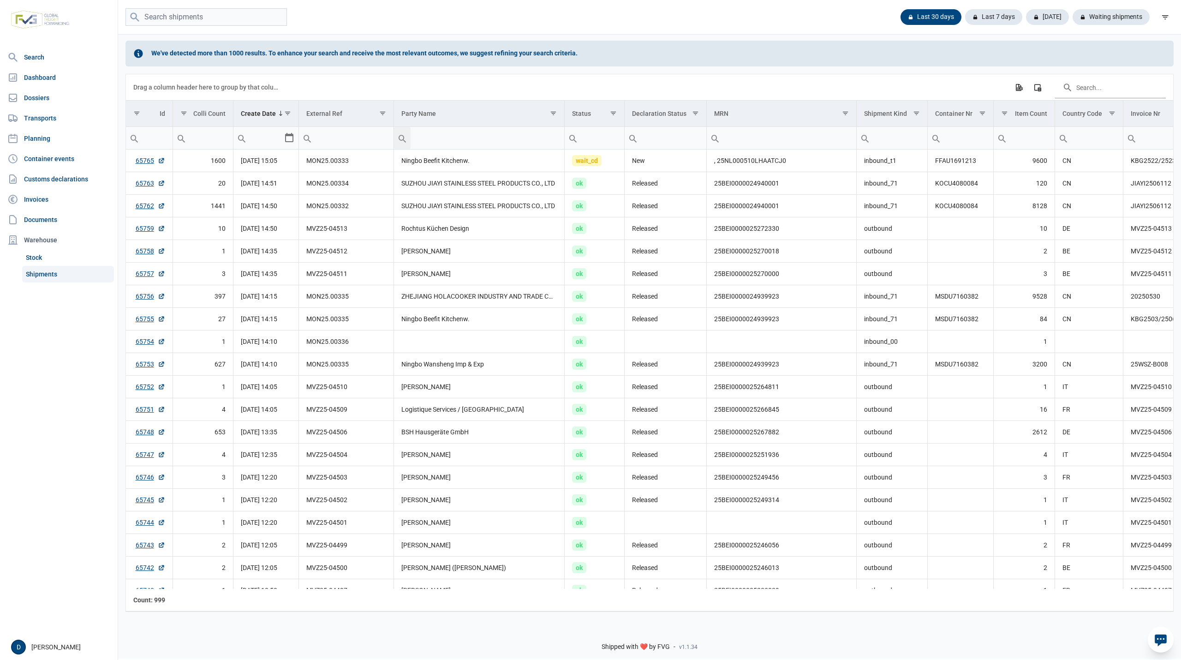
click at [447, 148] on input "Filter cell" at bounding box center [479, 138] width 171 height 22
type input "LVB"
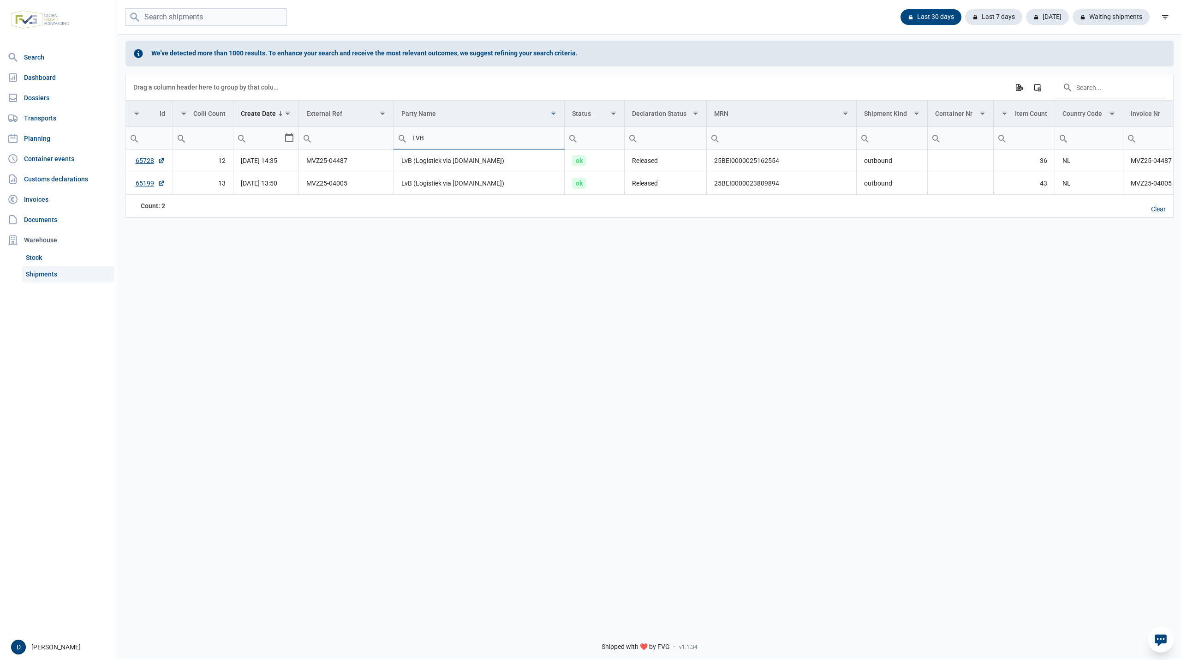
drag, startPoint x: 437, startPoint y: 144, endPoint x: 394, endPoint y: 146, distance: 43.4
click at [394, 146] on div "Contains Does not contain Starts with Ends with Equals Does not equal Reset LVB" at bounding box center [479, 138] width 171 height 22
type input "LVB"
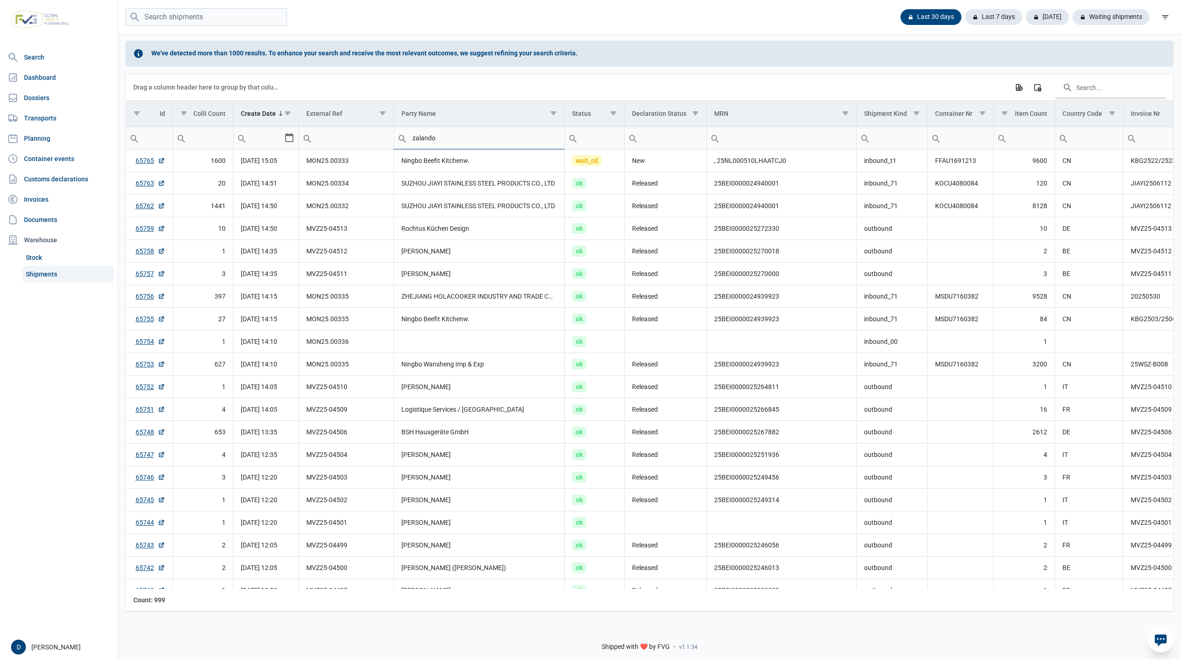
type input "zalando"
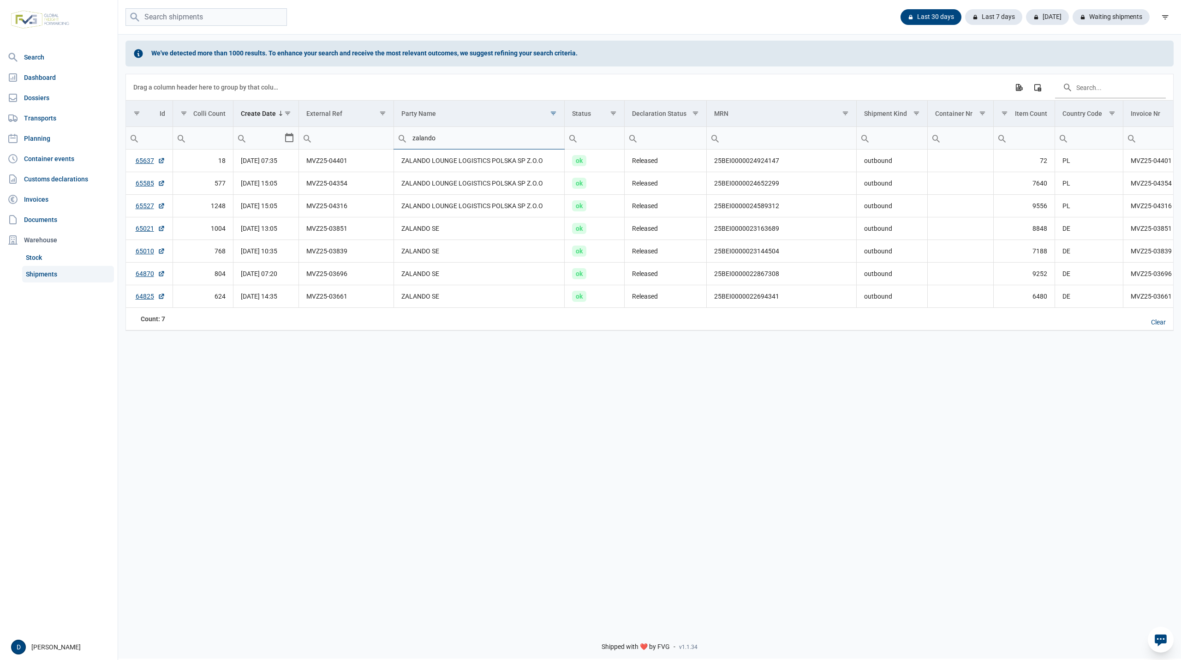
drag, startPoint x: 447, startPoint y: 140, endPoint x: 389, endPoint y: 144, distance: 57.3
click at [389, 144] on tr "Equals Does not equal Less than Greater than Less than or equal to Greater than…" at bounding box center [829, 138] width 1406 height 23
type input "mara"
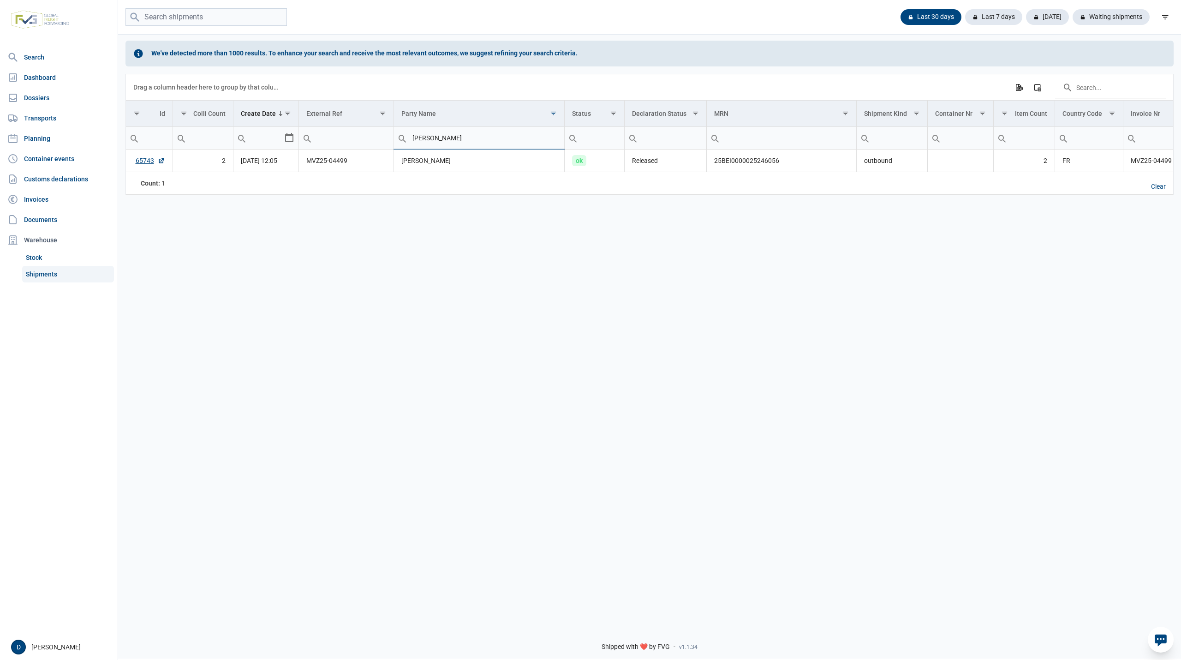
type input "marat"
drag, startPoint x: 443, startPoint y: 143, endPoint x: 386, endPoint y: 146, distance: 57.8
click at [386, 146] on tr "Equals Does not equal Less than Greater than Less than or equal to Greater than…" at bounding box center [829, 138] width 1406 height 23
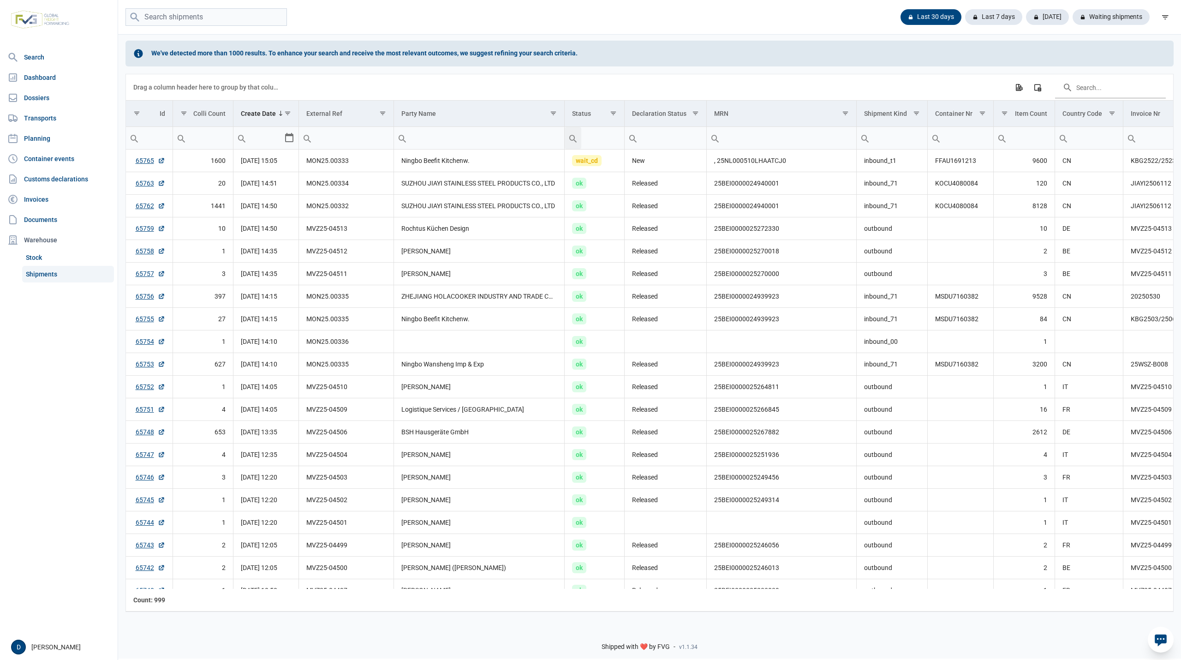
click at [361, 148] on input "Filter cell" at bounding box center [346, 138] width 94 height 22
type input "MVZ"
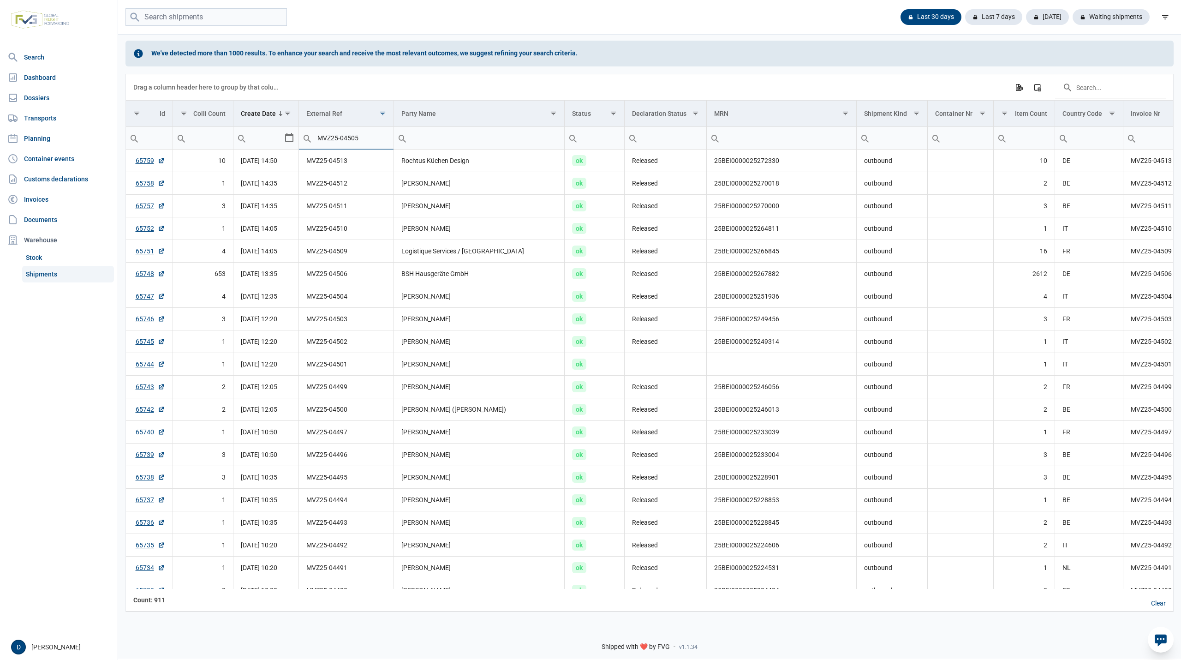
type input "MVZ25-04505"
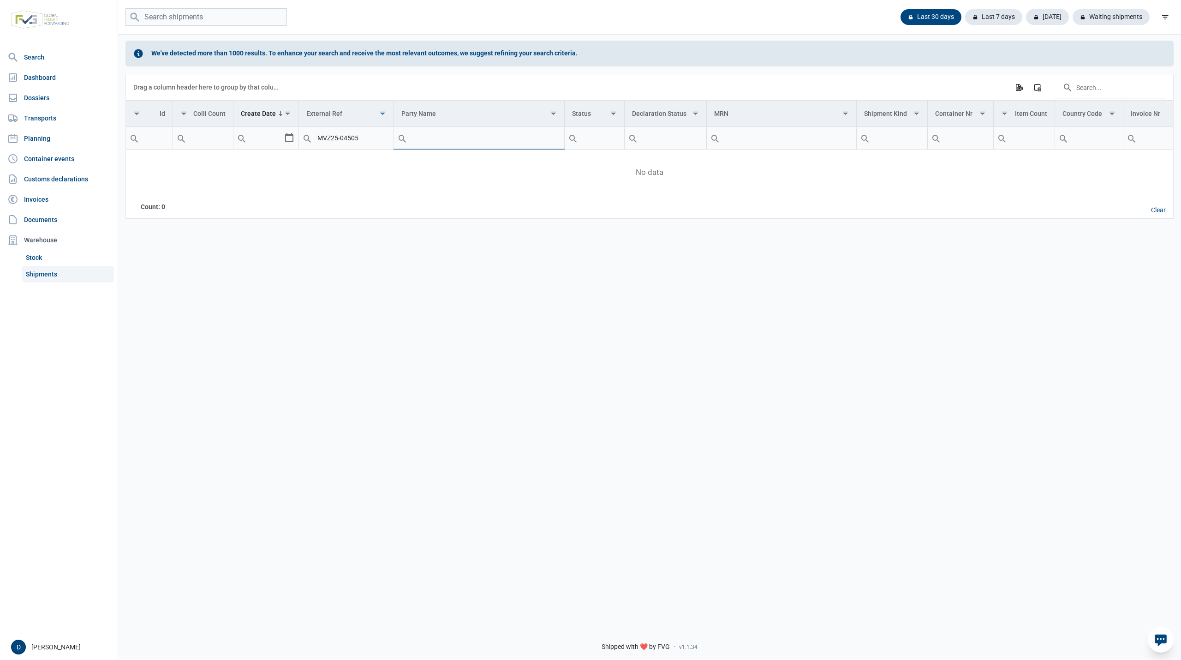
drag, startPoint x: 368, startPoint y: 138, endPoint x: 279, endPoint y: 137, distance: 88.6
click at [283, 137] on tr "Equals Does not equal Less than Greater than Less than or equal to Greater than…" at bounding box center [829, 138] width 1406 height 23
drag, startPoint x: 373, startPoint y: 138, endPoint x: 283, endPoint y: 132, distance: 90.2
click at [284, 132] on tr "Equals Does not equal Less than Greater than Less than or equal to Greater than…" at bounding box center [829, 138] width 1406 height 23
drag, startPoint x: 369, startPoint y: 138, endPoint x: 265, endPoint y: 150, distance: 105.3
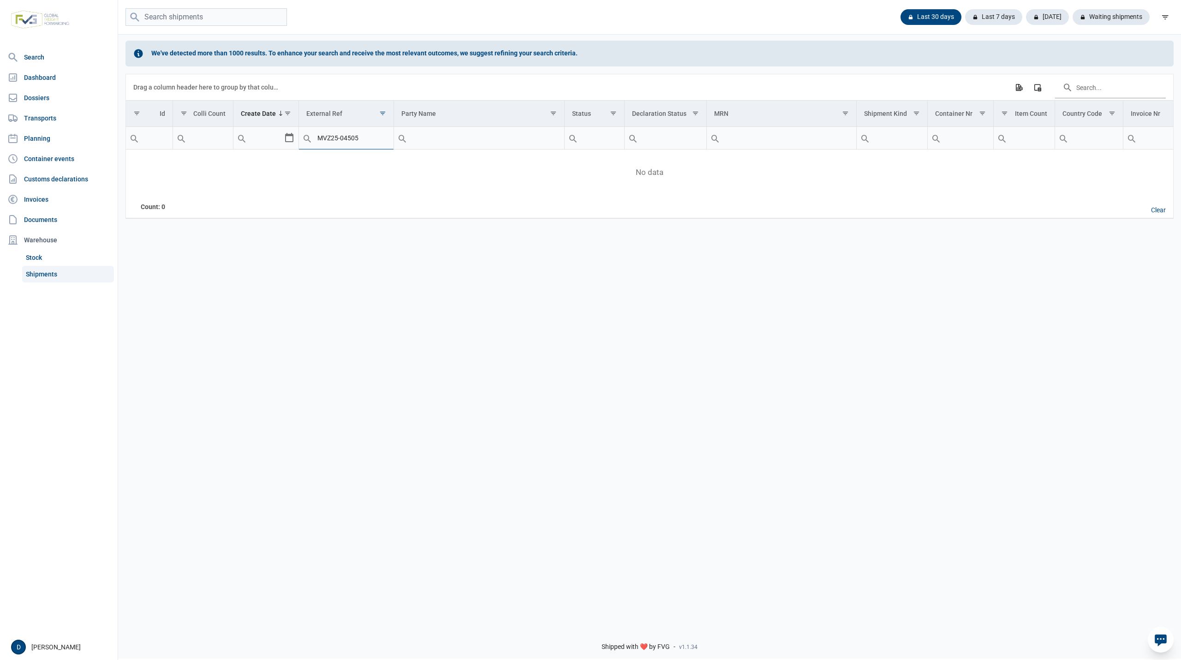
click at [265, 149] on tr "Equals Does not equal Less than Greater than Less than or equal to Greater than…" at bounding box center [829, 138] width 1406 height 23
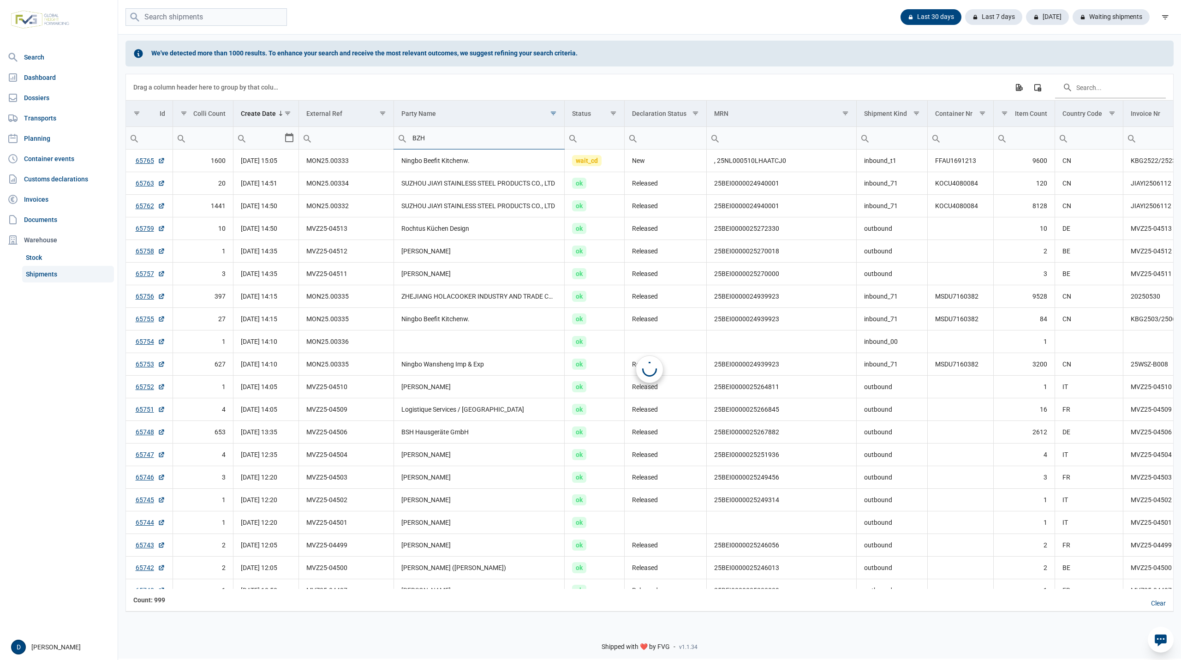
type input "BZ"
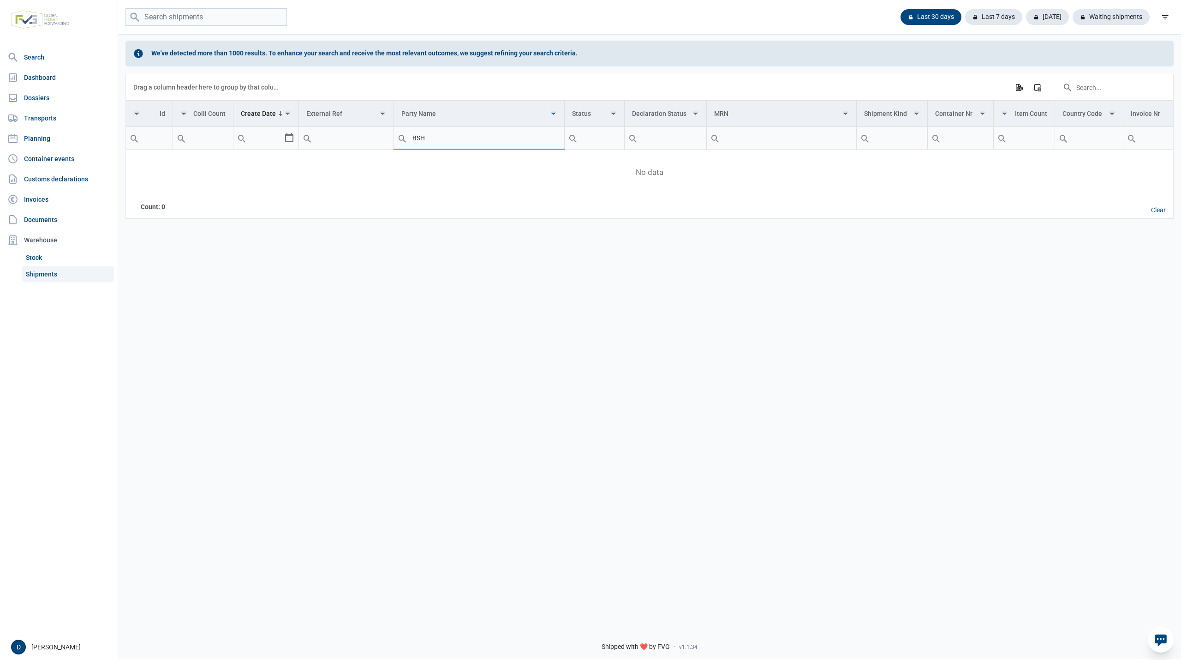
type input "BSH"
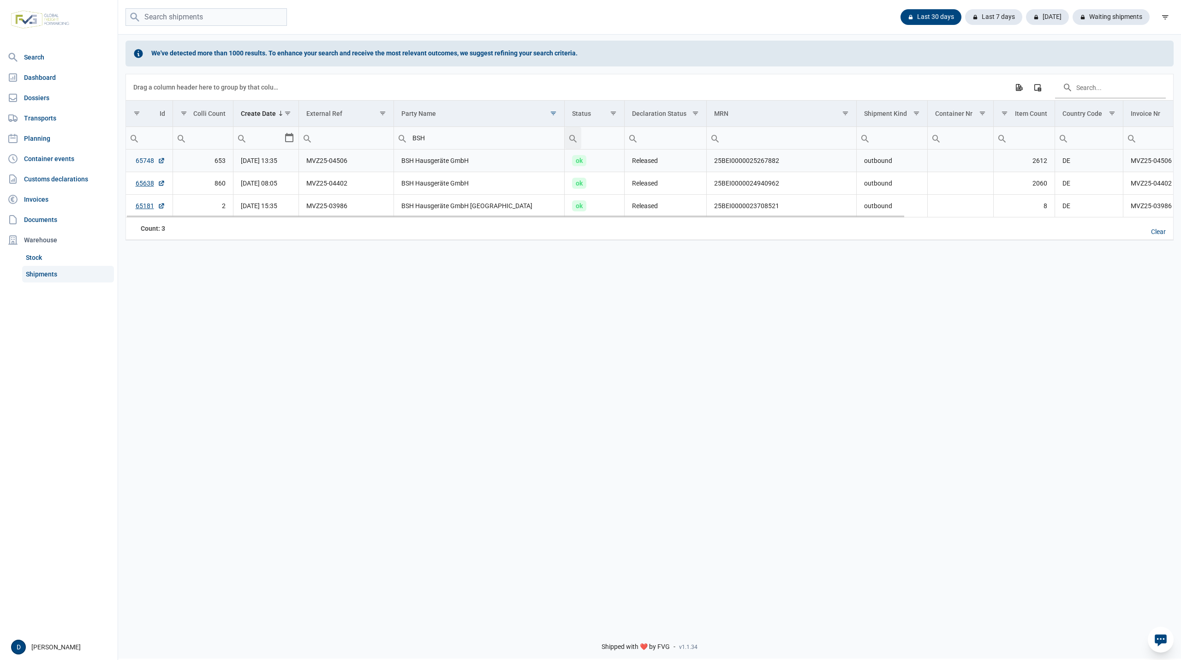
click at [139, 161] on link "65748" at bounding box center [151, 160] width 30 height 9
drag, startPoint x: 451, startPoint y: 137, endPoint x: 279, endPoint y: 157, distance: 172.8
click at [279, 157] on div "Data grid with 3 rows and 18 columns Drag a column header here to group by that…" at bounding box center [649, 157] width 1047 height 166
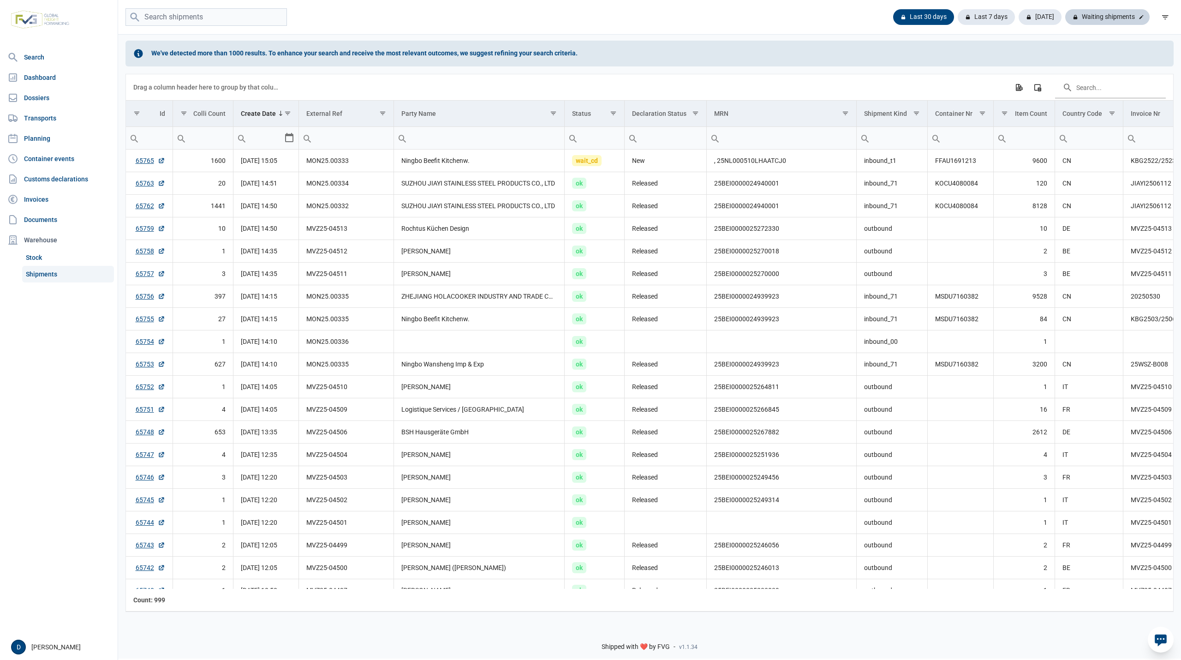
click at [1109, 17] on div "Waiting shipments" at bounding box center [1107, 17] width 84 height 16
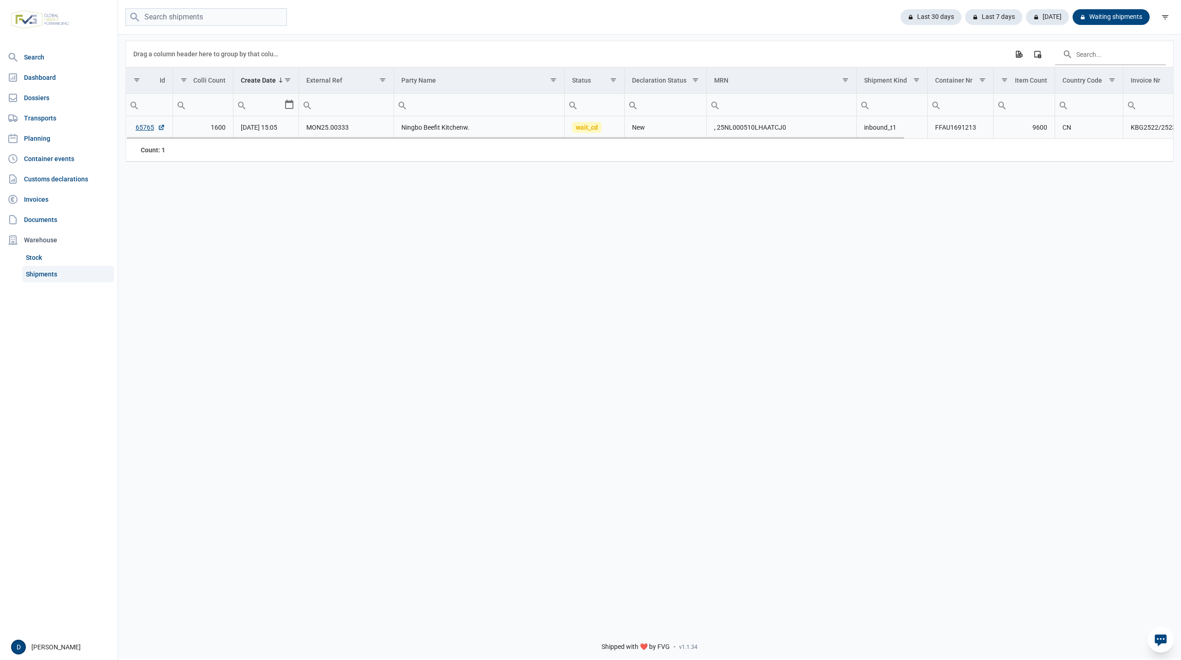
click at [133, 127] on td "65765" at bounding box center [149, 127] width 47 height 23
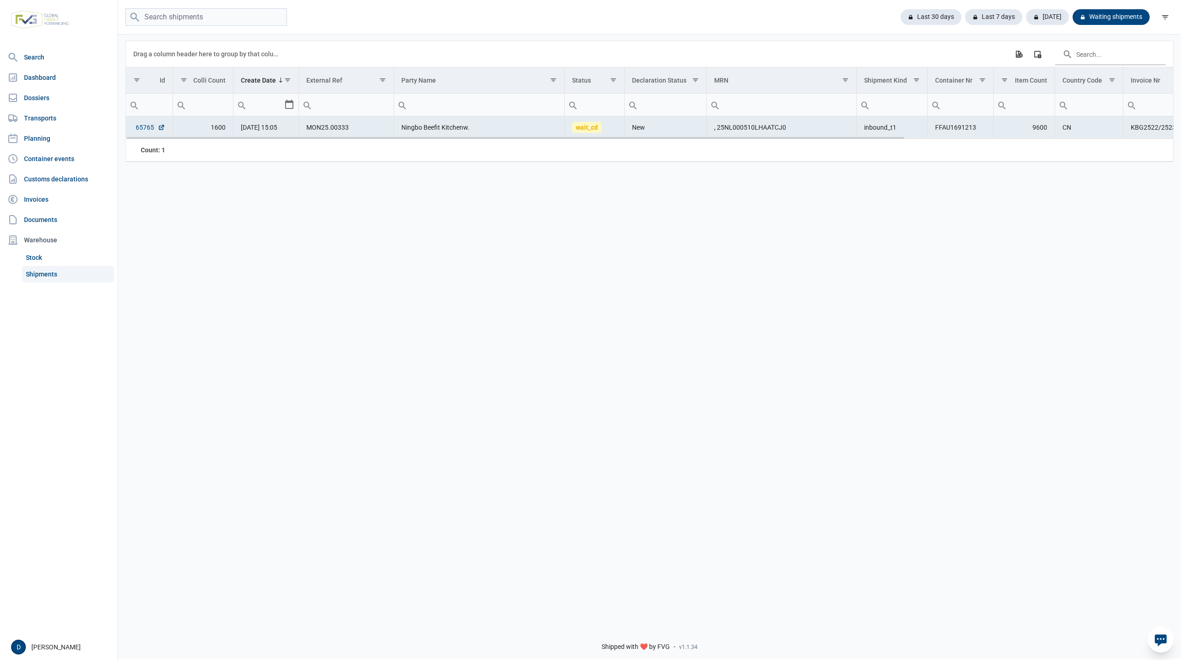
click at [141, 128] on link "65765" at bounding box center [151, 127] width 30 height 9
click at [141, 130] on link "65765" at bounding box center [151, 127] width 30 height 9
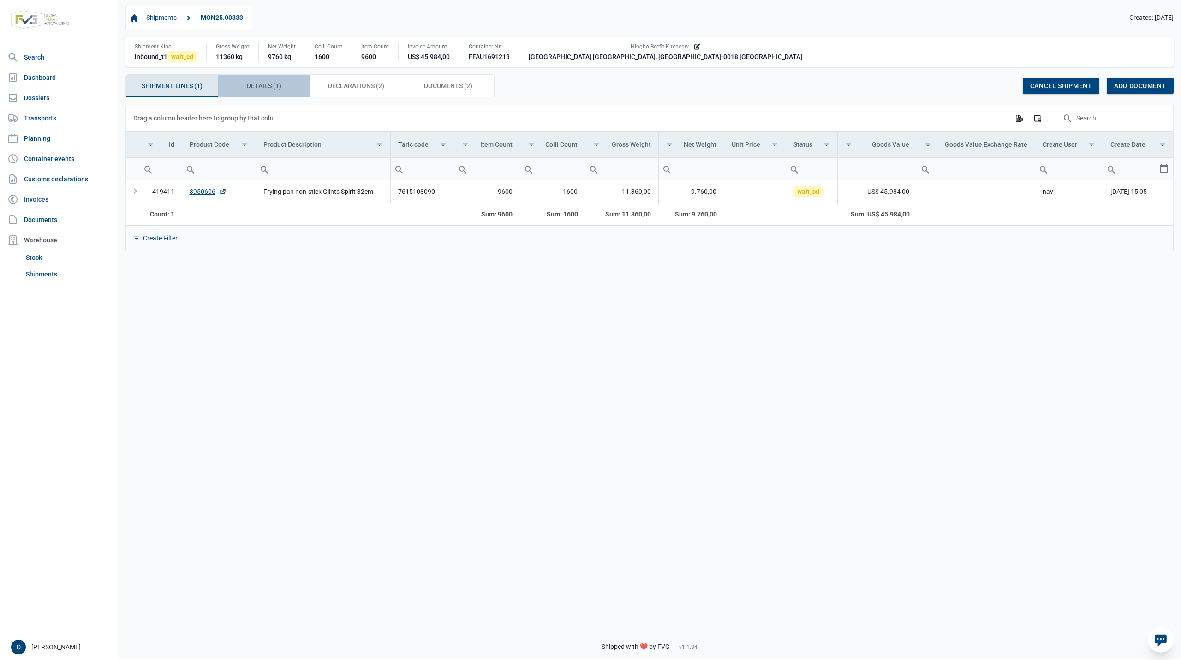
click at [259, 85] on span "Details (1) Details (1)" at bounding box center [264, 85] width 35 height 11
click at [436, 84] on span "Documents (2) Documents (2)" at bounding box center [448, 85] width 48 height 11
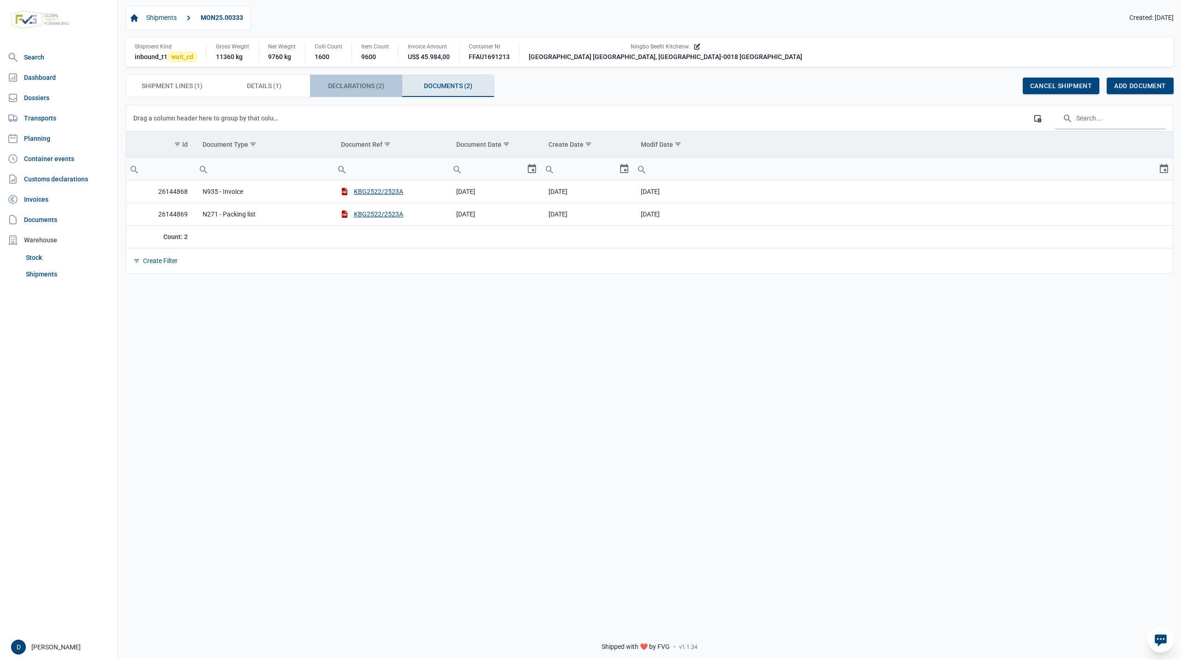
click at [369, 84] on span "Declarations (2) Declarations (2)" at bounding box center [356, 85] width 56 height 11
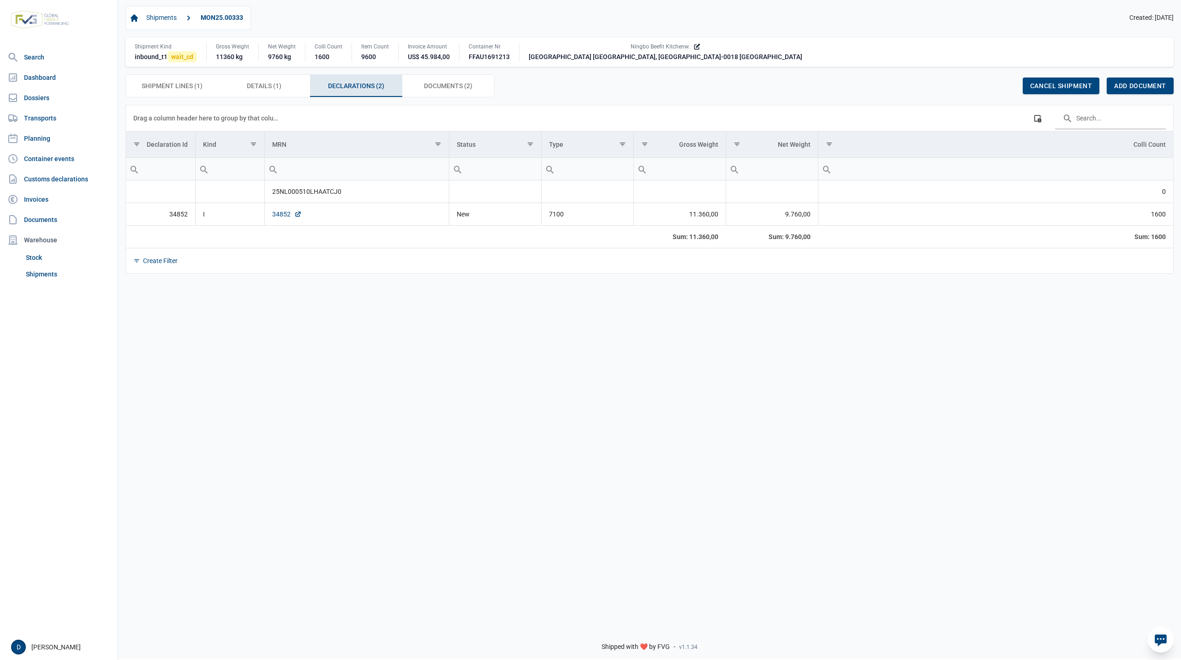
click at [281, 217] on link "34852" at bounding box center [287, 213] width 30 height 9
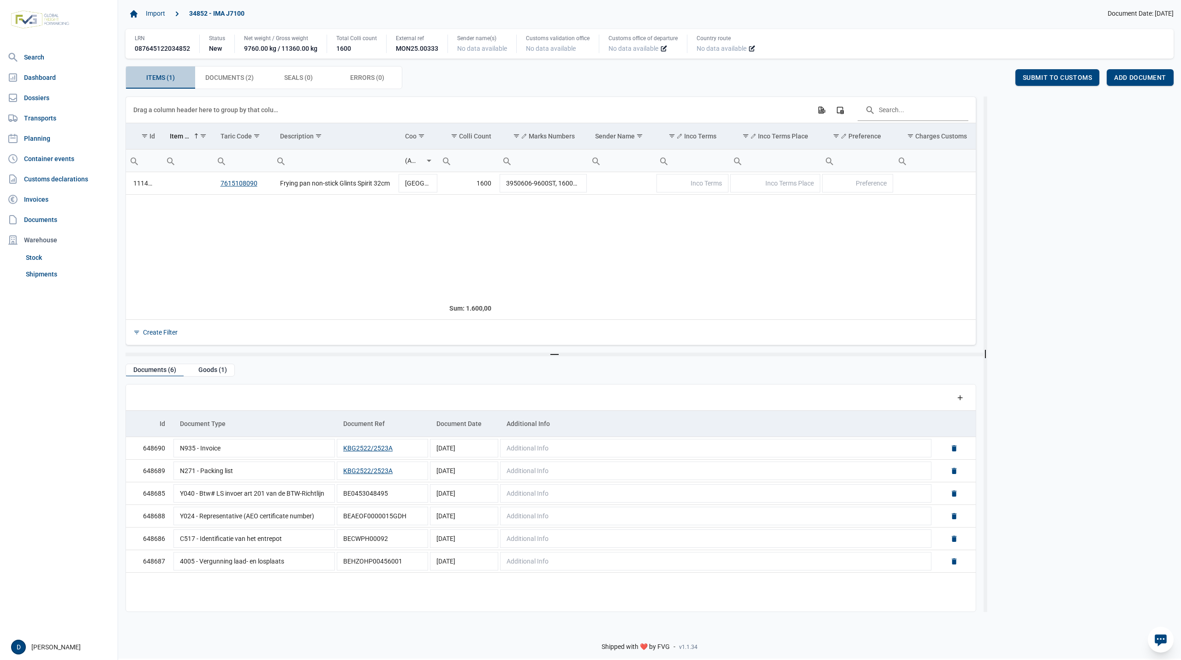
click at [166, 78] on span "Items (1) Items (1)" at bounding box center [160, 77] width 29 height 11
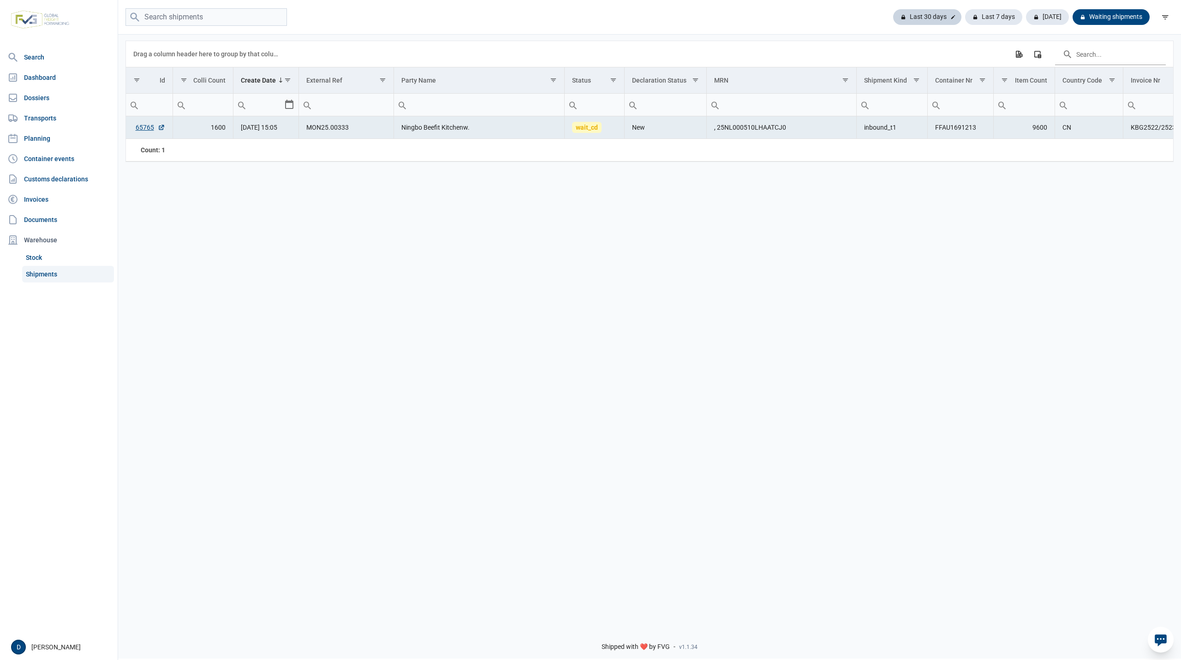
click at [927, 17] on div "Last 30 days" at bounding box center [927, 17] width 68 height 16
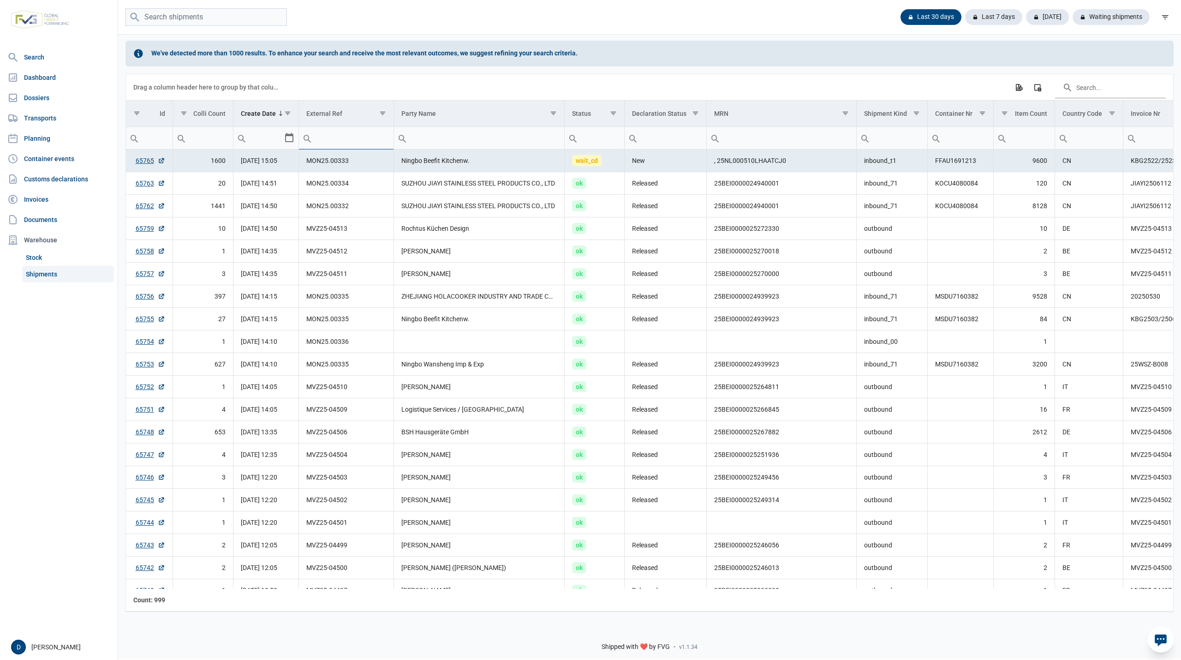
click at [360, 144] on input "Filter cell" at bounding box center [346, 138] width 94 height 22
paste input "MVZ25-04514"
type input "MVZ25-04514"
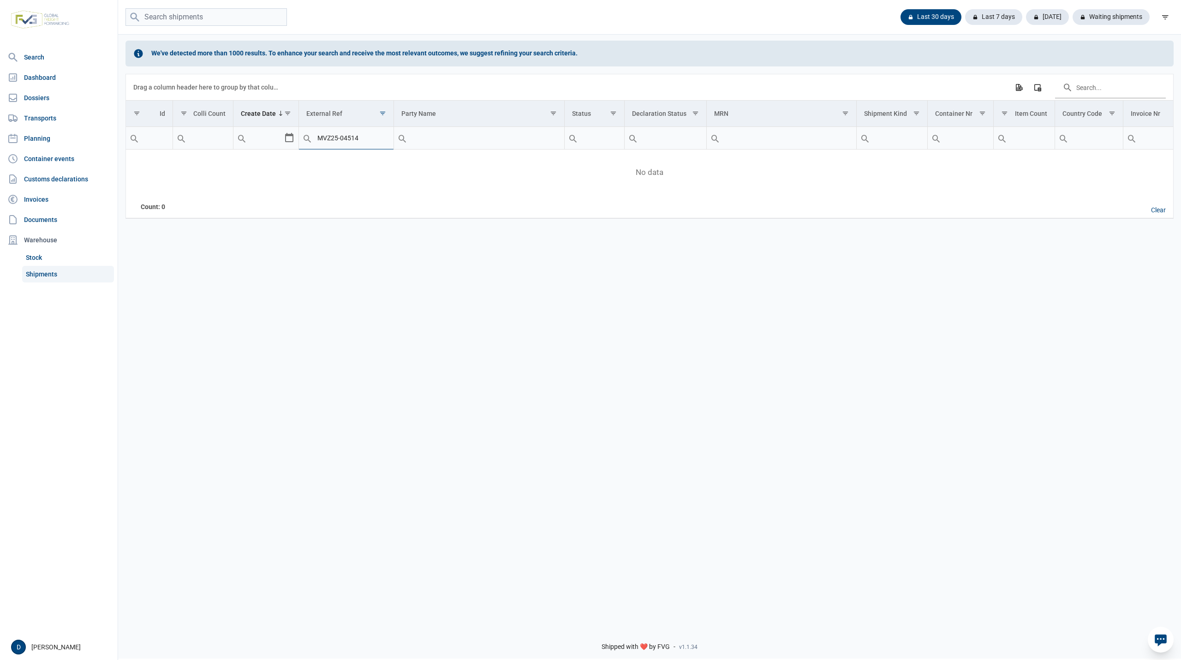
drag, startPoint x: 364, startPoint y: 141, endPoint x: 289, endPoint y: 144, distance: 75.2
click at [289, 144] on tr "Equals Does not equal Less than Greater than Less than or equal to Greater than…" at bounding box center [829, 138] width 1406 height 23
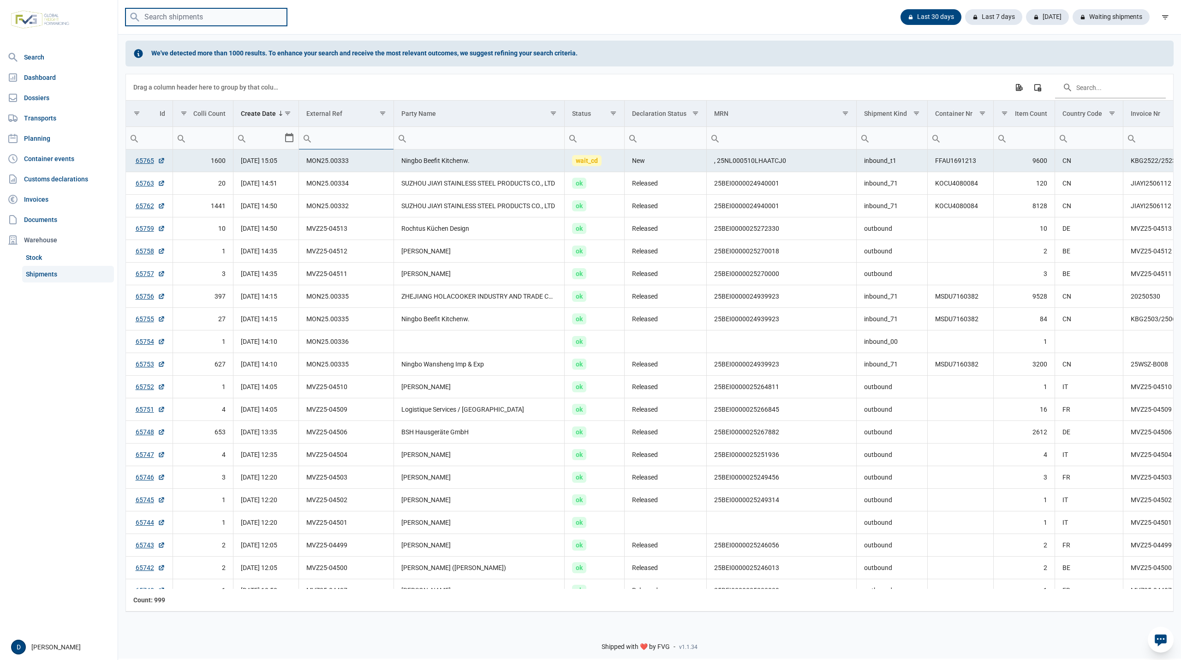
click at [157, 18] on input "search" at bounding box center [205, 17] width 161 height 18
paste input "MVZ25-04514"
type input "MVZ25-04514"
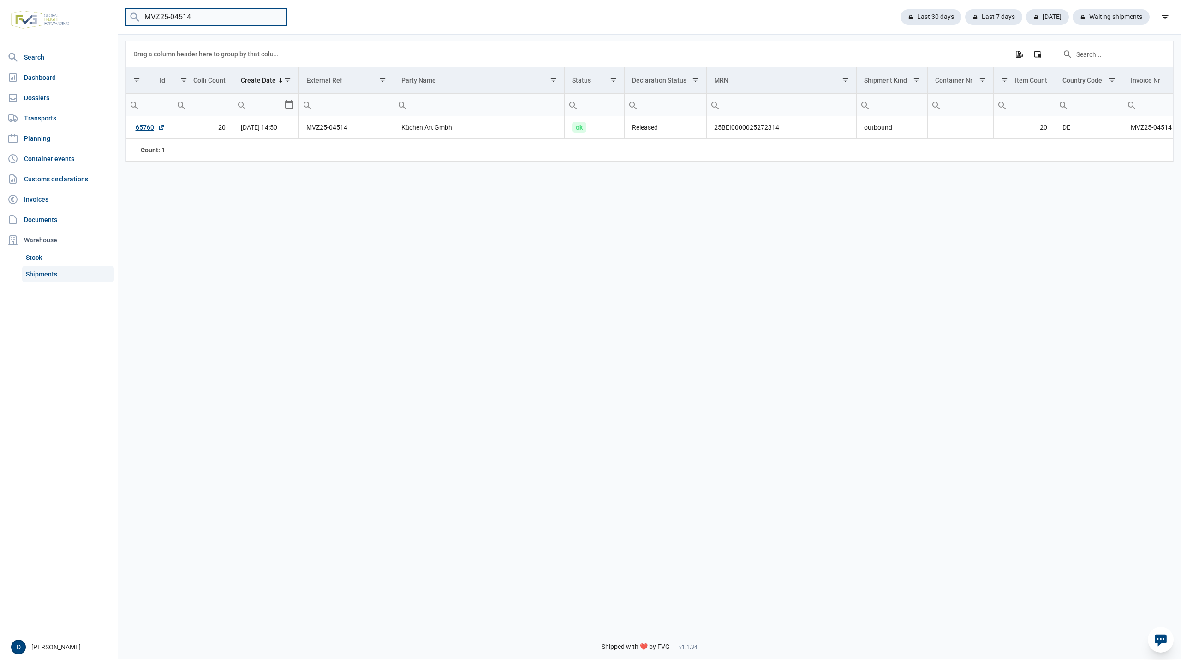
drag, startPoint x: 200, startPoint y: 13, endPoint x: 86, endPoint y: 26, distance: 115.1
click at [87, 26] on div "Search Dashboard Dossiers Transports Planning Container events Customs declarat…" at bounding box center [590, 329] width 1181 height 660
paste input "mvz25-04507"
drag, startPoint x: 200, startPoint y: 12, endPoint x: 72, endPoint y: 15, distance: 128.3
click at [72, 15] on div "Search Dashboard Dossiers Transports Planning Container events Customs declarat…" at bounding box center [590, 329] width 1181 height 660
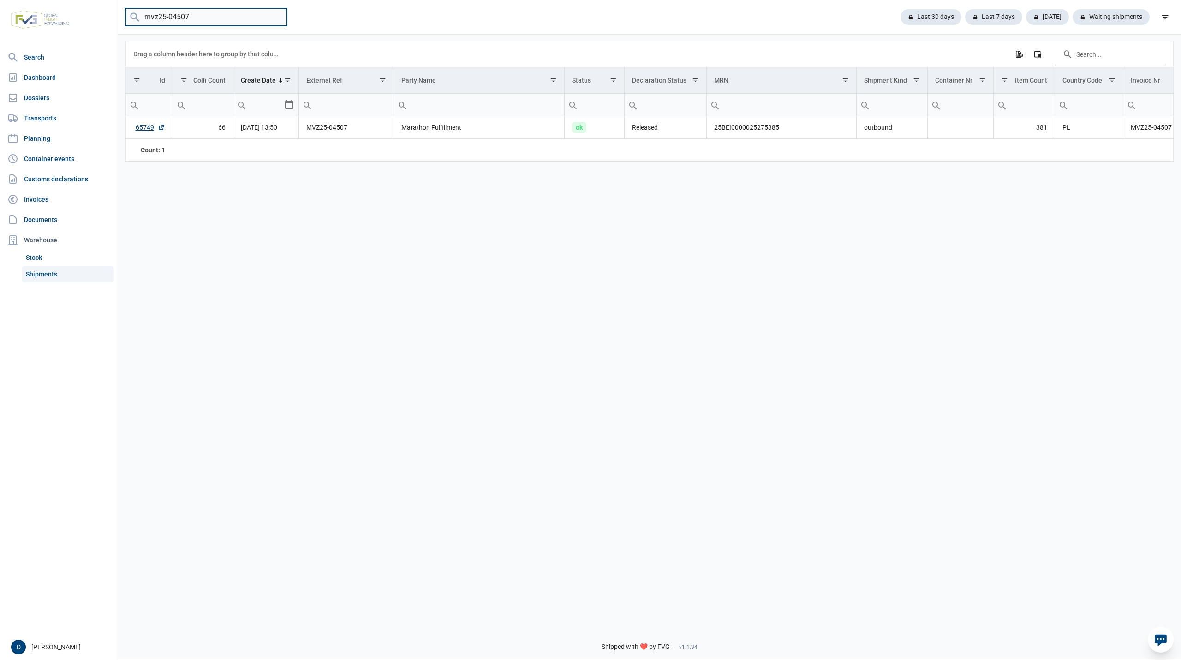
paste input "498"
type input "mvz25-04498"
drag, startPoint x: 202, startPoint y: 17, endPoint x: 124, endPoint y: 30, distance: 79.6
click at [125, 30] on div "mvz25-04498 Last 30 days Last 7 days [DATE] Waiting shipments" at bounding box center [649, 17] width 1063 height 35
paste input "MVZ25-04505"
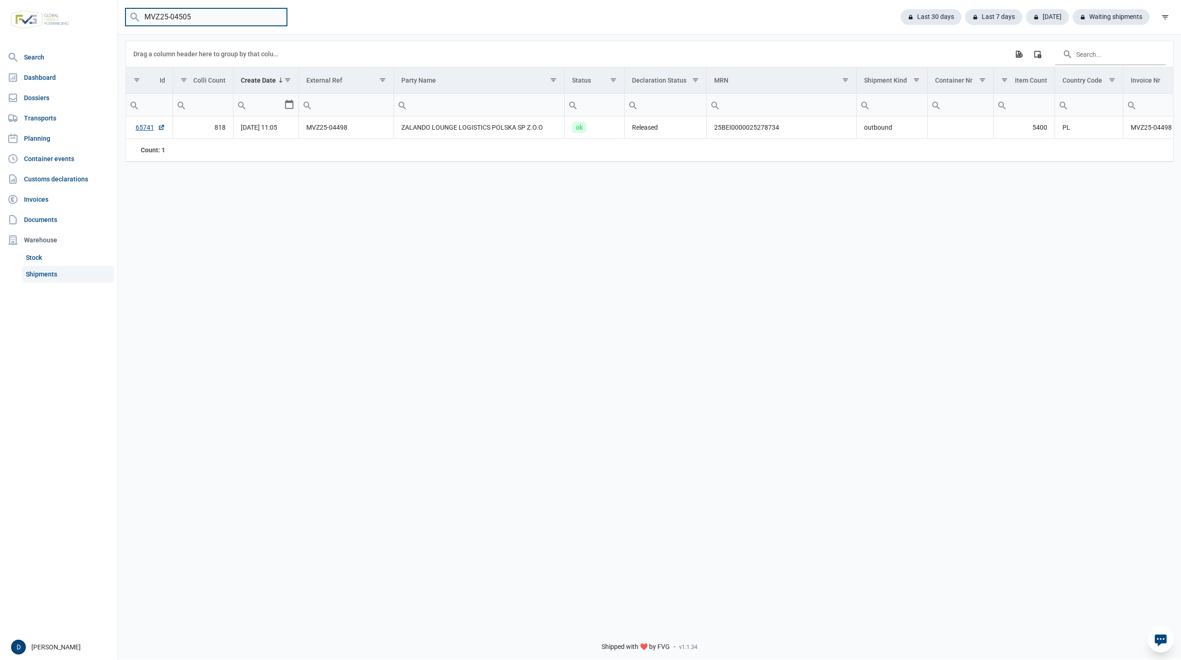
type input "MVZ25-04505"
